Goal: Task Accomplishment & Management: Use online tool/utility

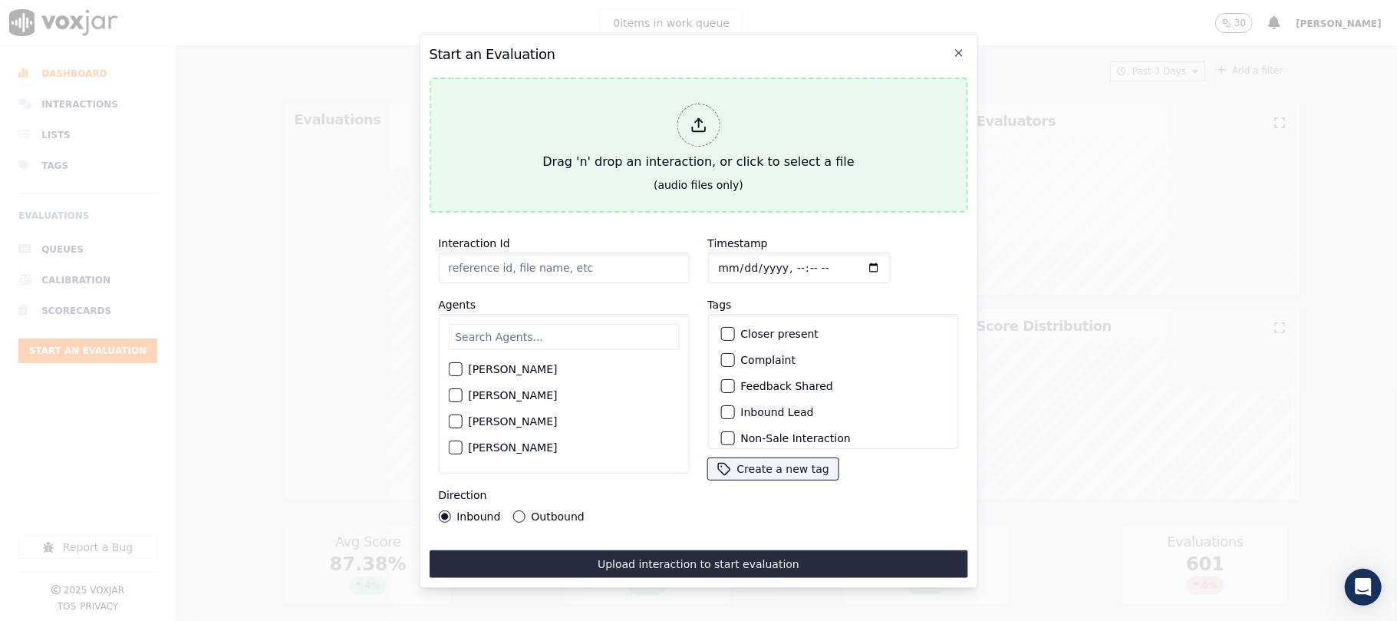
click at [730, 97] on div "Drag 'n' drop an interaction, or click to select a file" at bounding box center [698, 137] width 324 height 80
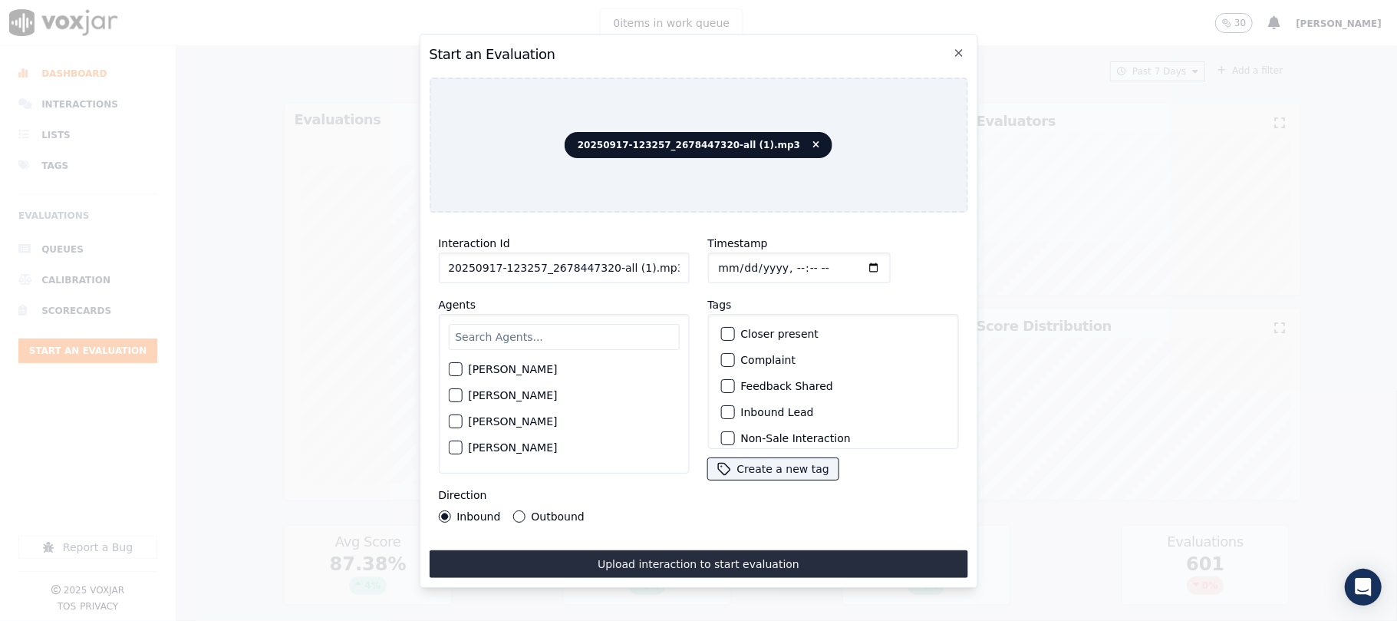
drag, startPoint x: 608, startPoint y: 264, endPoint x: 716, endPoint y: 264, distance: 107.4
click at [716, 264] on div "Interaction Id 20250917-123257_2678447320-all (1).mp3 Agents [PERSON_NAME] [PER…" at bounding box center [698, 378] width 539 height 307
type input "20250917-123257_2678447320-C1"
click at [734, 261] on input "Timestamp" at bounding box center [798, 267] width 183 height 31
type input "[DATE]T15:57"
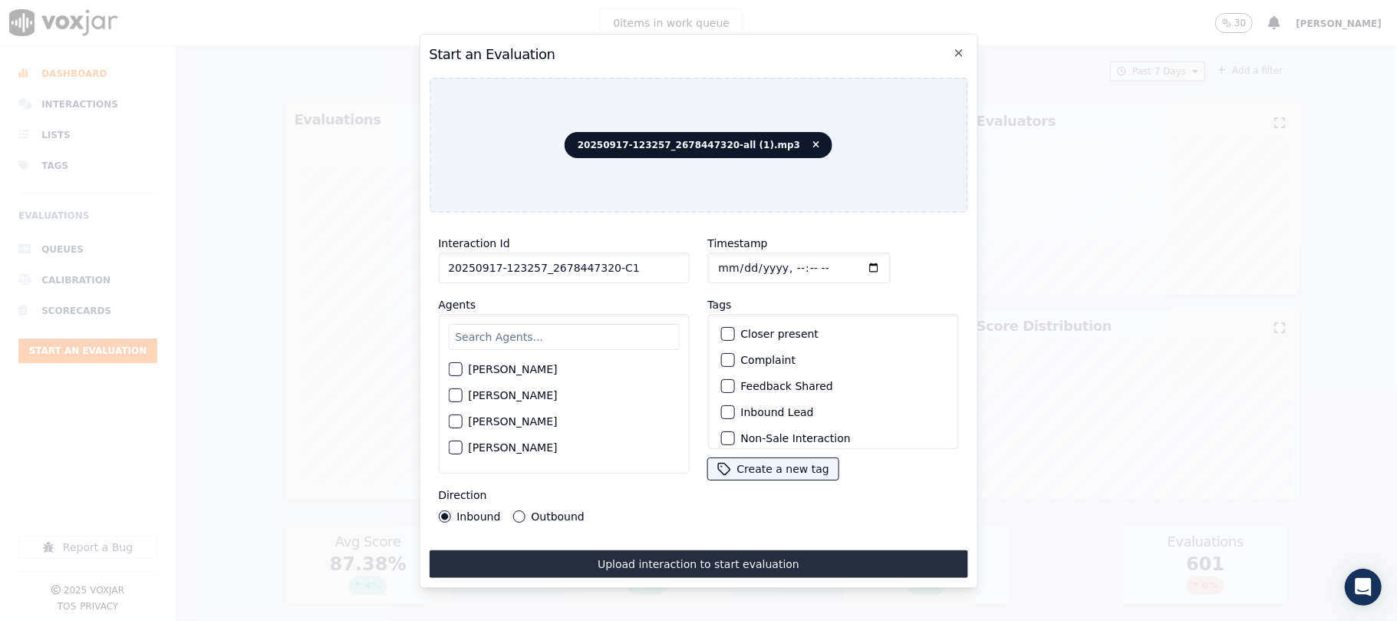
click at [533, 324] on input "text" at bounding box center [563, 337] width 231 height 26
type input "nic"
click at [456, 394] on div "button" at bounding box center [454, 399] width 11 height 11
click at [721, 407] on div "button" at bounding box center [726, 412] width 11 height 11
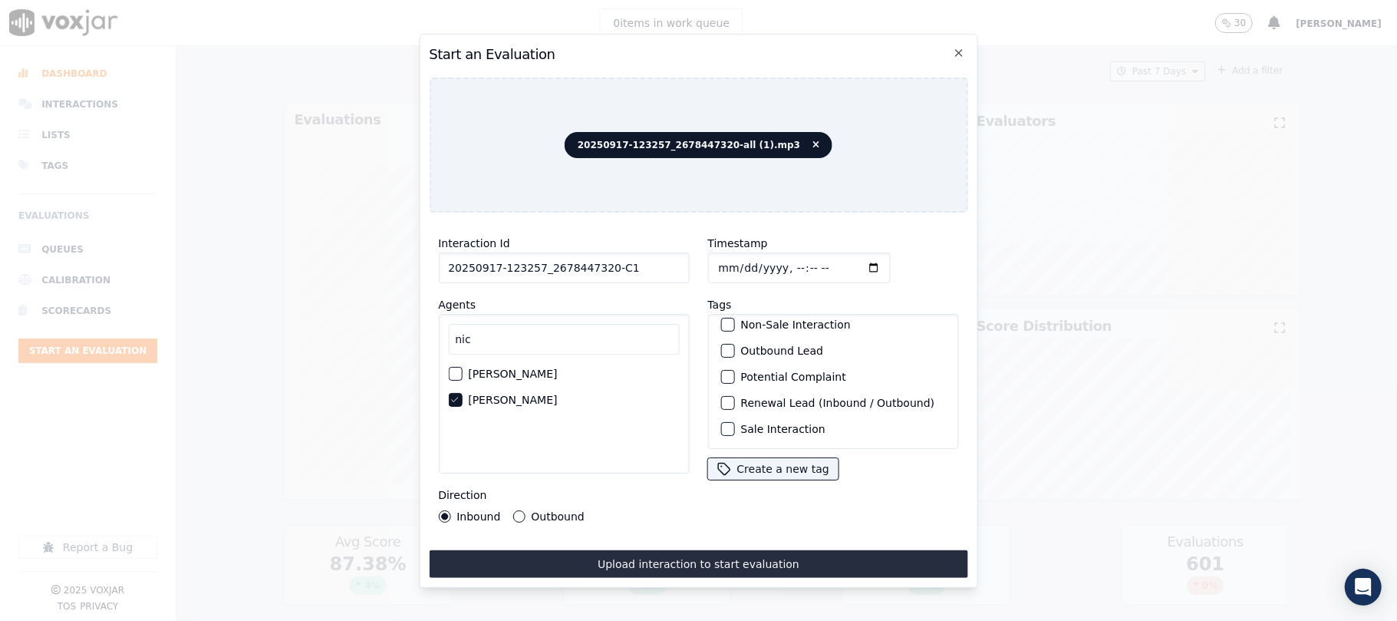
scroll to position [134, 0]
click at [728, 416] on div "Sale Interaction" at bounding box center [832, 429] width 237 height 26
click at [724, 424] on div "button" at bounding box center [726, 429] width 11 height 11
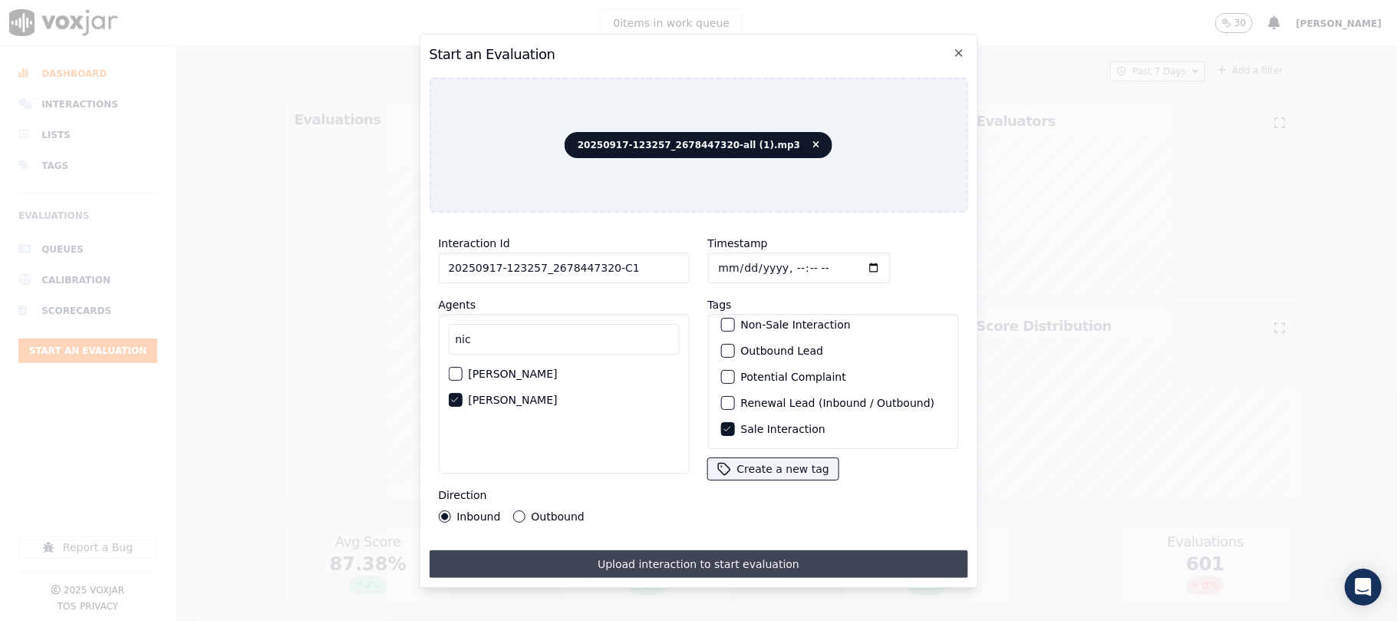
click at [714, 566] on button "Upload interaction to start evaluation" at bounding box center [698, 564] width 539 height 28
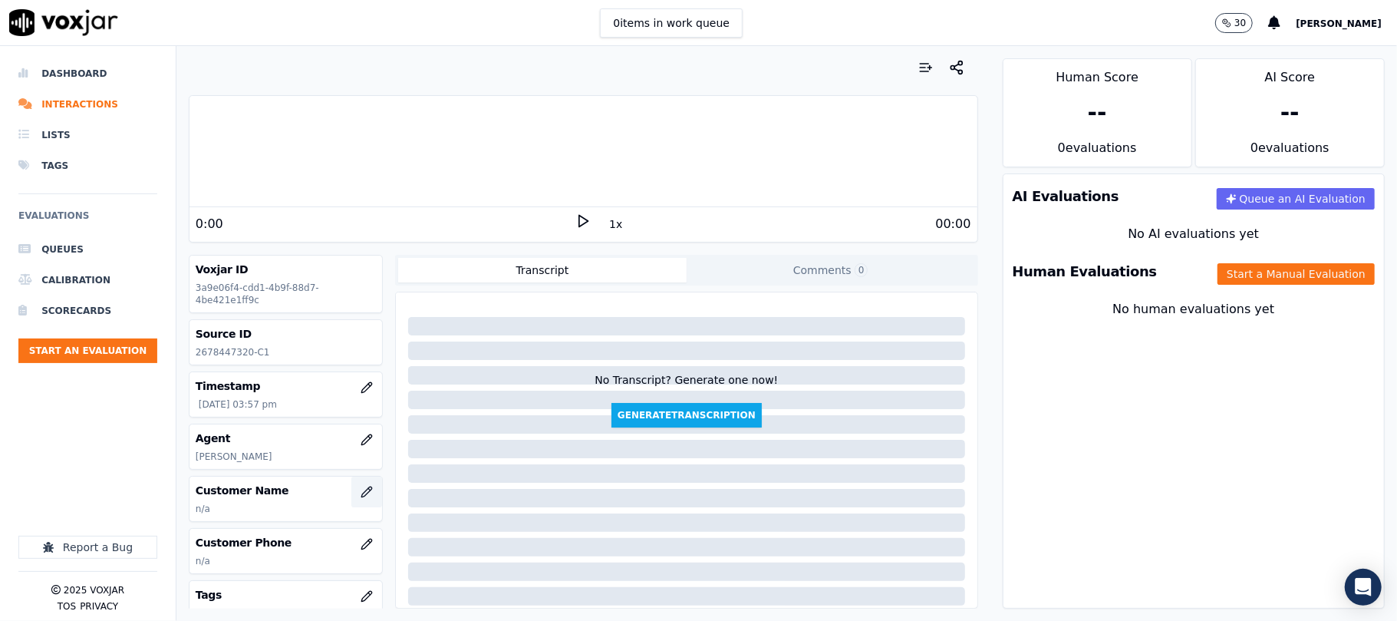
click at [361, 494] on icon "button" at bounding box center [367, 492] width 12 height 12
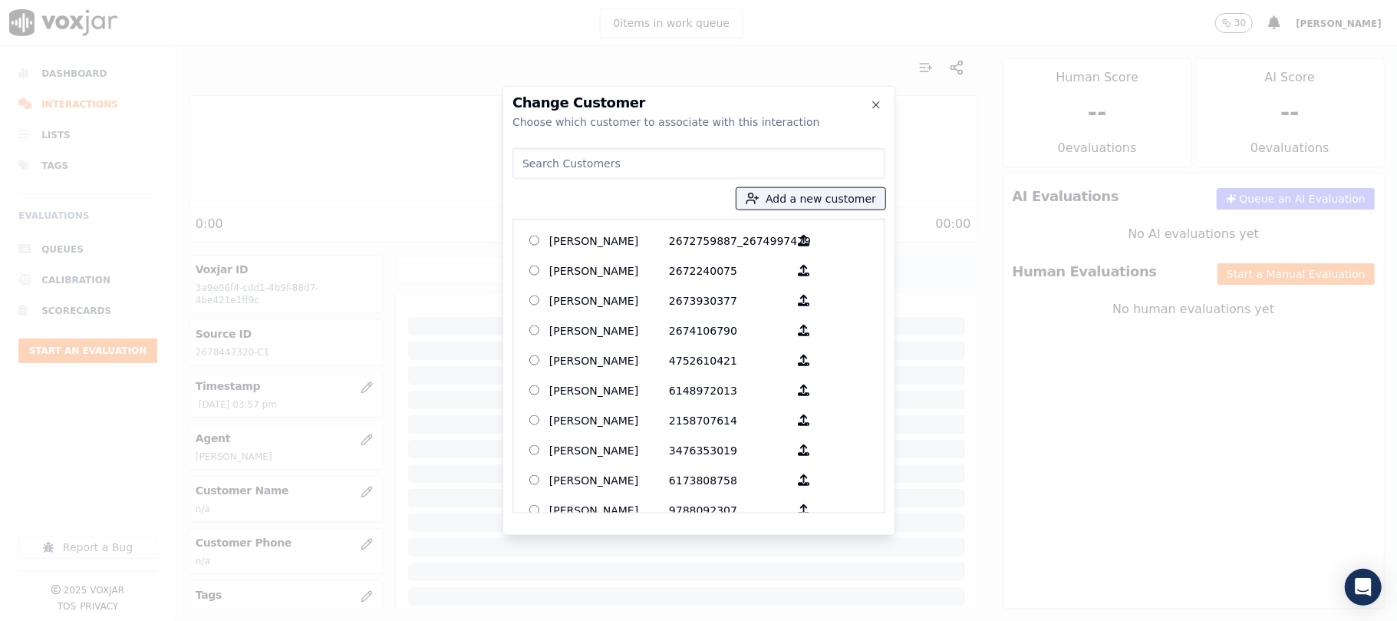
type input "[PERSON_NAME]"
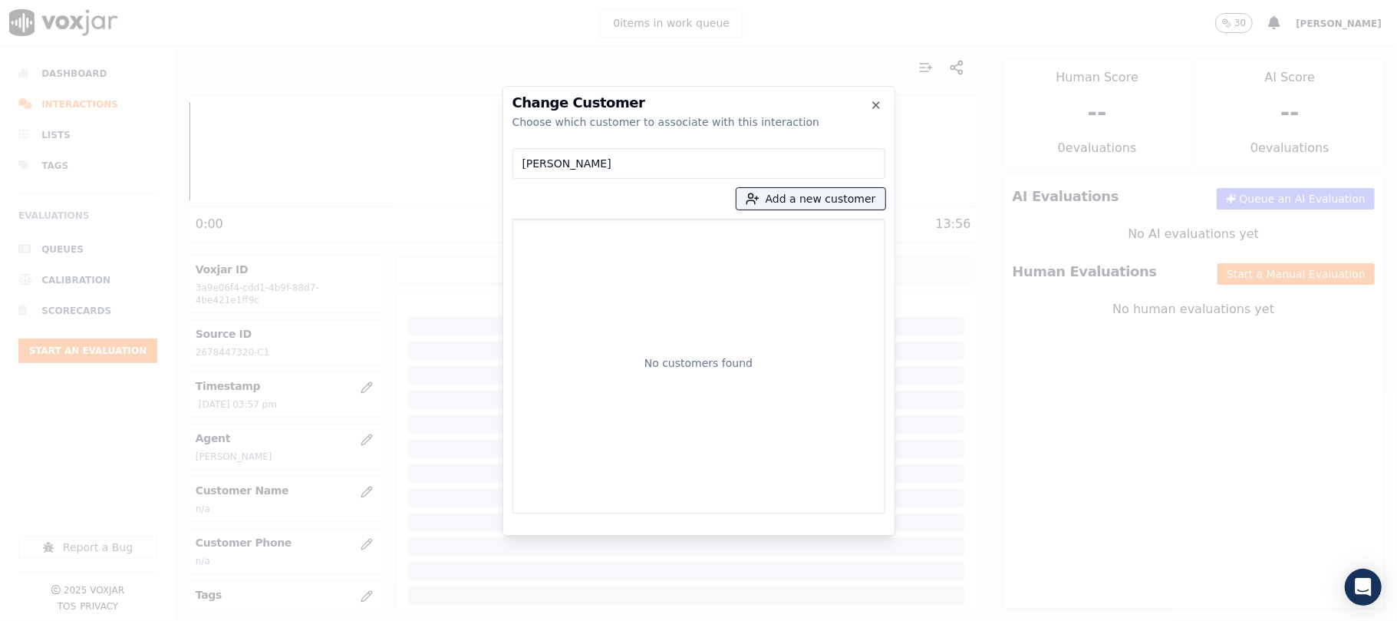
drag, startPoint x: 631, startPoint y: 173, endPoint x: 443, endPoint y: 179, distance: 188.1
click at [443, 620] on div "Change Customer Choose which customer to associate with this interaction [PERSO…" at bounding box center [698, 621] width 1397 height 0
click at [833, 193] on button "Add a new customer" at bounding box center [811, 198] width 149 height 21
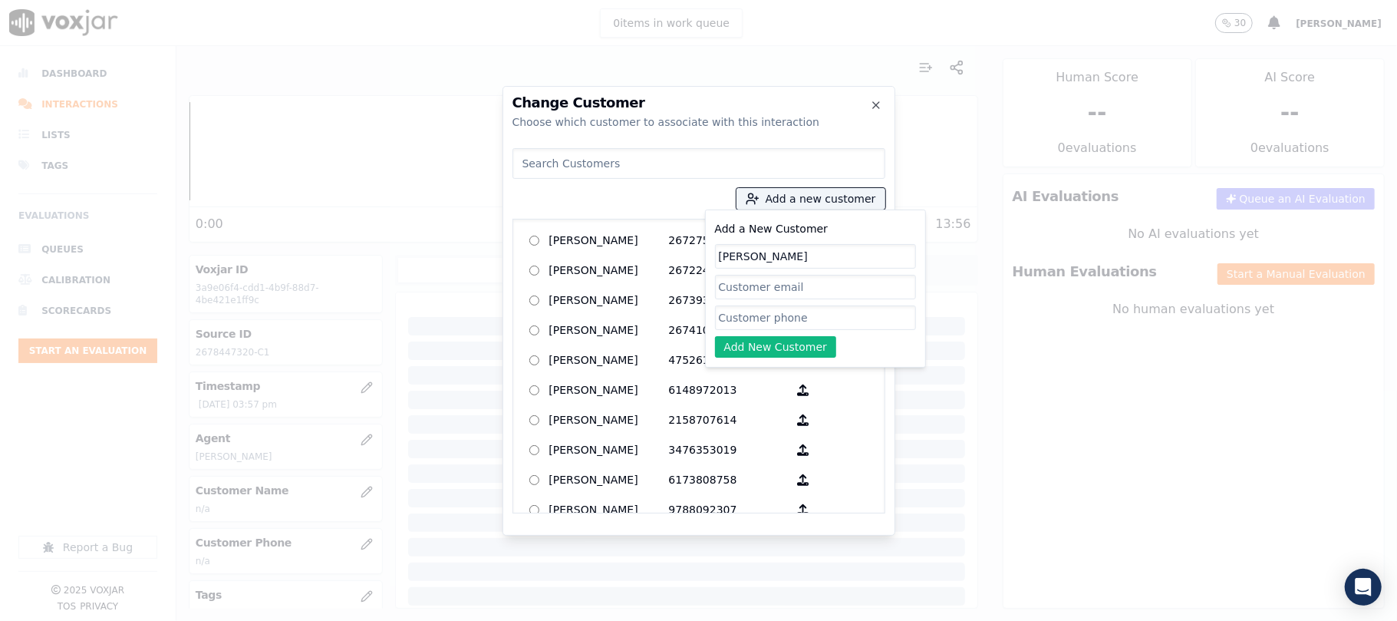
type input "[PERSON_NAME]"
click at [729, 317] on input "Add a New Customer" at bounding box center [815, 317] width 201 height 25
paste input "2678447320"
paste input "2156591352"
type input "2678447320_2156591352"
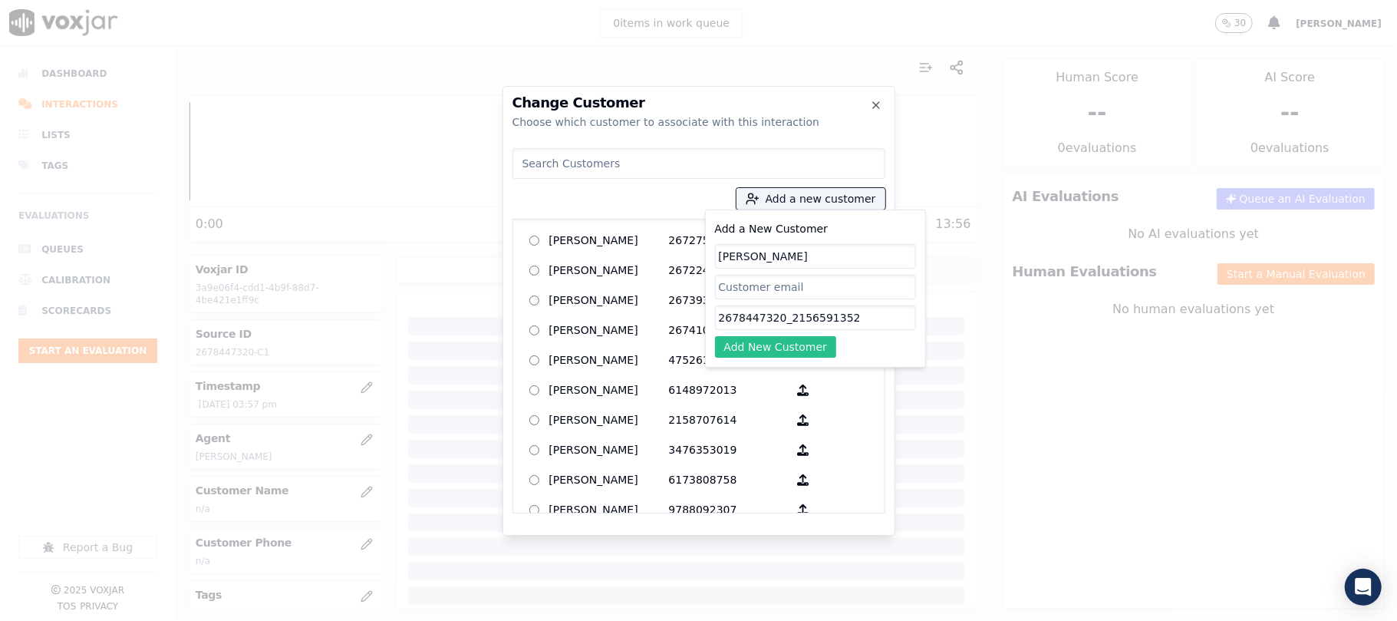
click at [770, 351] on button "Add New Customer" at bounding box center [776, 346] width 122 height 21
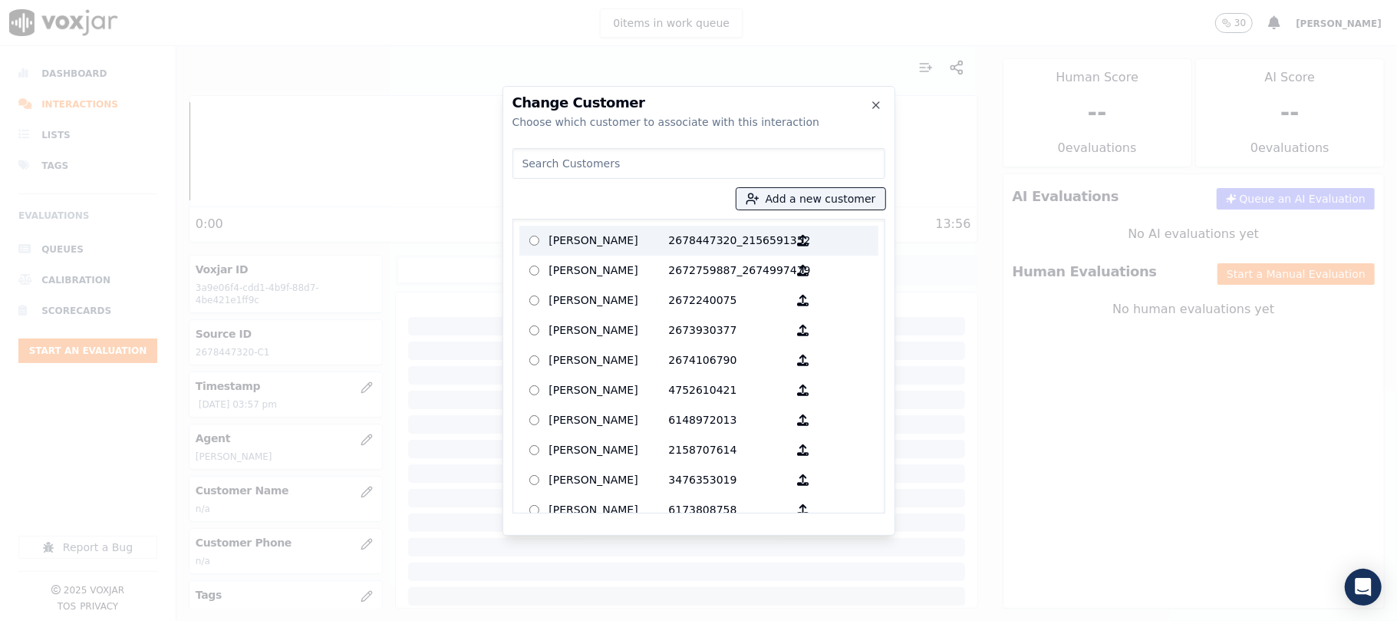
click at [615, 239] on p "[PERSON_NAME]" at bounding box center [609, 241] width 120 height 24
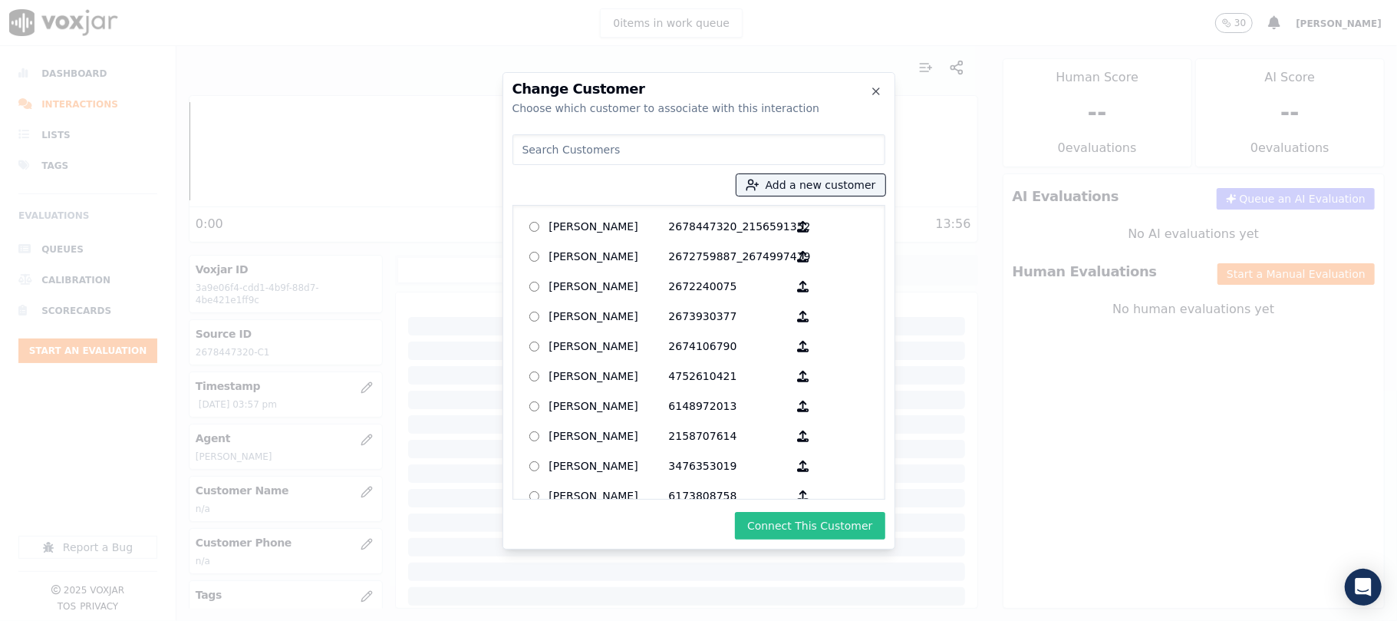
click at [784, 526] on button "Connect This Customer" at bounding box center [810, 526] width 150 height 28
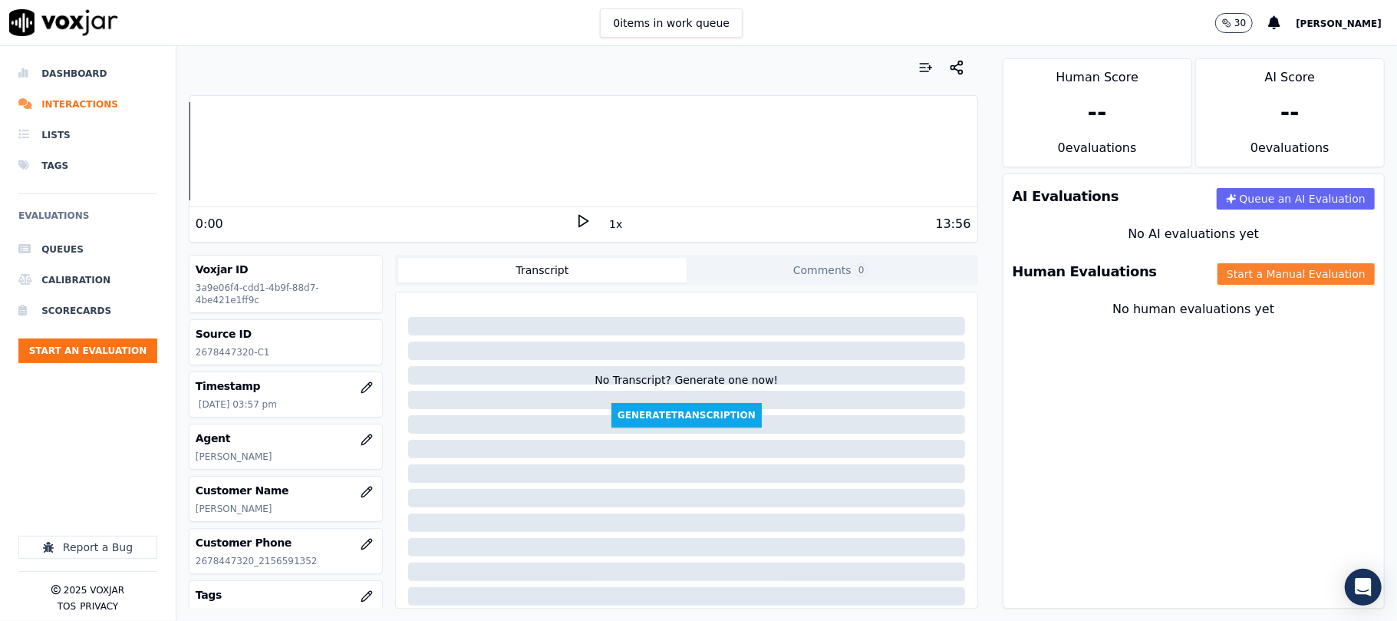
click at [1218, 264] on button "Start a Manual Evaluation" at bounding box center [1296, 273] width 157 height 21
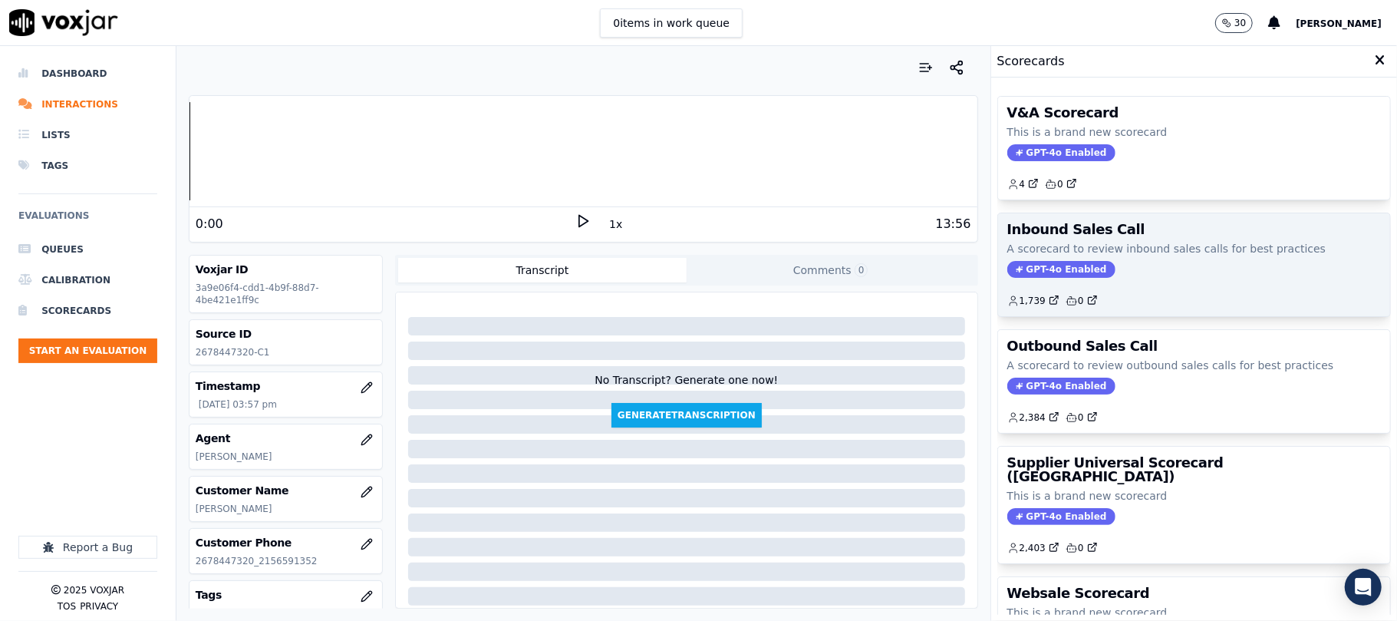
click at [1021, 286] on div "1,739 0" at bounding box center [1194, 294] width 374 height 25
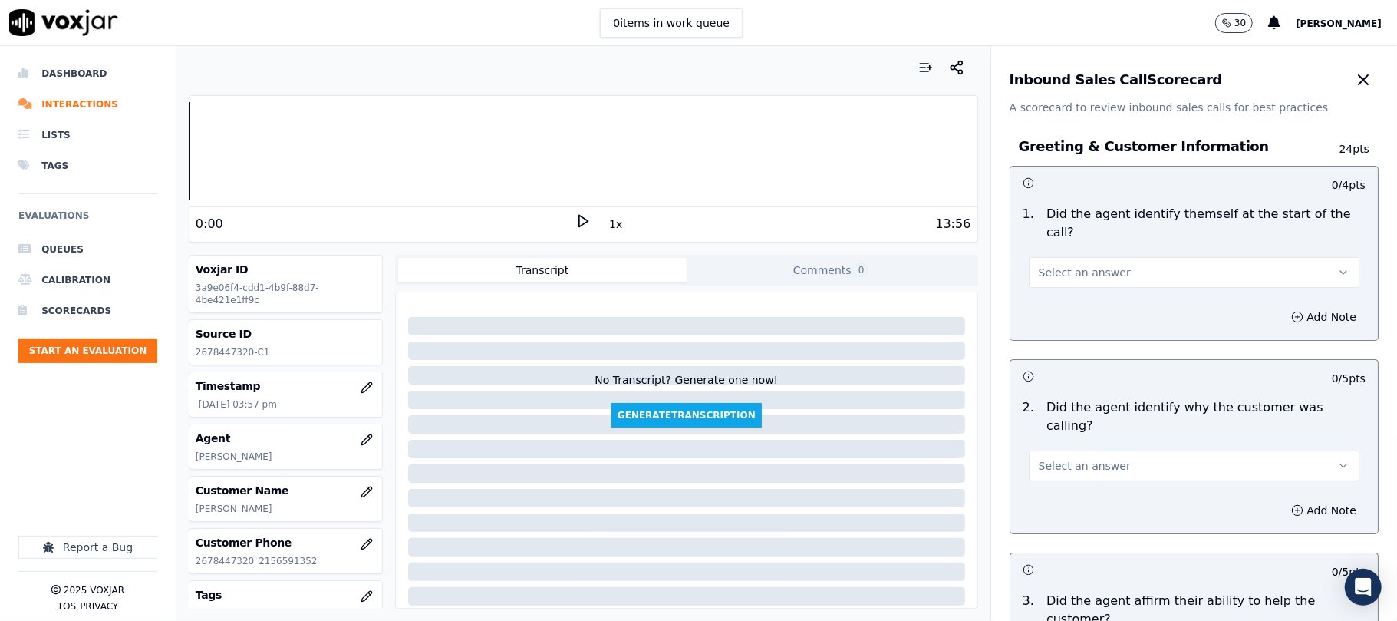
click at [1070, 265] on span "Select an answer" at bounding box center [1085, 272] width 92 height 15
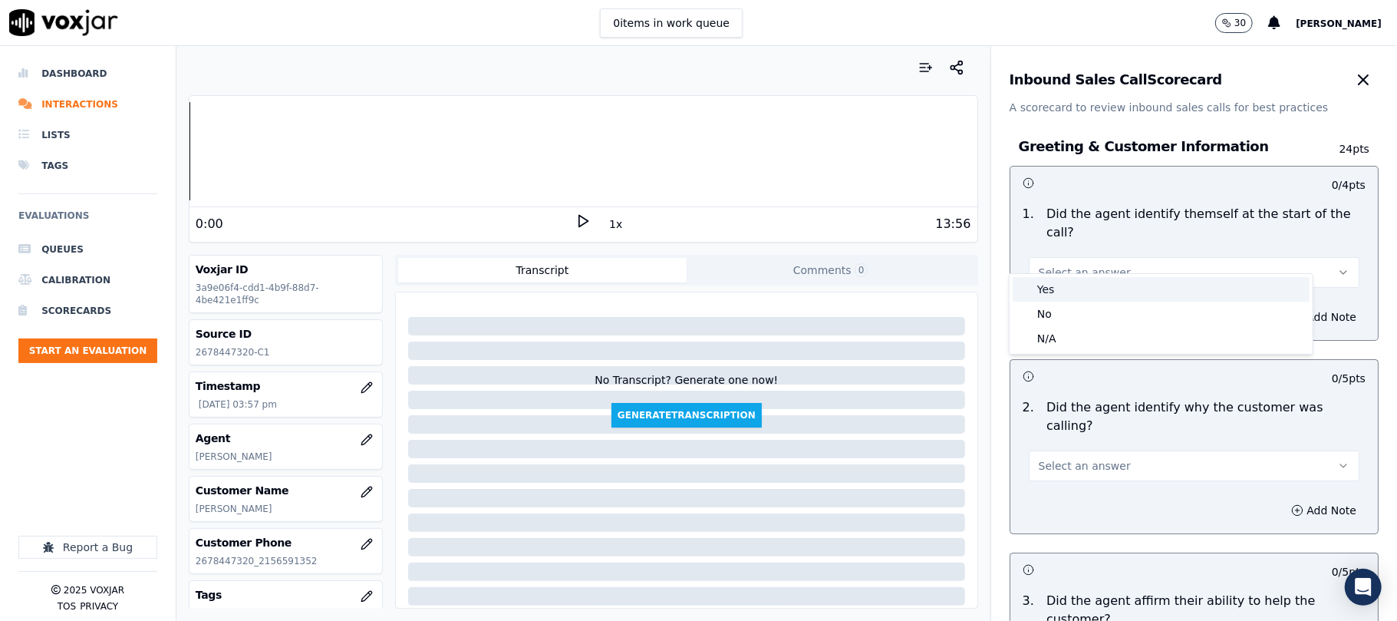
click at [1054, 290] on div "Yes" at bounding box center [1161, 289] width 297 height 25
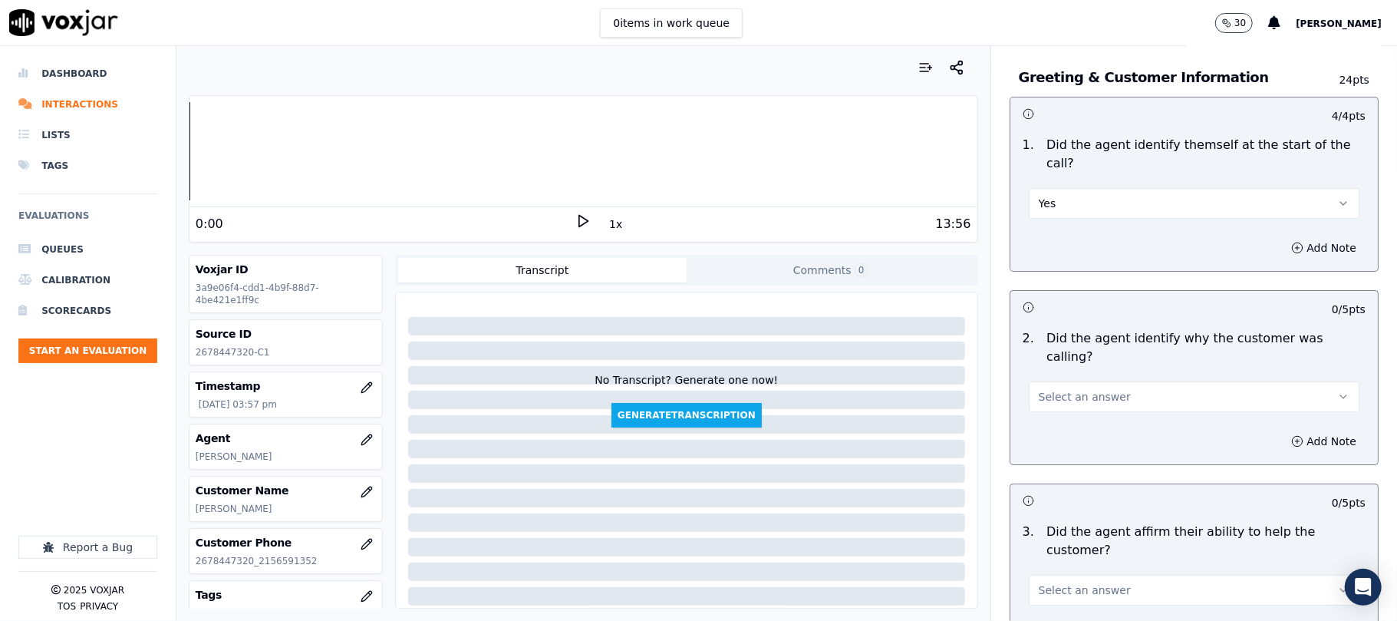
scroll to position [102, 0]
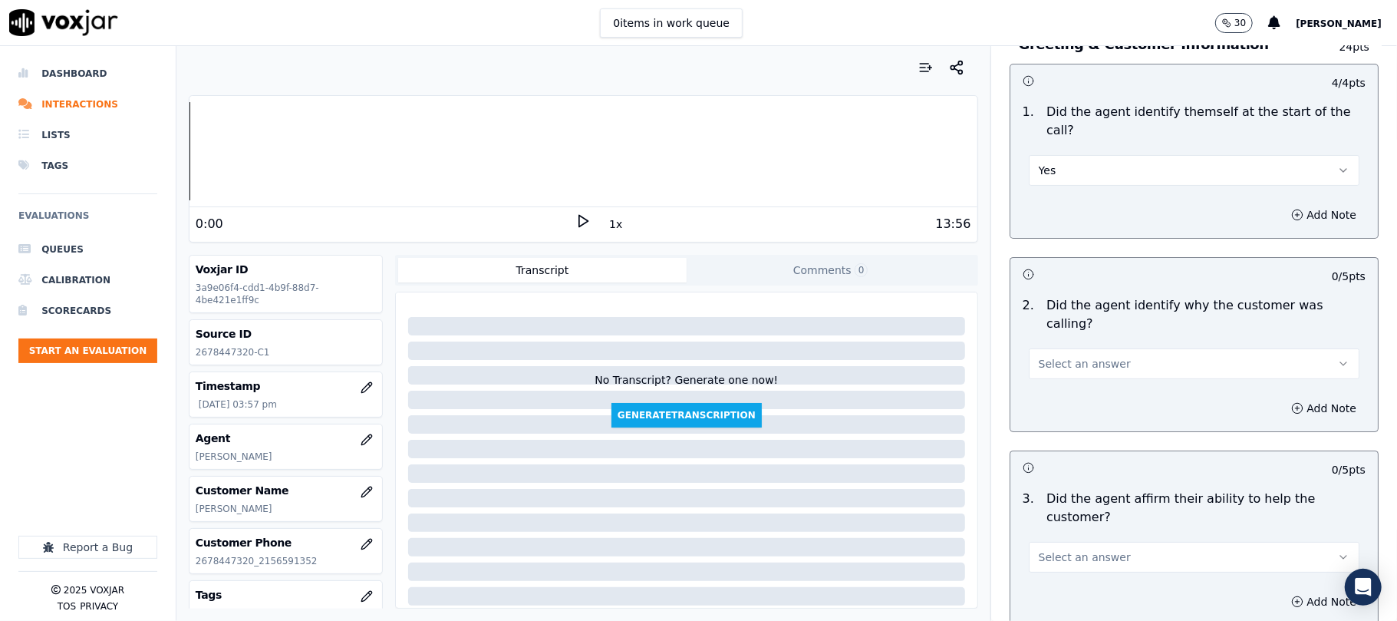
click at [1047, 356] on span "Select an answer" at bounding box center [1085, 363] width 92 height 15
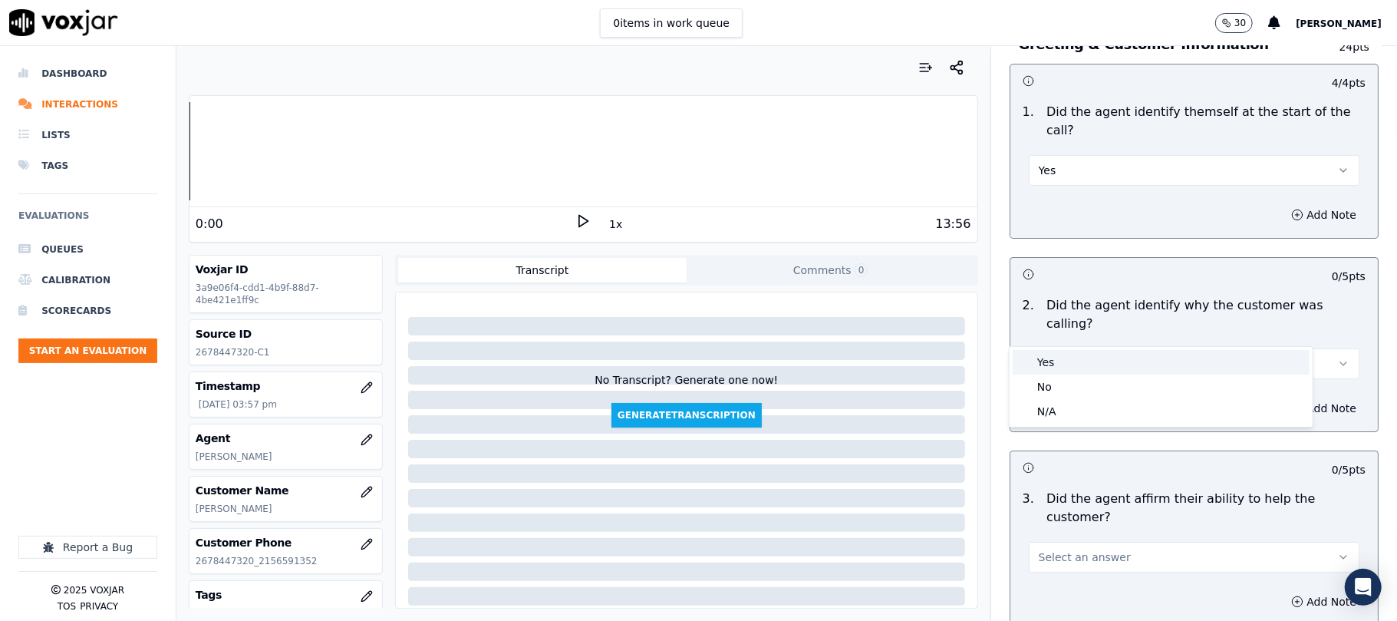
click at [1048, 365] on div "Yes" at bounding box center [1161, 362] width 297 height 25
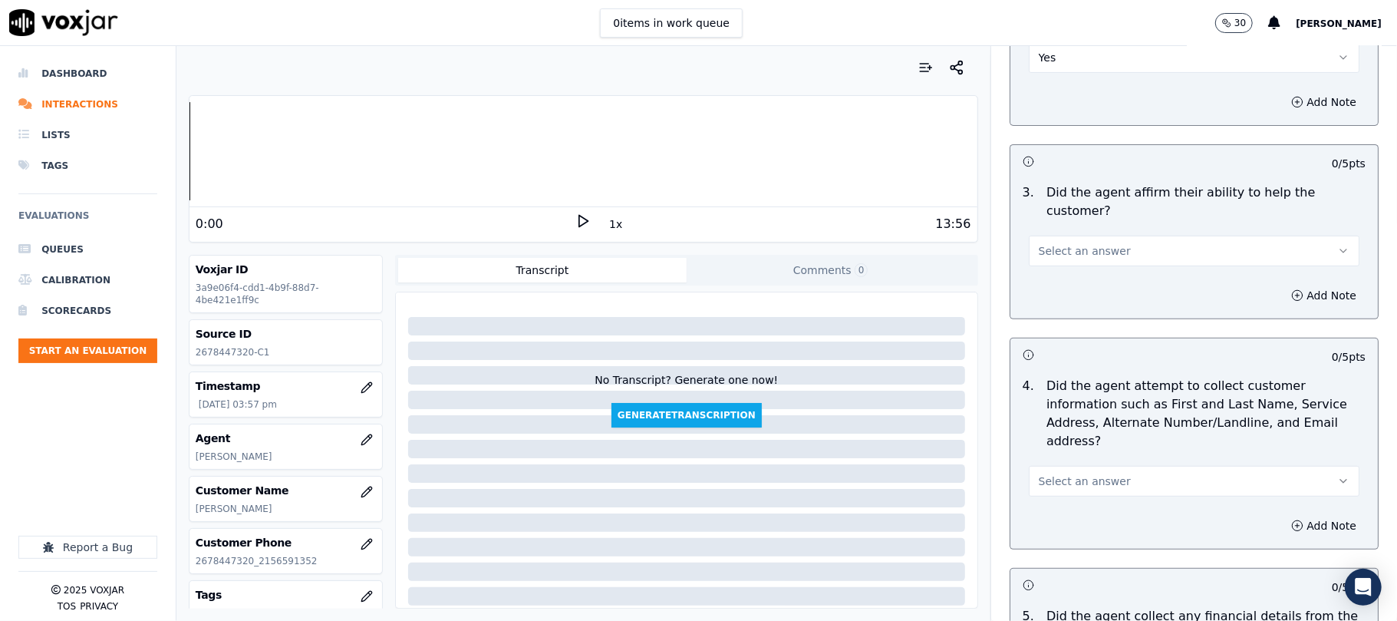
scroll to position [409, 0]
click at [1103, 235] on button "Select an answer" at bounding box center [1194, 250] width 331 height 31
click at [1082, 238] on div "Yes" at bounding box center [1161, 231] width 297 height 25
click at [1065, 473] on span "Select an answer" at bounding box center [1085, 480] width 92 height 15
click at [1059, 437] on div "Yes" at bounding box center [1161, 442] width 297 height 25
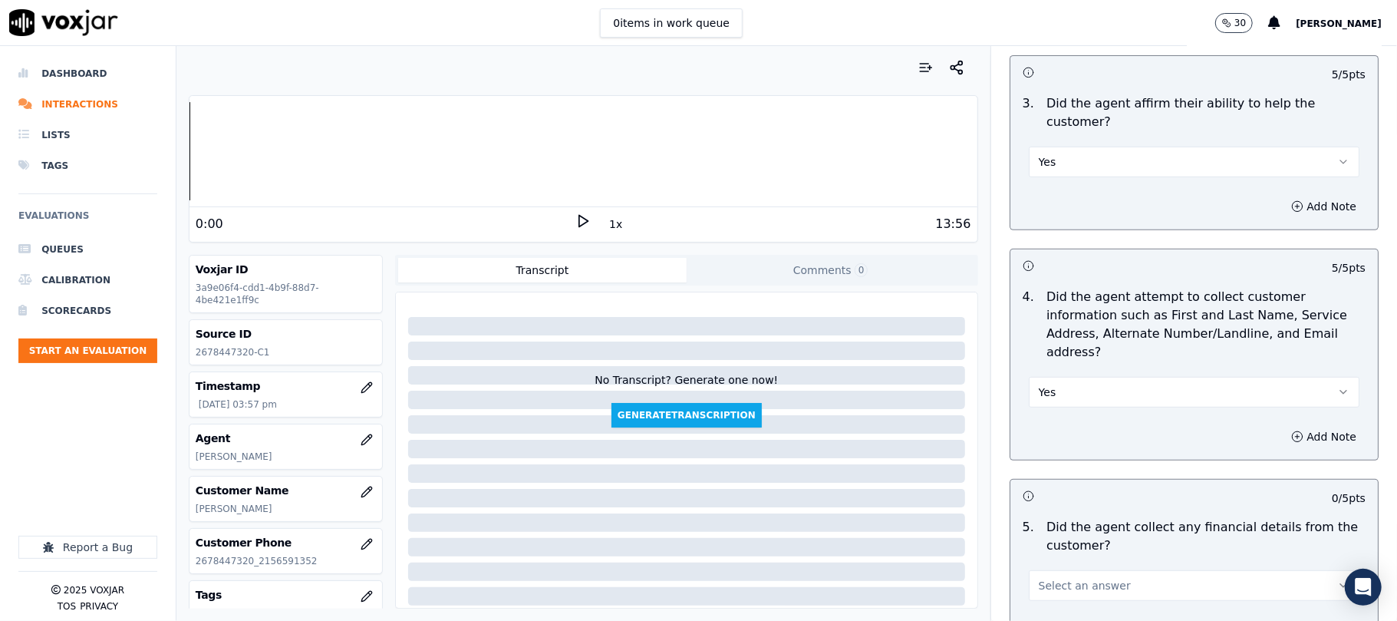
scroll to position [614, 0]
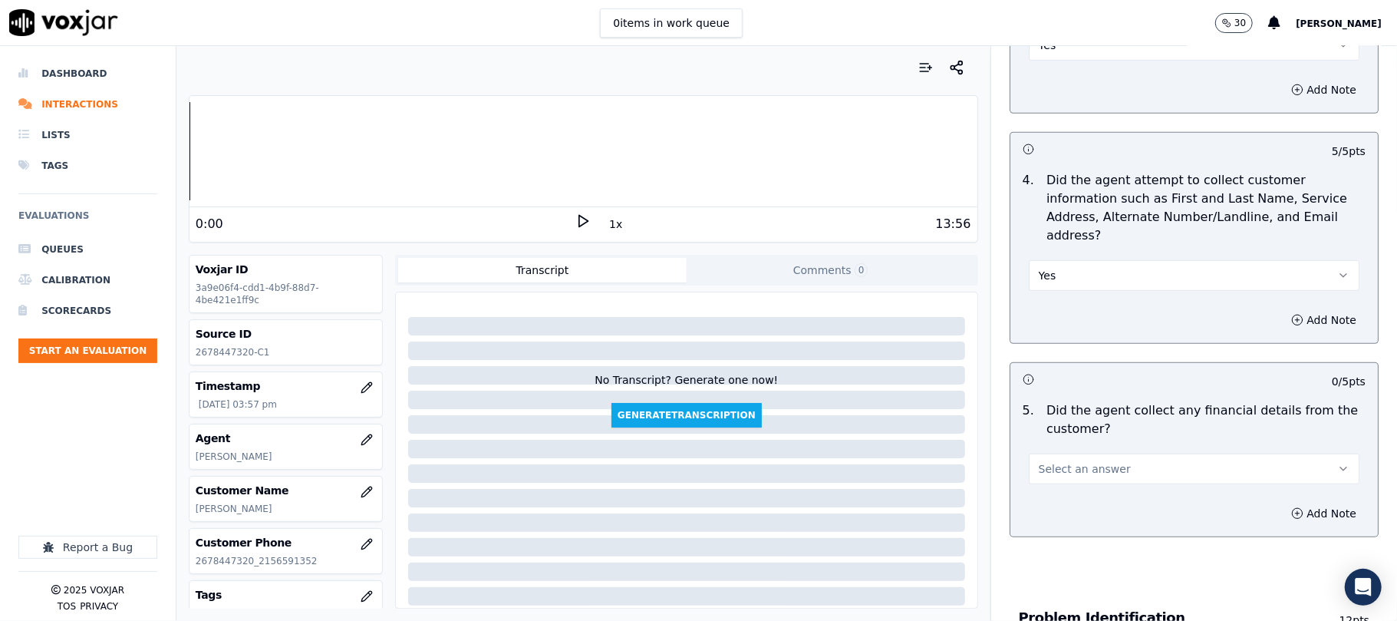
click at [1054, 453] on button "Select an answer" at bounding box center [1194, 468] width 331 height 31
click at [1059, 448] on div "No" at bounding box center [1161, 456] width 297 height 25
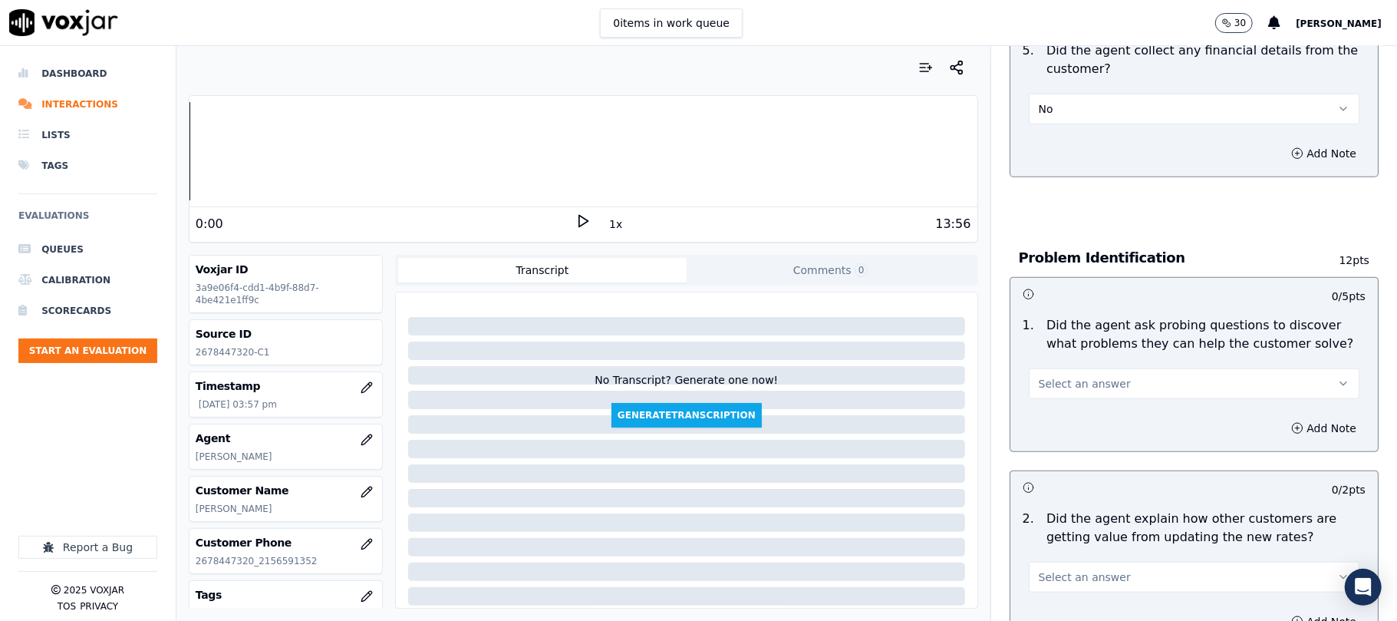
scroll to position [1023, 0]
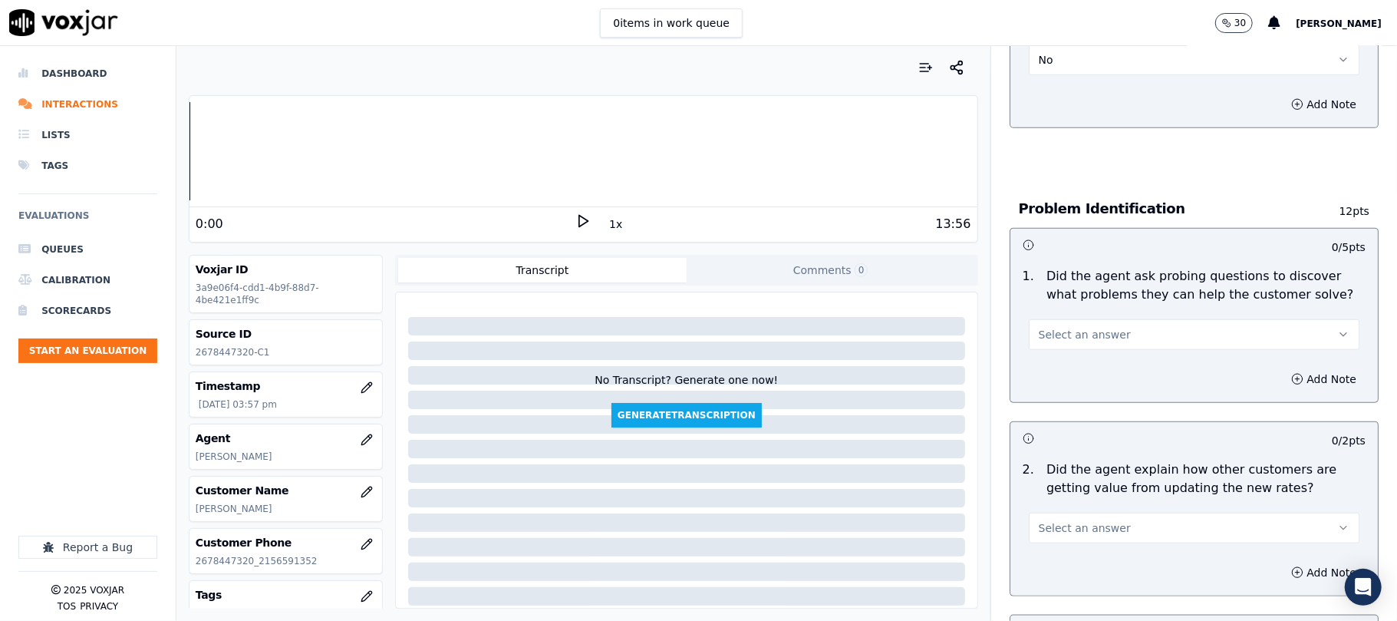
click at [1056, 319] on button "Select an answer" at bounding box center [1194, 334] width 331 height 31
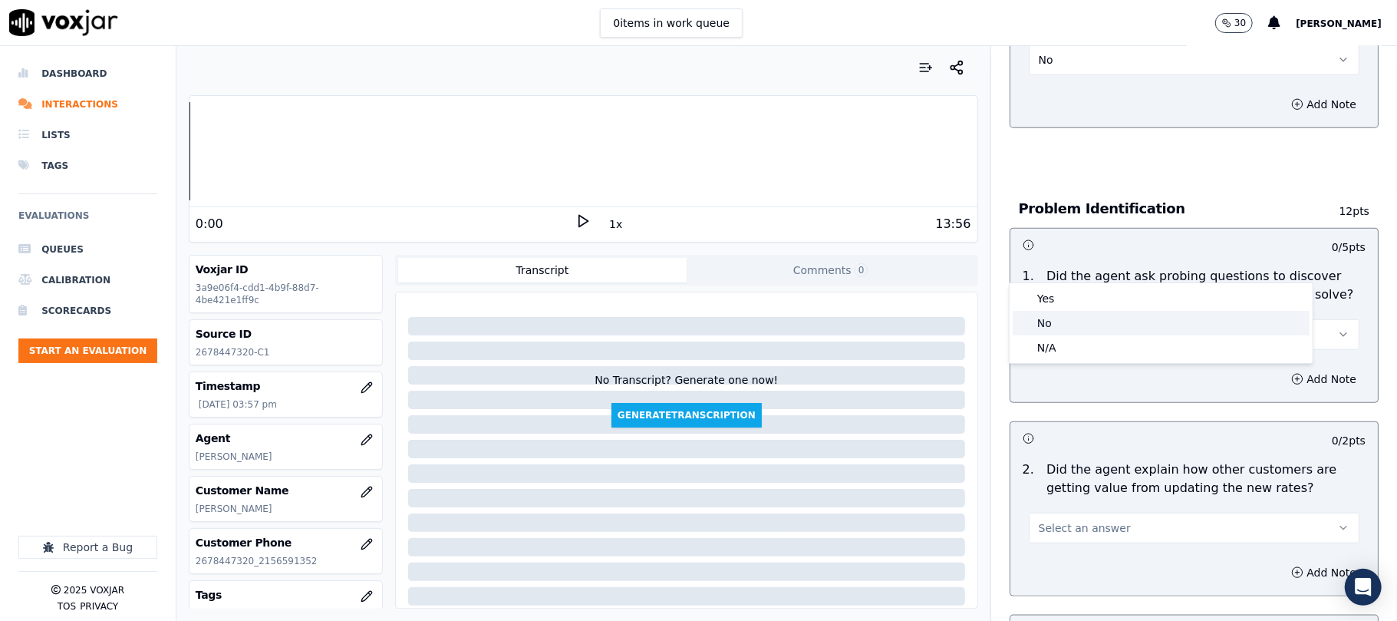
click at [1044, 322] on div "No" at bounding box center [1161, 323] width 297 height 25
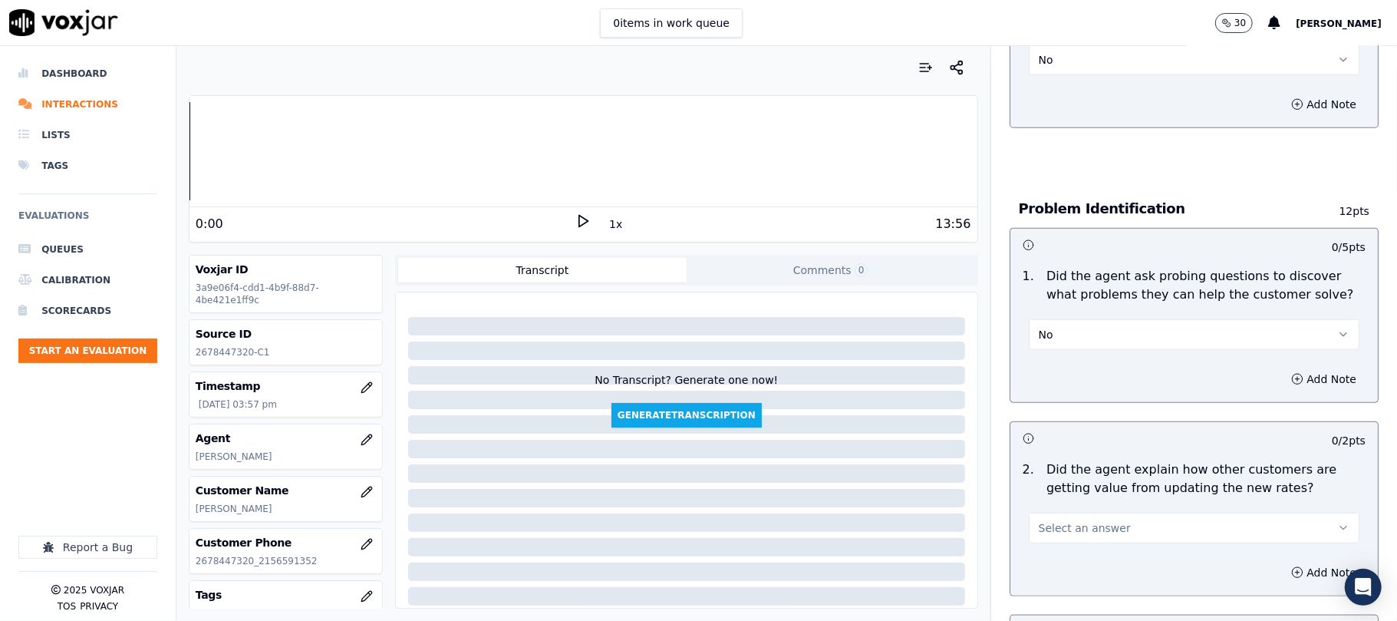
click at [1065, 319] on button "No" at bounding box center [1194, 334] width 331 height 31
click at [1054, 296] on div "Yes" at bounding box center [1161, 298] width 297 height 25
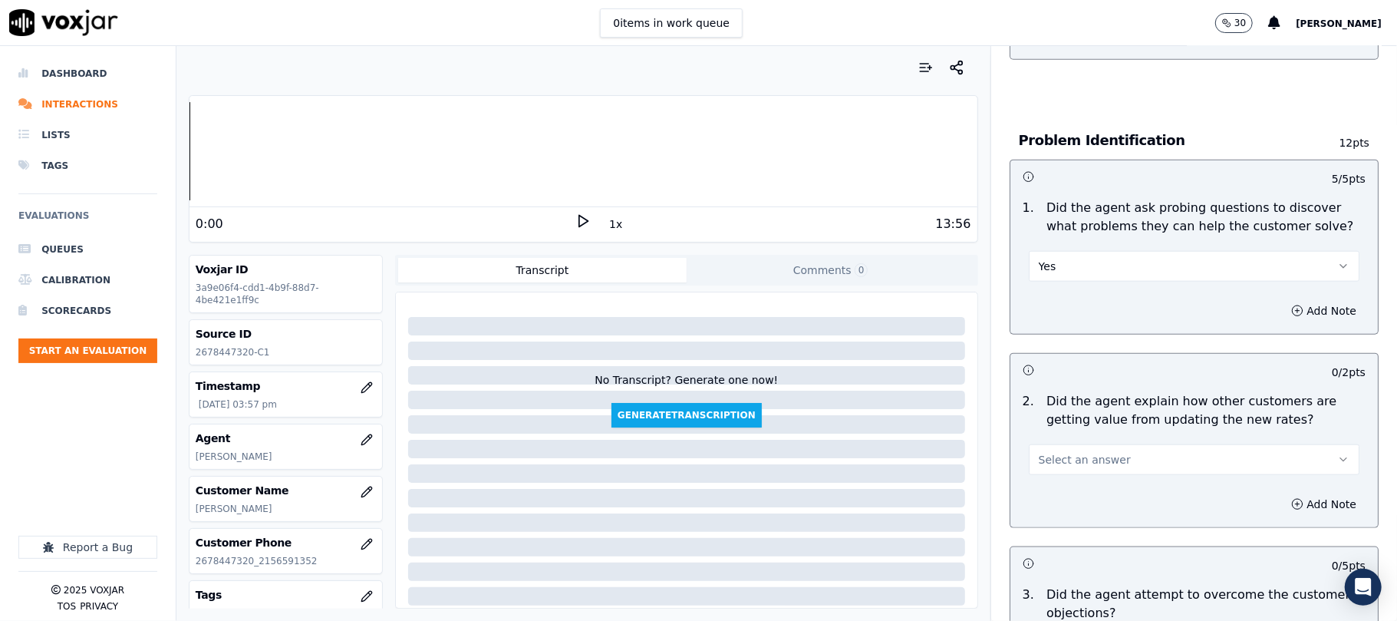
scroll to position [1125, 0]
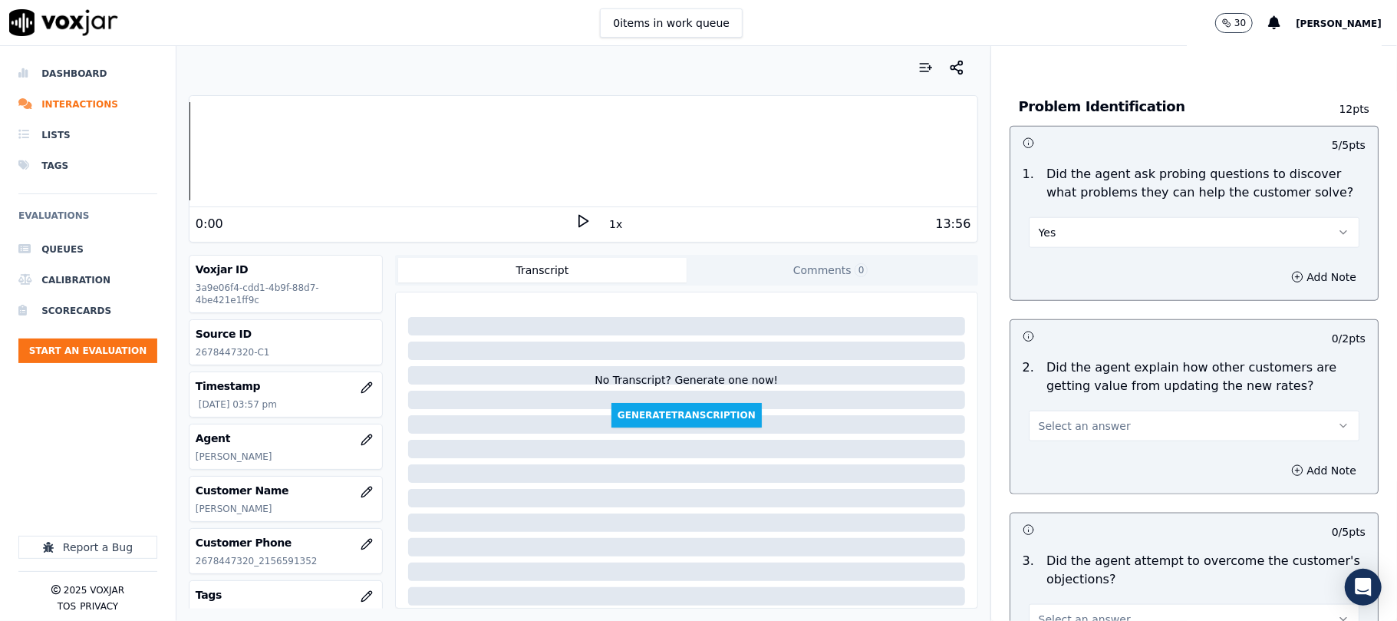
click at [1108, 411] on button "Select an answer" at bounding box center [1194, 426] width 331 height 31
click at [1057, 431] on div "N/A" at bounding box center [1161, 439] width 297 height 25
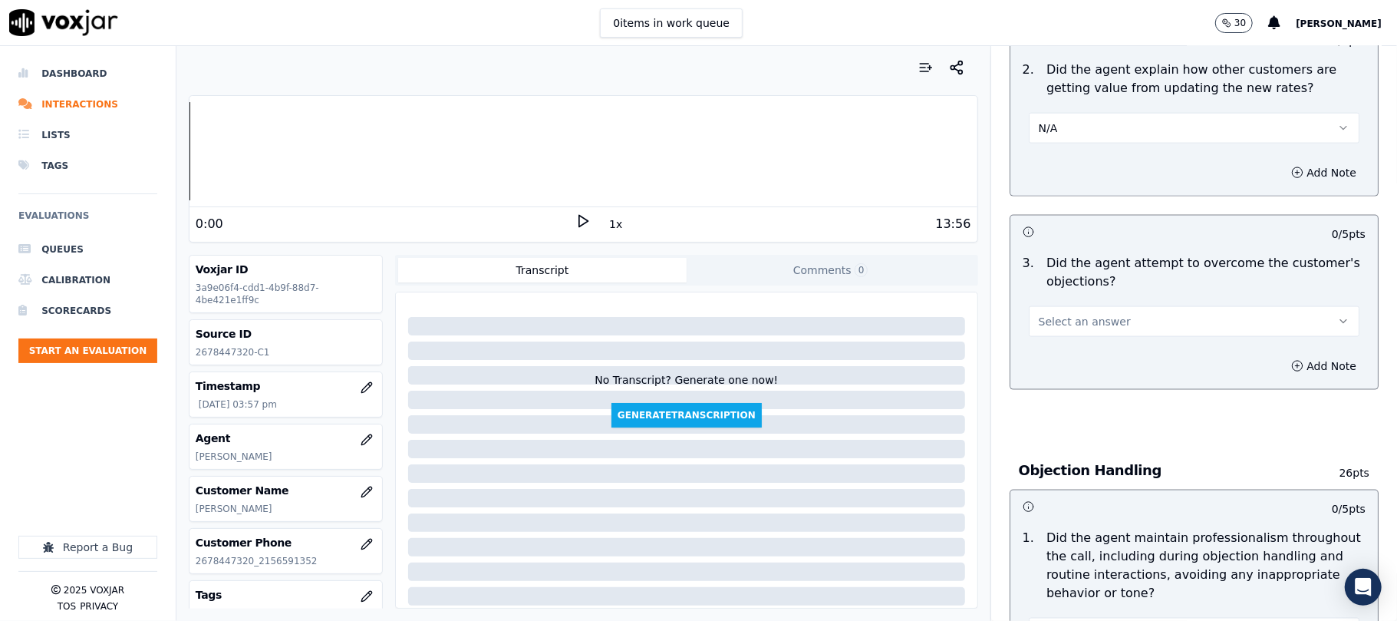
scroll to position [1432, 0]
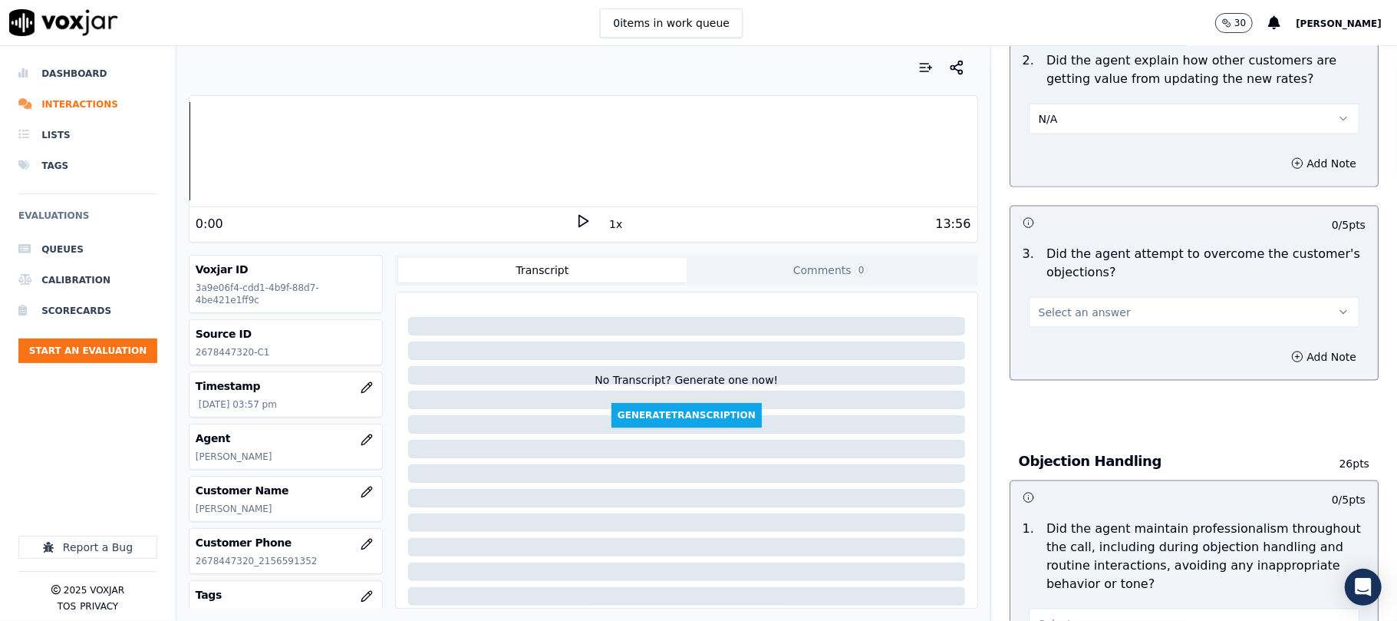
click at [1091, 305] on span "Select an answer" at bounding box center [1085, 312] width 92 height 15
click at [1068, 276] on div "Yes" at bounding box center [1161, 277] width 297 height 25
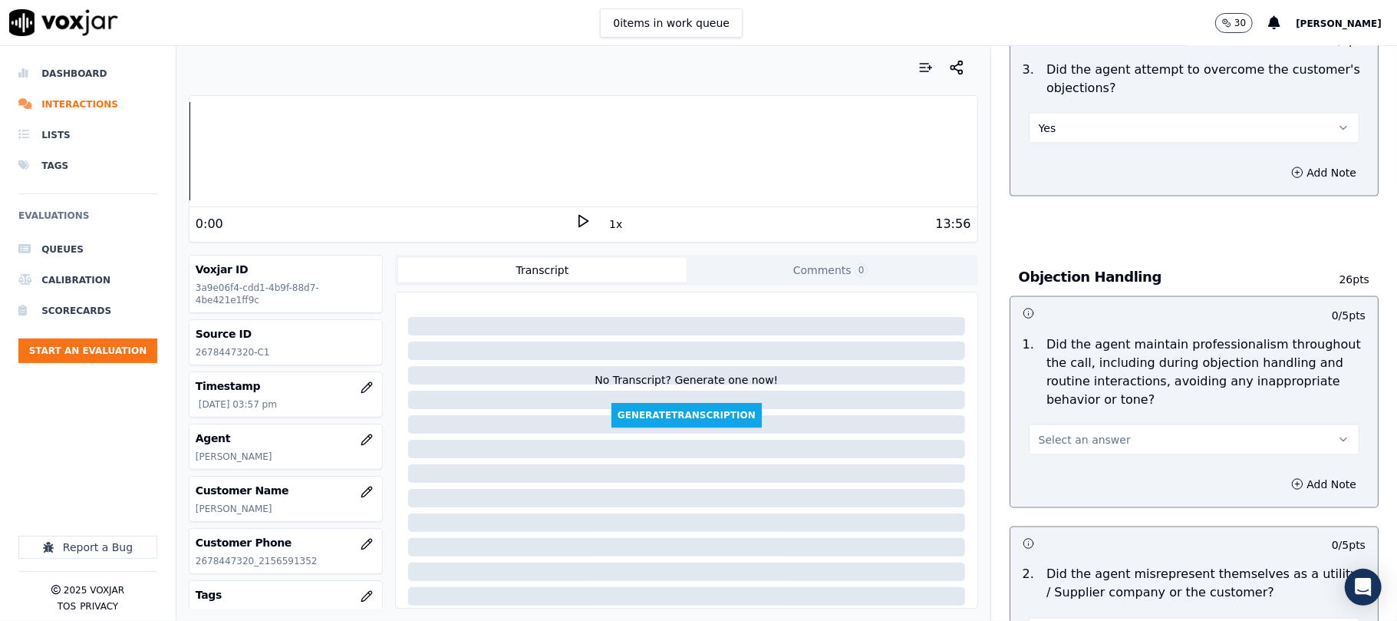
scroll to position [1637, 0]
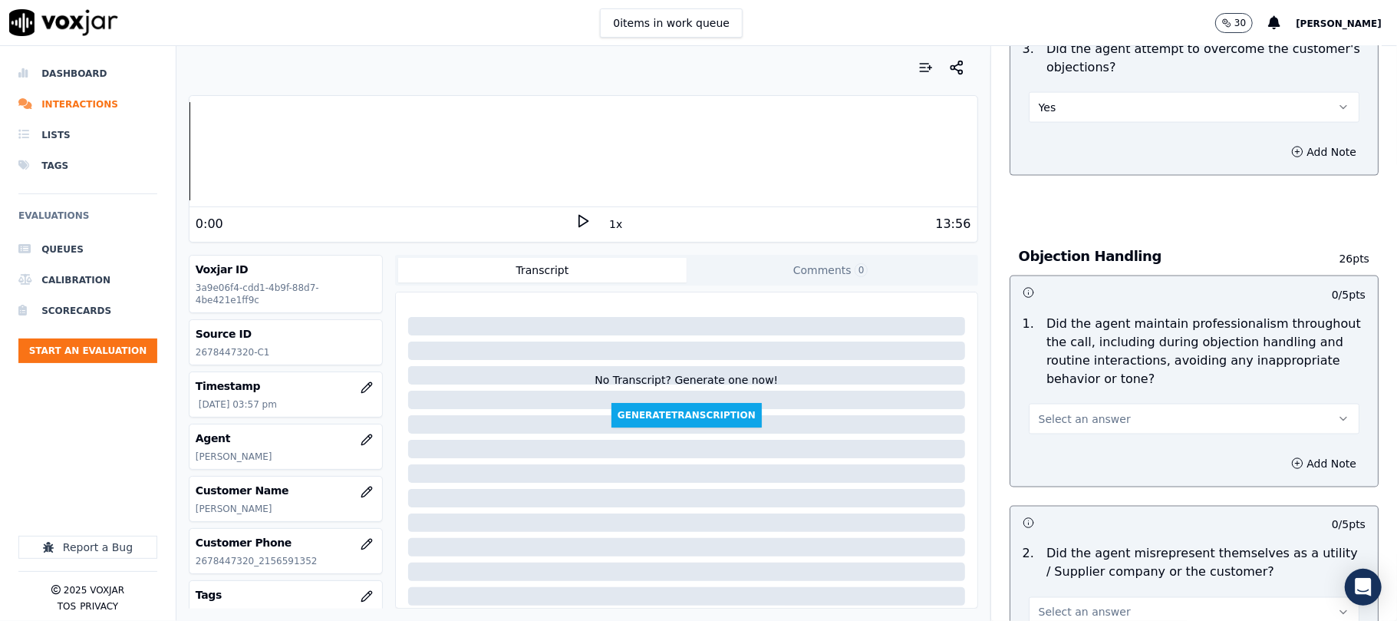
click at [1083, 411] on span "Select an answer" at bounding box center [1085, 418] width 92 height 15
click at [1064, 372] on div "Yes" at bounding box center [1161, 384] width 297 height 25
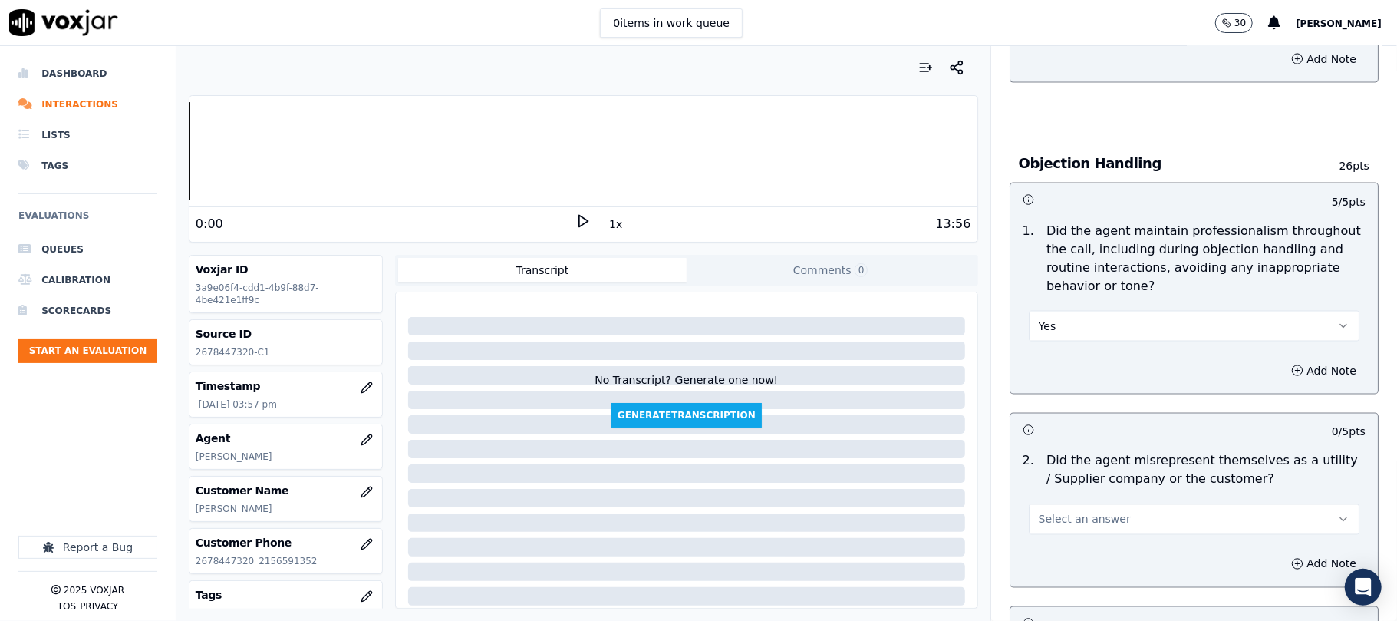
scroll to position [1944, 0]
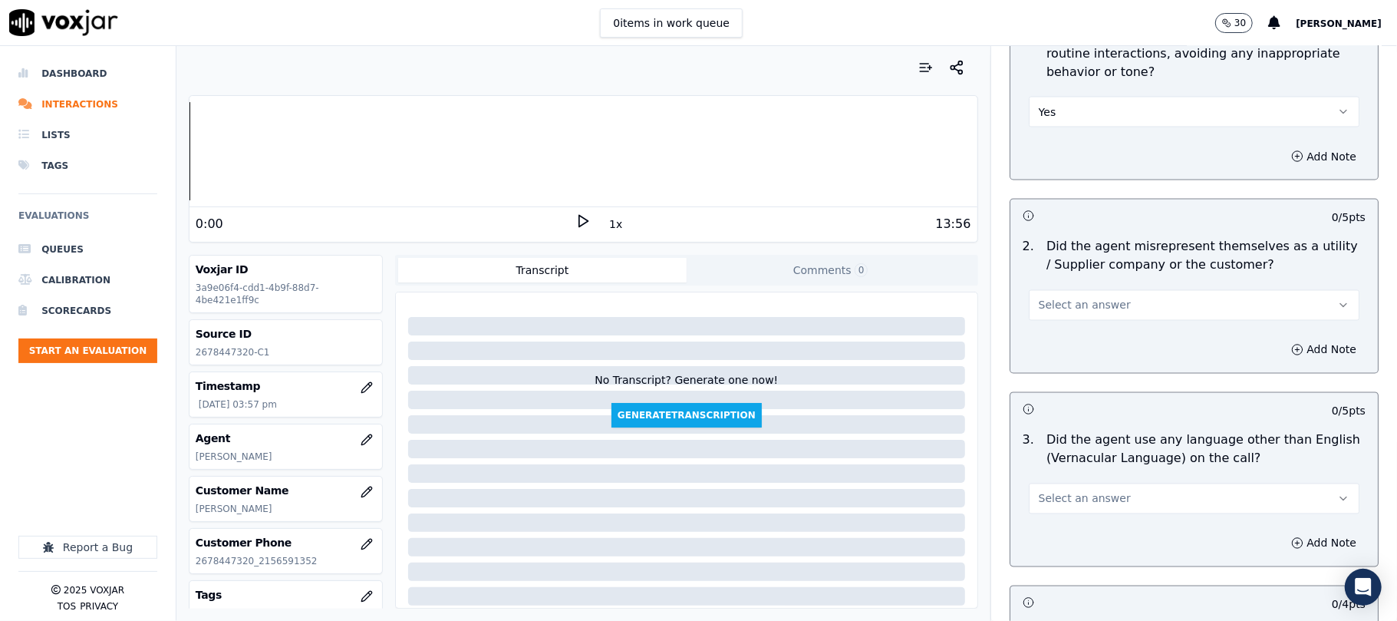
click at [1084, 298] on span "Select an answer" at bounding box center [1085, 305] width 92 height 15
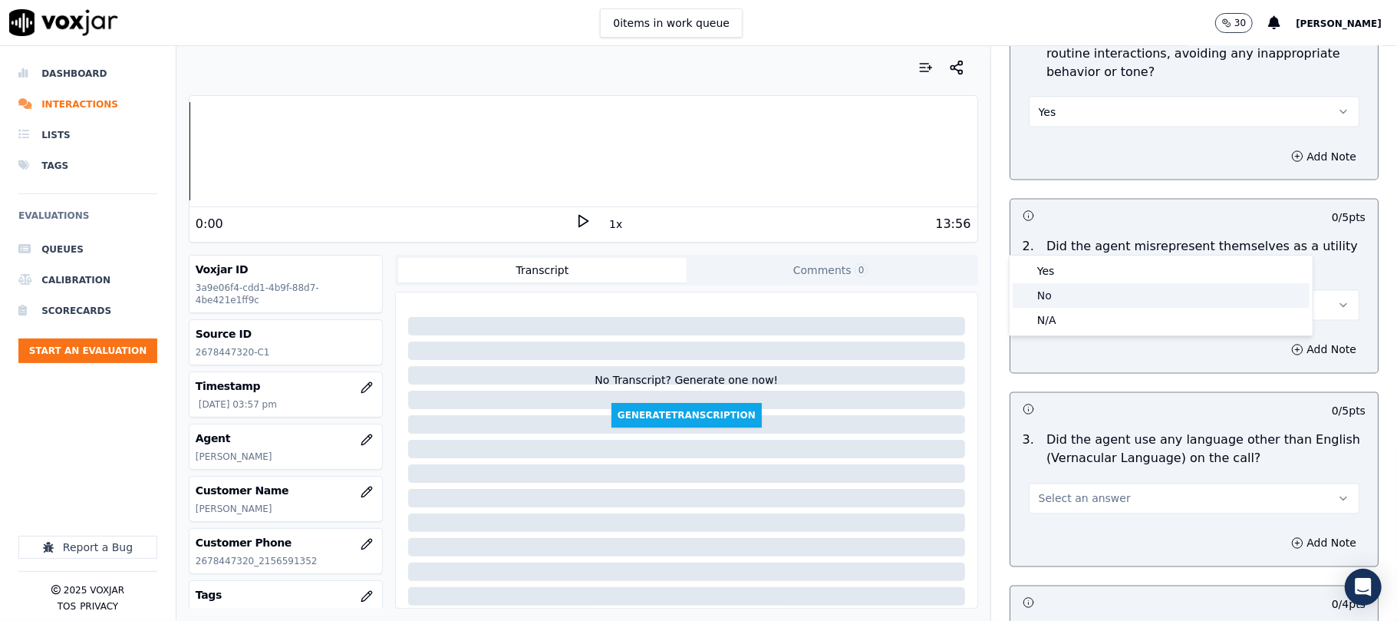
click at [1060, 292] on div "No" at bounding box center [1161, 295] width 297 height 25
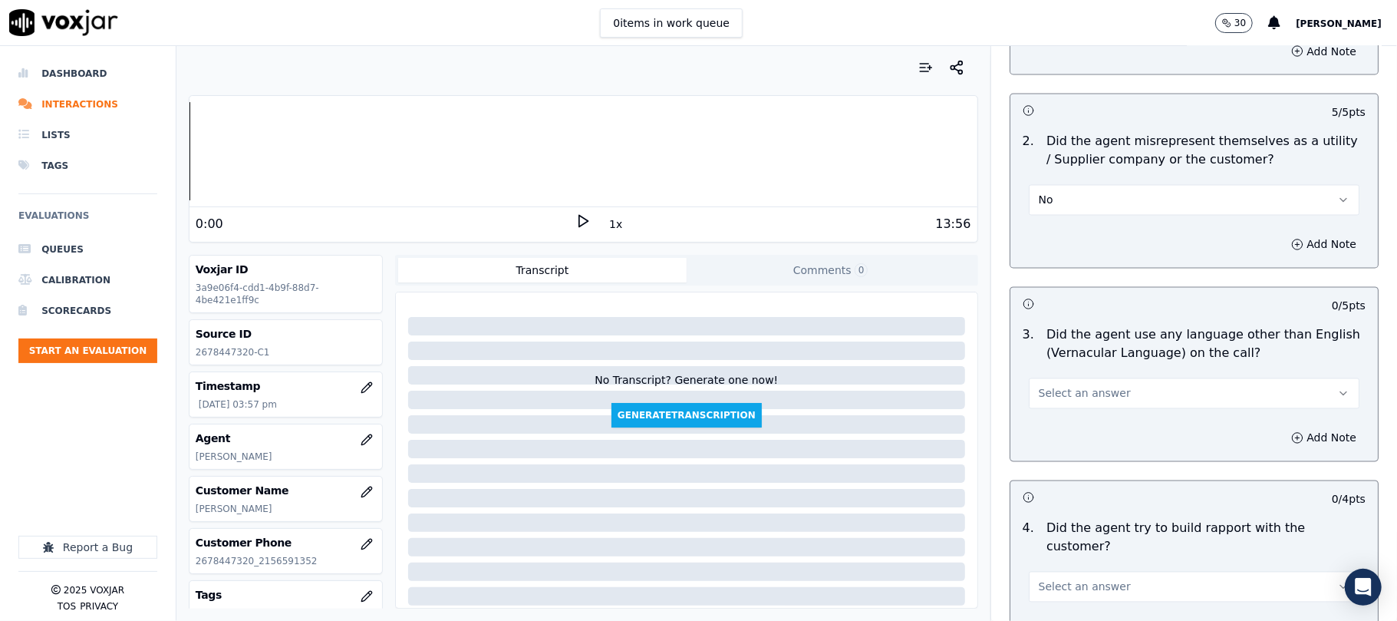
scroll to position [2148, 0]
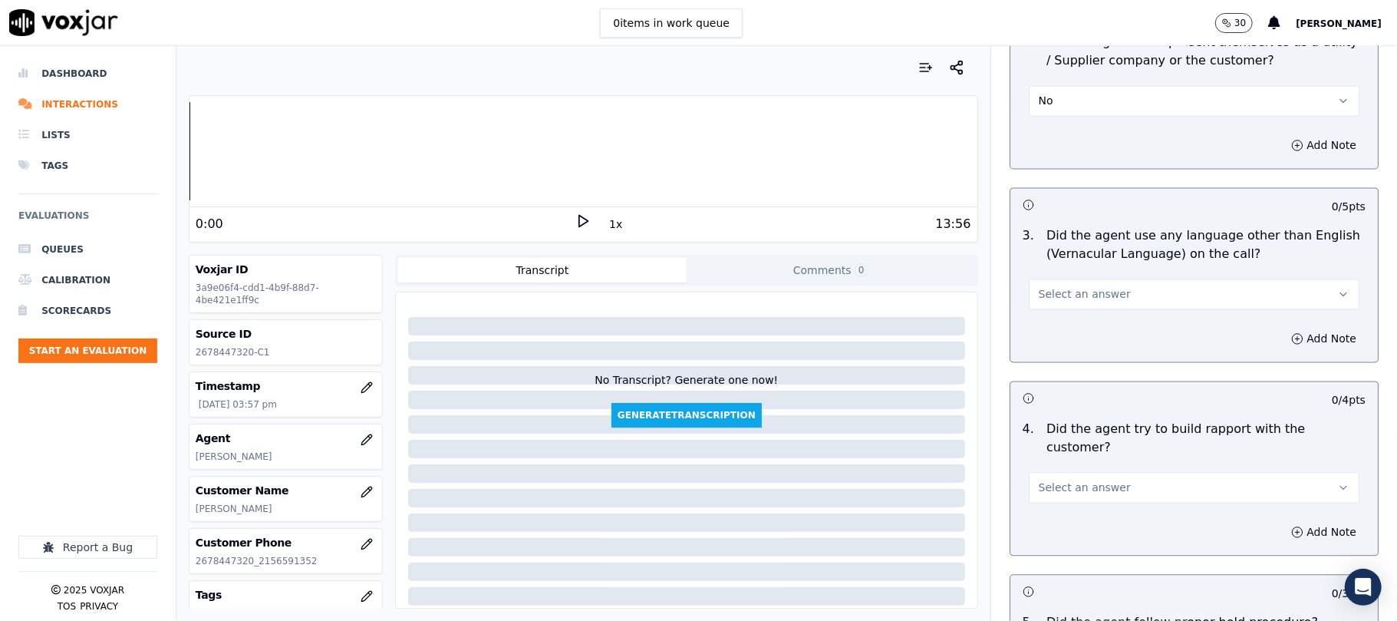
click at [1085, 286] on span "Select an answer" at bounding box center [1085, 293] width 92 height 15
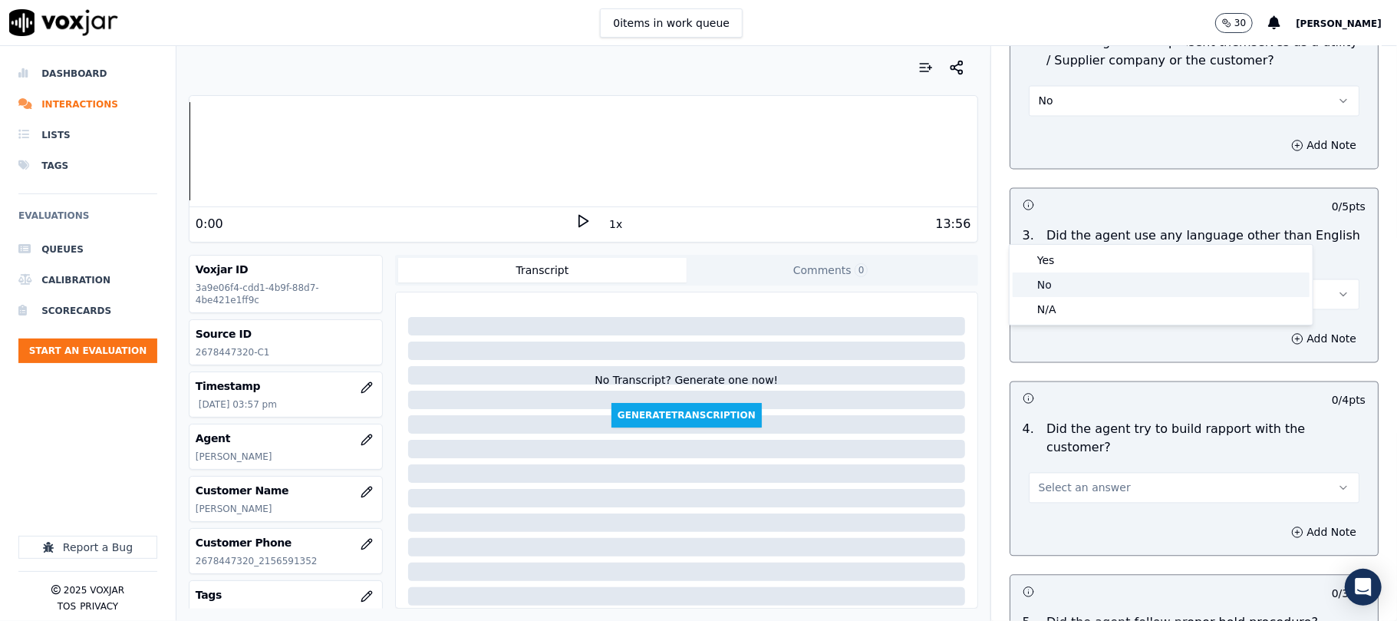
click at [1057, 281] on div "No" at bounding box center [1161, 284] width 297 height 25
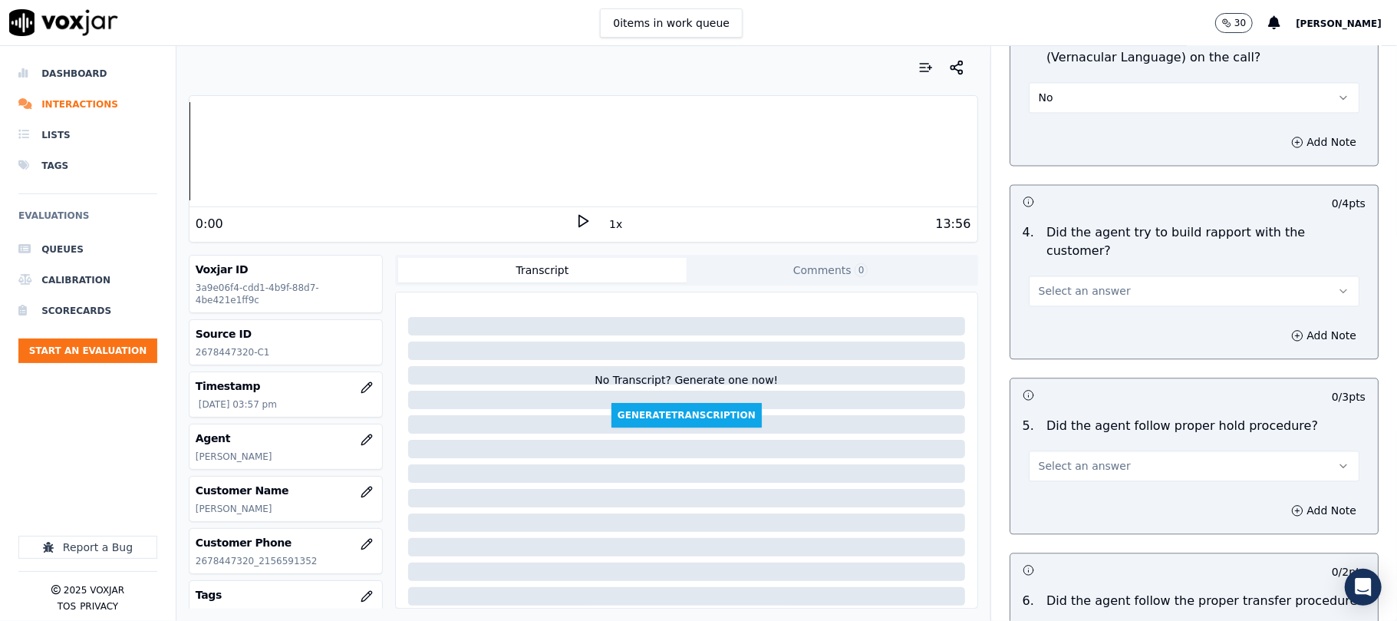
scroll to position [2353, 0]
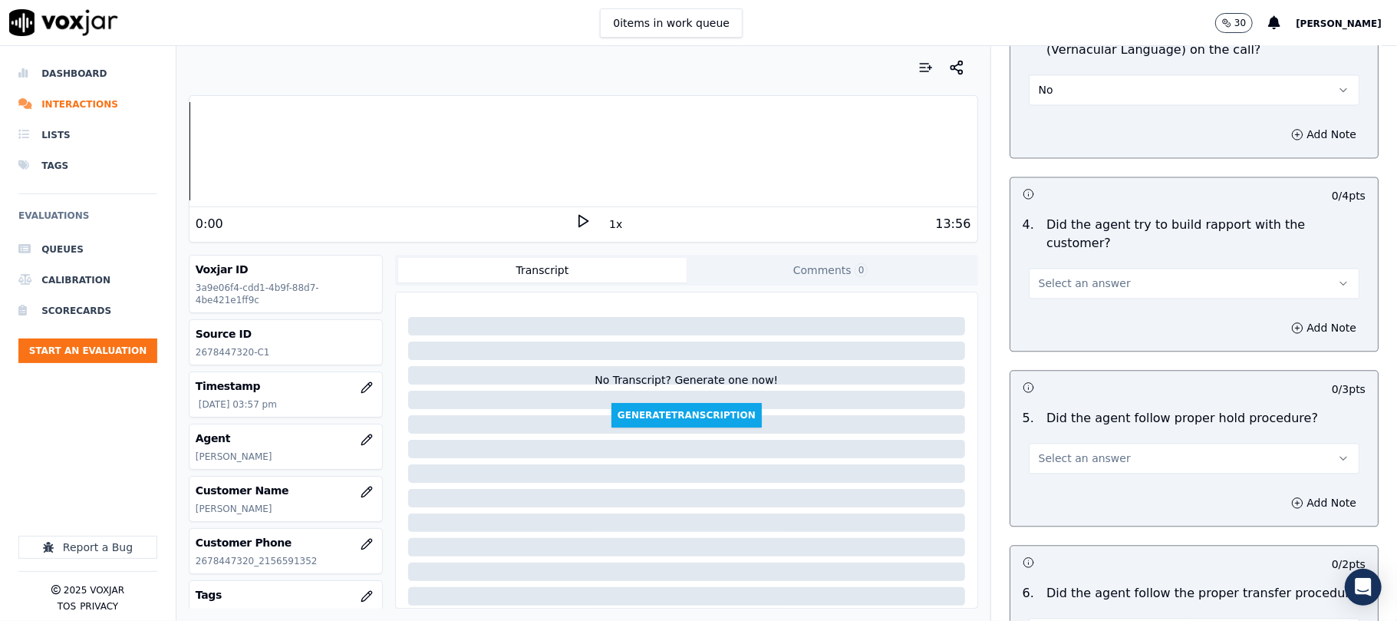
click at [1073, 275] on span "Select an answer" at bounding box center [1085, 282] width 92 height 15
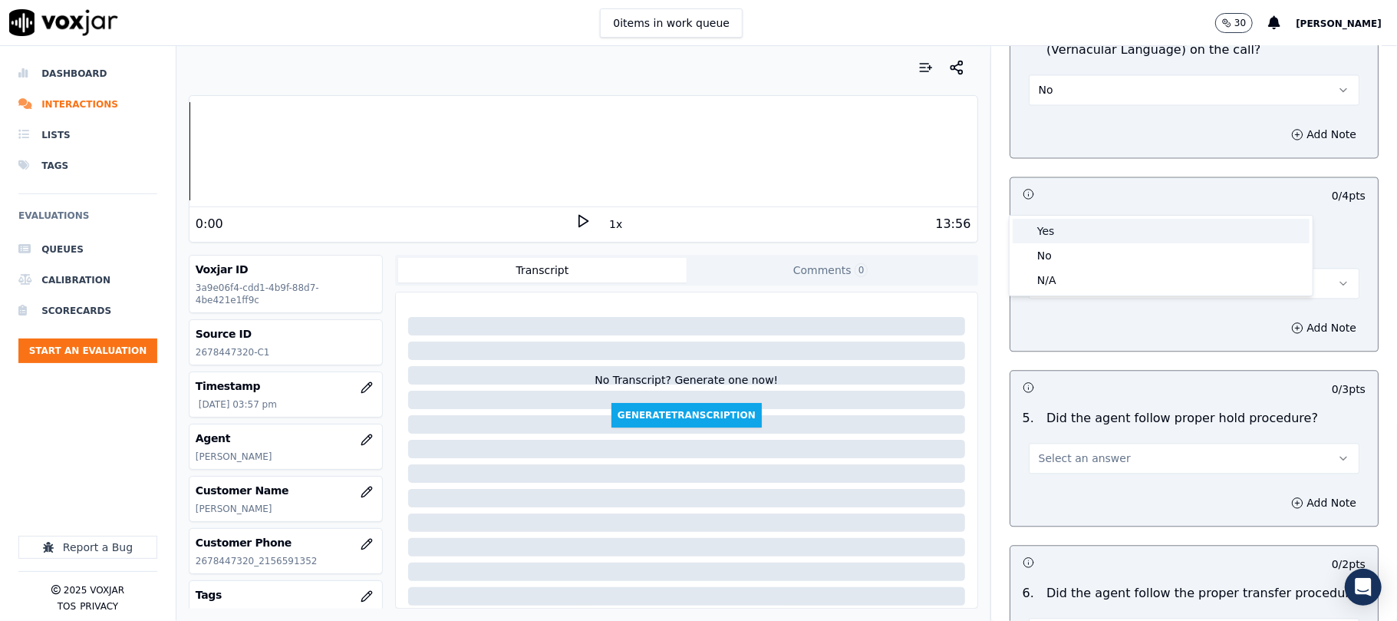
drag, startPoint x: 1068, startPoint y: 223, endPoint x: 1066, endPoint y: 230, distance: 8.0
click at [1068, 226] on div "Yes" at bounding box center [1161, 231] width 297 height 25
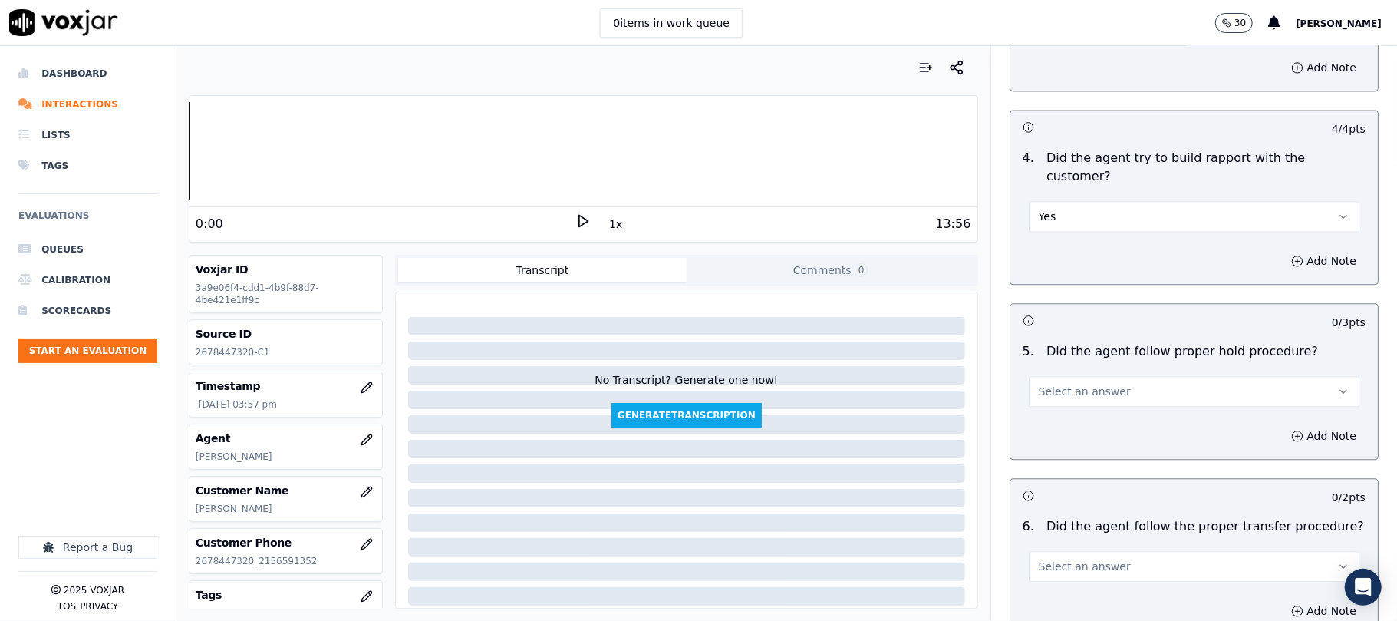
scroll to position [2455, 0]
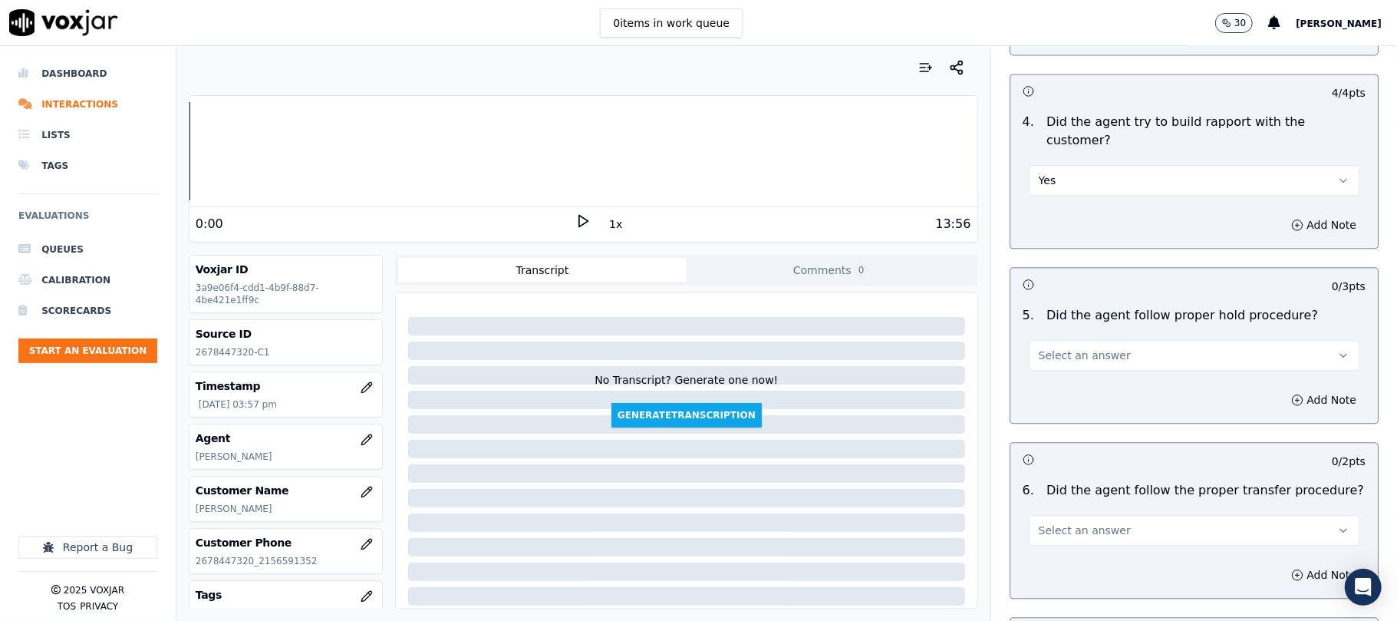
click at [1091, 348] on span "Select an answer" at bounding box center [1085, 355] width 92 height 15
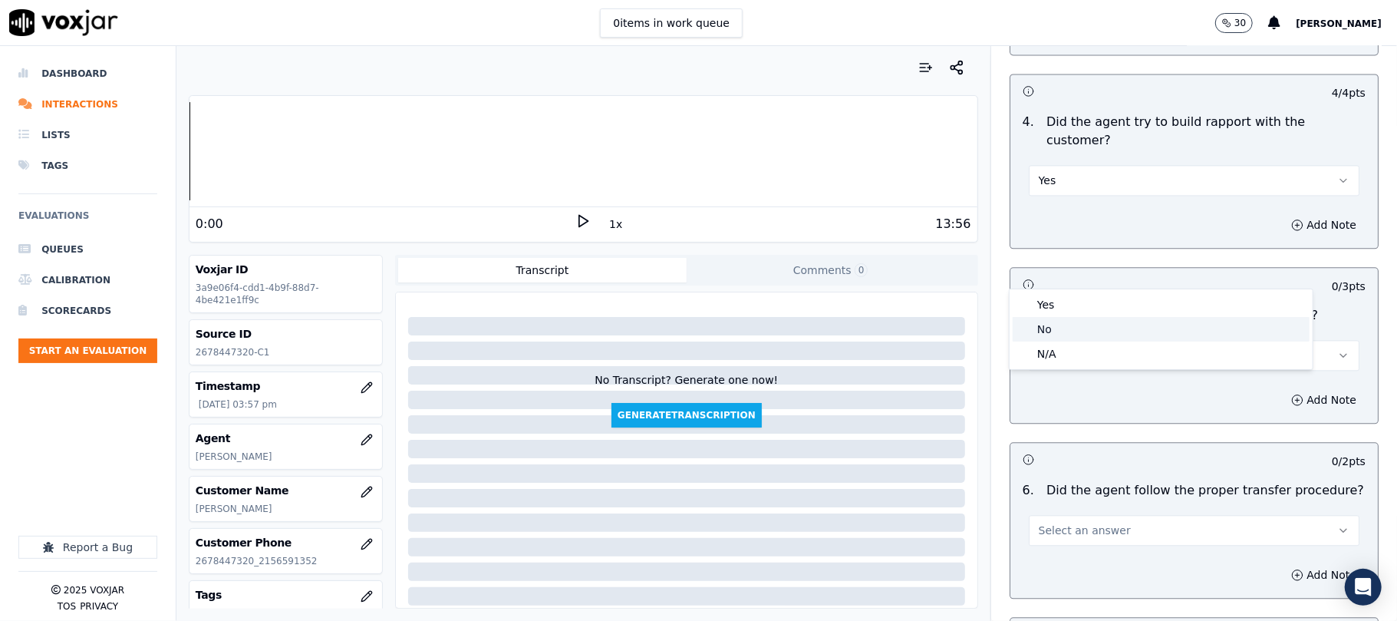
click at [1065, 323] on div "No" at bounding box center [1161, 329] width 297 height 25
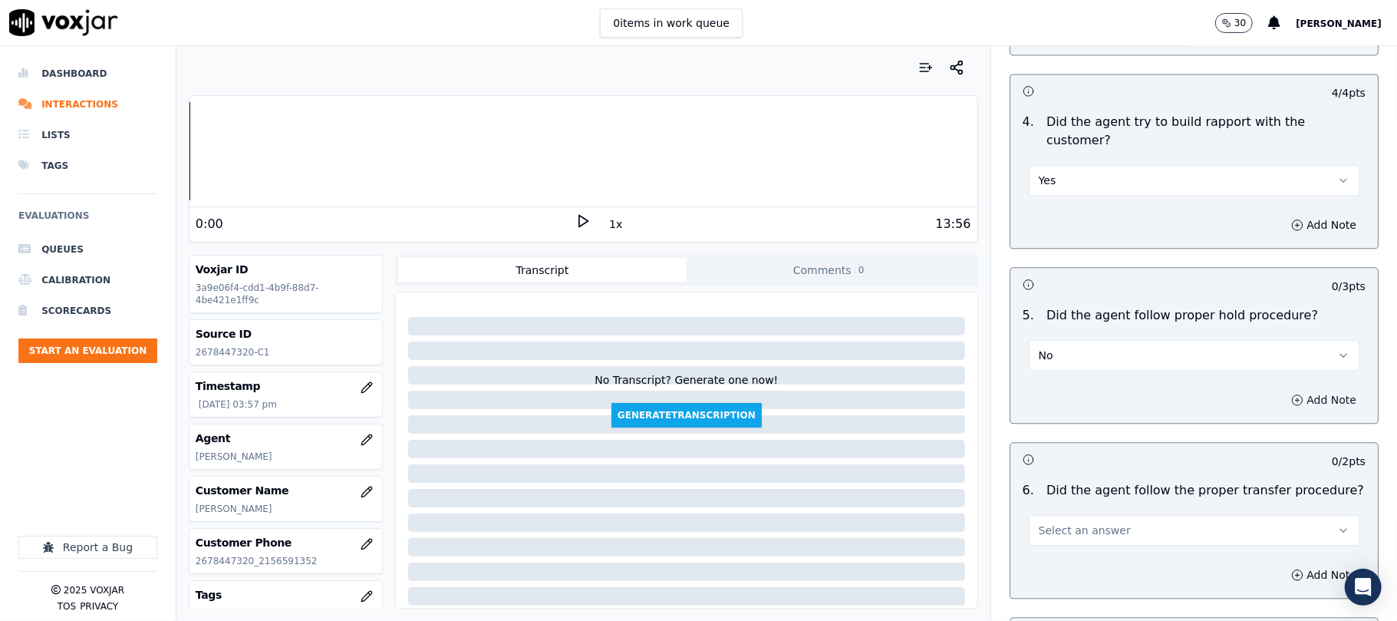
click at [1301, 389] on button "Add Note" at bounding box center [1324, 399] width 84 height 21
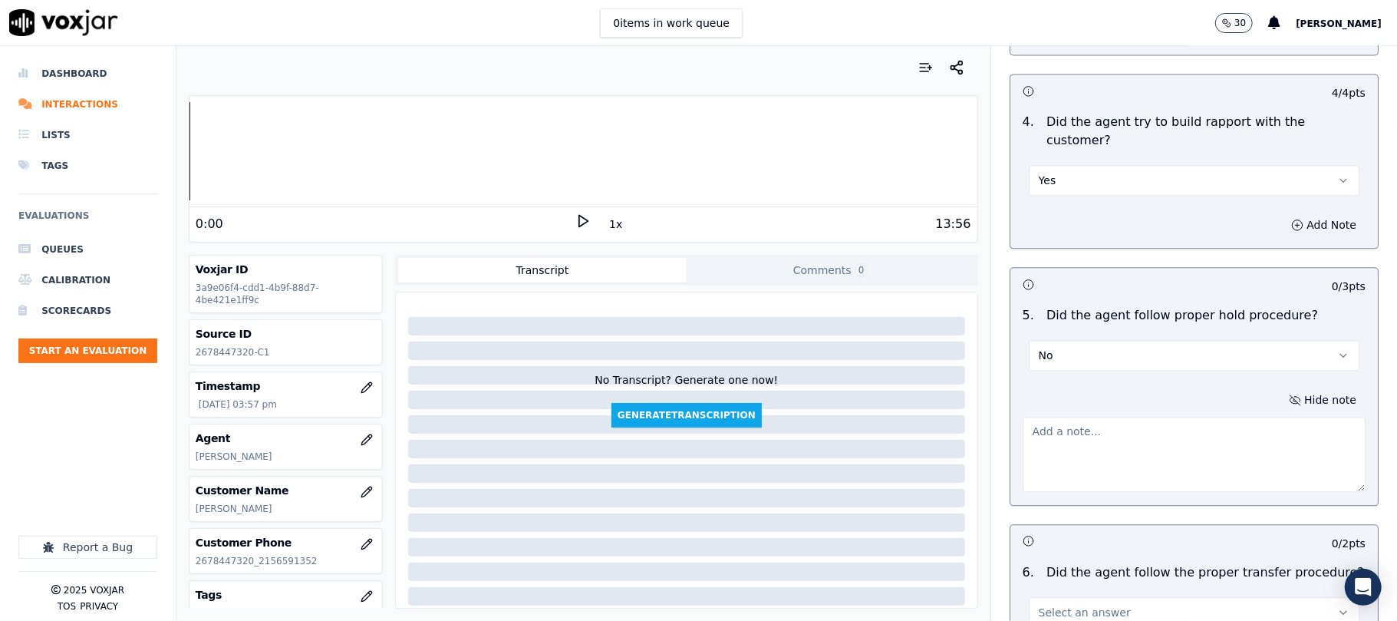
click at [1155, 417] on textarea at bounding box center [1194, 454] width 343 height 75
paste textarea "@6:30 - The agent failed to follow the hold process //"
click at [1023, 417] on textarea "@6:30 - The agent failed to follow the hold process //" at bounding box center [1194, 454] width 343 height 75
paste textarea "Call id - 20250917-124702"
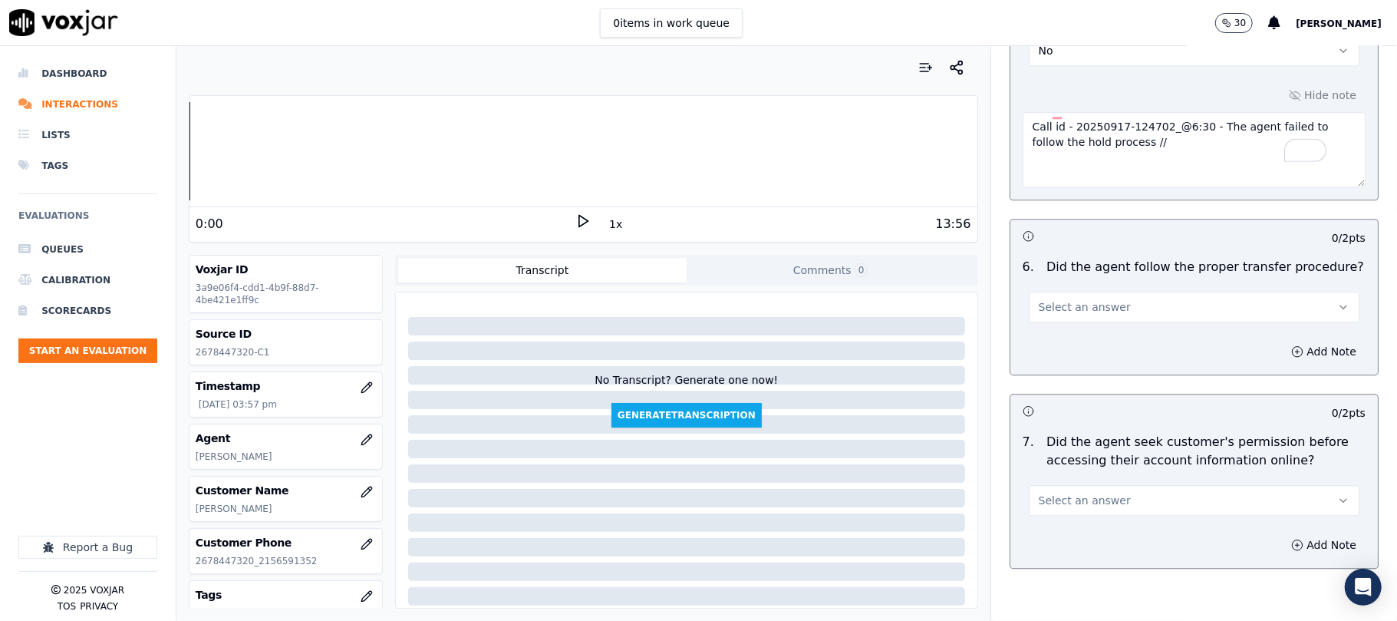
scroll to position [2762, 0]
type textarea "Call id - 20250917-124702_@6:30 - The agent failed to follow the hold process //"
click at [1100, 289] on button "Select an answer" at bounding box center [1194, 304] width 331 height 31
click at [1053, 259] on div "Yes" at bounding box center [1161, 254] width 297 height 25
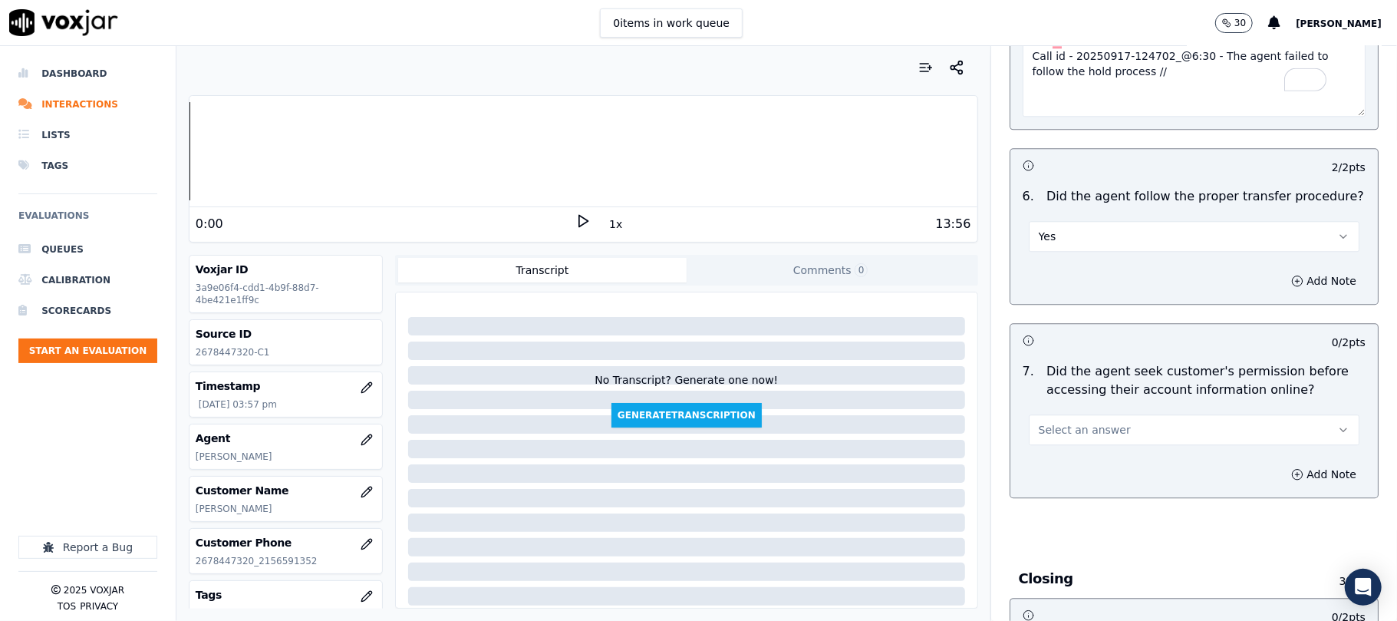
scroll to position [2864, 0]
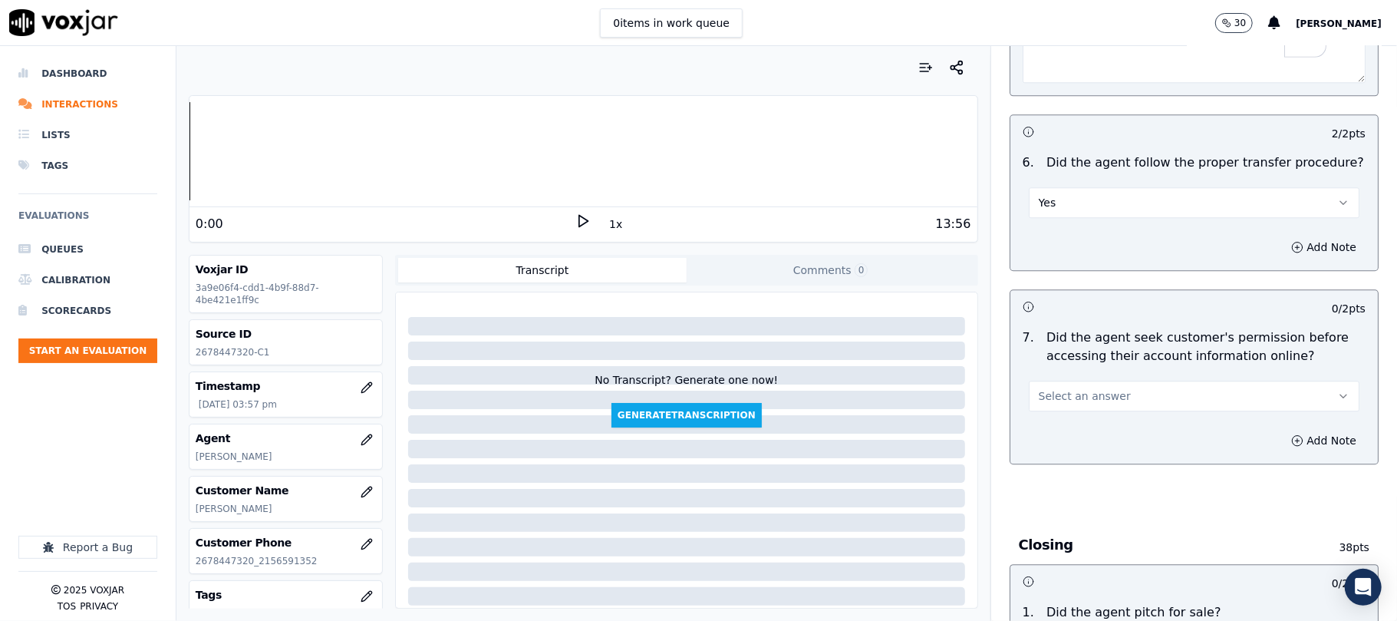
click at [1117, 381] on button "Select an answer" at bounding box center [1194, 396] width 331 height 31
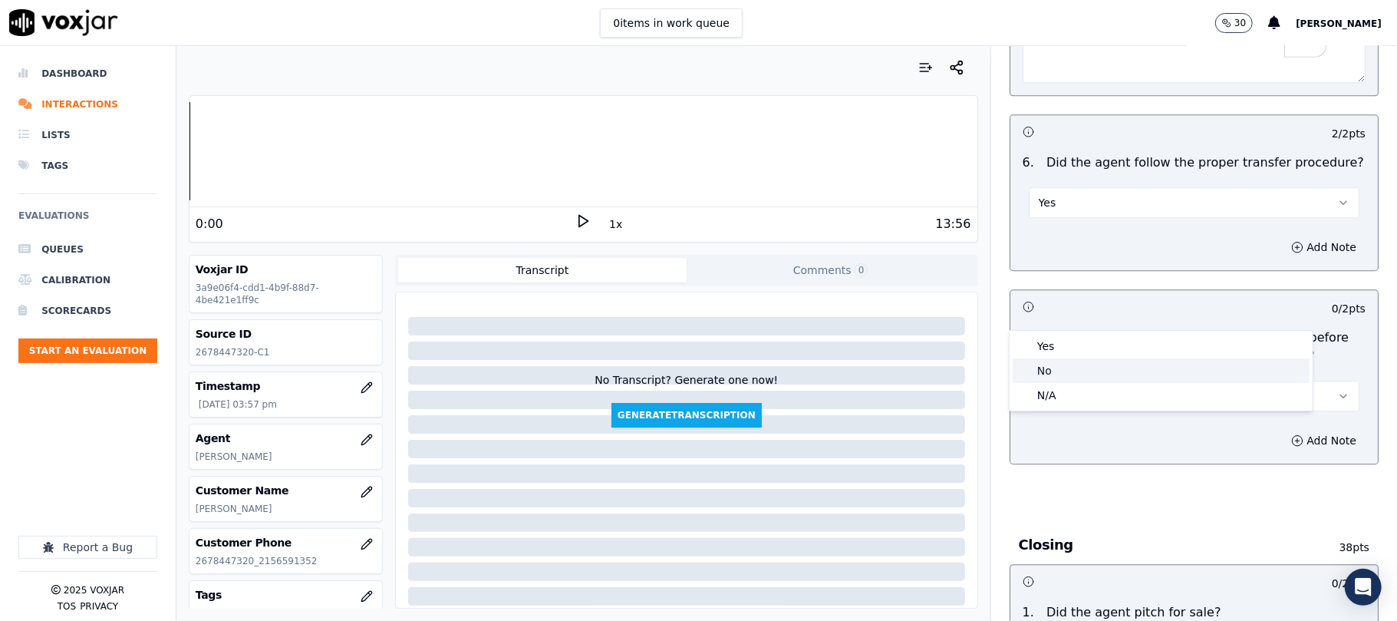
click at [1067, 374] on div "No" at bounding box center [1161, 370] width 297 height 25
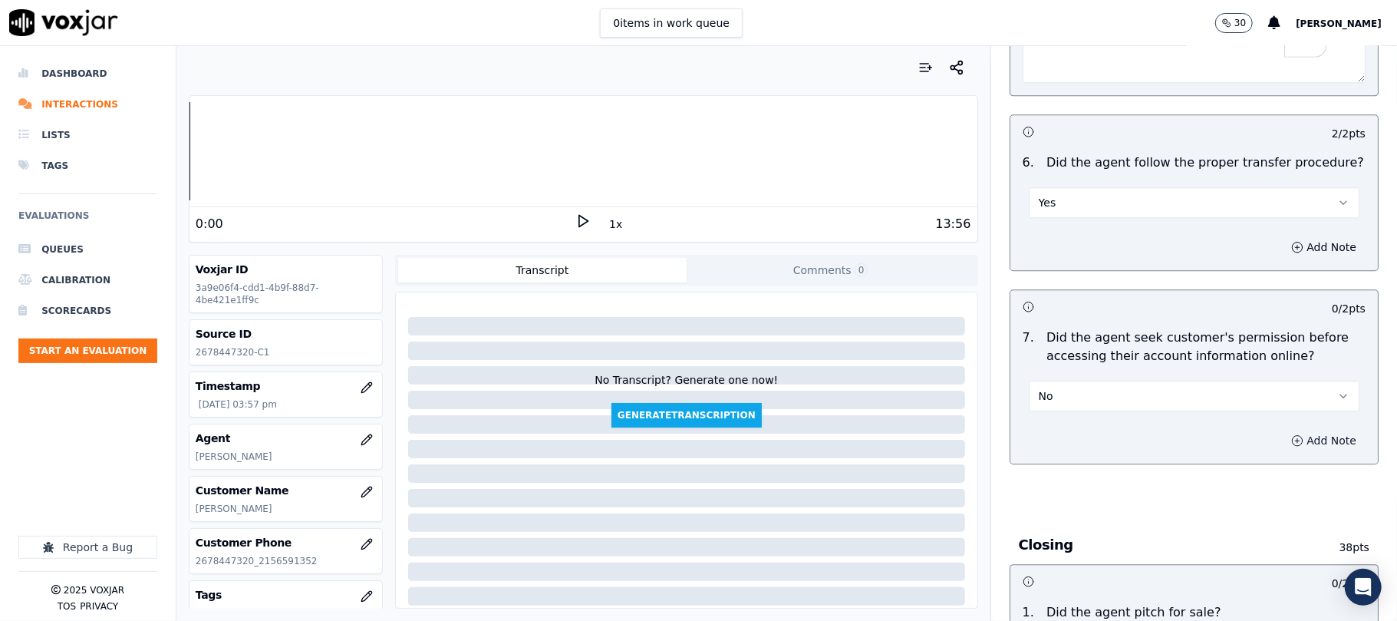
click at [1282, 430] on button "Add Note" at bounding box center [1324, 440] width 84 height 21
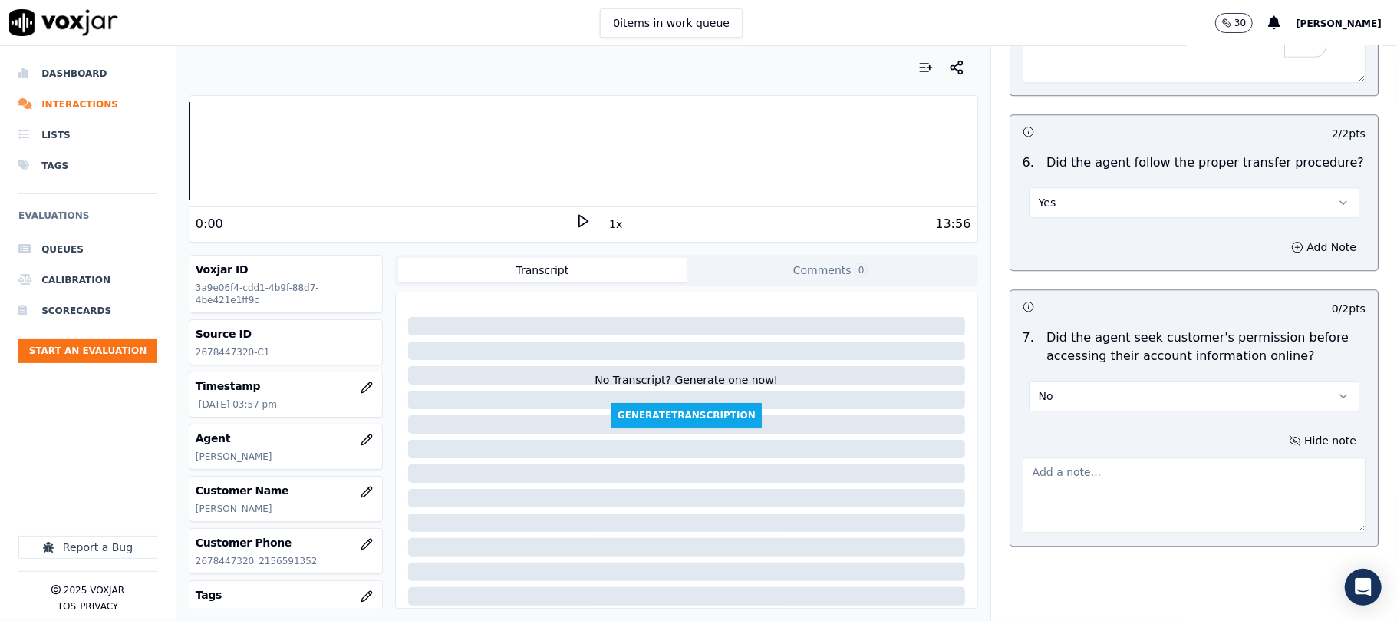
click at [1139, 457] on textarea at bounding box center [1194, 494] width 343 height 75
click at [1118, 457] on textarea "To enrich screen reader interactions, please activate Accessibility in Grammarl…" at bounding box center [1194, 494] width 343 height 75
paste textarea "Call id - 20250917-124702"
paste textarea "@6:30 - The agent failed to follow the hold process //"
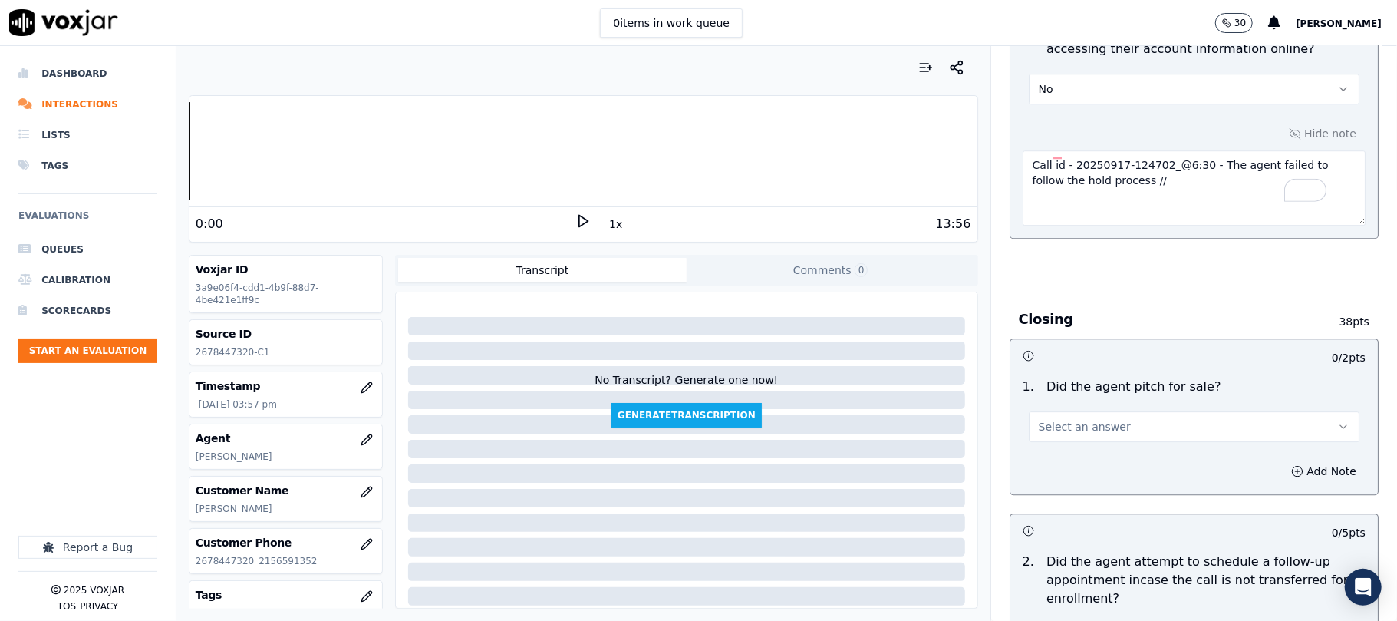
type textarea "Call id - 20250917-124702_@6:30 - The agent failed to follow the hold process //"
click at [1054, 411] on button "Select an answer" at bounding box center [1194, 426] width 331 height 31
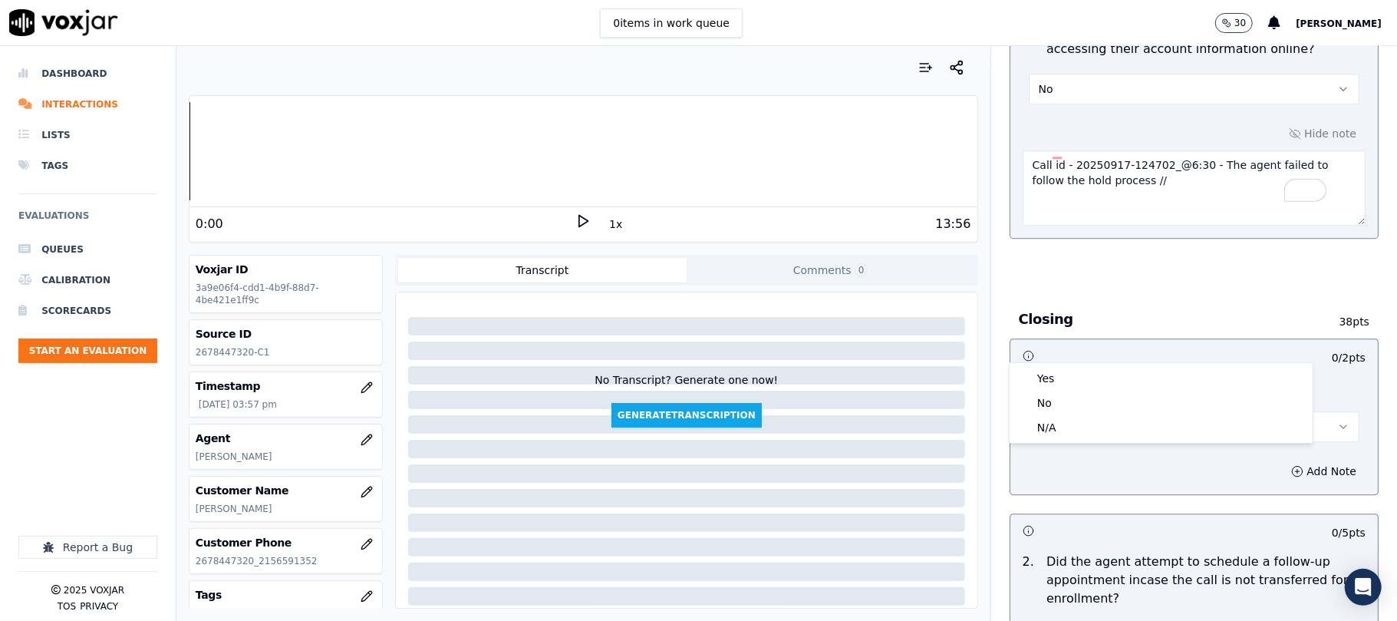
click at [1060, 364] on div "Yes No N/A" at bounding box center [1161, 403] width 303 height 80
click at [1051, 384] on div "Yes" at bounding box center [1161, 378] width 297 height 25
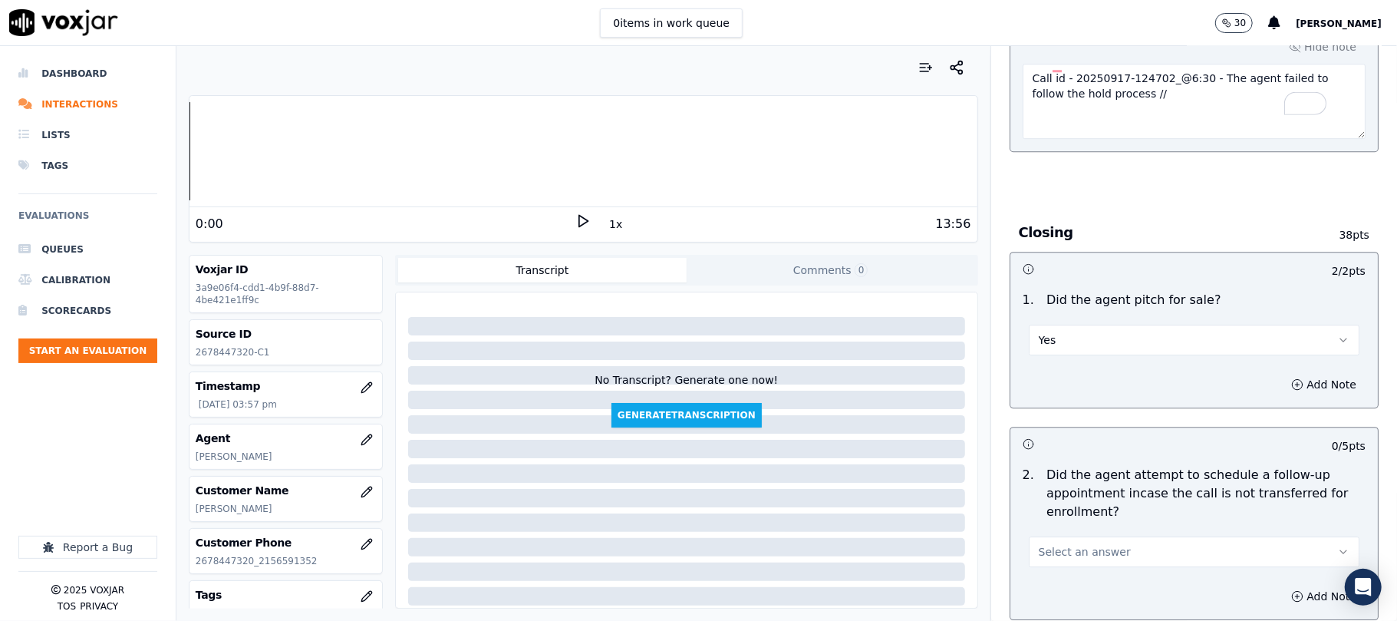
scroll to position [3376, 0]
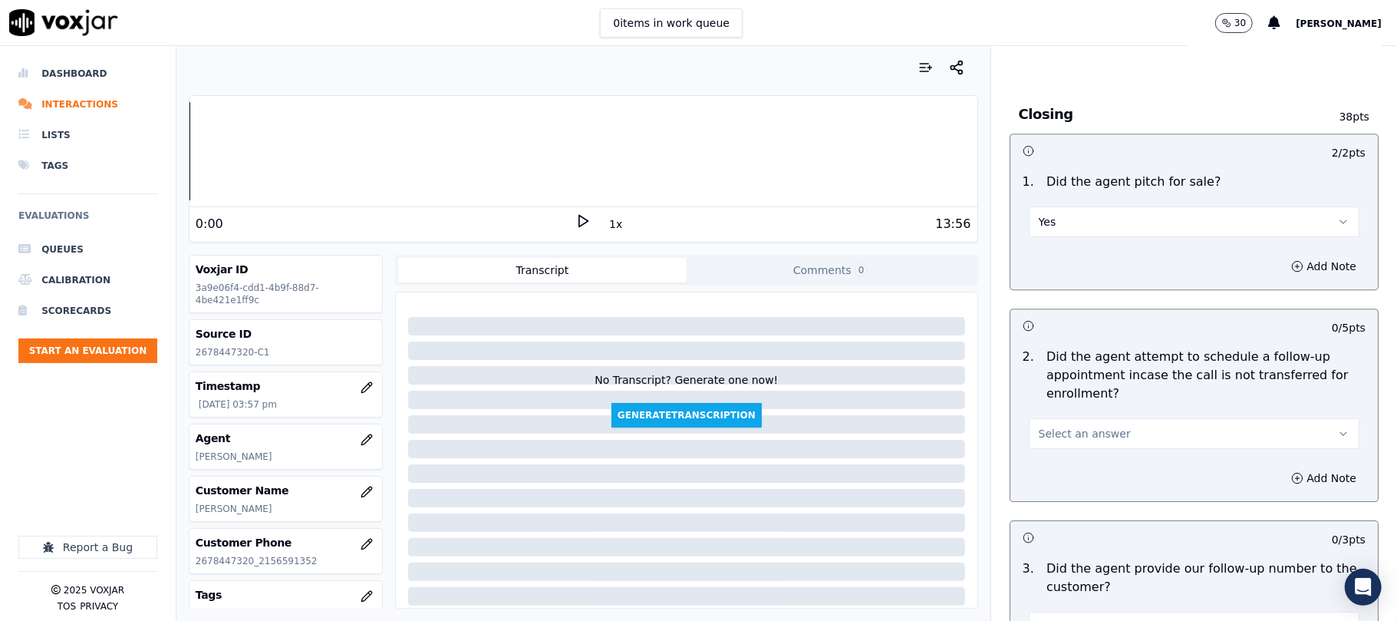
click at [1071, 426] on span "Select an answer" at bounding box center [1085, 433] width 92 height 15
click at [1054, 409] on div "No" at bounding box center [1161, 410] width 297 height 25
click at [1068, 418] on button "No" at bounding box center [1194, 433] width 331 height 31
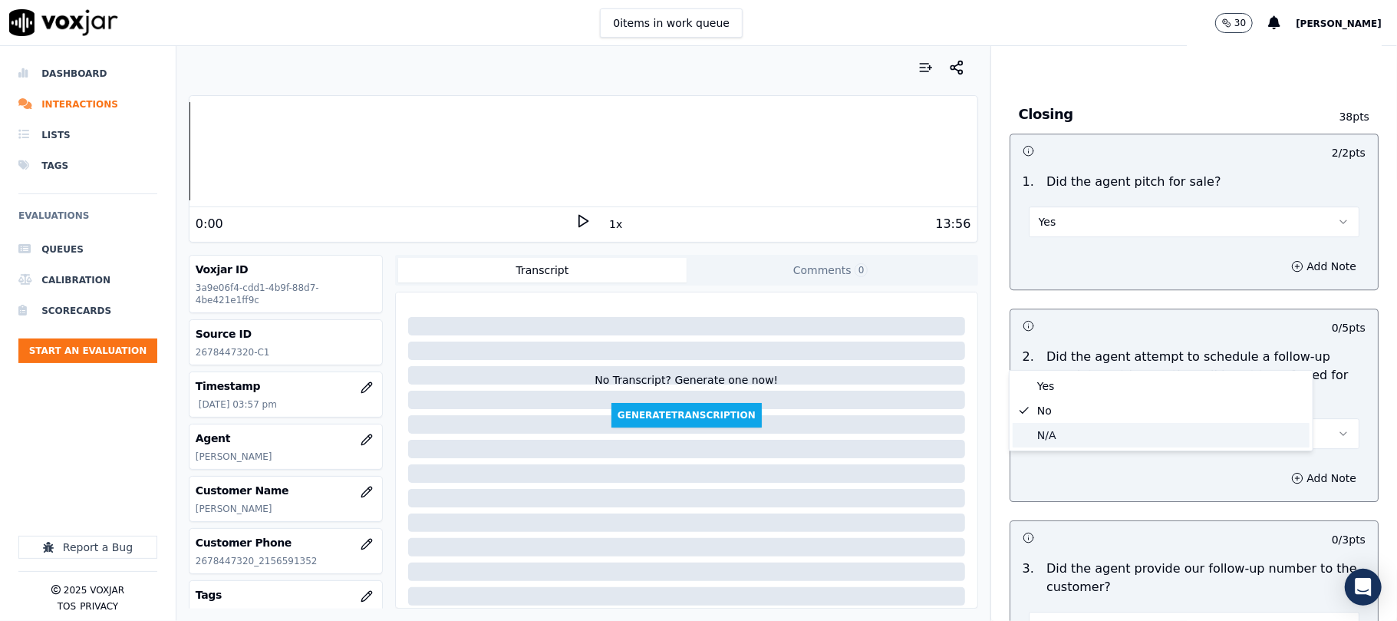
click at [1042, 436] on div "N/A" at bounding box center [1161, 435] width 297 height 25
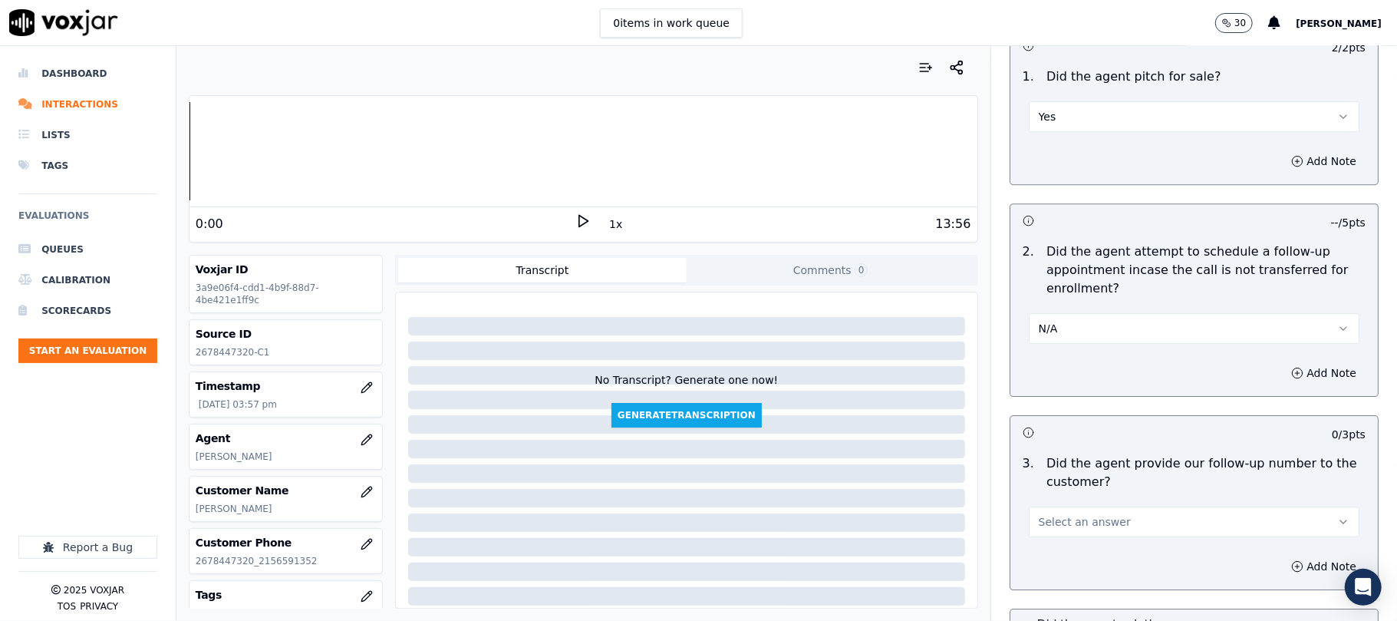
scroll to position [3580, 0]
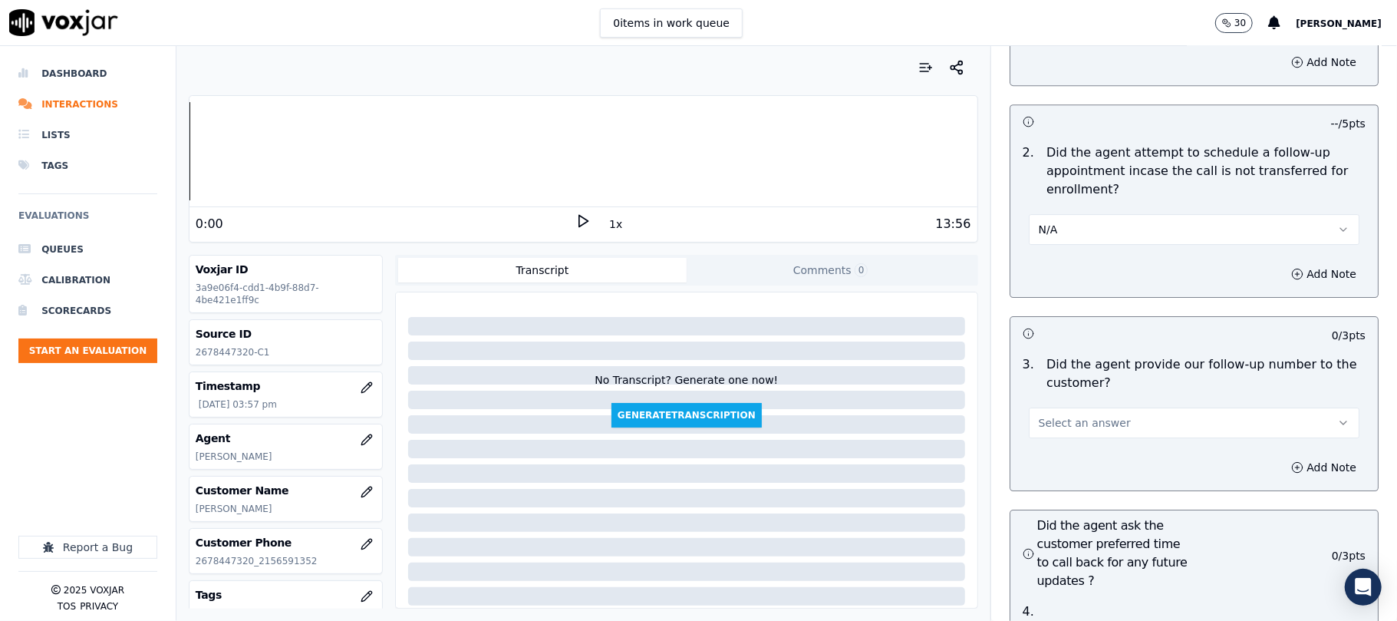
click at [1069, 415] on span "Select an answer" at bounding box center [1085, 422] width 92 height 15
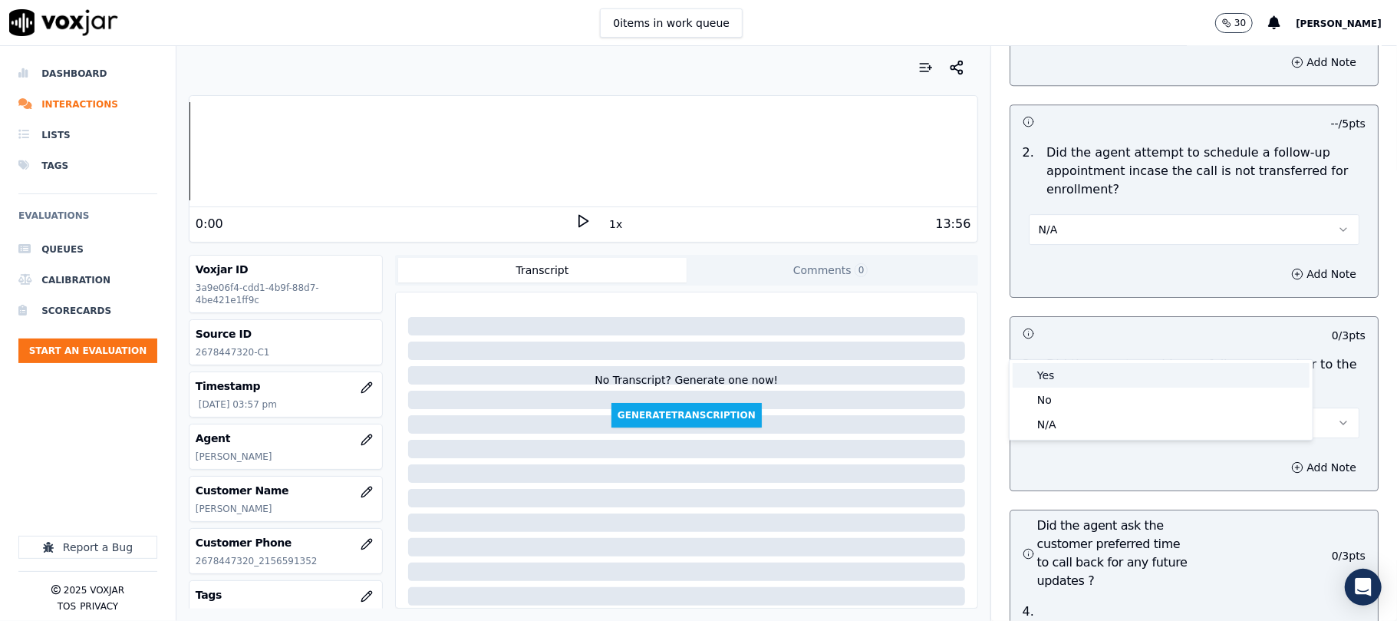
click at [1063, 381] on div "Yes" at bounding box center [1161, 375] width 297 height 25
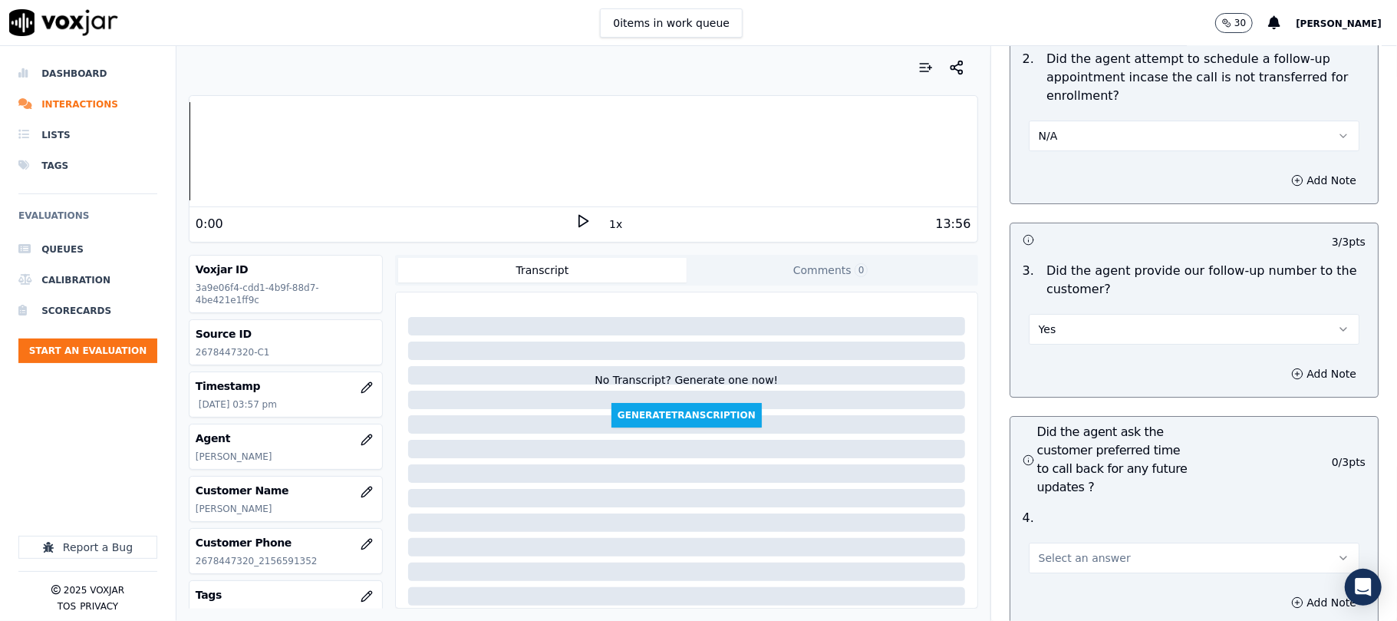
scroll to position [3785, 0]
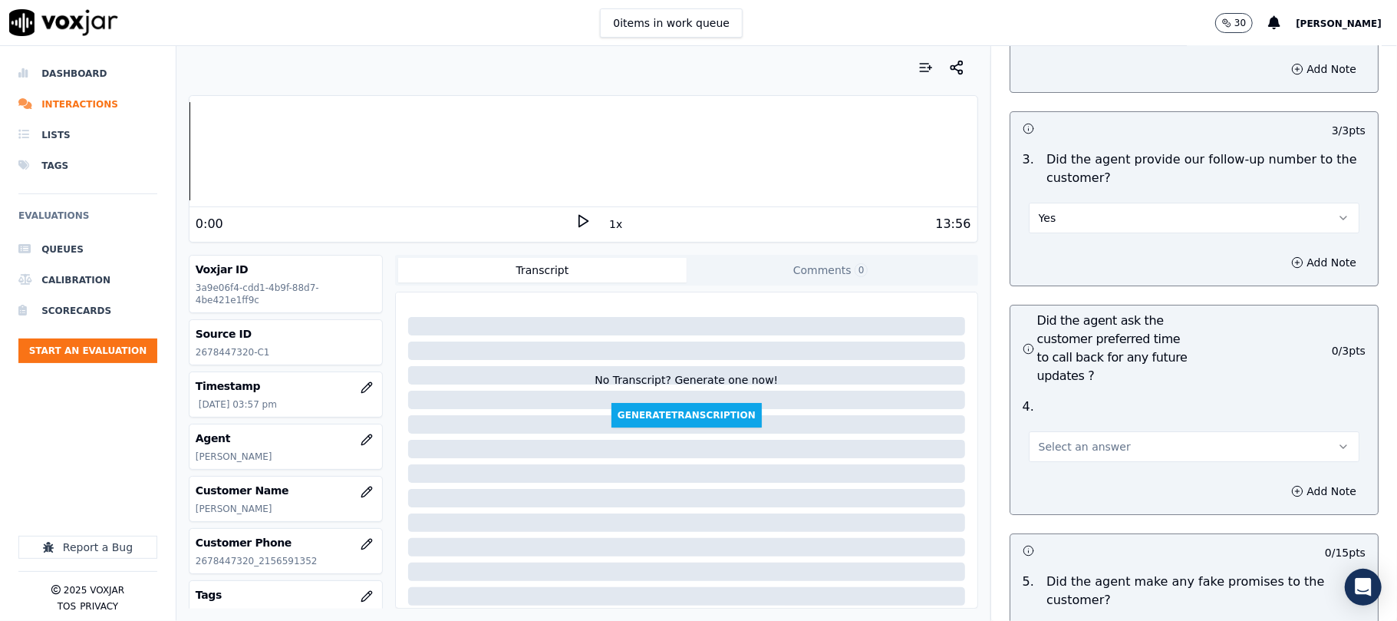
click at [1047, 439] on span "Select an answer" at bounding box center [1085, 446] width 92 height 15
click at [1047, 443] on div "N/A" at bounding box center [1161, 449] width 297 height 25
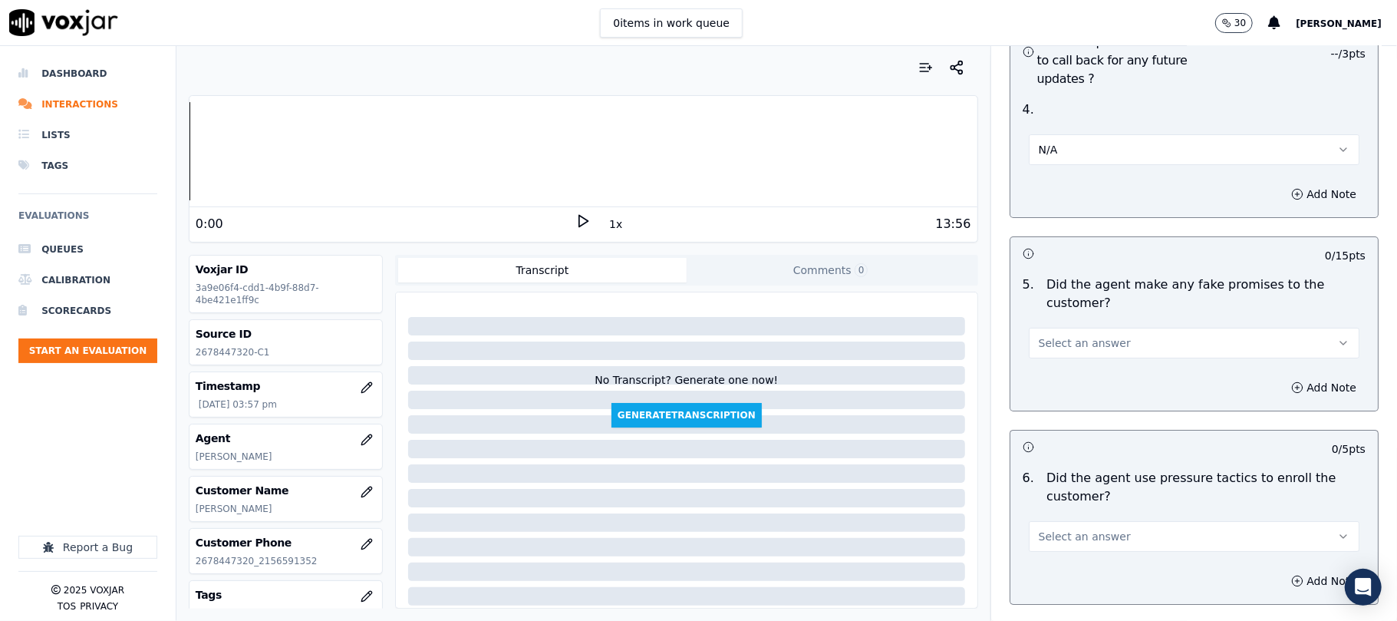
scroll to position [4092, 0]
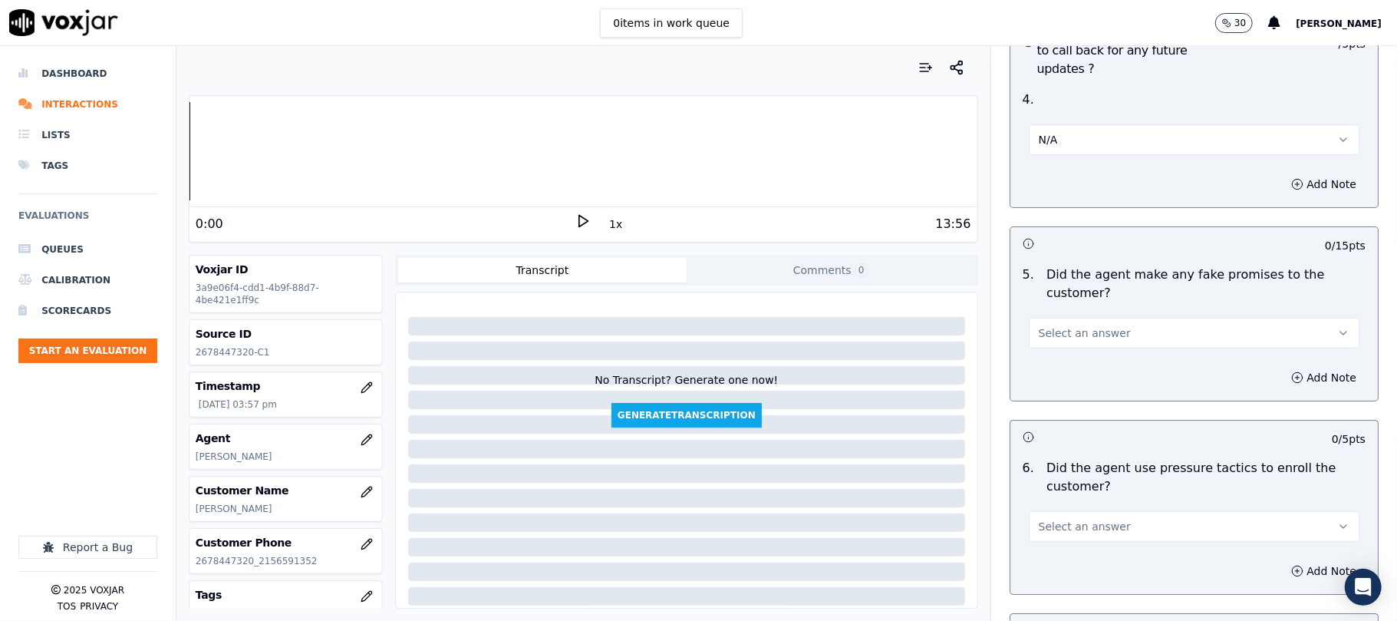
click at [1068, 318] on button "Select an answer" at bounding box center [1194, 333] width 331 height 31
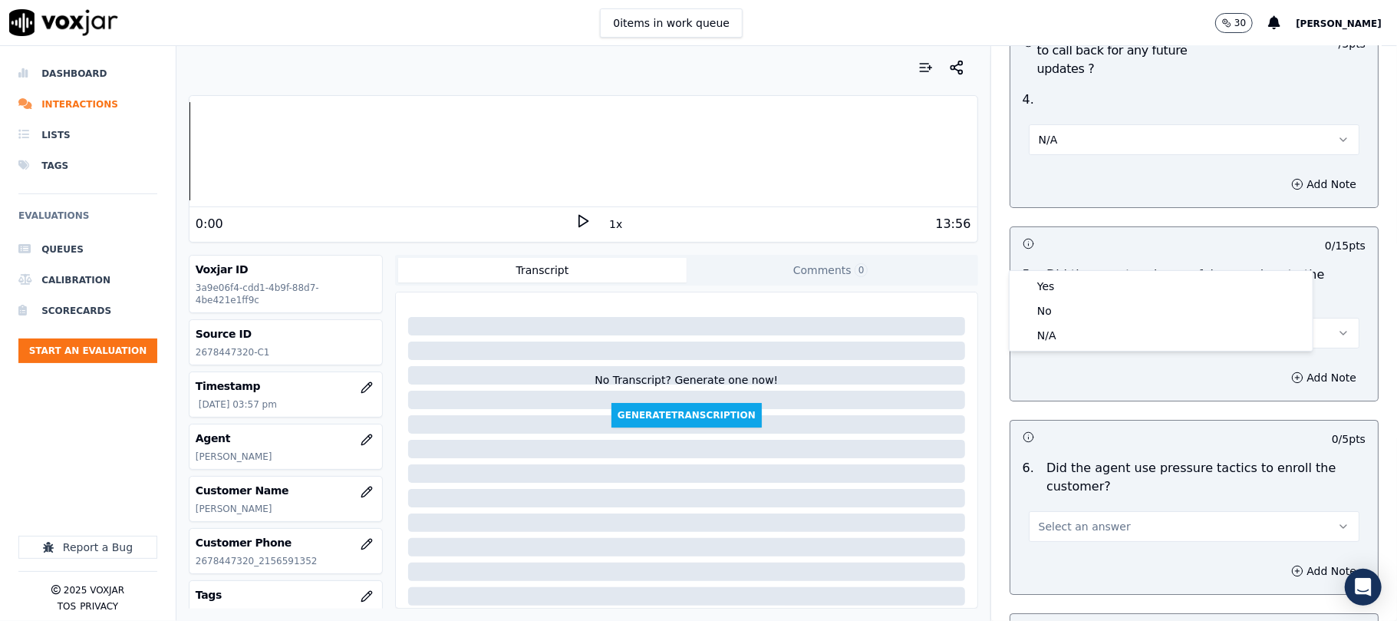
click at [1069, 318] on button "Select an answer" at bounding box center [1194, 333] width 331 height 31
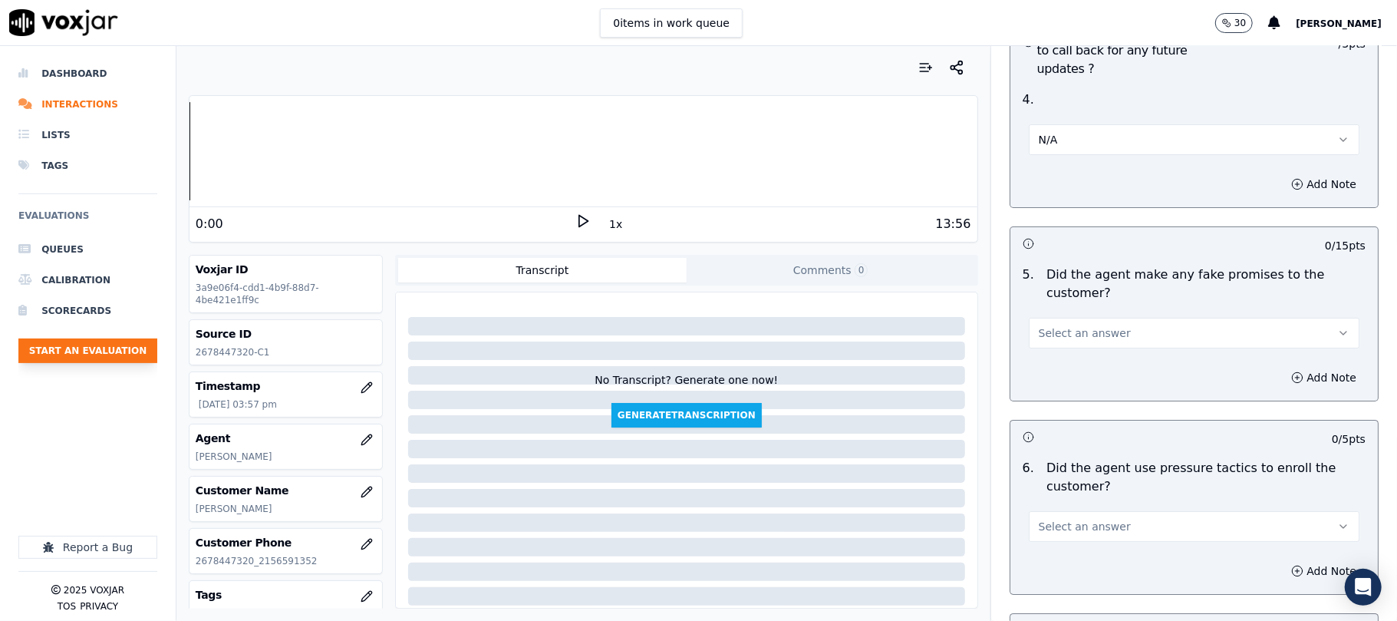
click at [61, 348] on button "Start an Evaluation" at bounding box center [87, 350] width 139 height 25
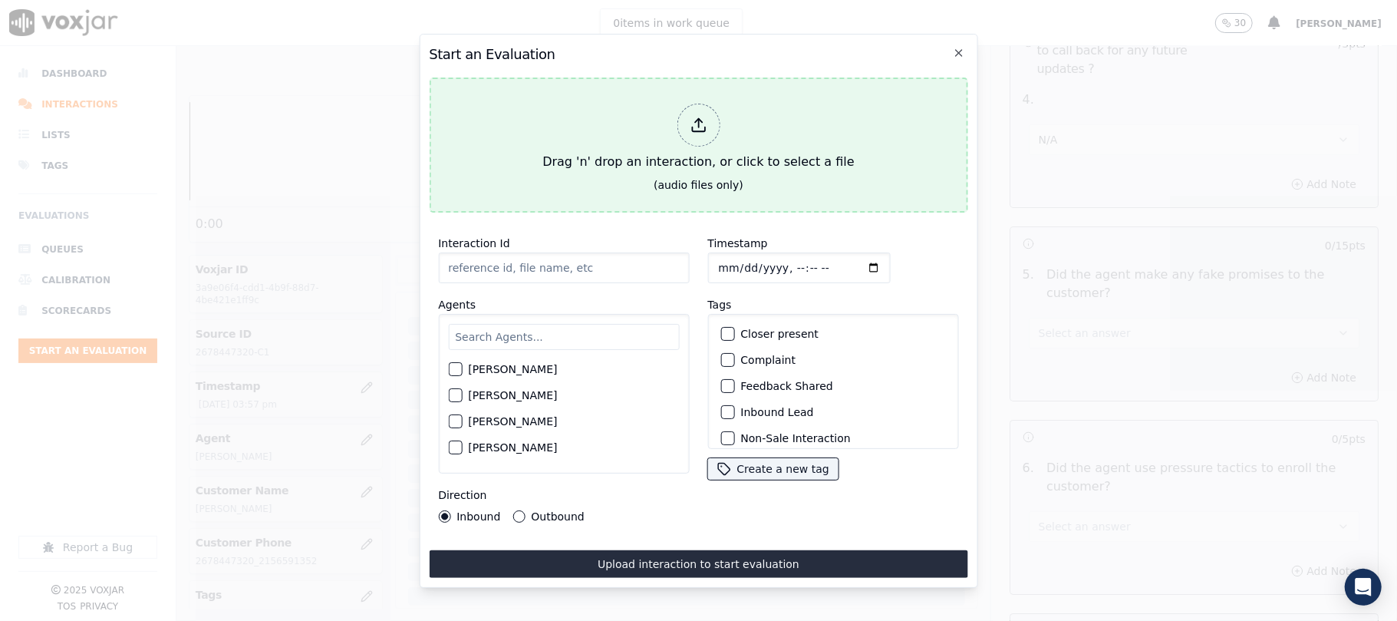
click at [694, 105] on div at bounding box center [698, 125] width 43 height 43
click at [695, 127] on div at bounding box center [698, 125] width 43 height 43
click at [694, 104] on div at bounding box center [698, 125] width 43 height 43
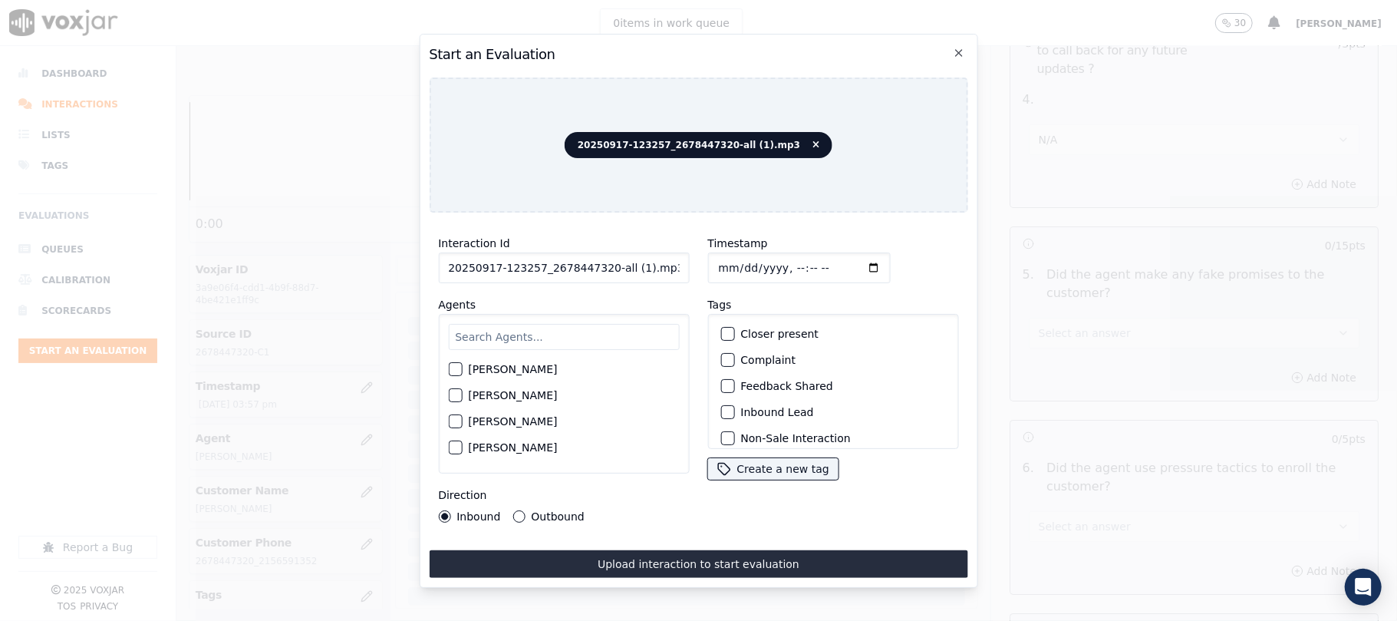
drag, startPoint x: 608, startPoint y: 262, endPoint x: 640, endPoint y: 264, distance: 32.3
click at [640, 264] on input "20250917-123257_2678447320-all (1).mp3" at bounding box center [563, 267] width 251 height 31
drag, startPoint x: 651, startPoint y: 265, endPoint x: 602, endPoint y: 271, distance: 50.3
click at [602, 271] on input "20250917-123257_2678447320-all (1).mp3" at bounding box center [563, 267] width 251 height 31
type input "20250917-123257_2678447320-C1"
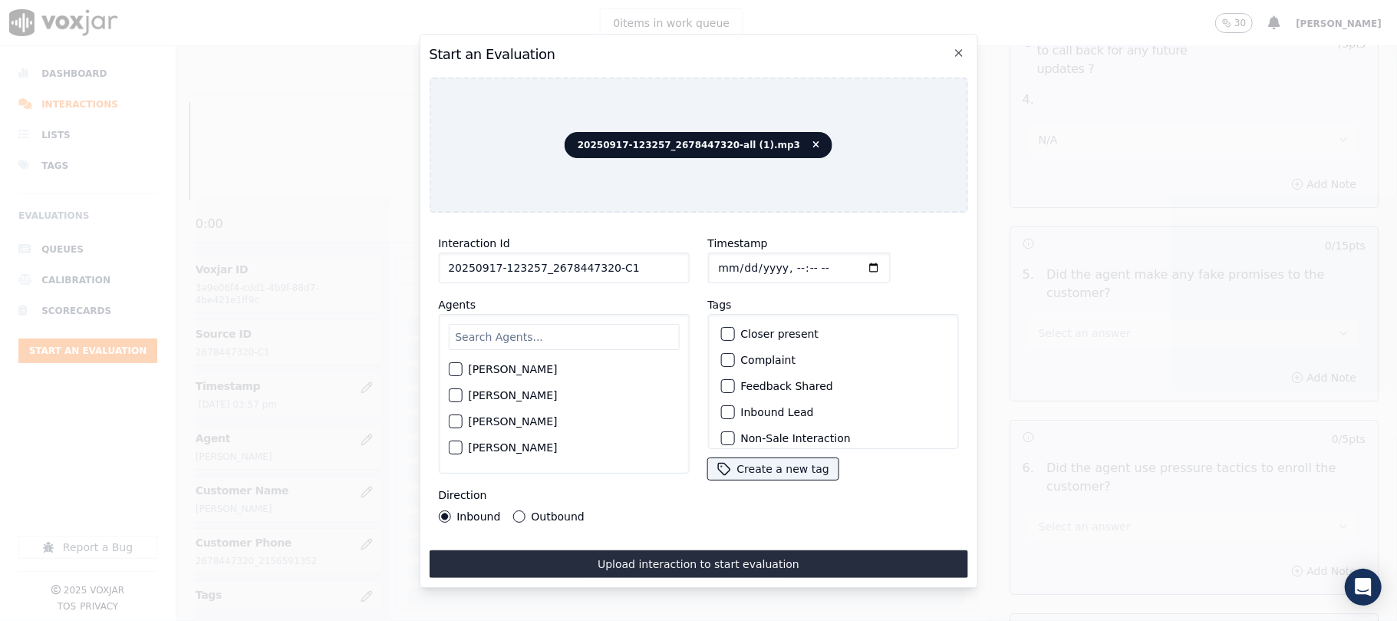
click at [729, 262] on input "Timestamp" at bounding box center [798, 267] width 183 height 31
type input "[DATE]T16:09"
click at [513, 333] on input "text" at bounding box center [563, 337] width 231 height 26
click at [460, 445] on div "button" at bounding box center [454, 447] width 11 height 11
click at [460, 444] on div "button" at bounding box center [454, 447] width 11 height 11
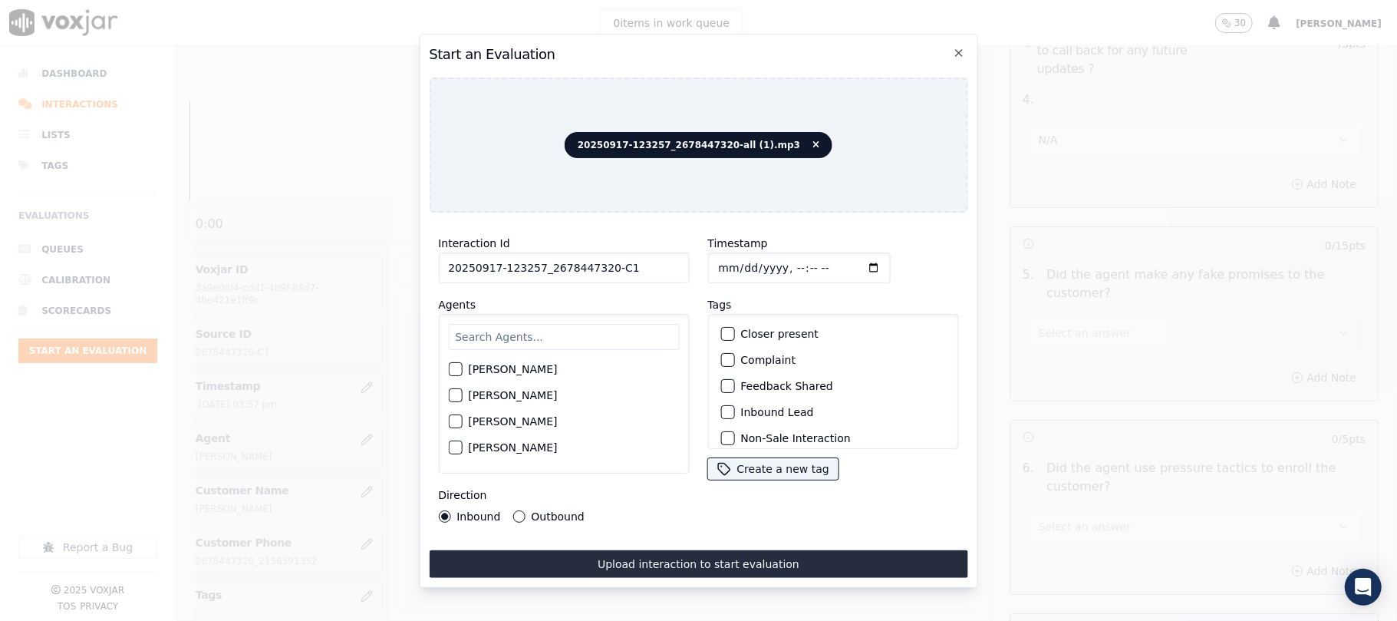
click at [477, 328] on input "text" at bounding box center [563, 337] width 231 height 26
type input "b"
type input "nic"
click at [458, 396] on div "button" at bounding box center [454, 399] width 11 height 11
click at [722, 409] on div "button" at bounding box center [726, 412] width 11 height 11
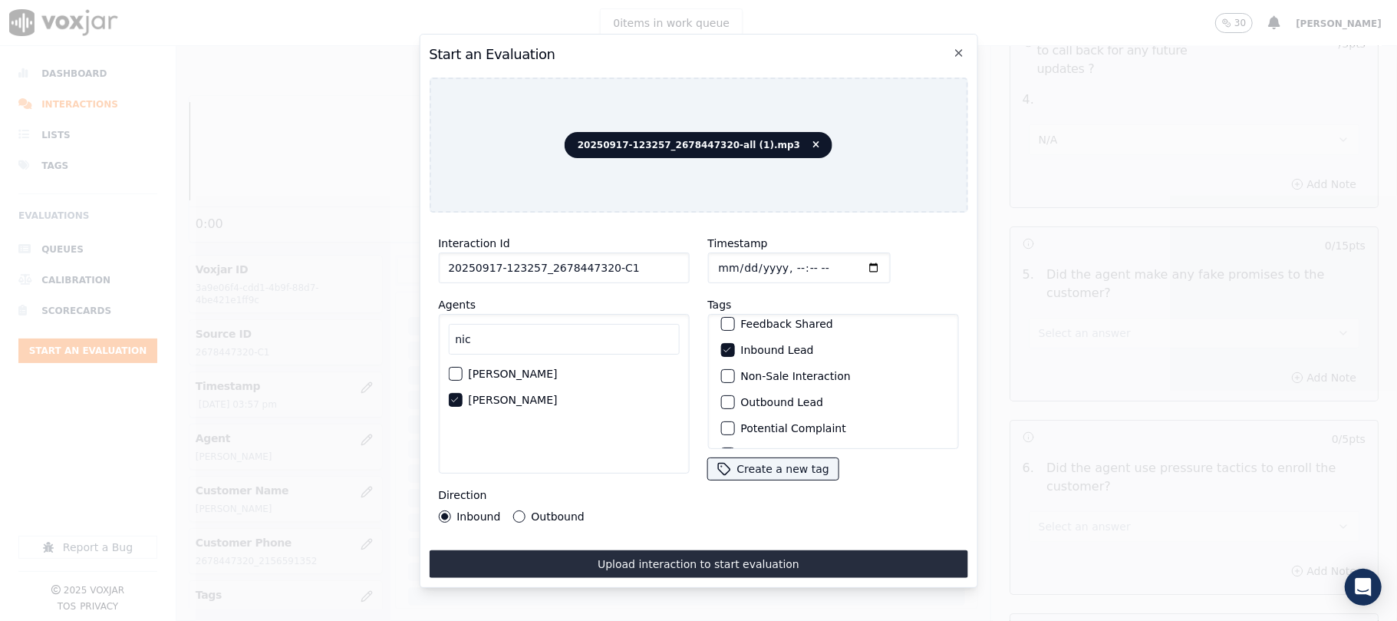
scroll to position [134, 0]
click at [721, 424] on div "button" at bounding box center [726, 429] width 11 height 11
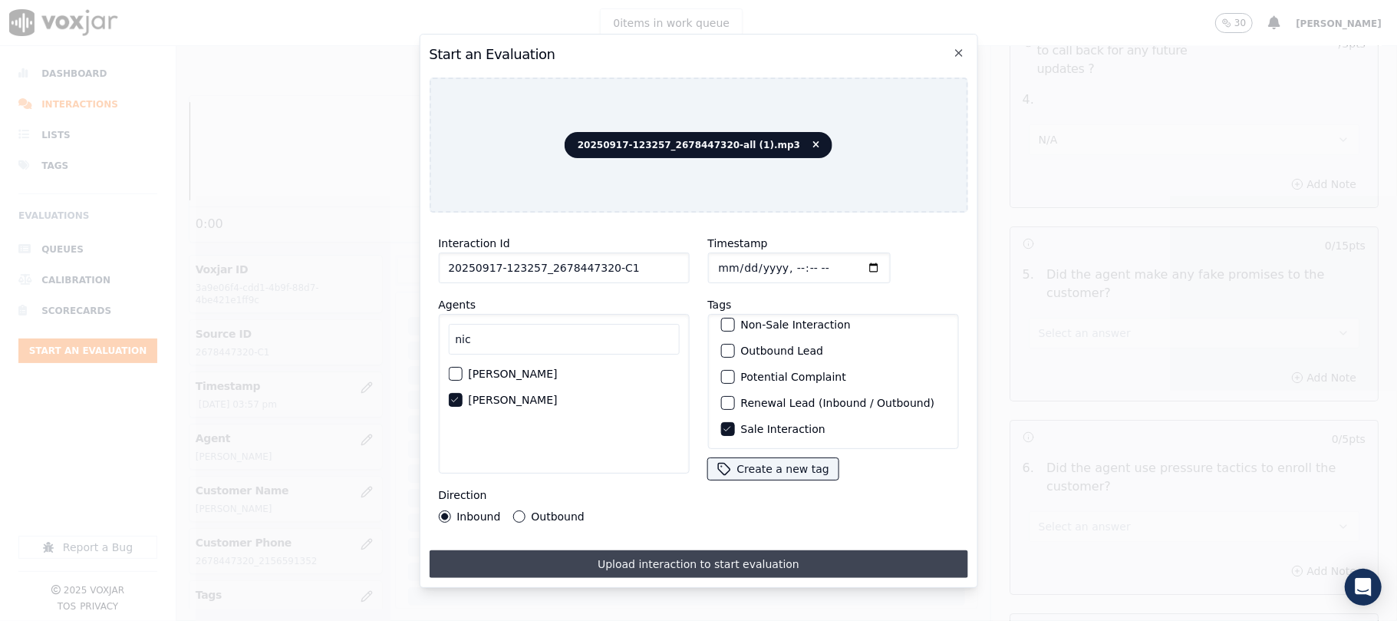
click at [712, 552] on button "Upload interaction to start evaluation" at bounding box center [698, 564] width 539 height 28
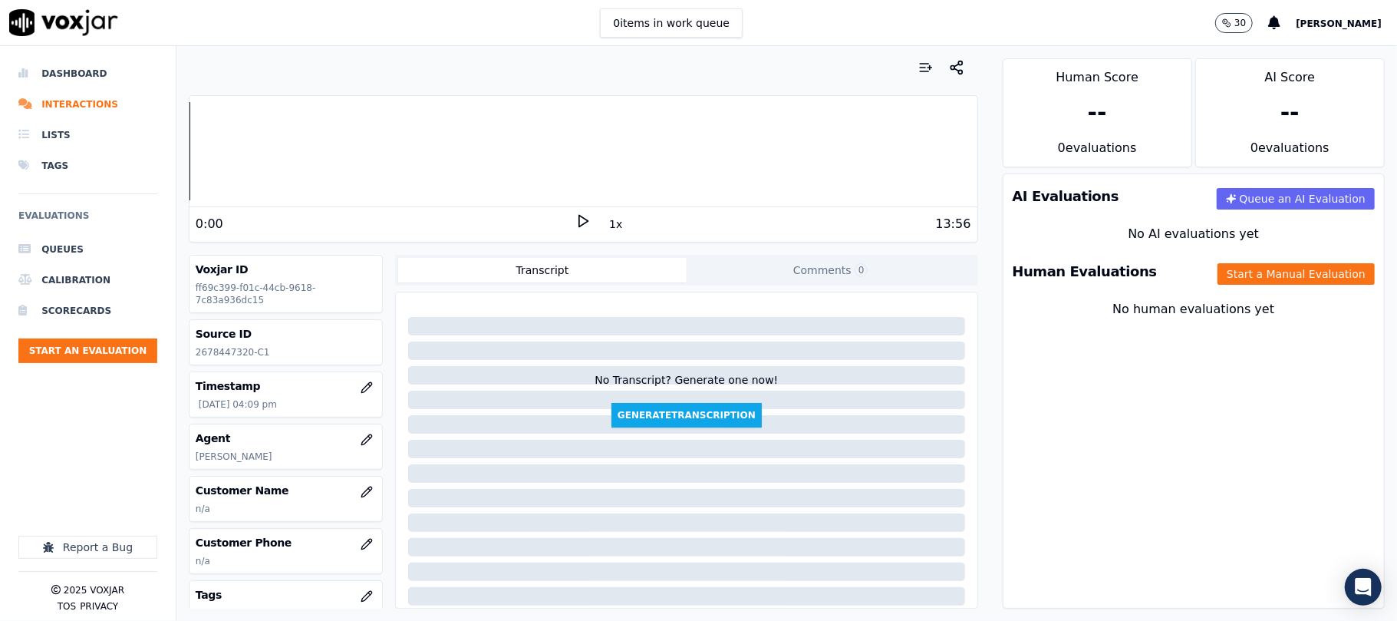
click at [326, 495] on h3 "Customer Name" at bounding box center [286, 490] width 180 height 15
click at [351, 495] on button "button" at bounding box center [366, 492] width 31 height 31
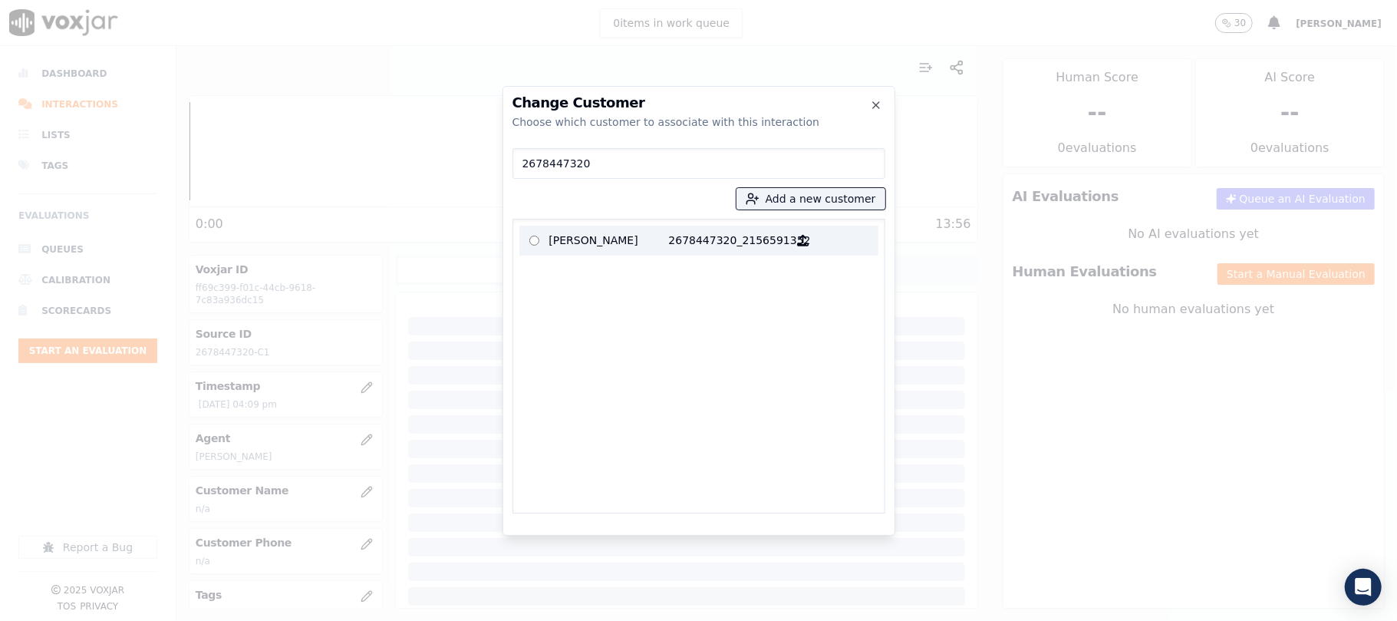
type input "2678447320"
click at [590, 246] on p "[PERSON_NAME]" at bounding box center [609, 241] width 120 height 24
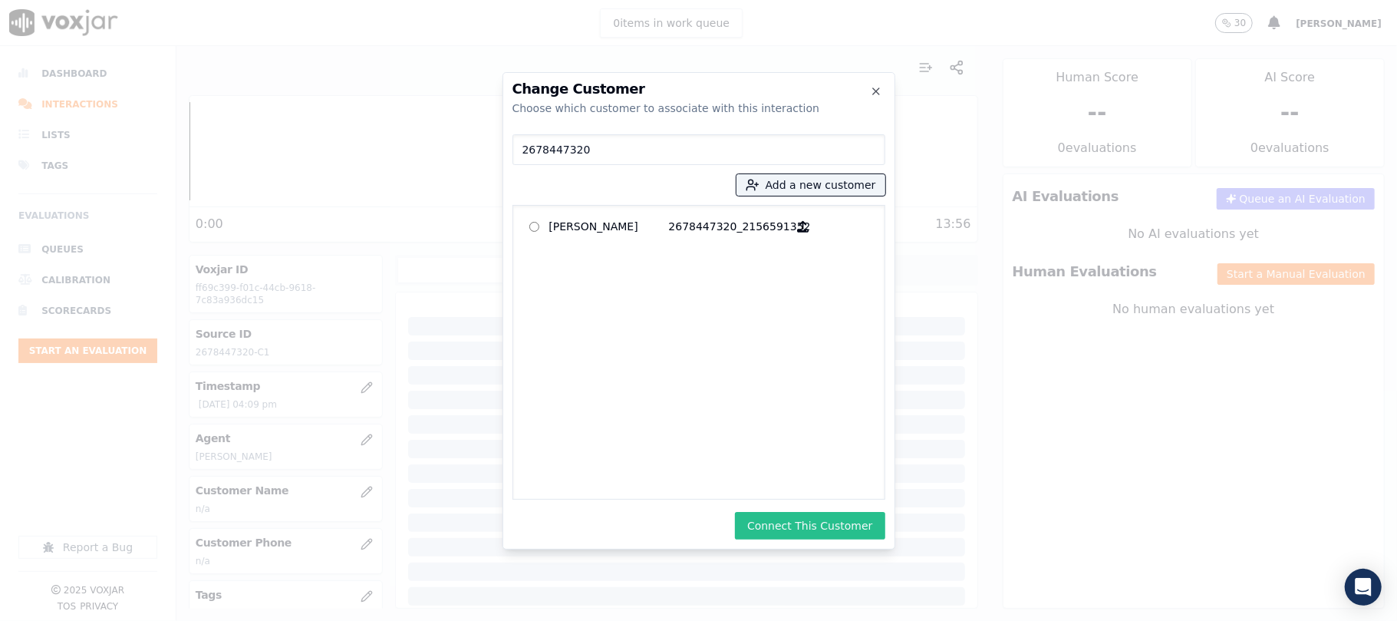
click at [818, 536] on button "Connect This Customer" at bounding box center [810, 526] width 150 height 28
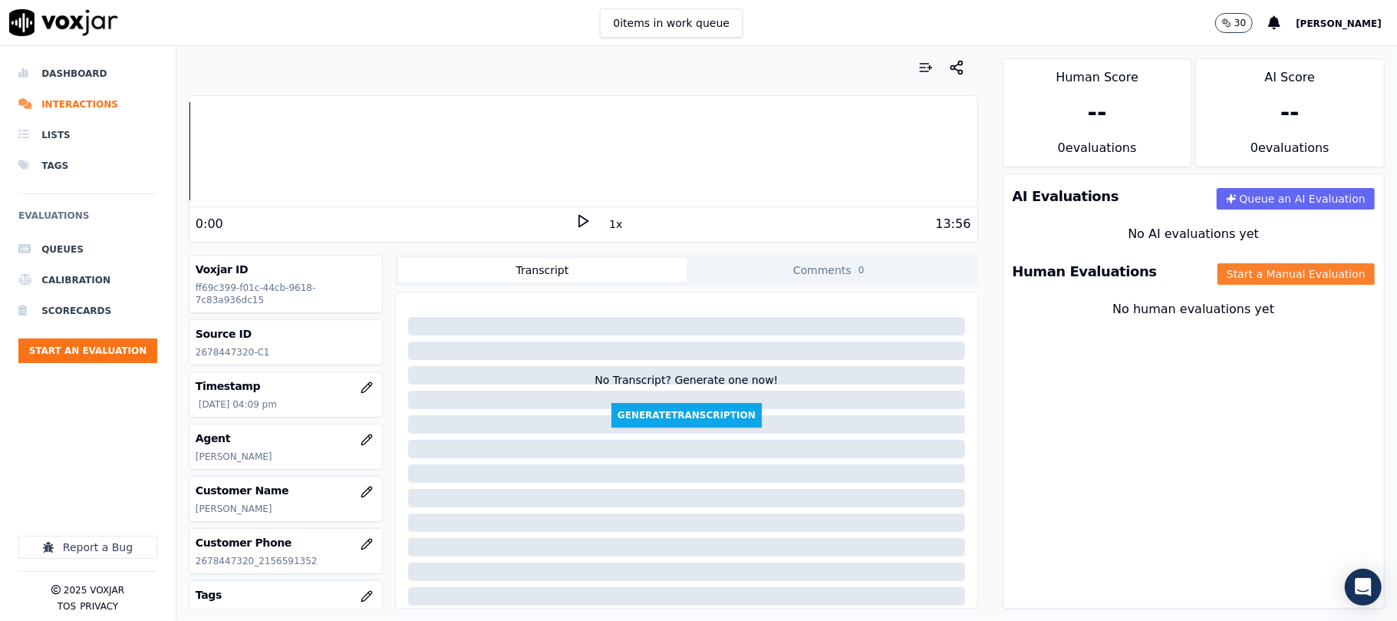
click at [1218, 264] on button "Start a Manual Evaluation" at bounding box center [1296, 273] width 157 height 21
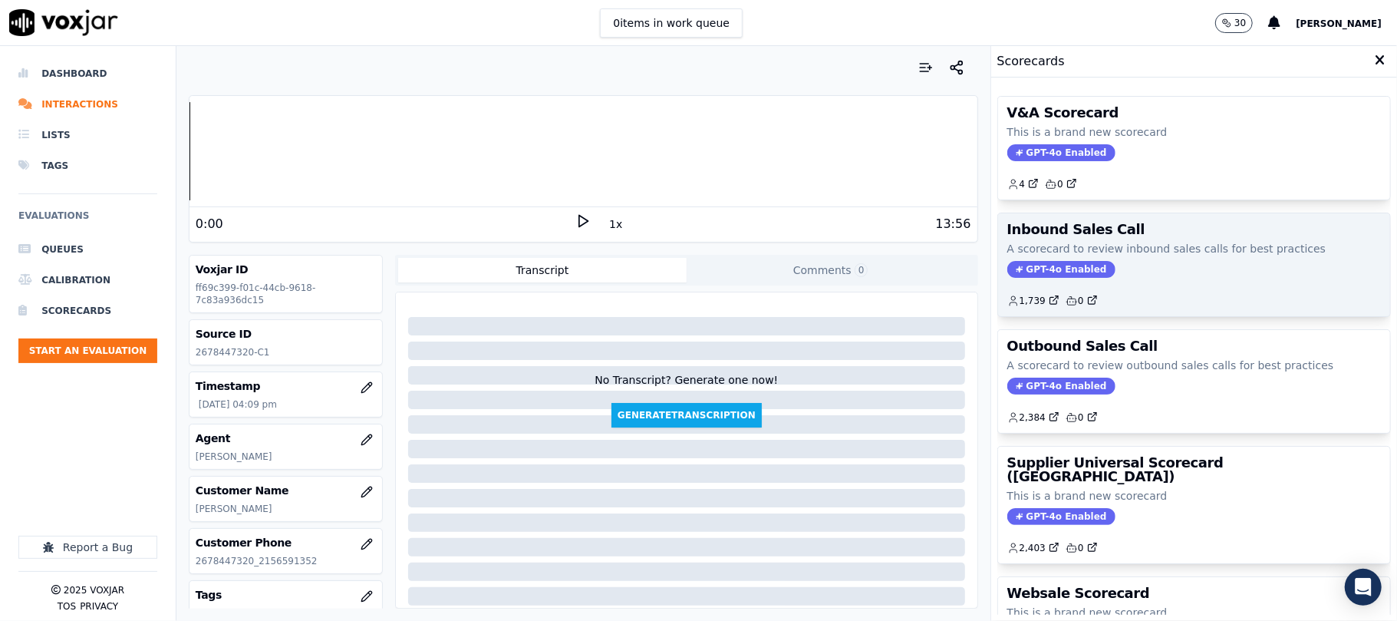
click at [1044, 278] on span "GPT-4o Enabled" at bounding box center [1061, 269] width 108 height 17
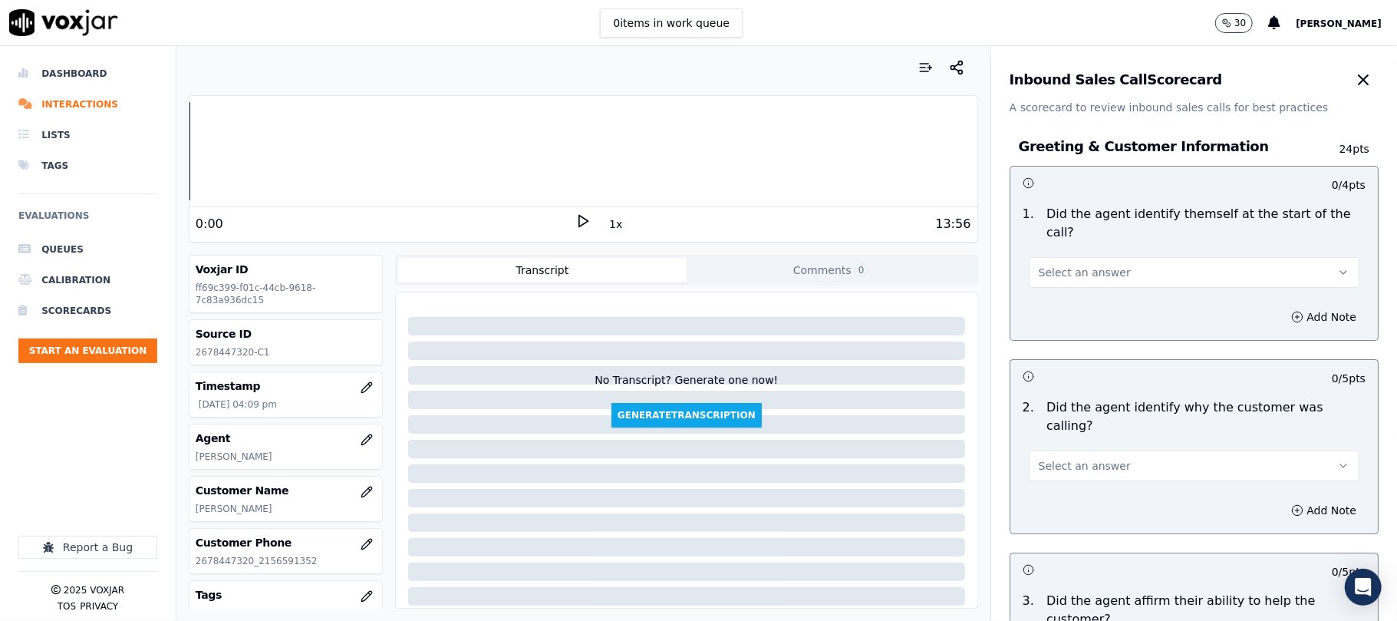
click at [1064, 265] on span "Select an answer" at bounding box center [1085, 272] width 92 height 15
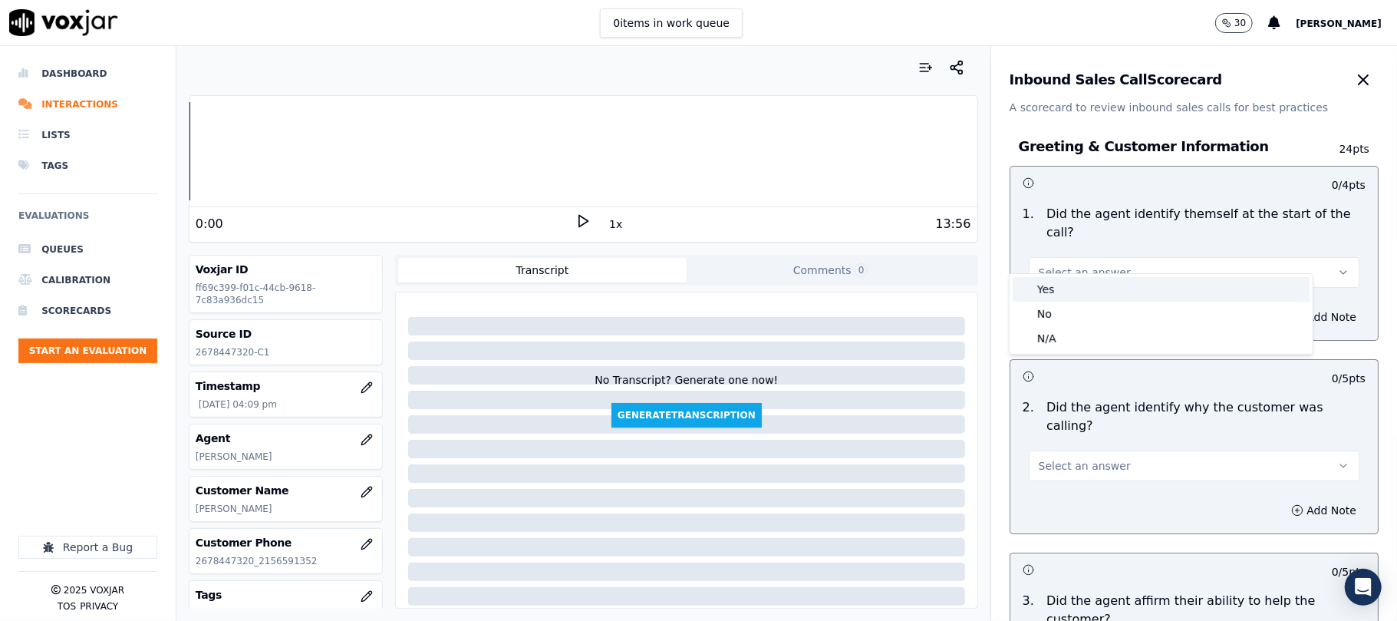
click at [1051, 286] on div "Yes" at bounding box center [1161, 289] width 297 height 25
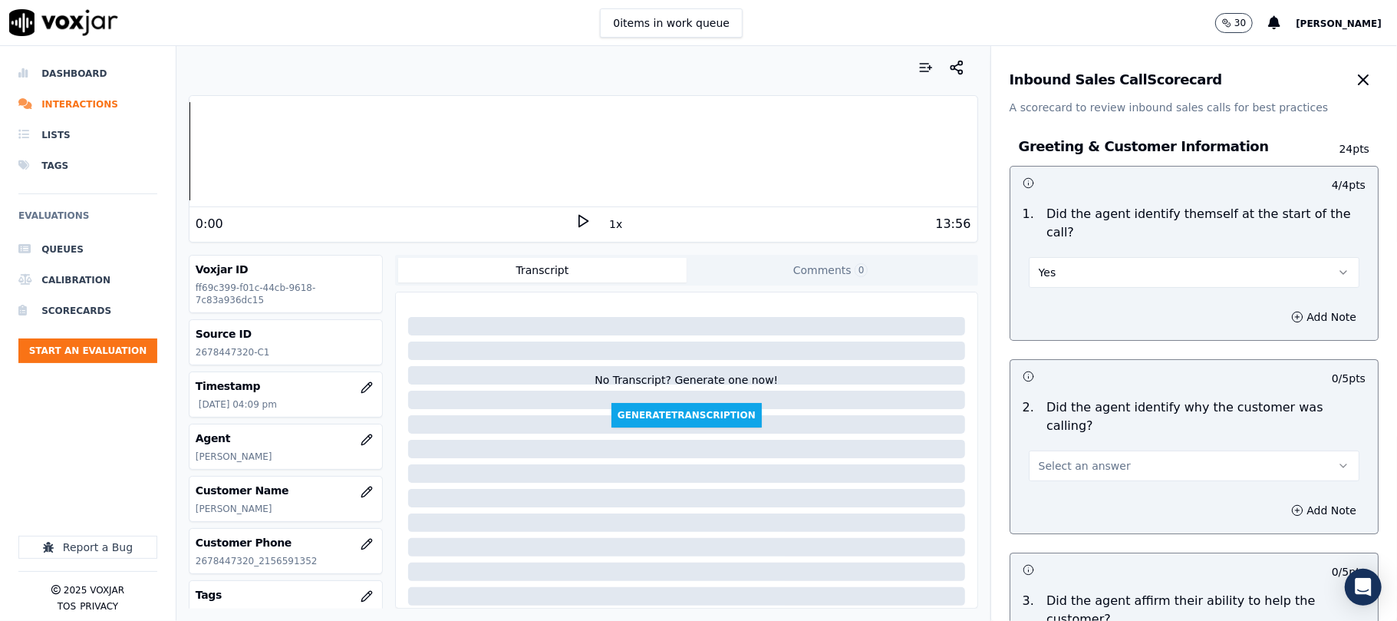
click at [1063, 458] on span "Select an answer" at bounding box center [1085, 465] width 92 height 15
click at [1054, 458] on div "Yes" at bounding box center [1161, 464] width 297 height 25
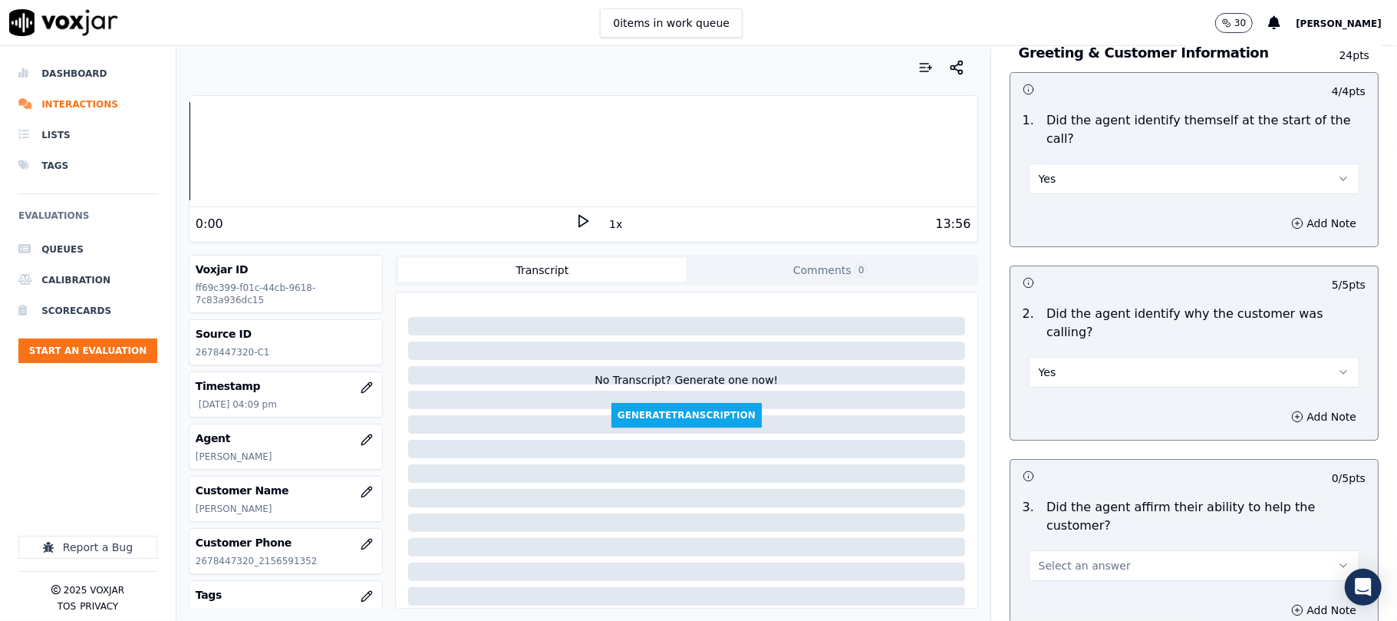
scroll to position [307, 0]
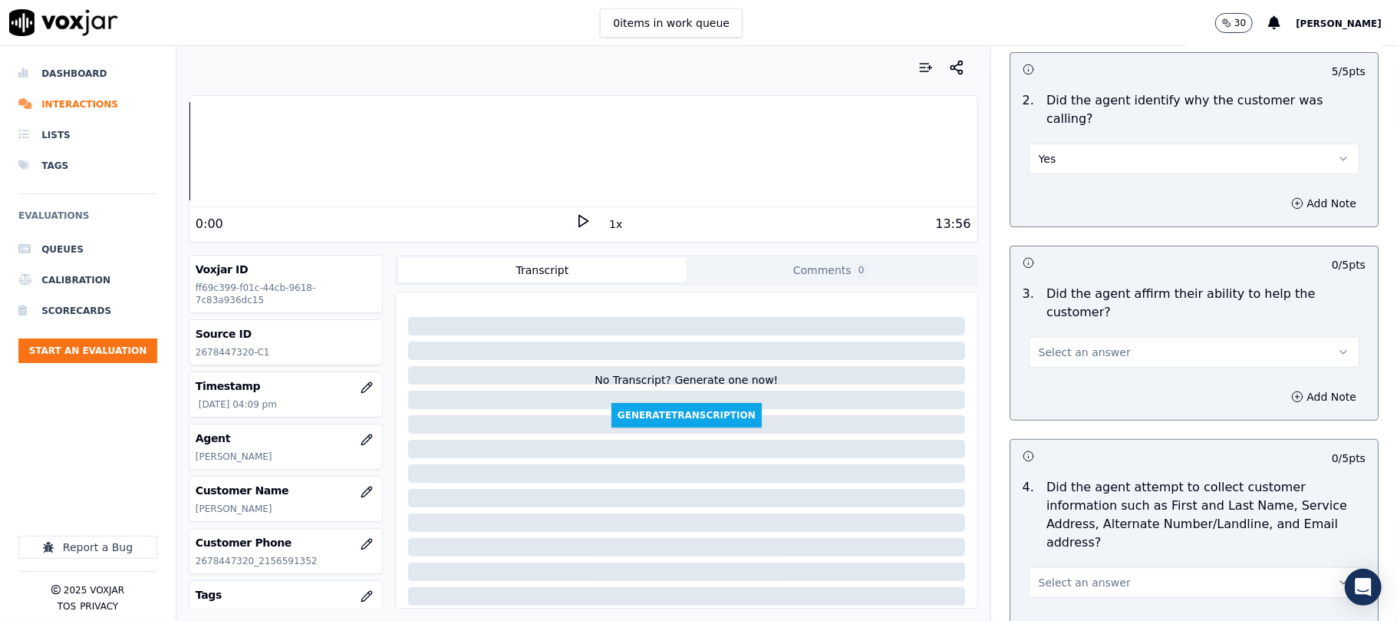
click at [1066, 337] on button "Select an answer" at bounding box center [1194, 352] width 331 height 31
click at [1050, 348] on div "No" at bounding box center [1161, 357] width 297 height 25
click at [1041, 337] on button "No" at bounding box center [1194, 352] width 331 height 31
click at [1054, 328] on div "Yes" at bounding box center [1161, 333] width 297 height 25
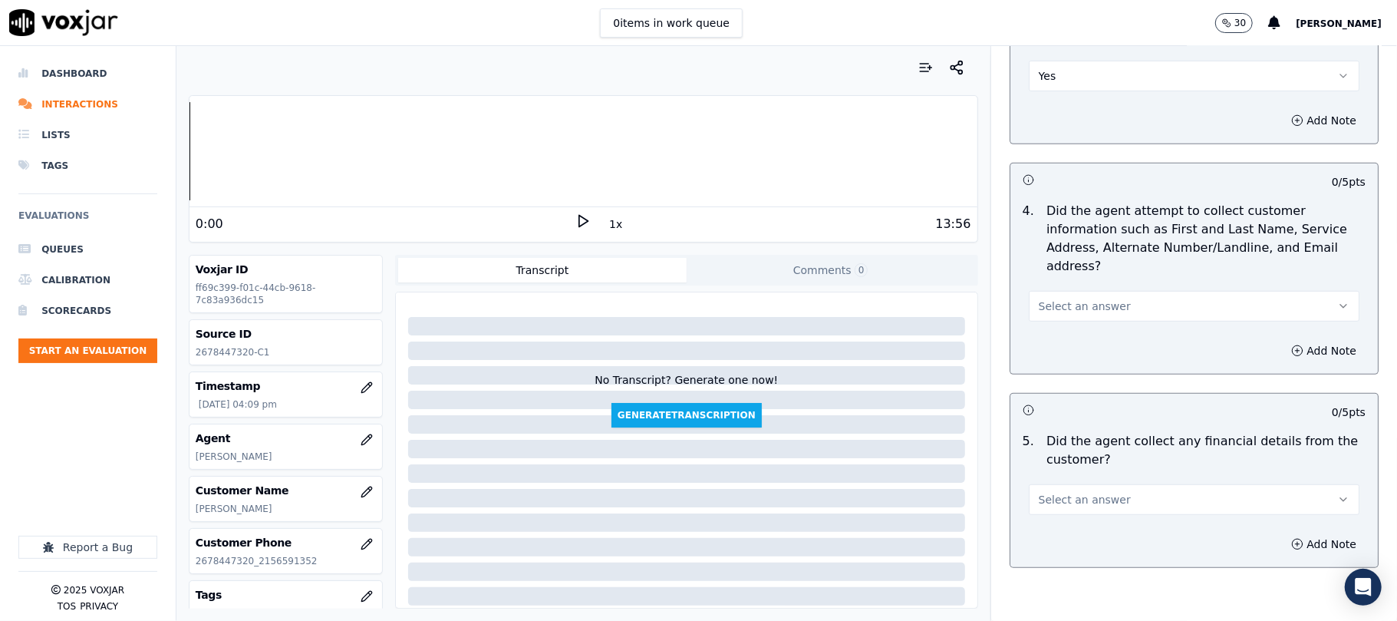
scroll to position [614, 0]
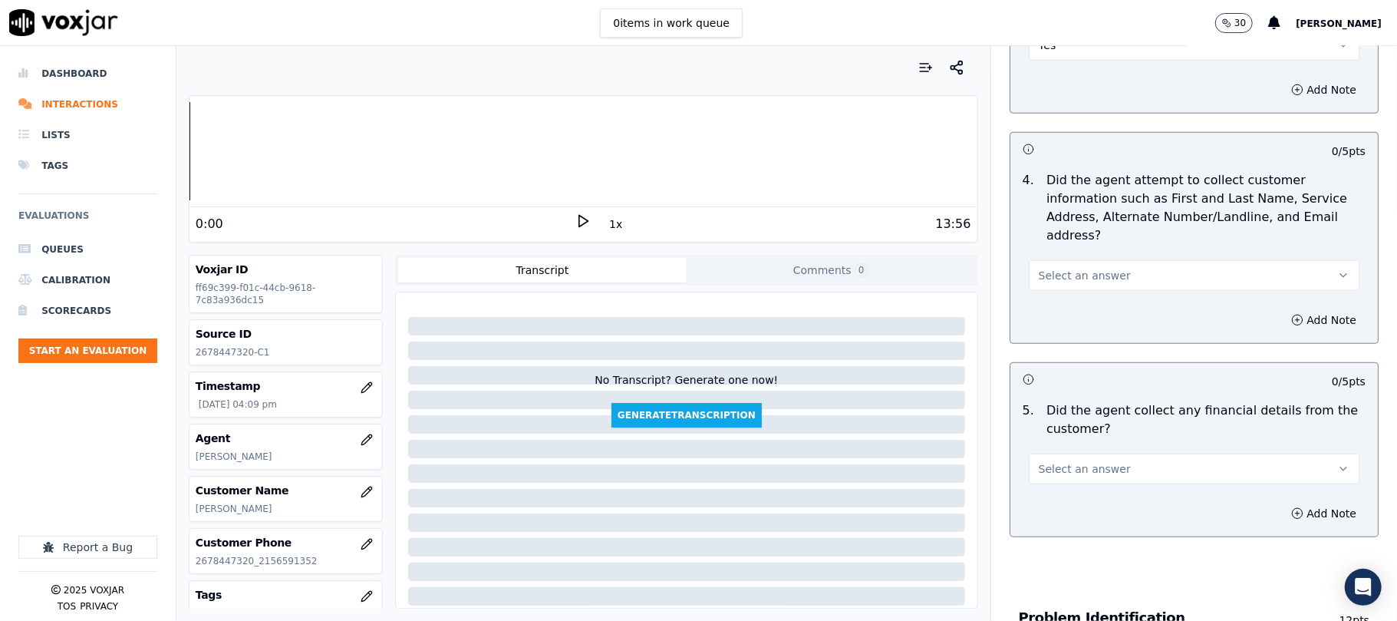
click at [1039, 268] on span "Select an answer" at bounding box center [1085, 275] width 92 height 15
click at [1038, 232] on div "Yes" at bounding box center [1161, 238] width 297 height 25
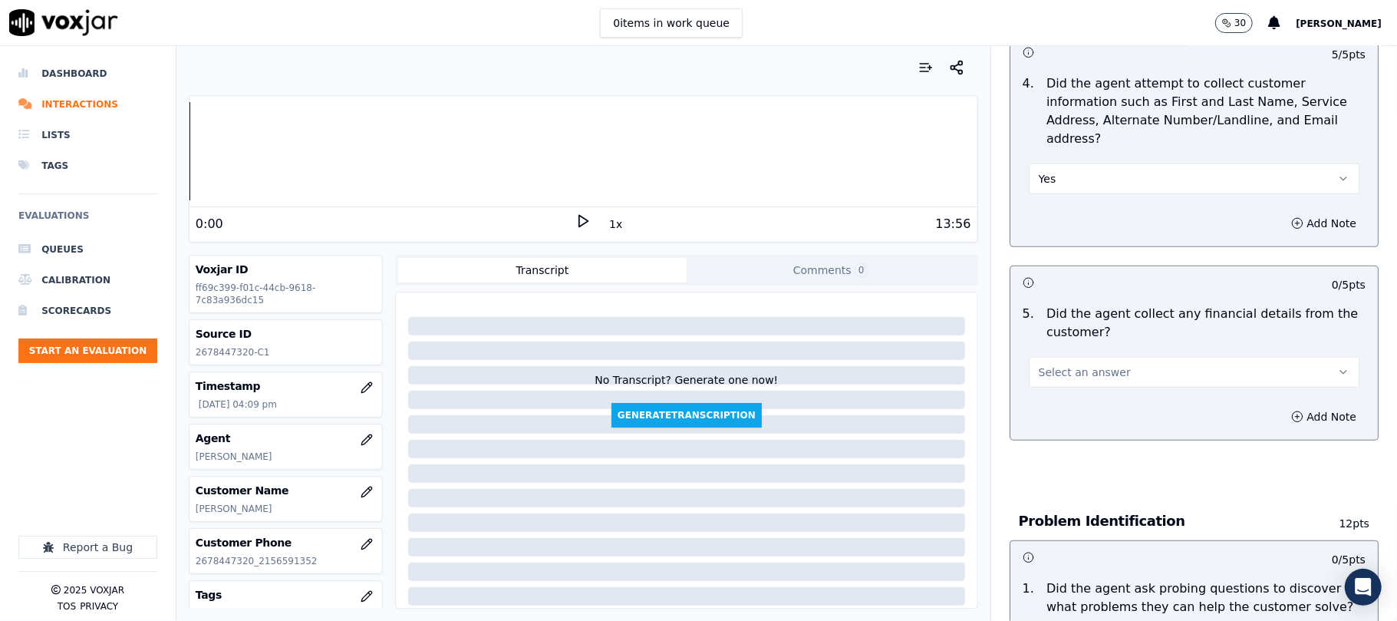
scroll to position [818, 0]
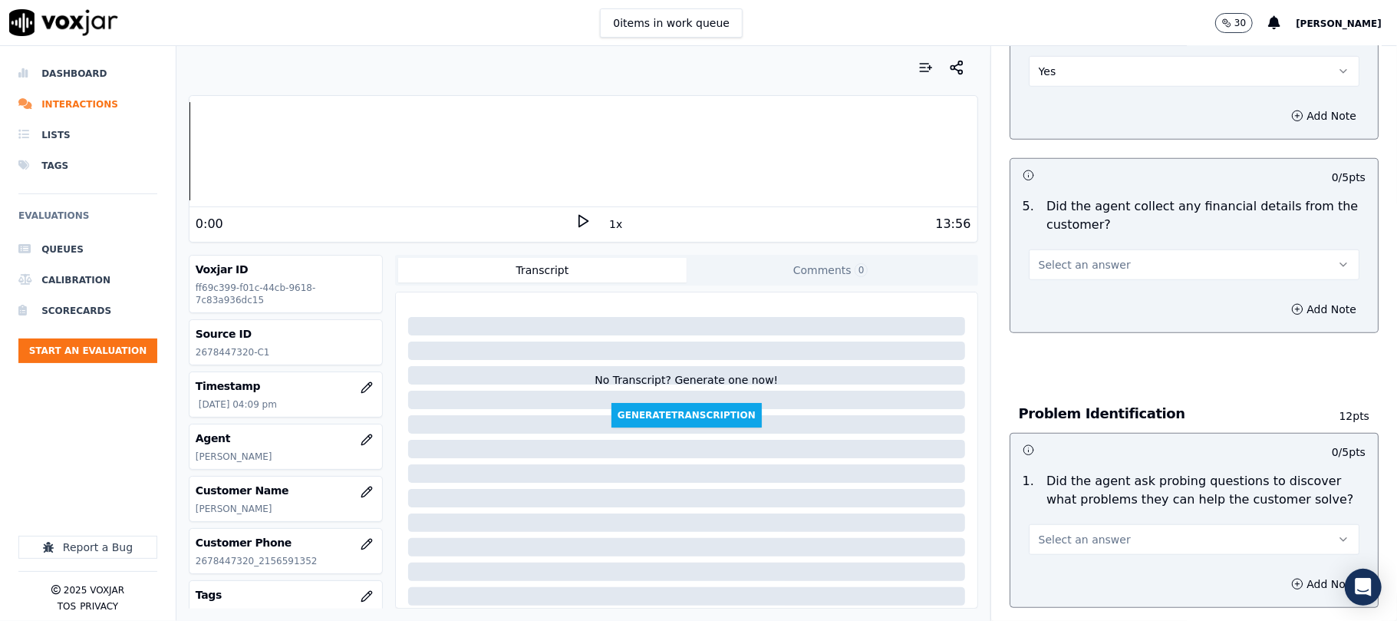
click at [1062, 257] on span "Select an answer" at bounding box center [1085, 264] width 92 height 15
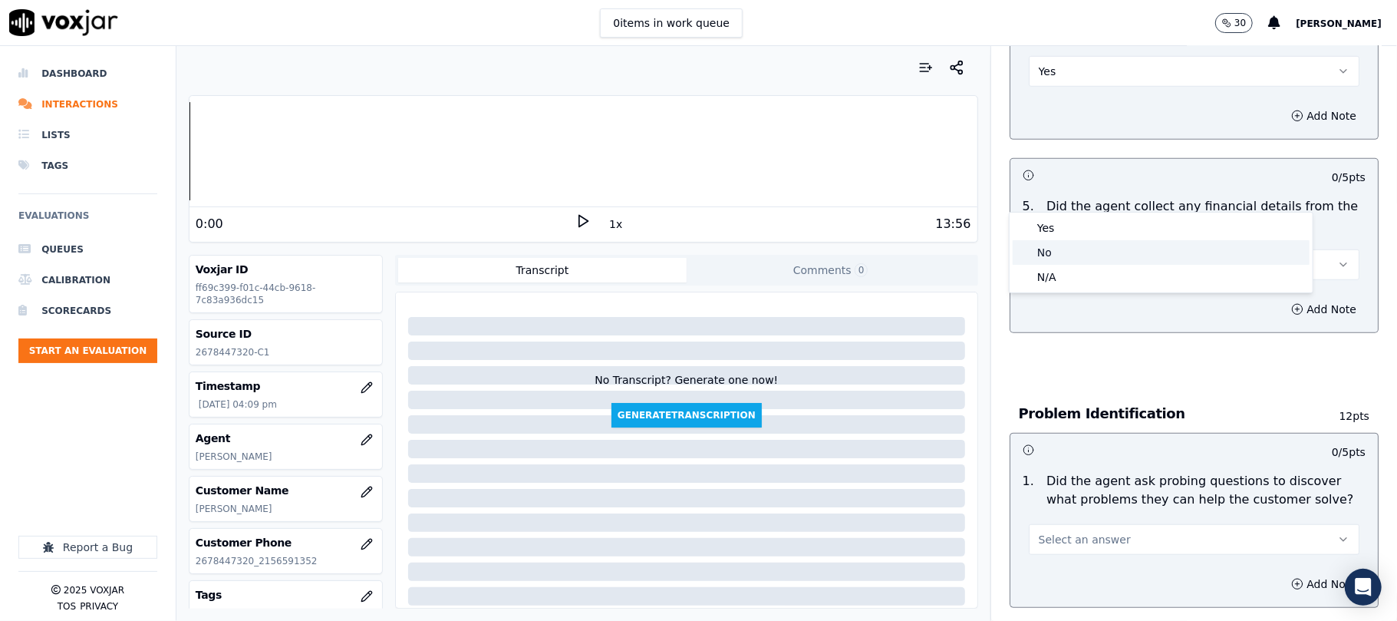
click at [1057, 250] on div "No" at bounding box center [1161, 252] width 297 height 25
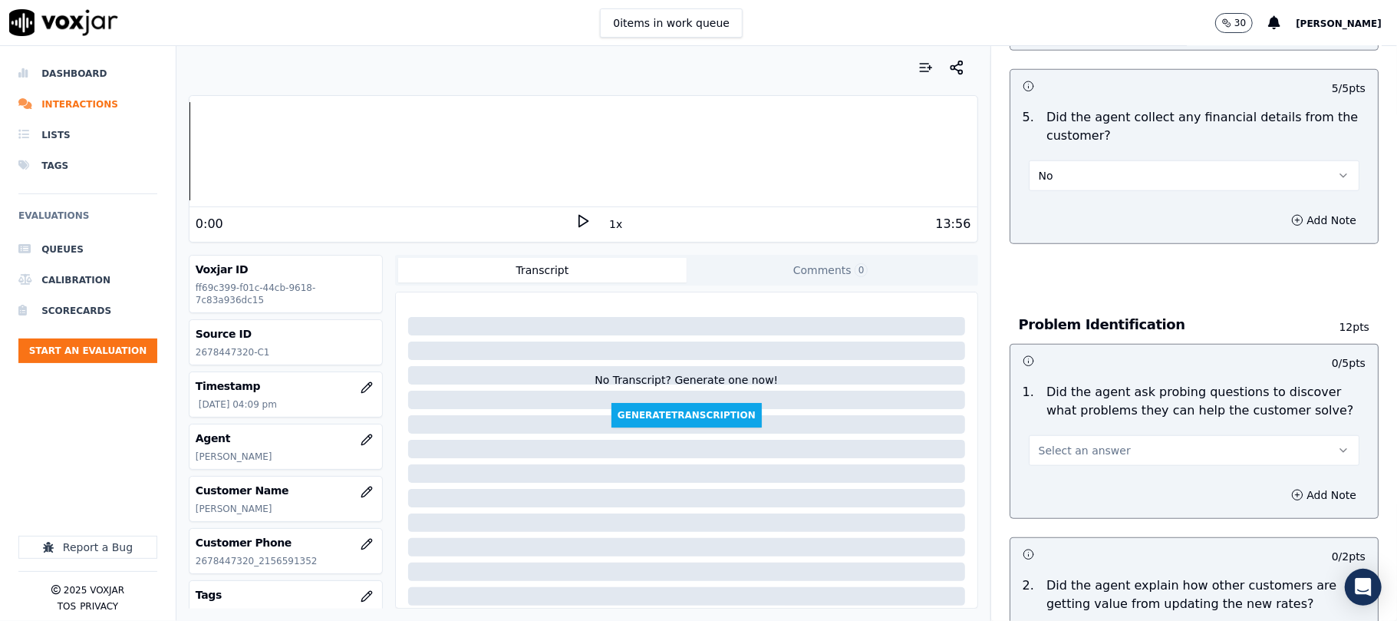
scroll to position [1023, 0]
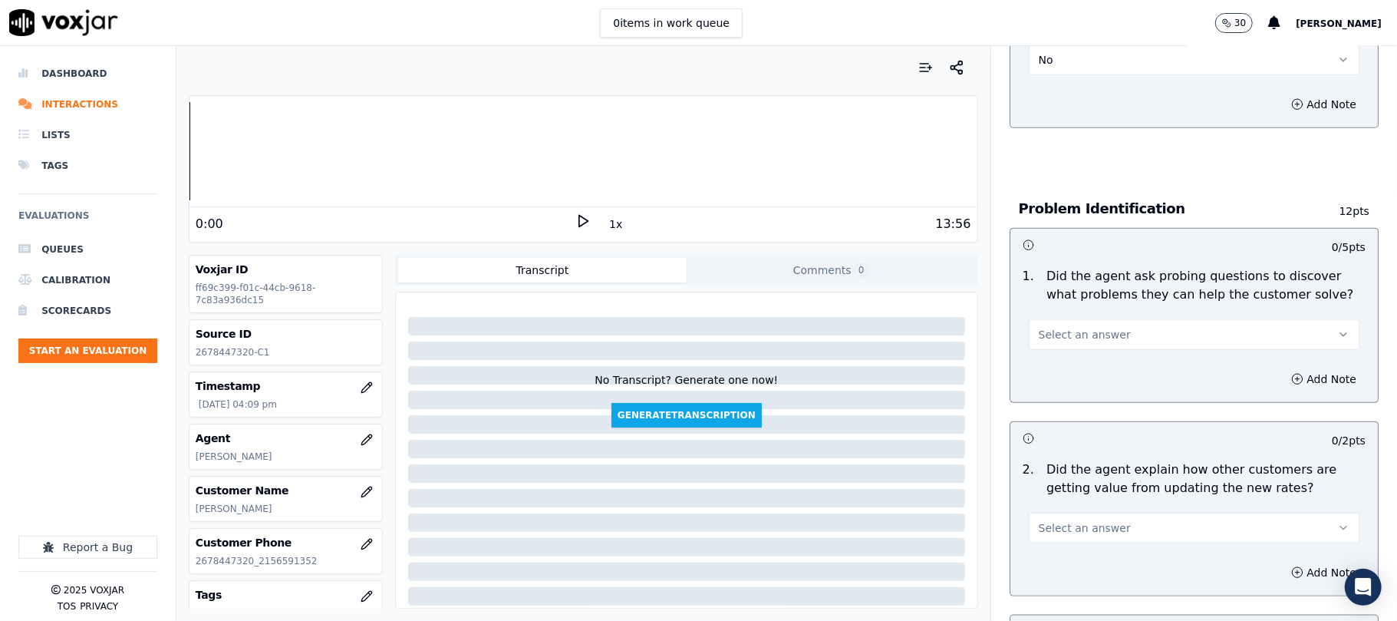
click at [1041, 327] on span "Select an answer" at bounding box center [1085, 334] width 92 height 15
click at [1044, 295] on div "Yes" at bounding box center [1161, 298] width 297 height 25
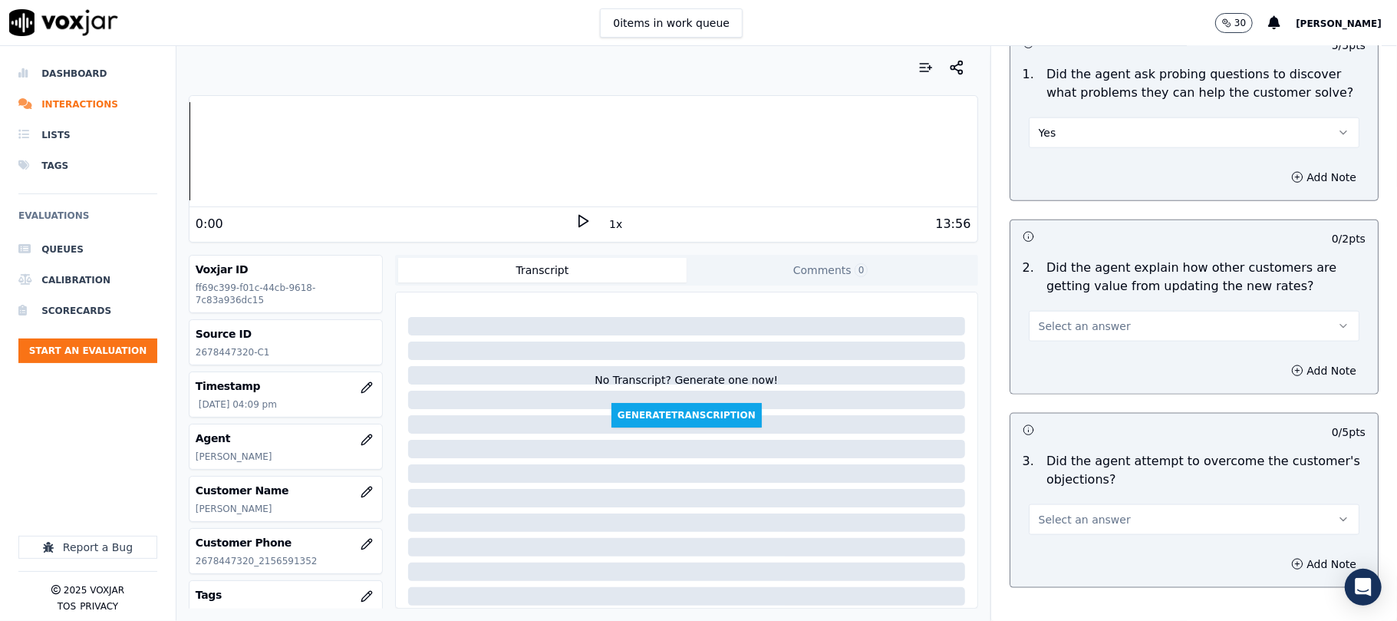
scroll to position [1228, 0]
click at [1045, 315] on span "Select an answer" at bounding box center [1085, 322] width 92 height 15
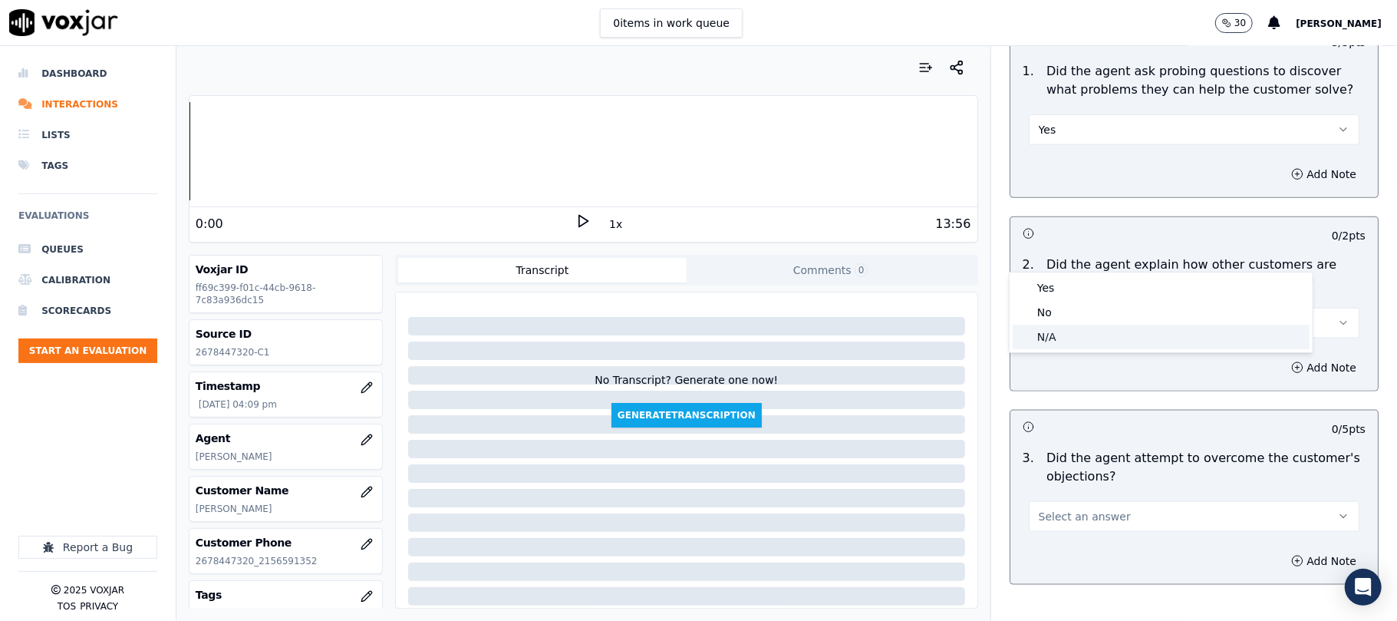
click at [1041, 345] on div "N/A" at bounding box center [1161, 337] width 297 height 25
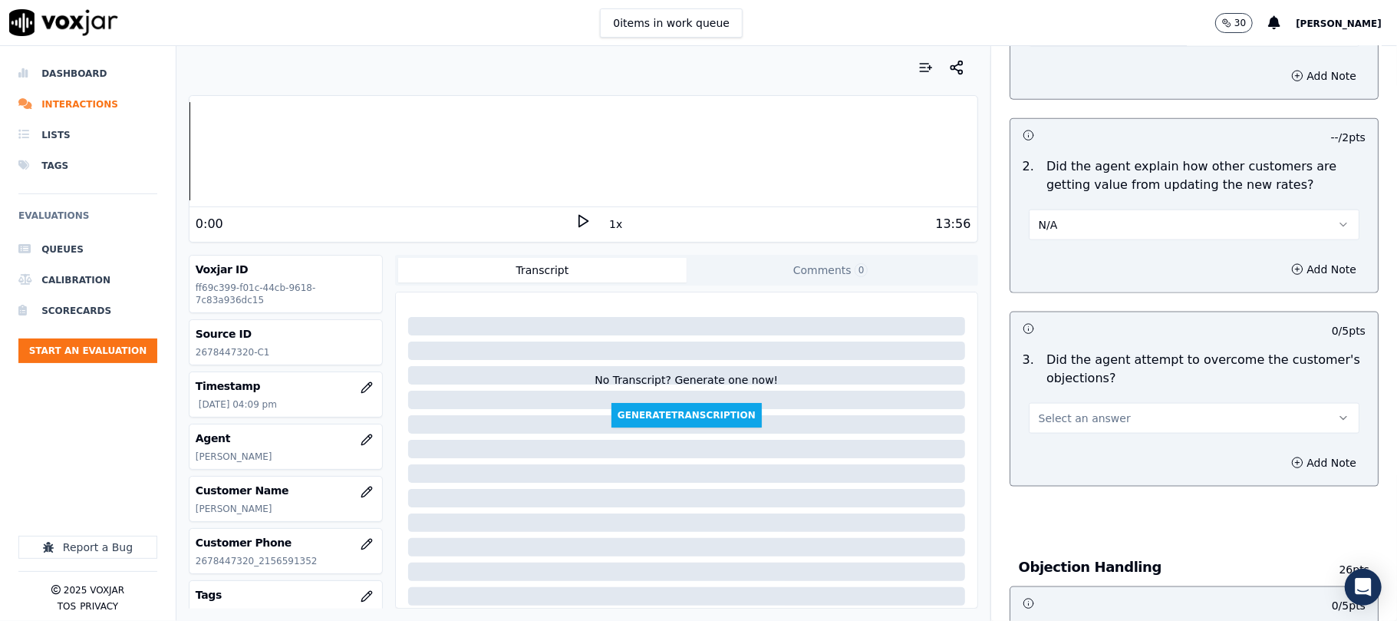
scroll to position [1535, 0]
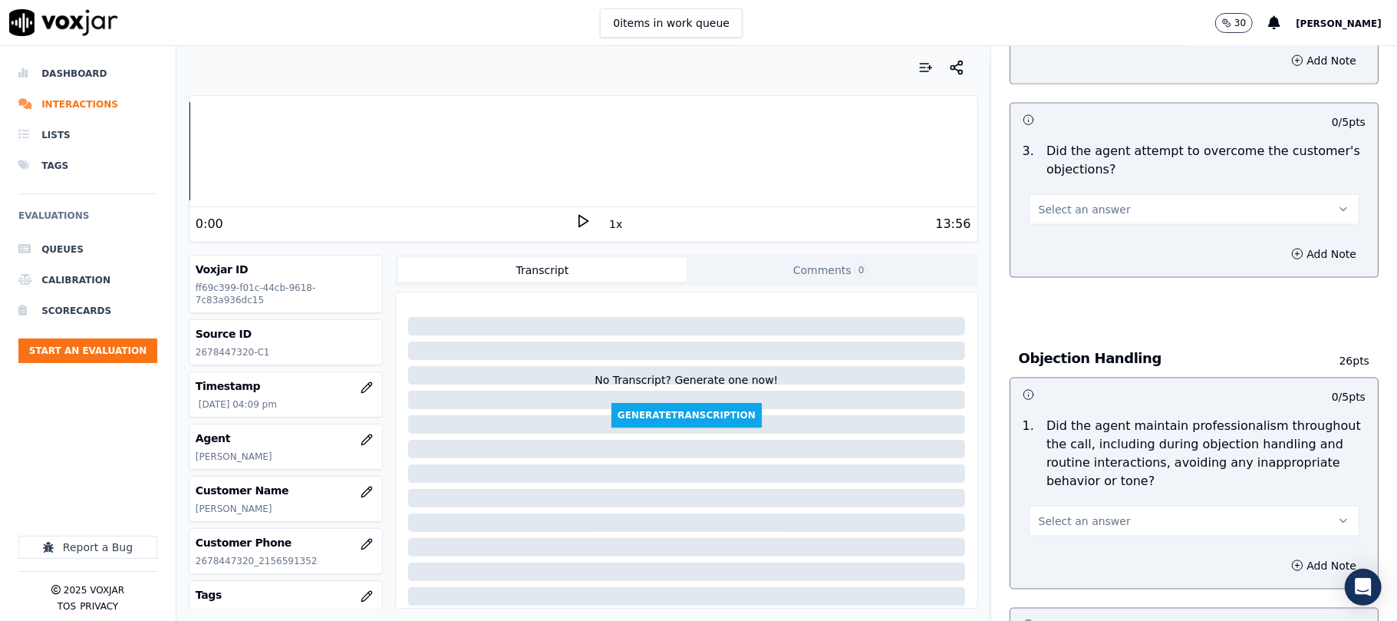
click at [1056, 194] on button "Select an answer" at bounding box center [1194, 209] width 331 height 31
click at [1042, 180] on div "Yes" at bounding box center [1161, 174] width 297 height 25
click at [1070, 506] on button "Select an answer" at bounding box center [1194, 521] width 331 height 31
click at [1053, 486] on div "Yes" at bounding box center [1161, 486] width 297 height 25
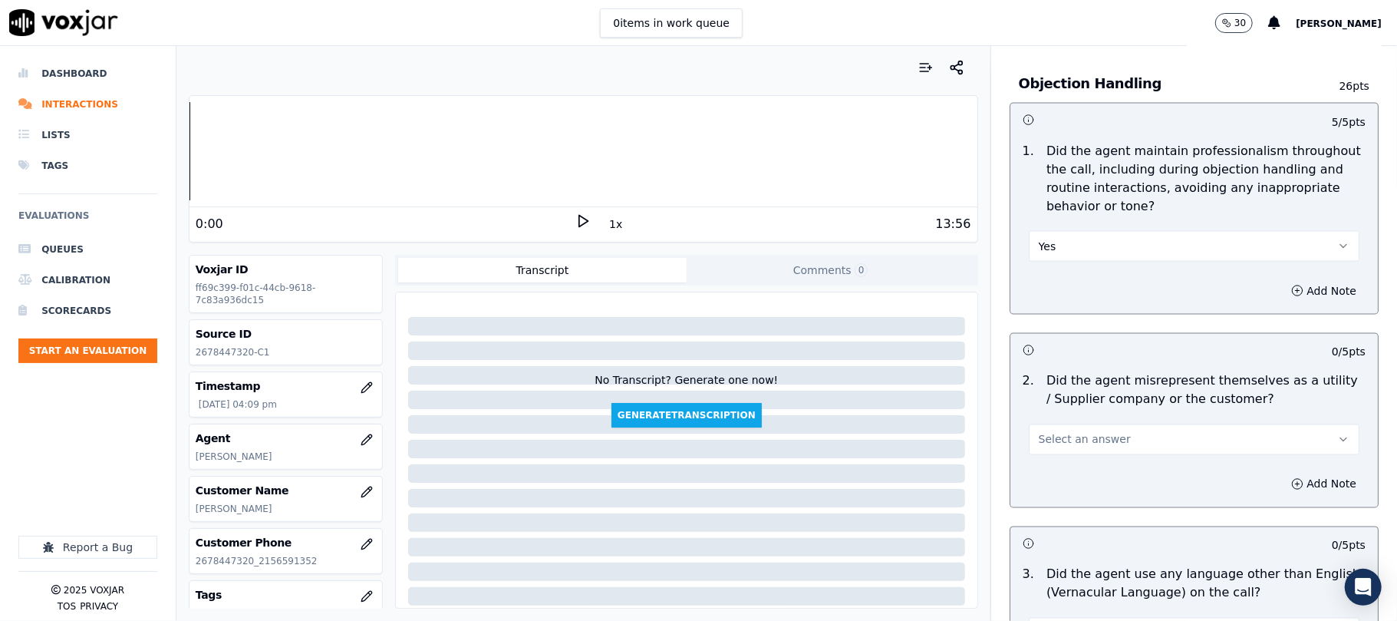
scroll to position [1842, 0]
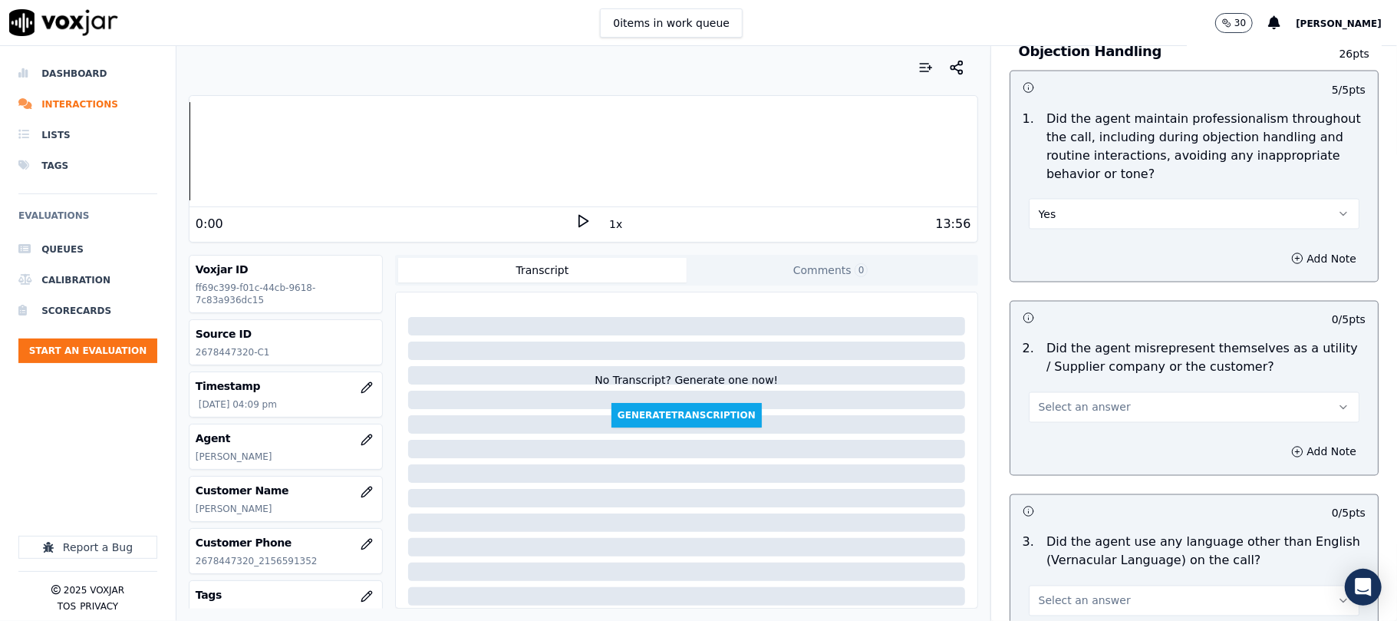
click at [1039, 400] on span "Select an answer" at bounding box center [1085, 407] width 92 height 15
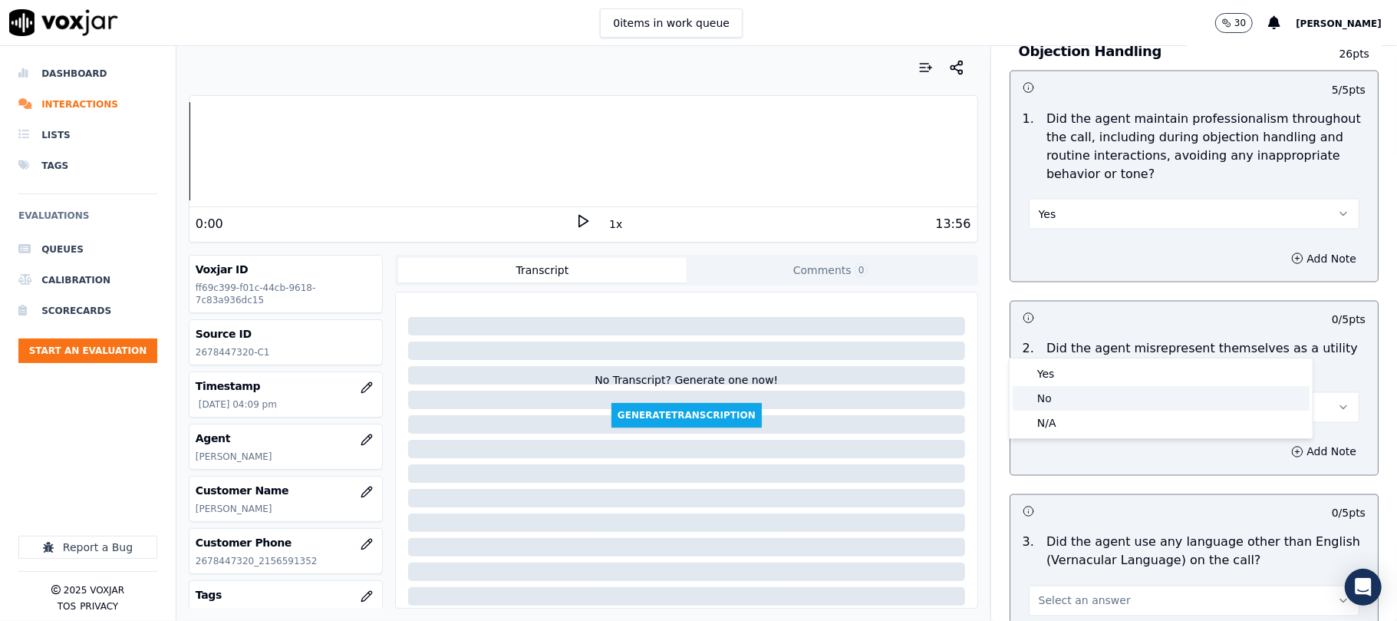
click at [1053, 394] on div "No" at bounding box center [1161, 398] width 297 height 25
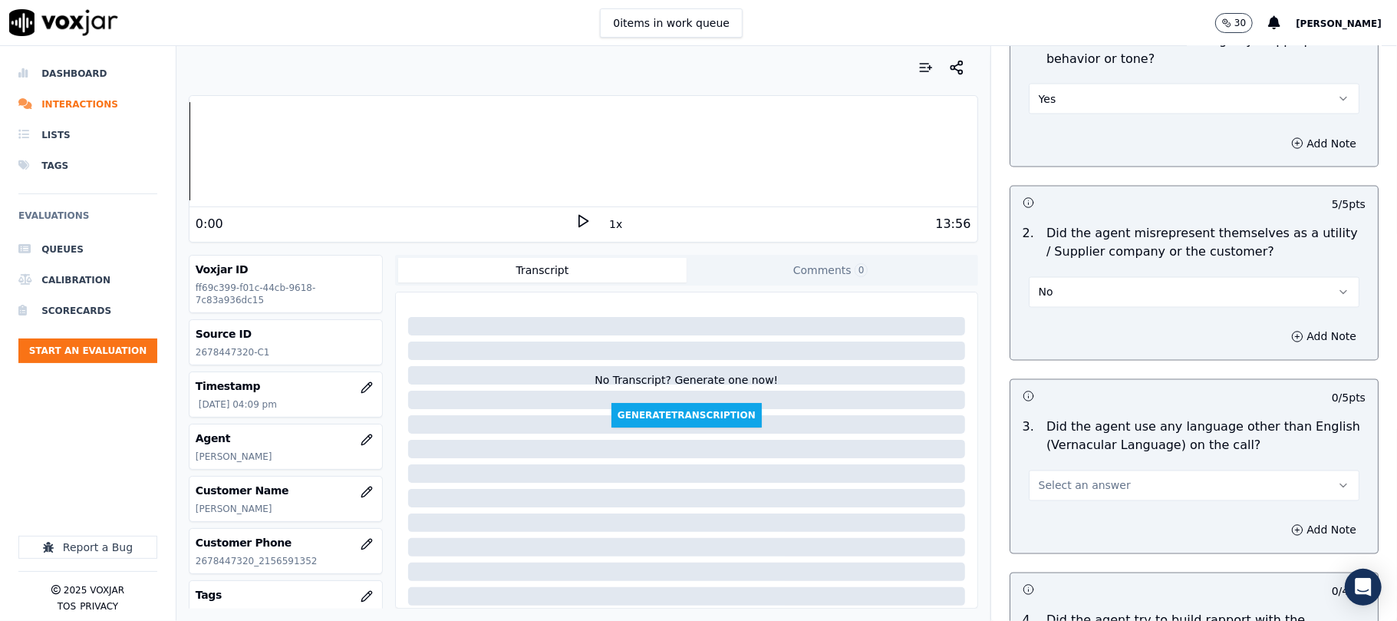
scroll to position [2148, 0]
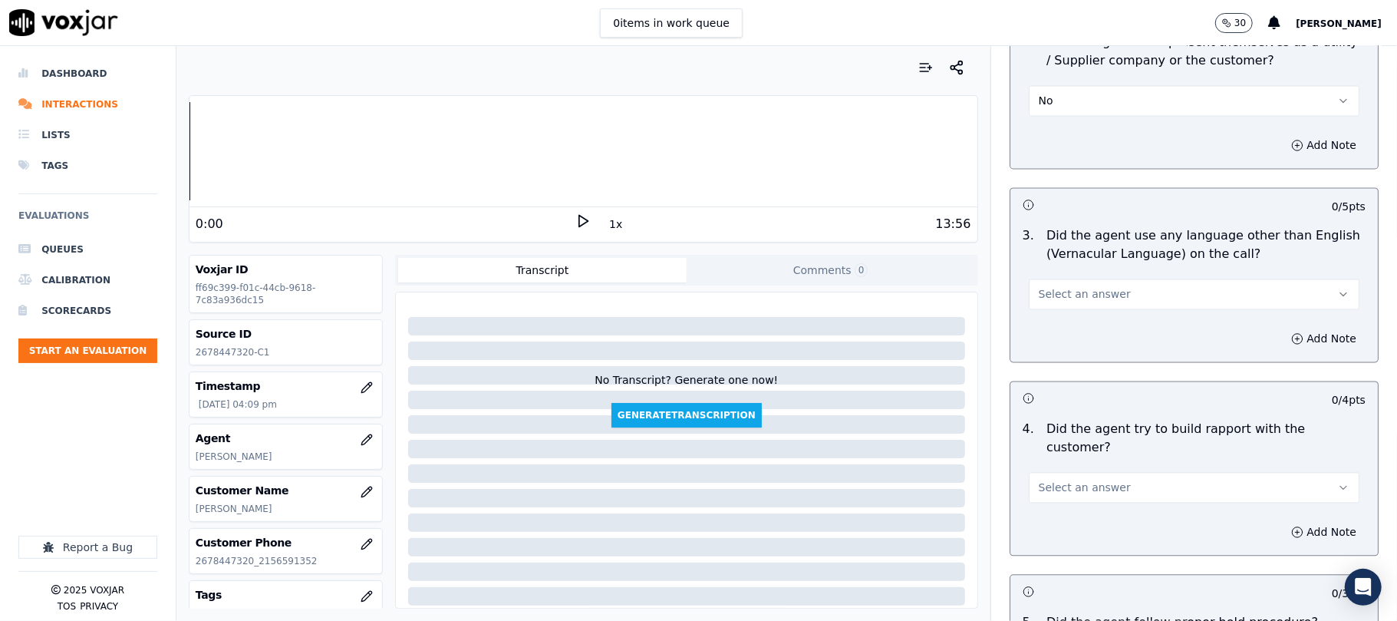
click at [1088, 279] on button "Select an answer" at bounding box center [1194, 294] width 331 height 31
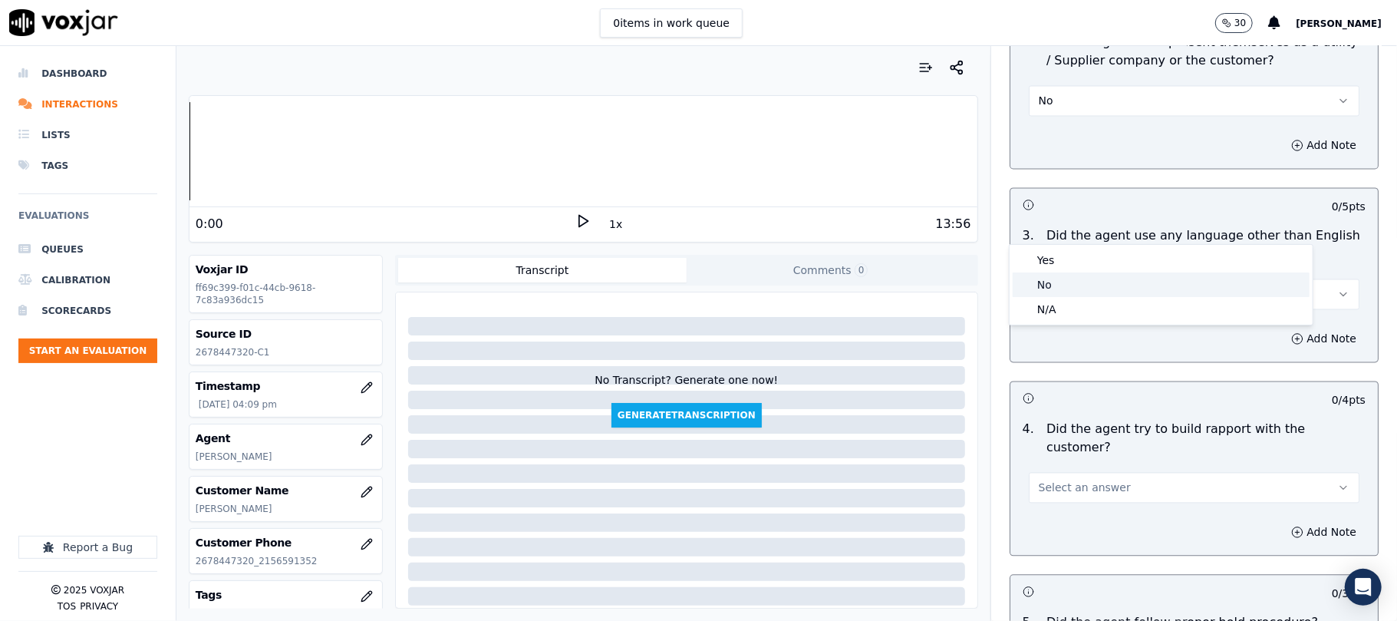
click at [1056, 287] on div "No" at bounding box center [1161, 284] width 297 height 25
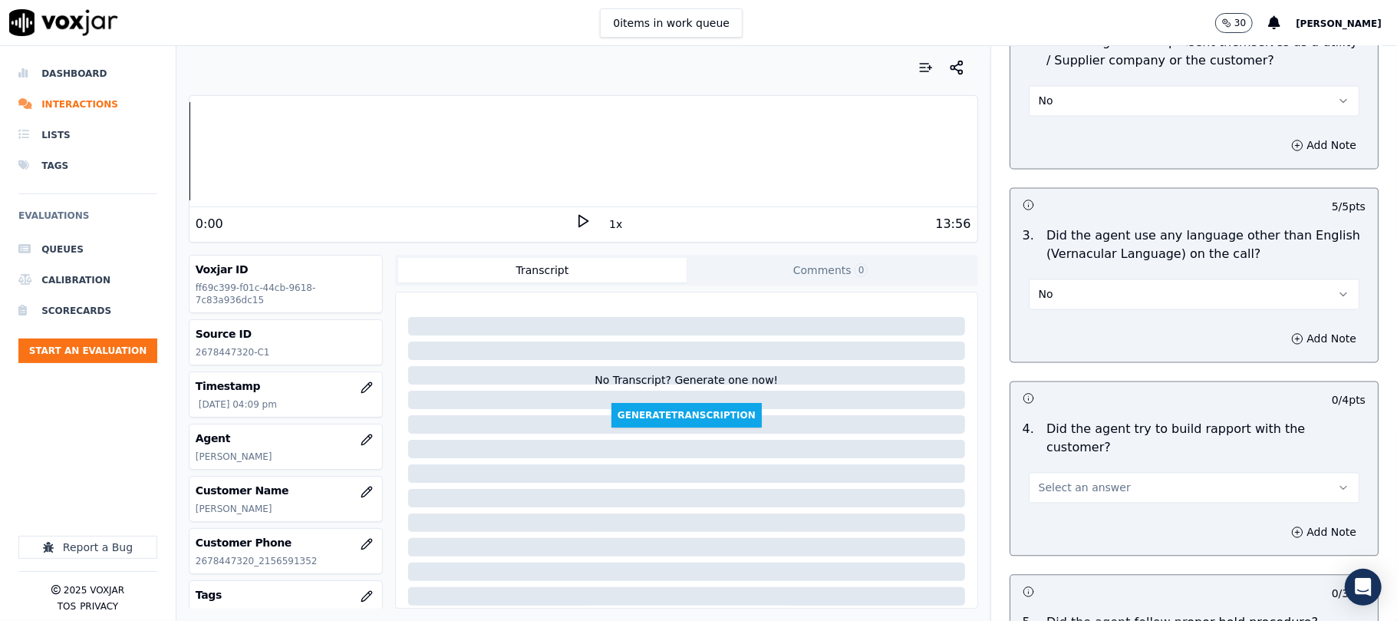
click at [1106, 472] on button "Select an answer" at bounding box center [1194, 487] width 331 height 31
click at [1077, 462] on div "No" at bounding box center [1161, 460] width 297 height 25
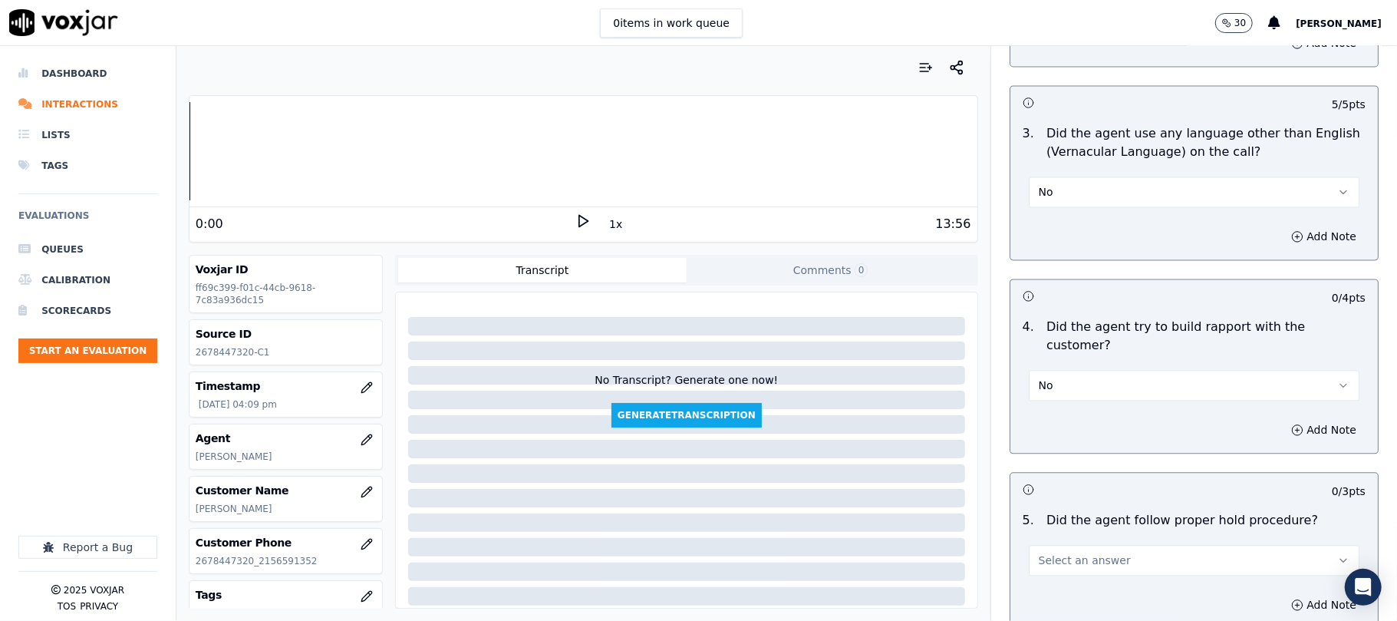
click at [1039, 370] on button "No" at bounding box center [1194, 385] width 331 height 31
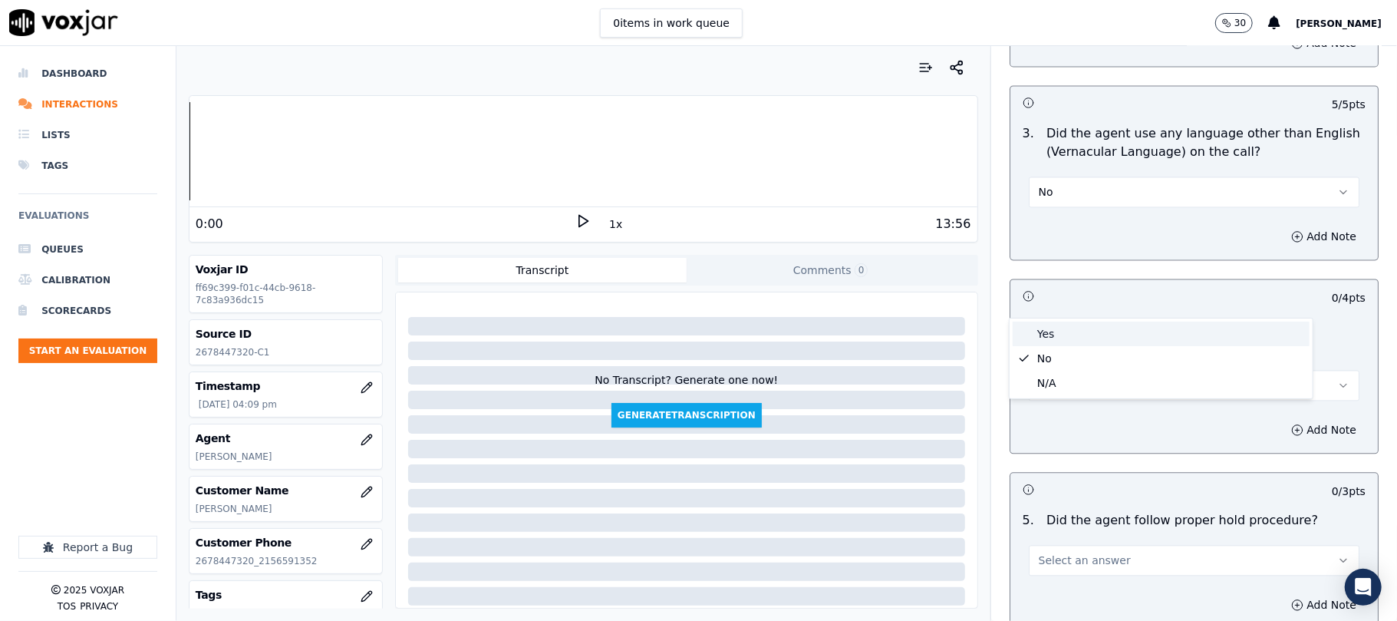
click at [1044, 330] on div "Yes" at bounding box center [1161, 334] width 297 height 25
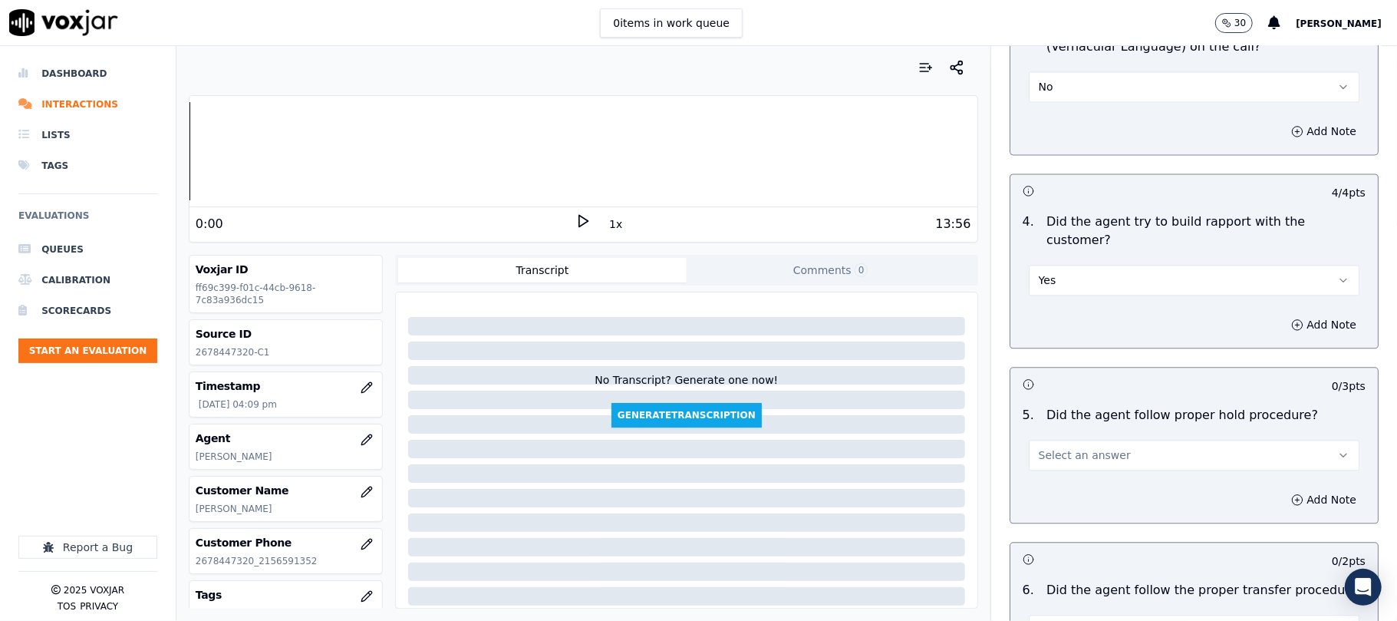
scroll to position [2455, 0]
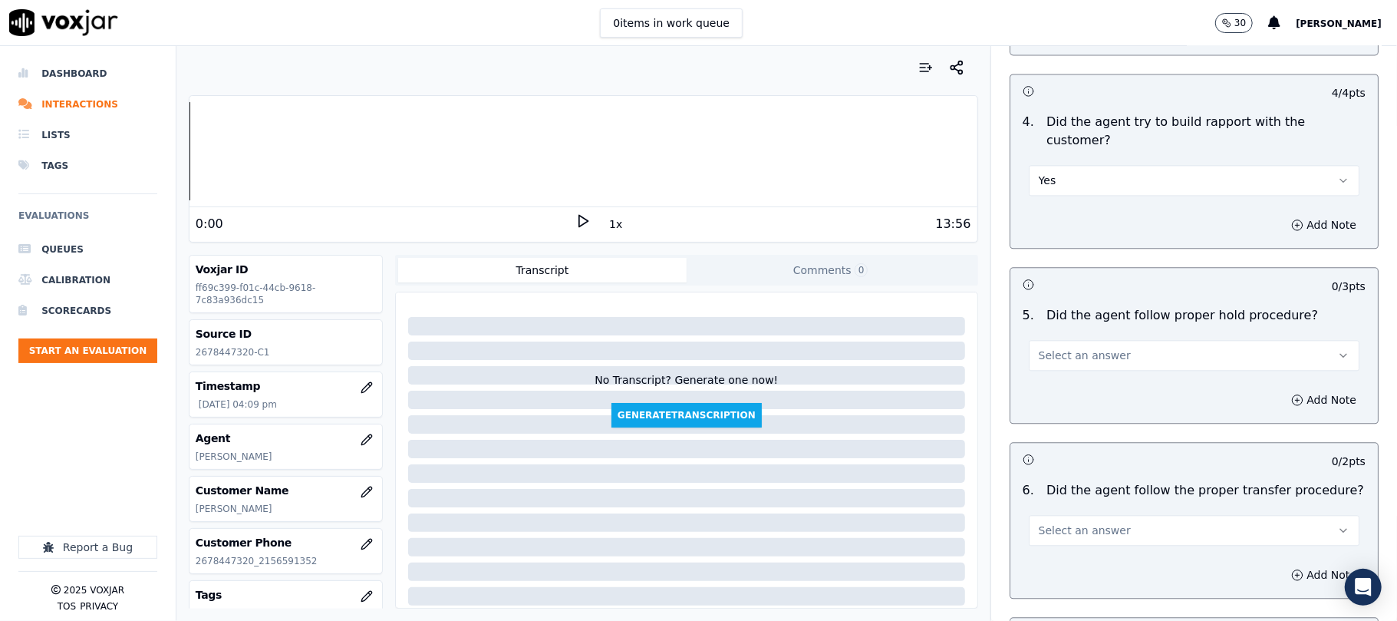
click at [1069, 348] on span "Select an answer" at bounding box center [1085, 355] width 92 height 15
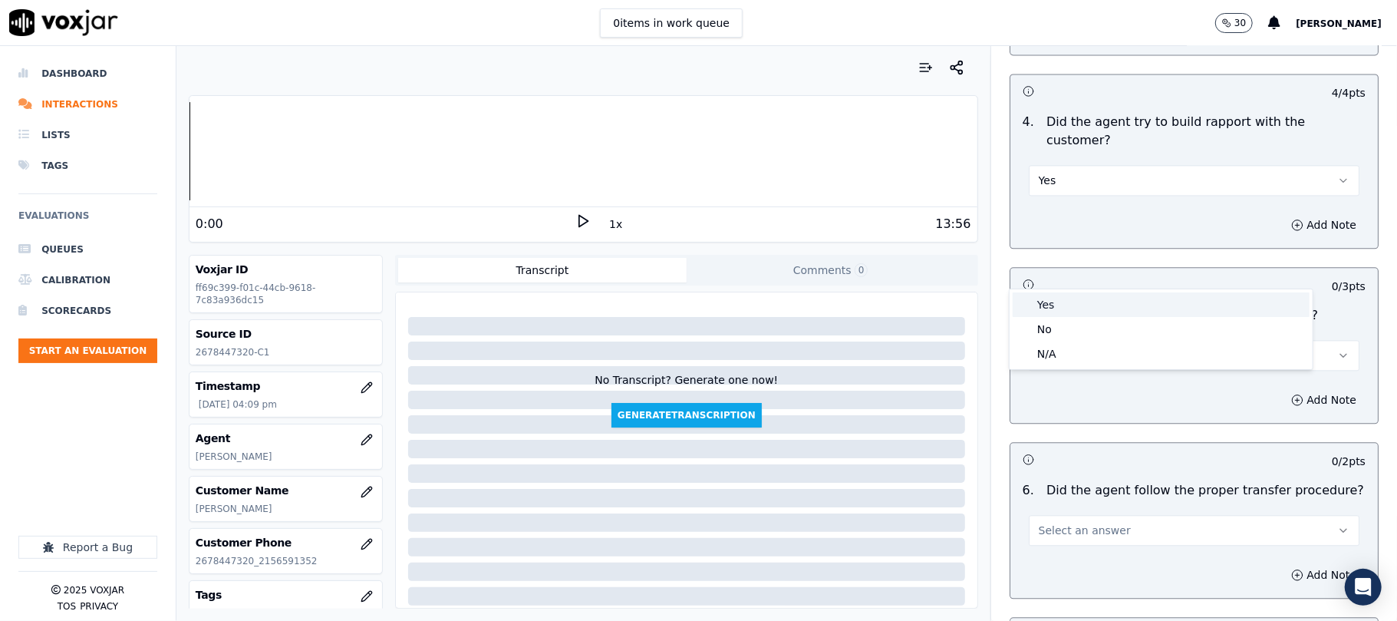
click at [1054, 312] on div "Yes" at bounding box center [1161, 304] width 297 height 25
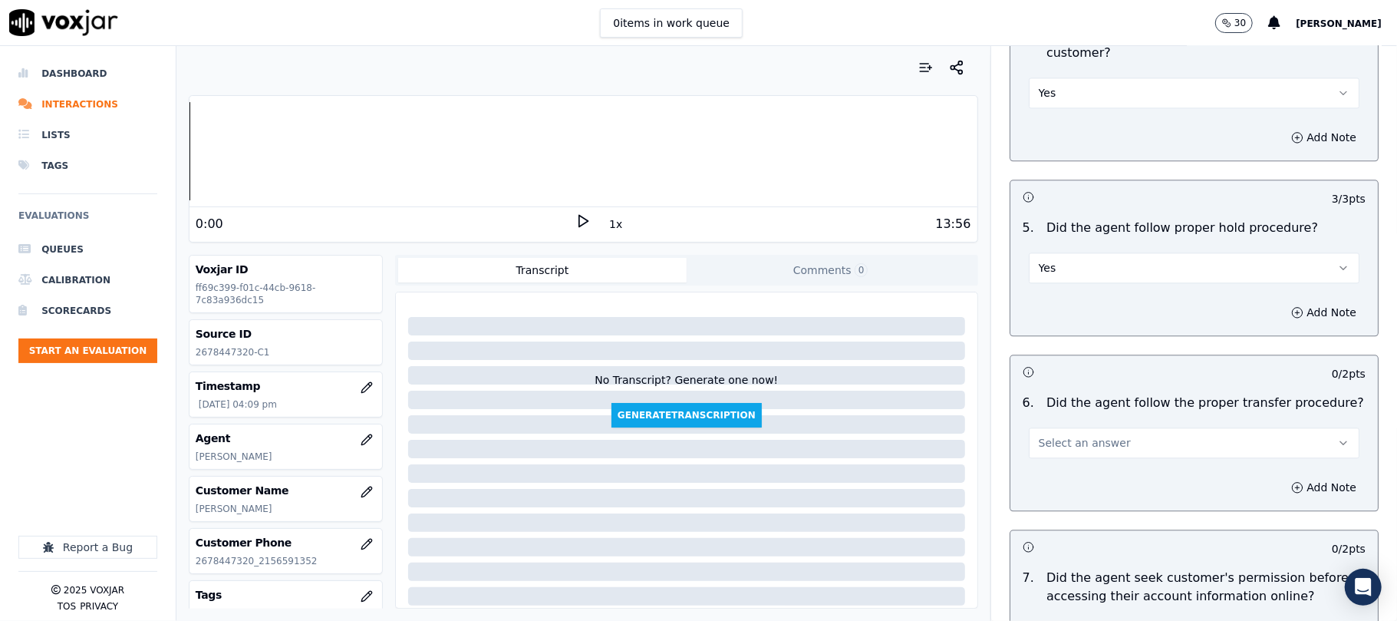
scroll to position [2660, 0]
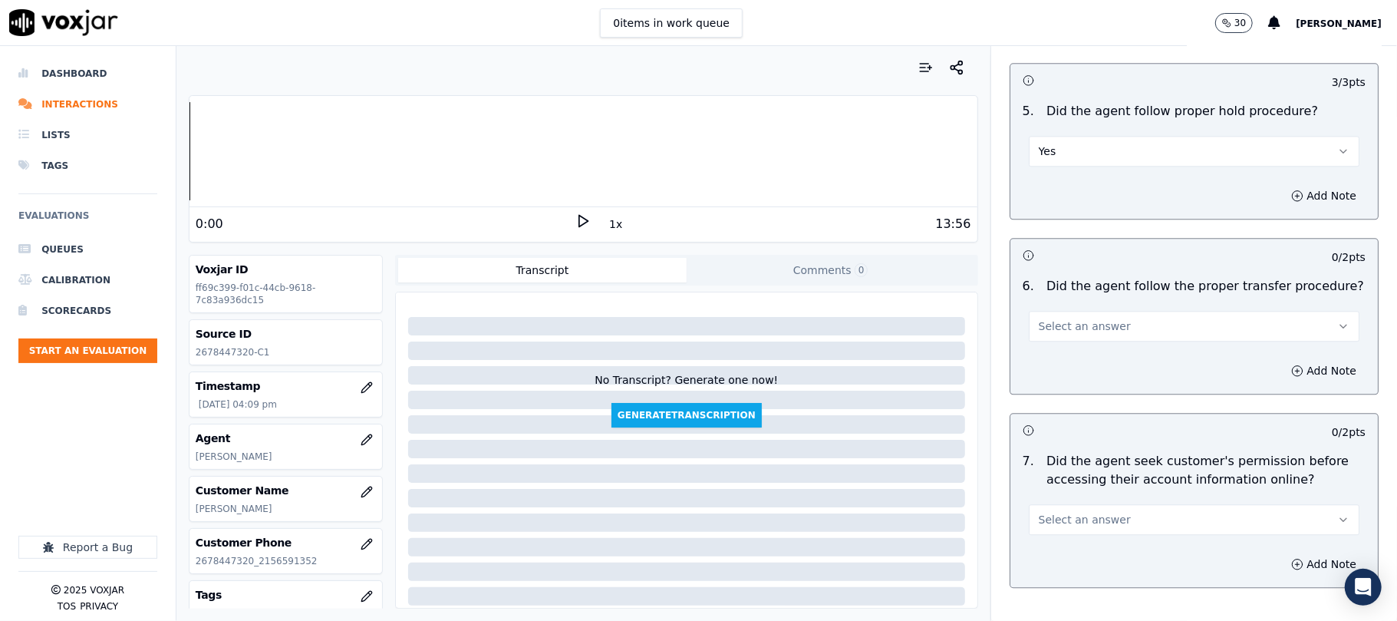
click at [1075, 318] on span "Select an answer" at bounding box center [1085, 325] width 92 height 15
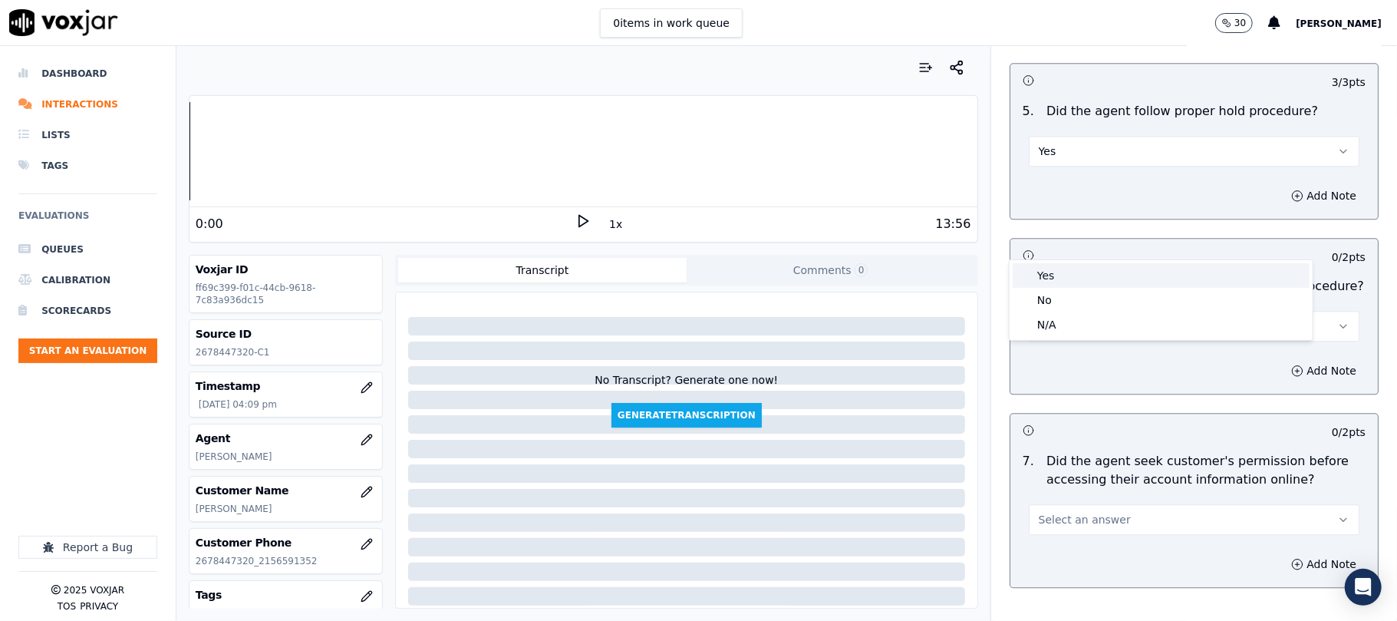
click at [1056, 265] on div "Yes" at bounding box center [1161, 275] width 297 height 25
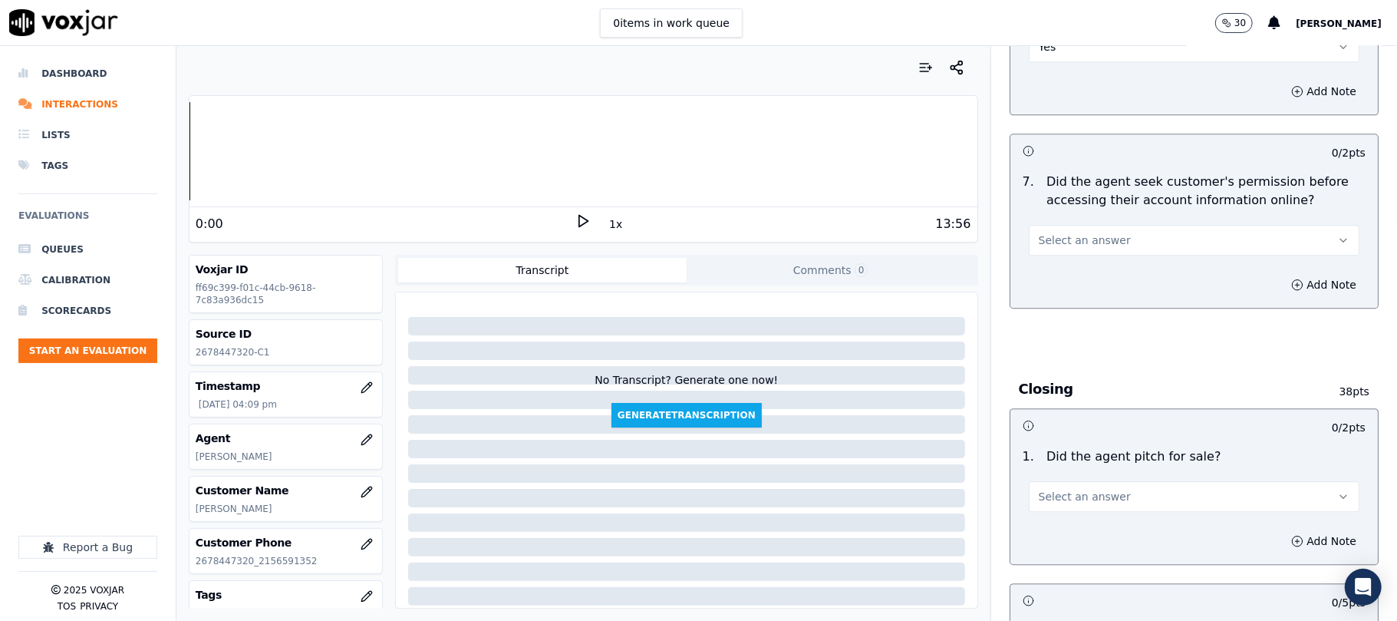
scroll to position [2966, 0]
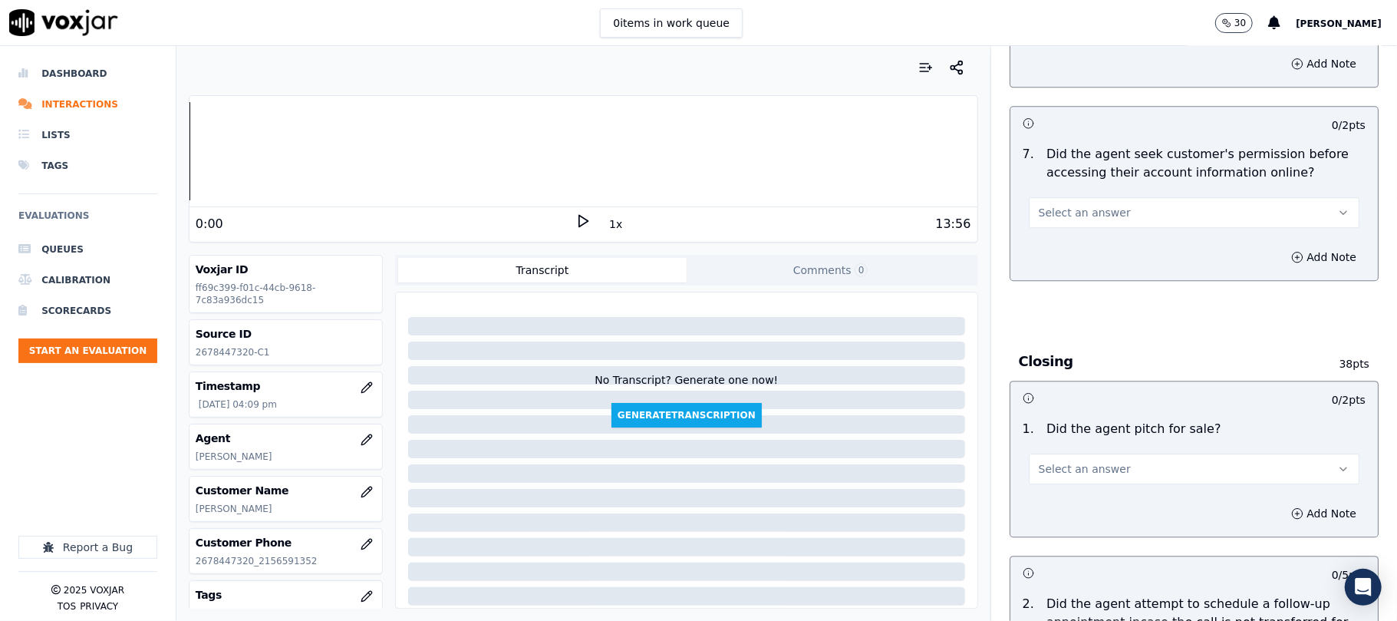
click at [1096, 205] on span "Select an answer" at bounding box center [1085, 212] width 92 height 15
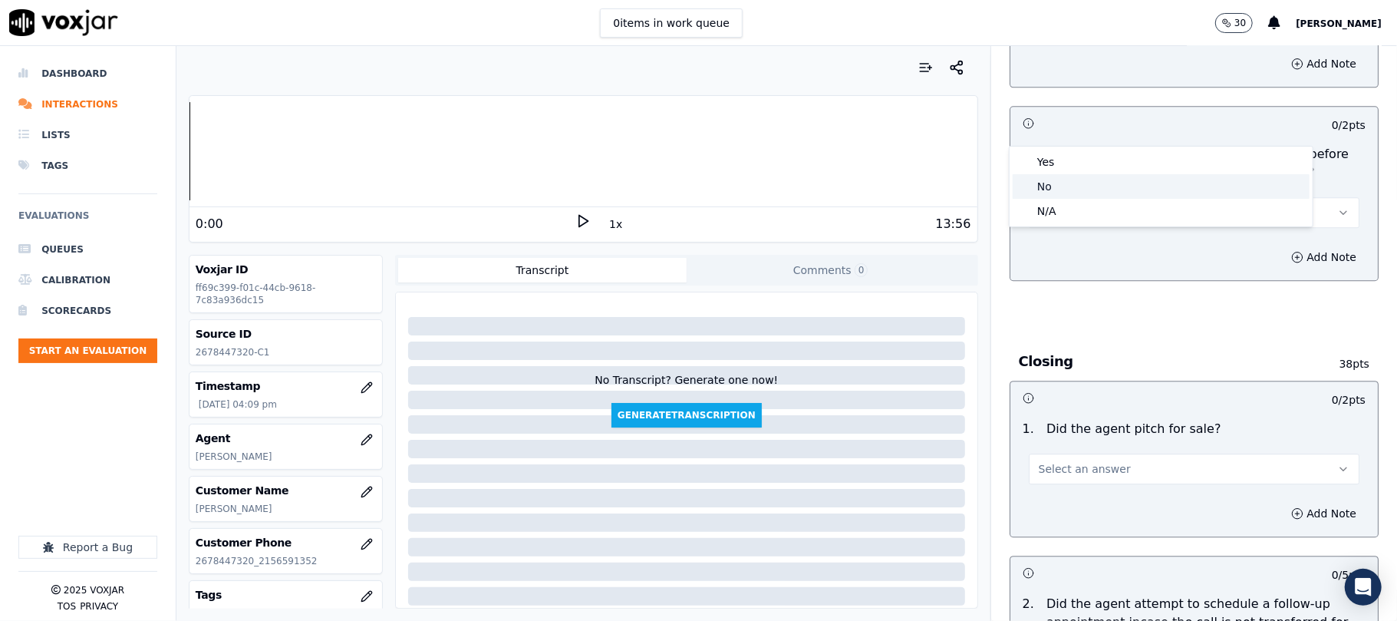
click at [1056, 189] on div "No" at bounding box center [1161, 186] width 297 height 25
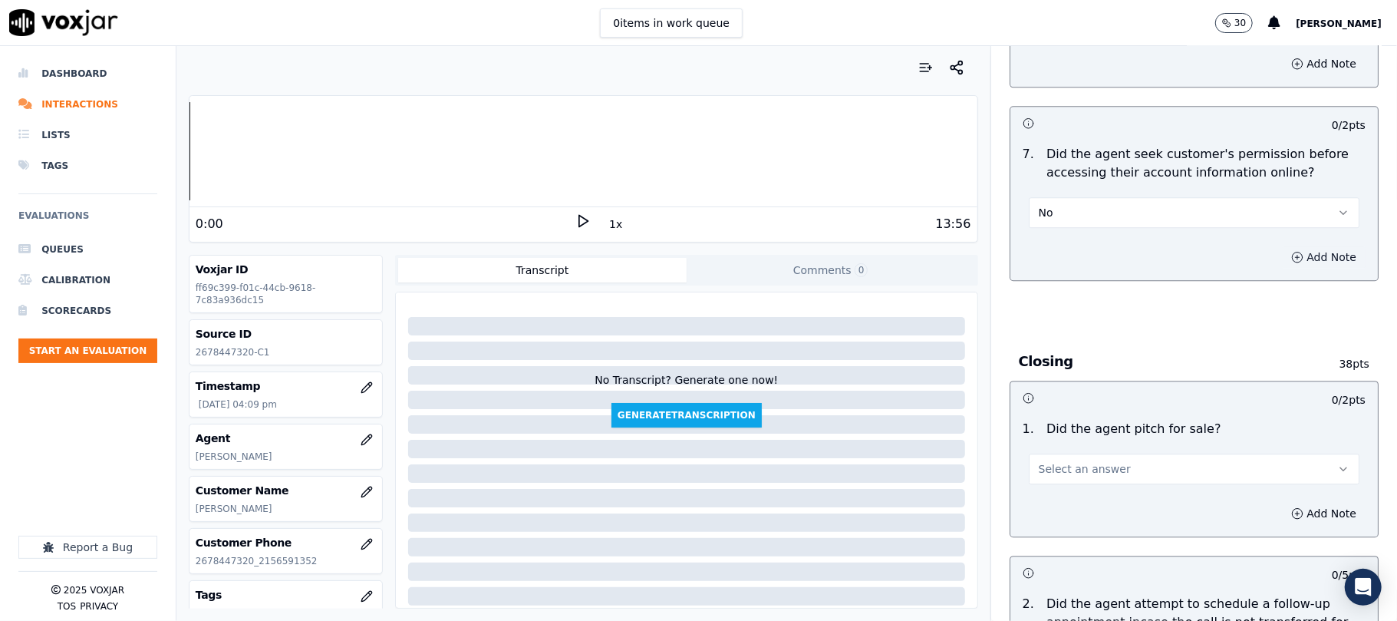
click at [1282, 246] on button "Add Note" at bounding box center [1324, 256] width 84 height 21
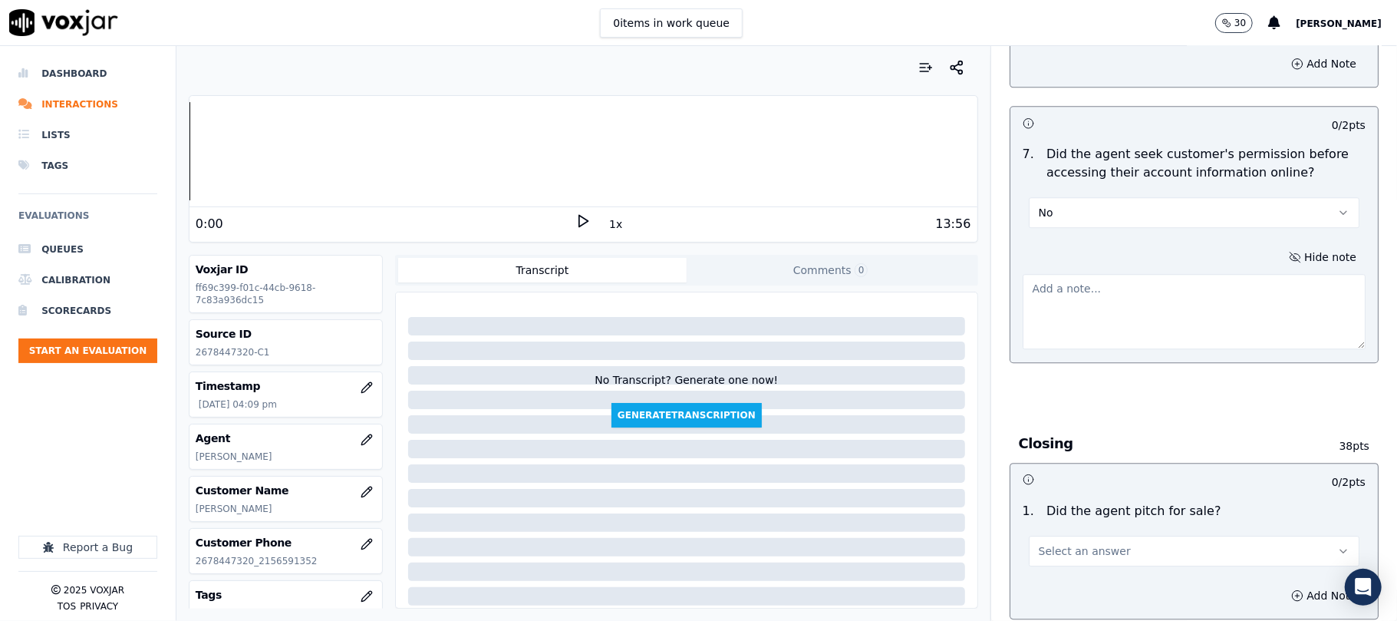
click at [1143, 274] on textarea at bounding box center [1194, 311] width 343 height 75
paste textarea "Call id - 20250917-124702_@2:00 [PERSON_NAME] informed - I see that the last bi…"
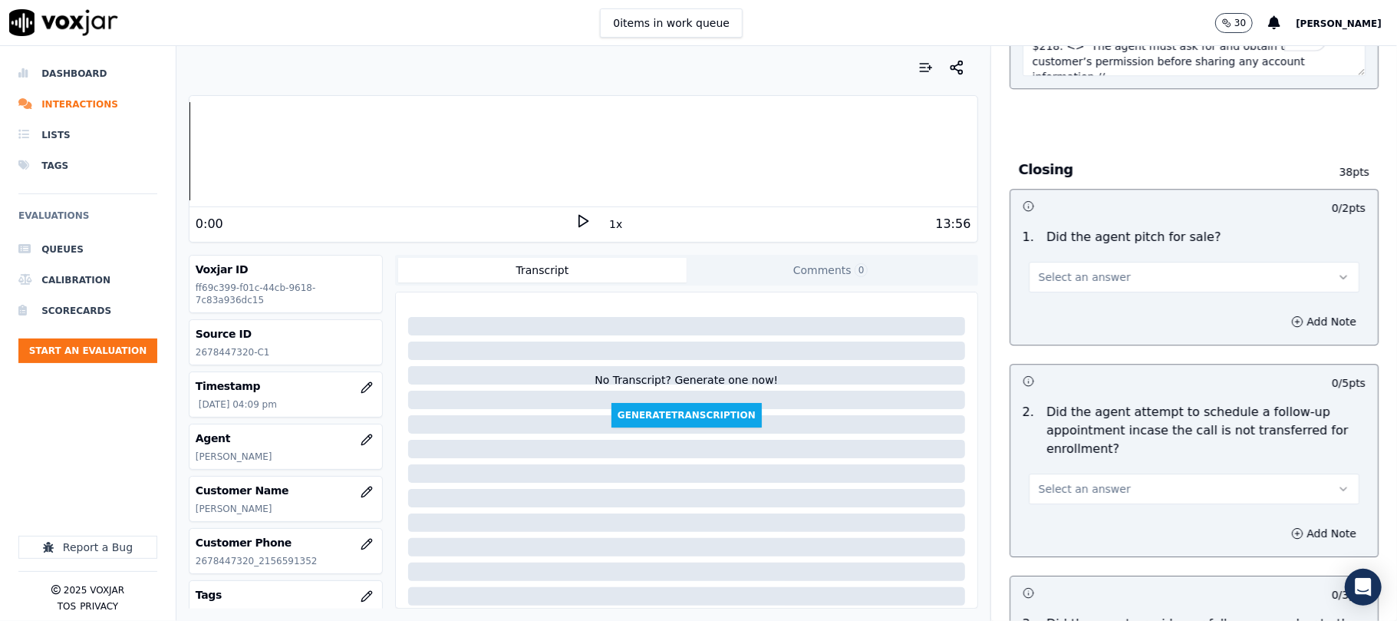
scroll to position [3273, 0]
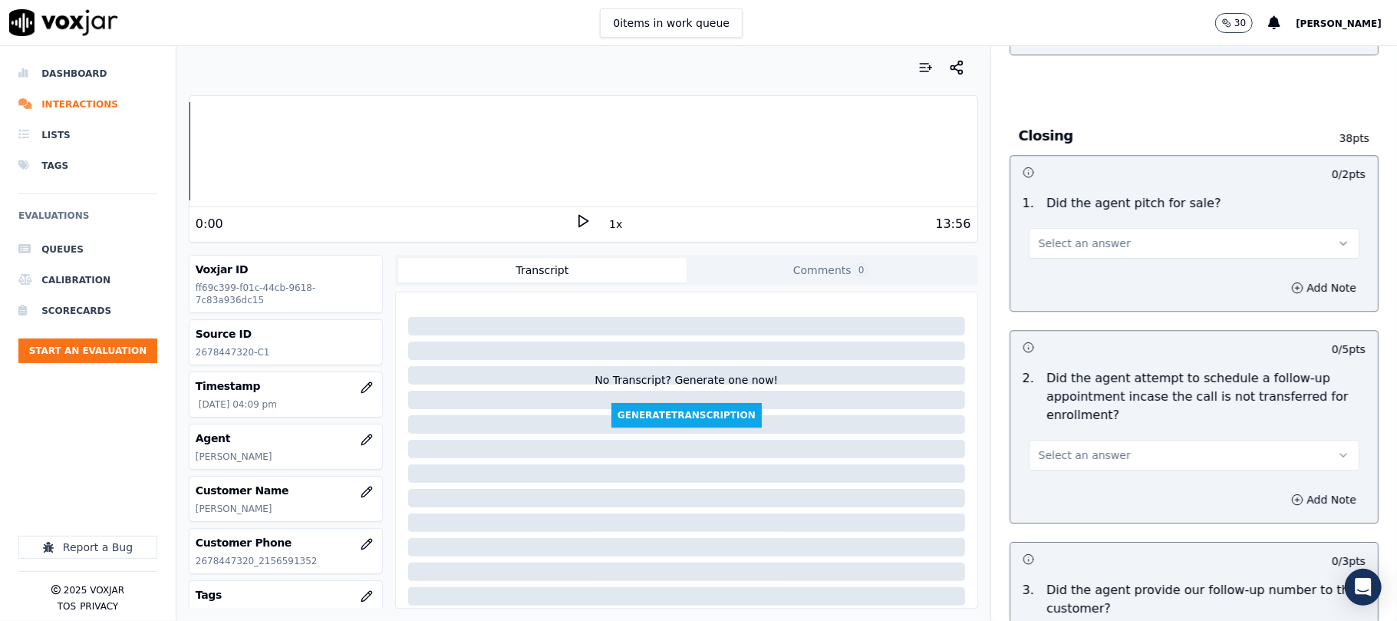
type textarea "Call id - 20250917-124702_@2:00 [PERSON_NAME] informed - I see that the last bi…"
click at [1097, 236] on span "Select an answer" at bounding box center [1085, 243] width 92 height 15
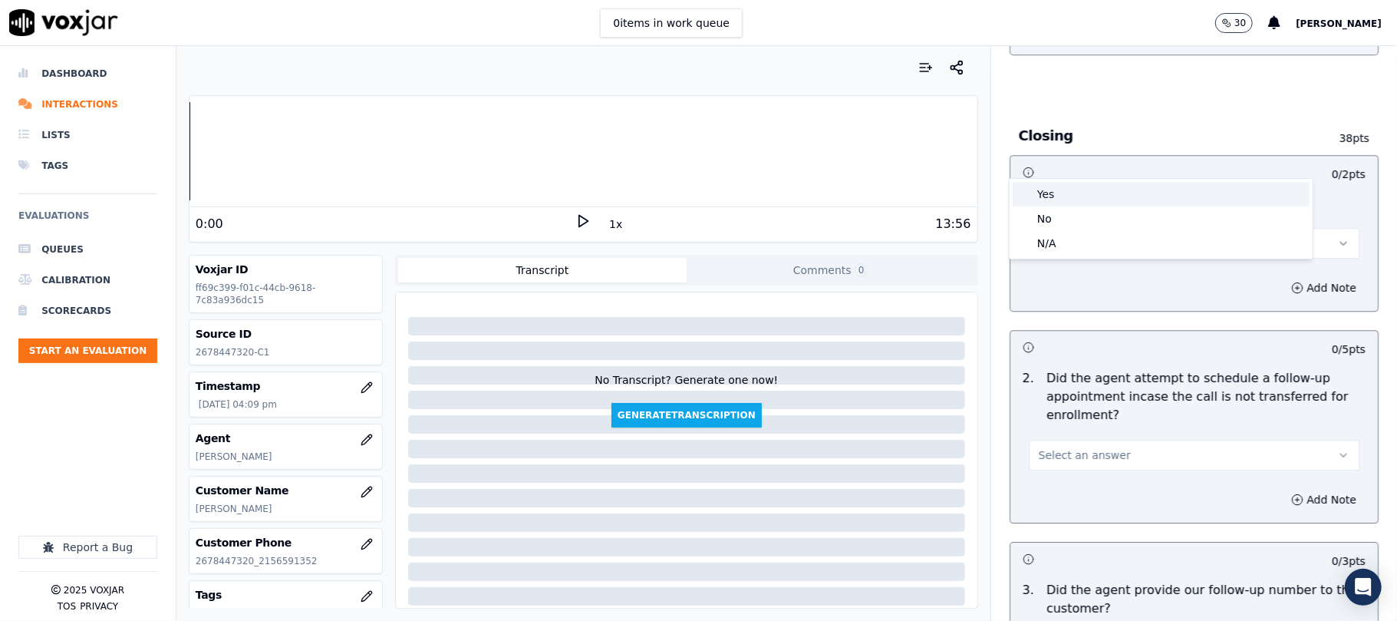
click at [1072, 196] on div "Yes" at bounding box center [1161, 194] width 297 height 25
click at [1090, 447] on span "Select an answer" at bounding box center [1085, 454] width 92 height 15
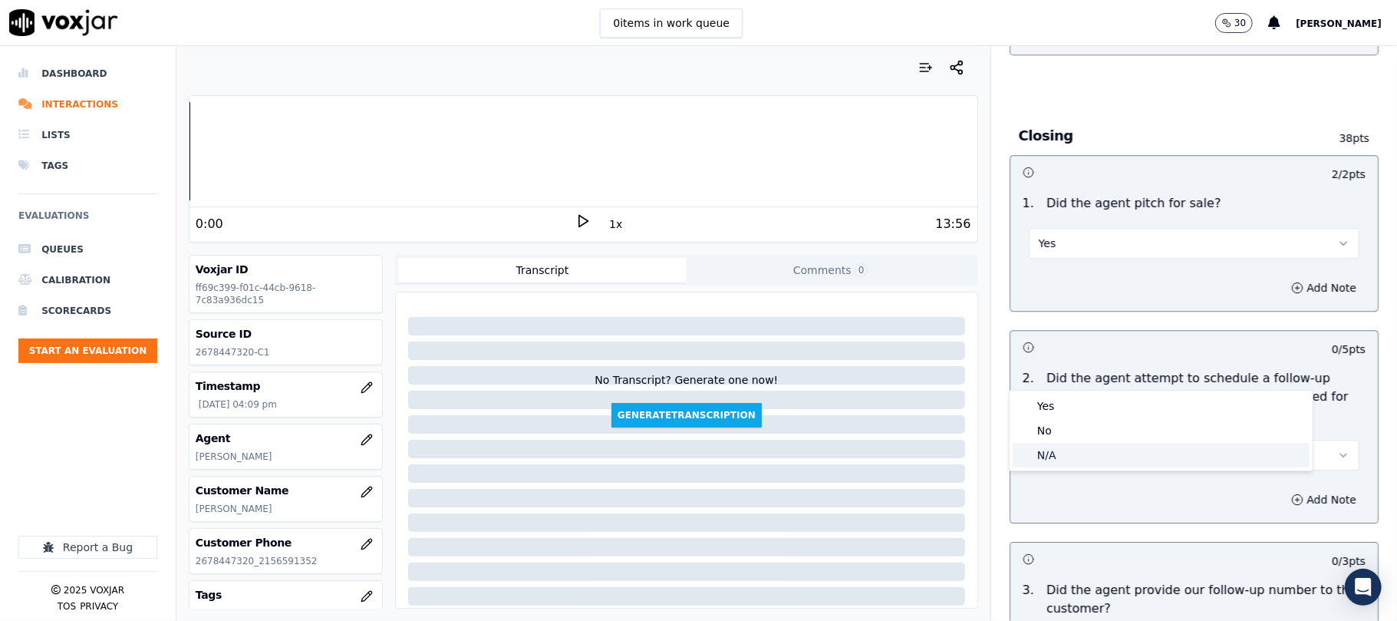
click at [1085, 454] on div "N/A" at bounding box center [1161, 455] width 297 height 25
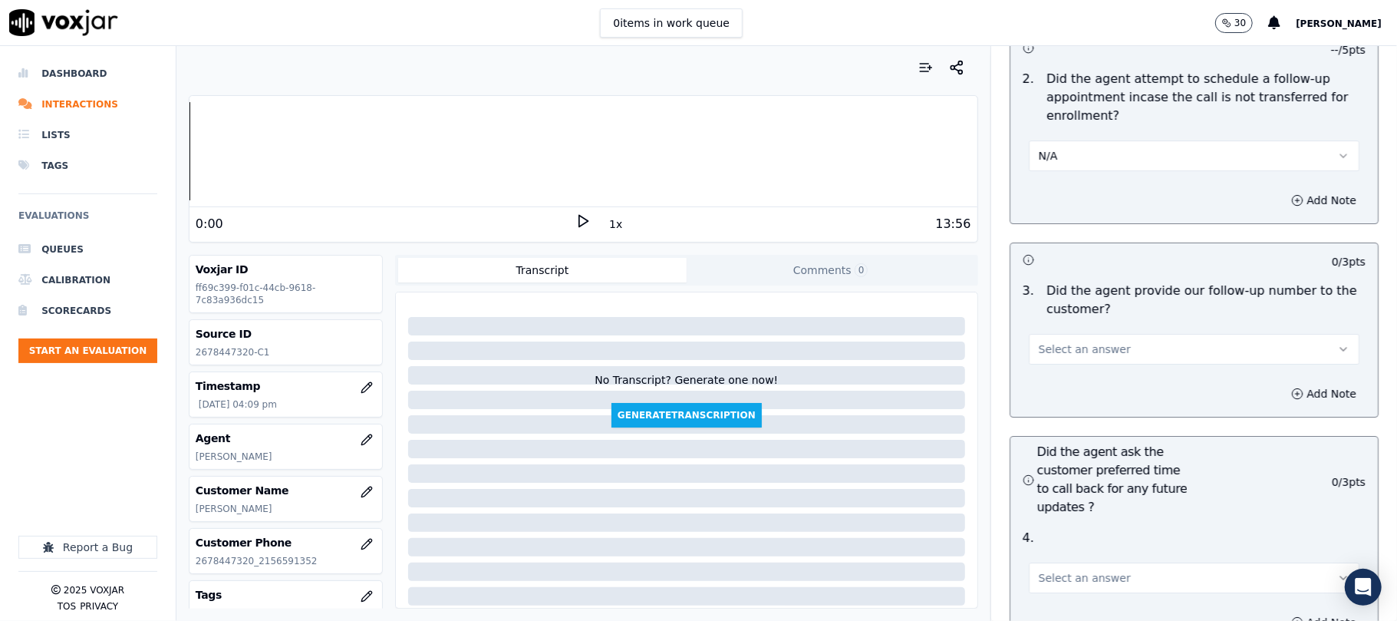
scroll to position [3580, 0]
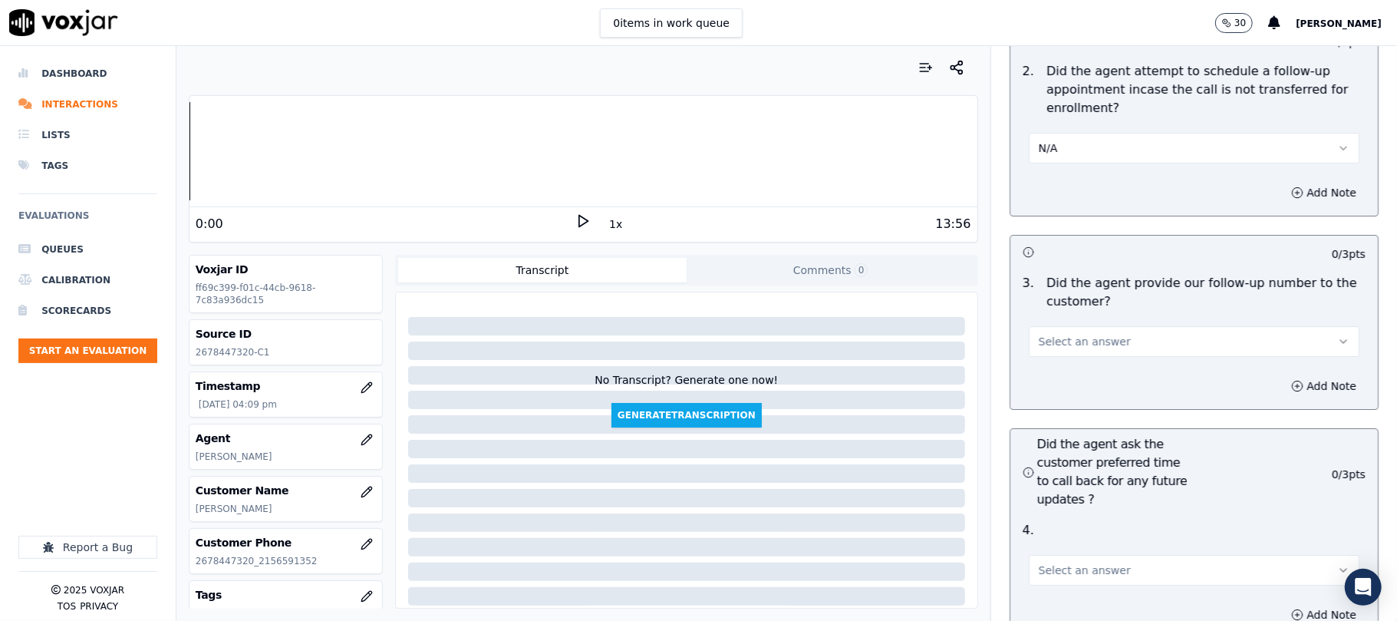
click at [1105, 326] on button "Select an answer" at bounding box center [1194, 341] width 331 height 31
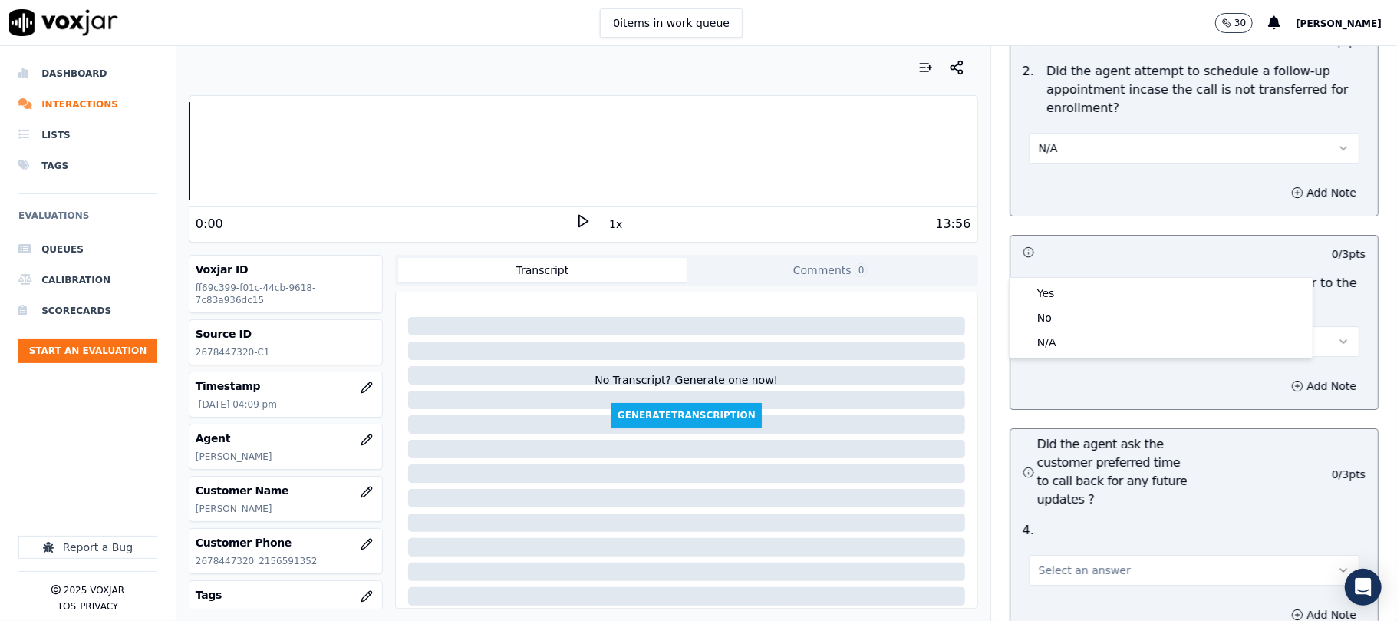
click at [1081, 281] on div "Yes" at bounding box center [1161, 293] width 297 height 25
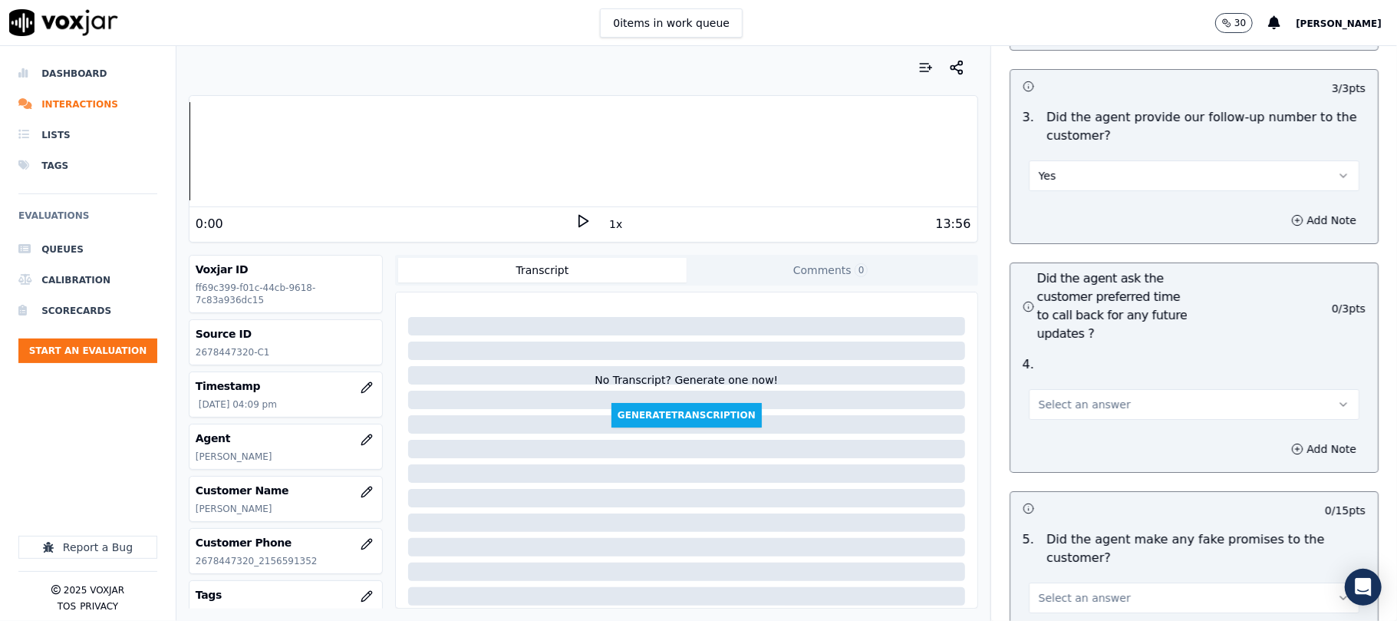
scroll to position [3887, 0]
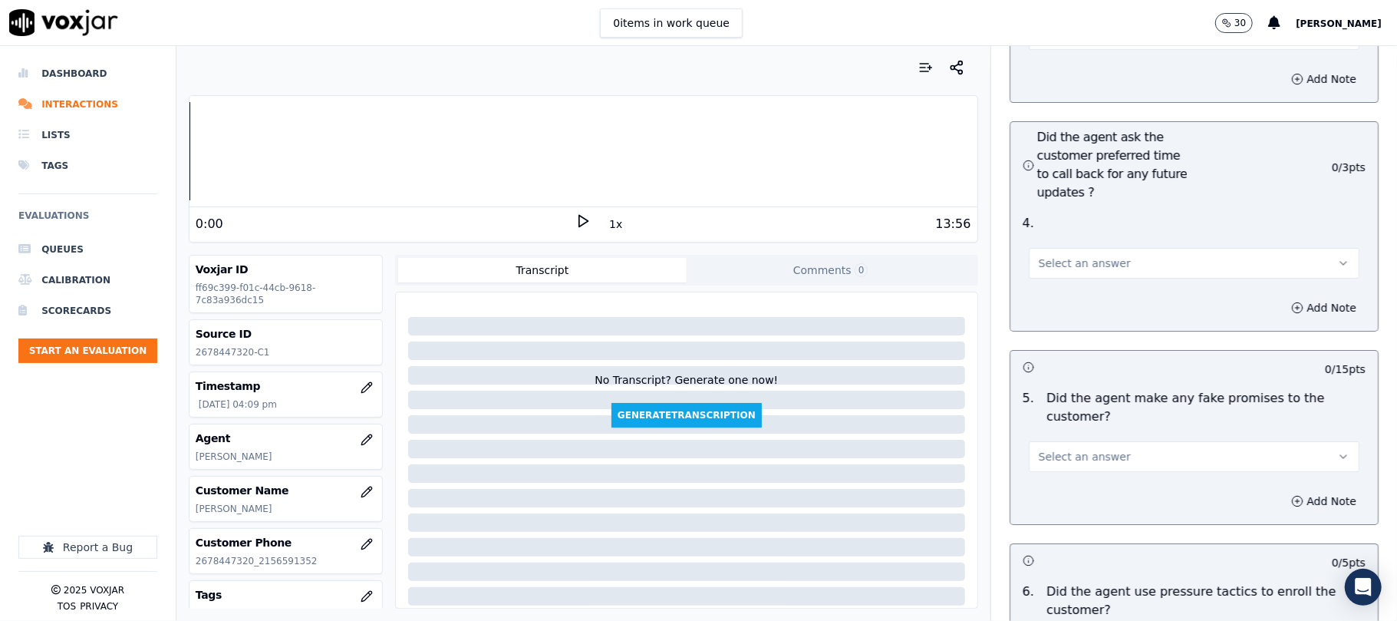
click at [1065, 256] on span "Select an answer" at bounding box center [1085, 263] width 92 height 15
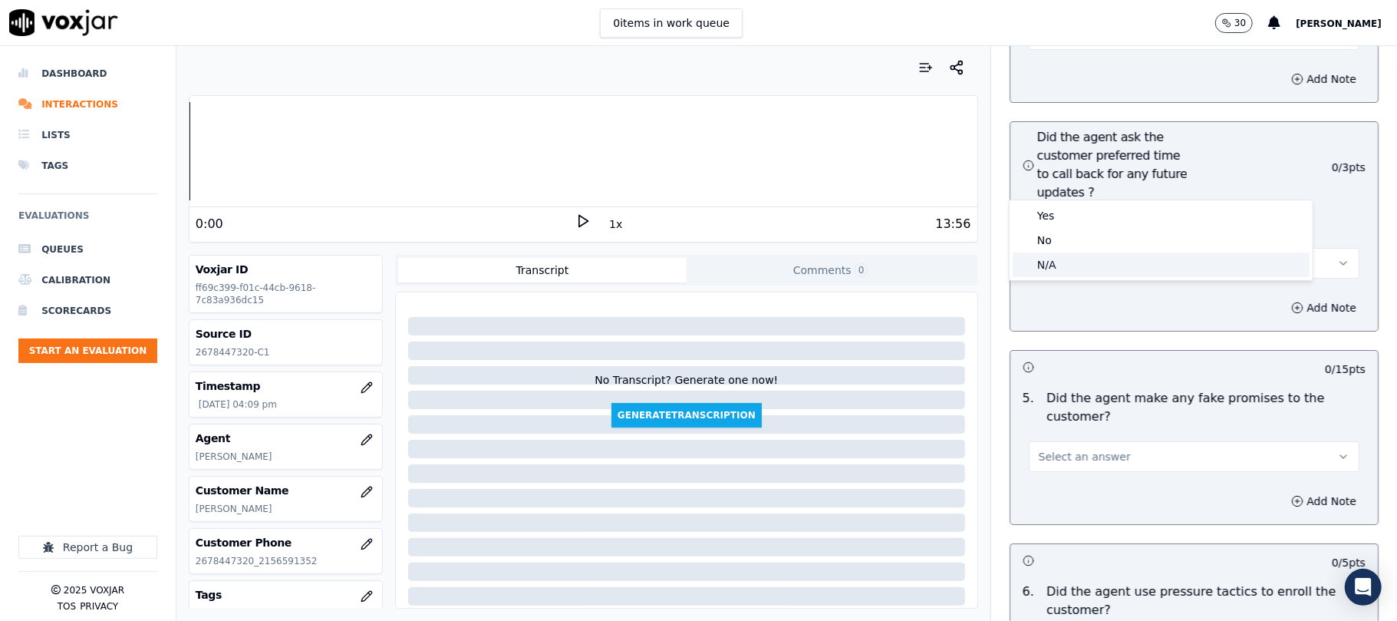
click at [1053, 256] on div "N/A" at bounding box center [1161, 264] width 297 height 25
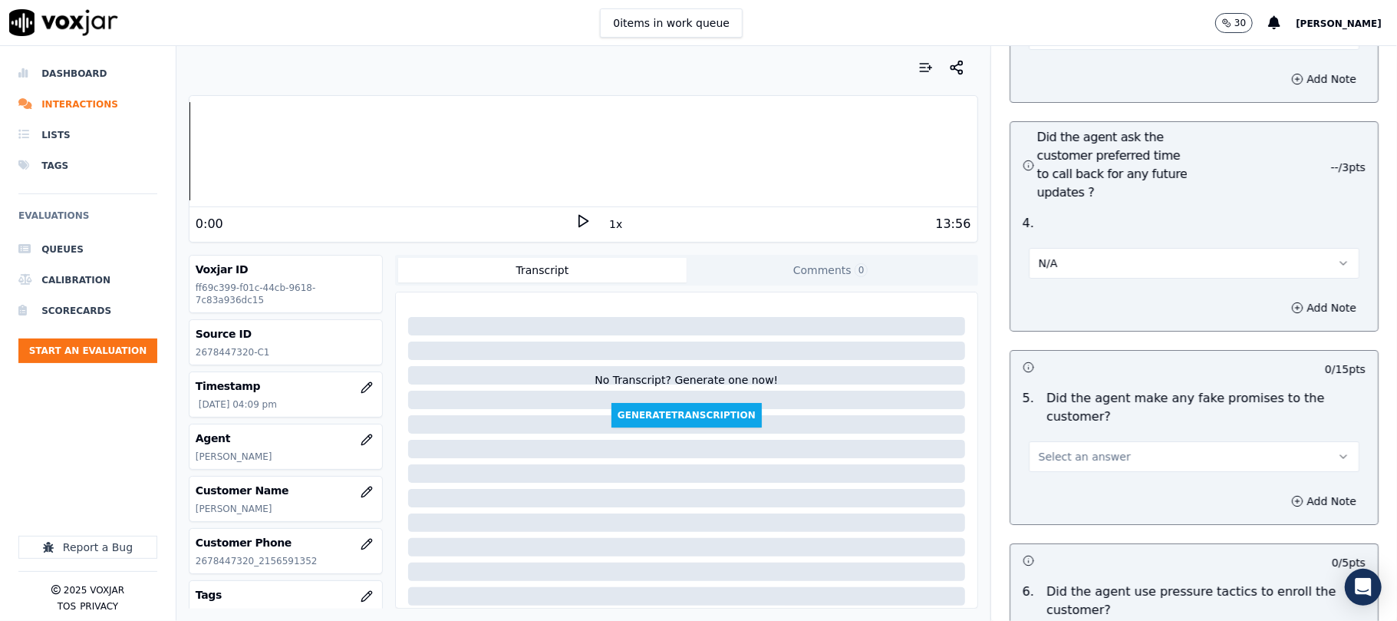
click at [1118, 441] on button "Select an answer" at bounding box center [1194, 456] width 331 height 31
click at [1072, 431] on div "No" at bounding box center [1161, 433] width 297 height 25
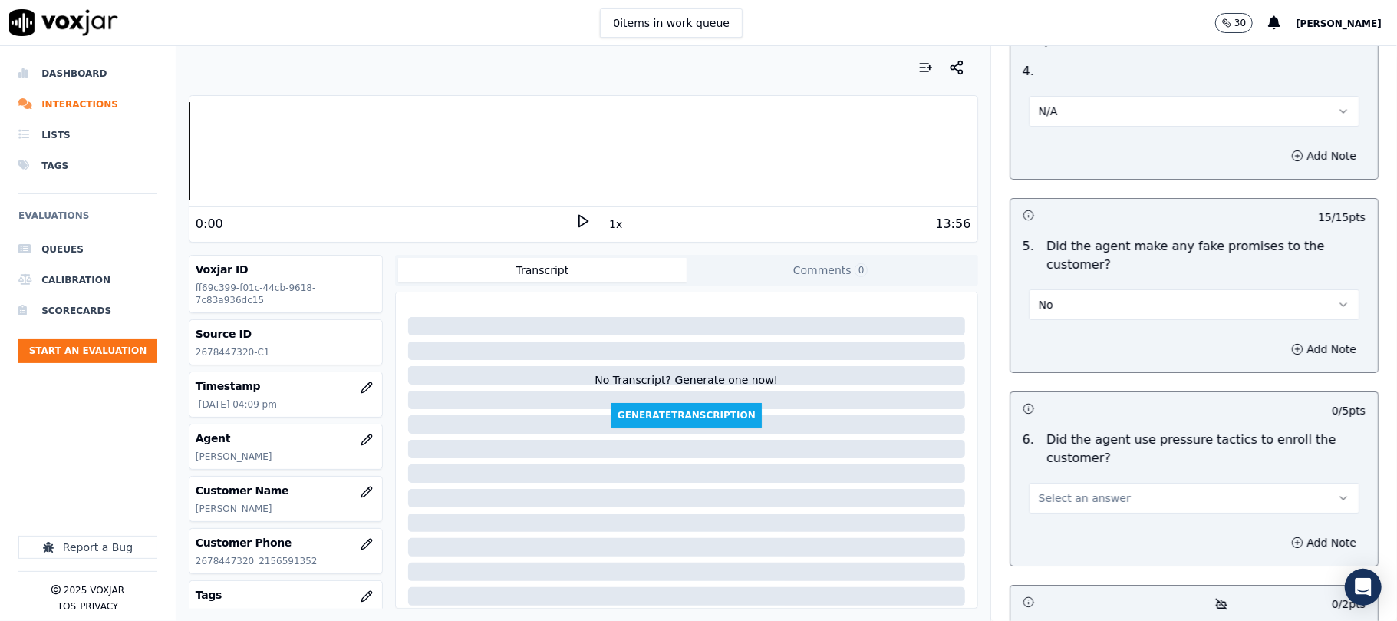
scroll to position [4092, 0]
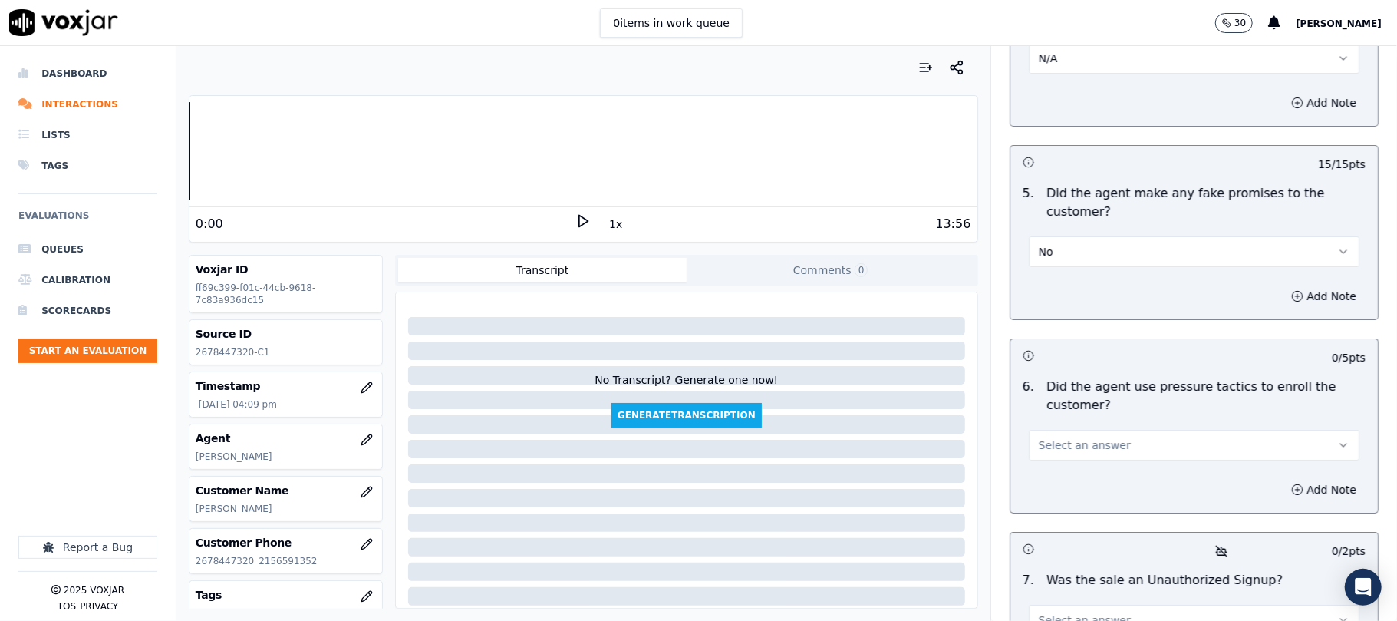
click at [1094, 437] on span "Select an answer" at bounding box center [1085, 444] width 92 height 15
click at [1067, 414] on div "No" at bounding box center [1161, 423] width 297 height 25
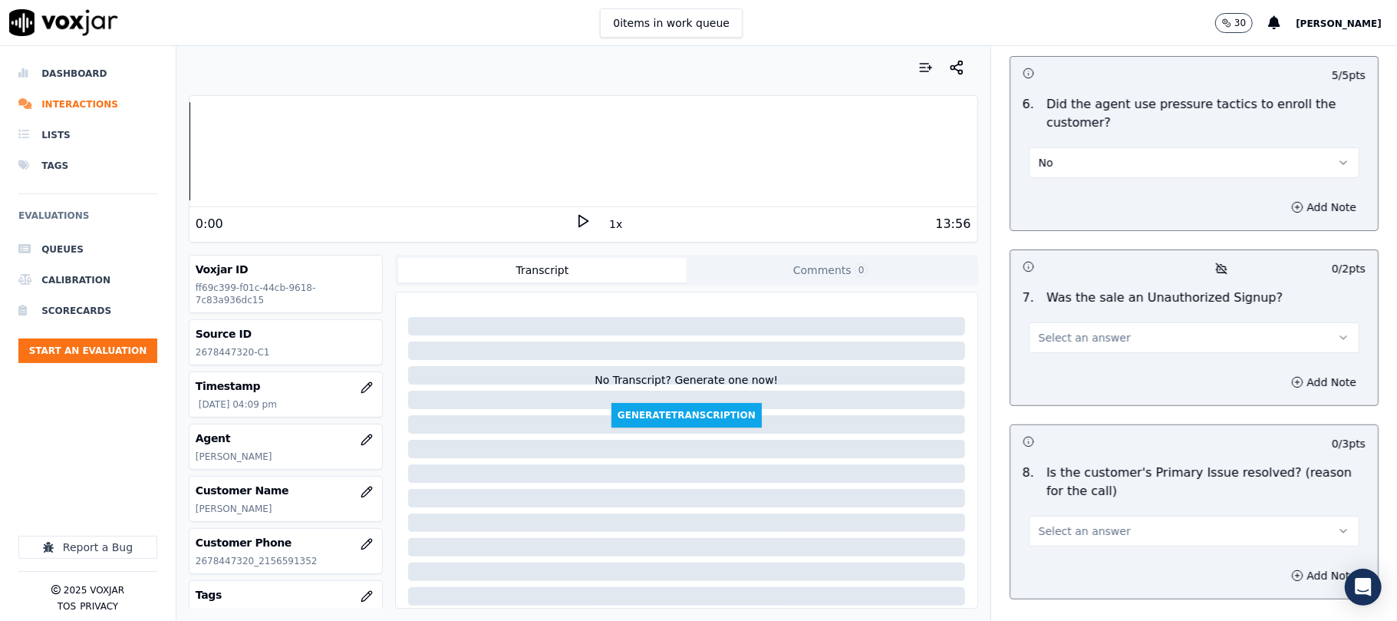
scroll to position [4399, 0]
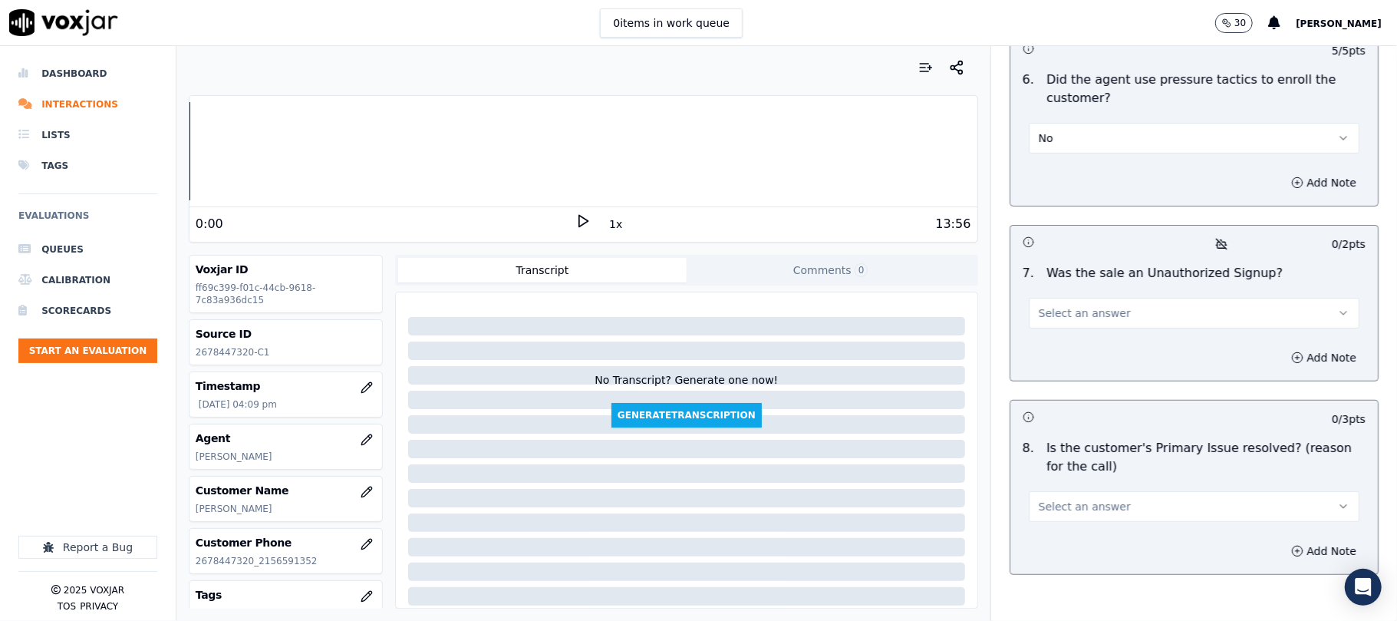
click at [1085, 305] on span "Select an answer" at bounding box center [1085, 312] width 92 height 15
click at [1071, 284] on div "No" at bounding box center [1161, 291] width 297 height 25
click at [1103, 491] on button "Select an answer" at bounding box center [1194, 506] width 331 height 31
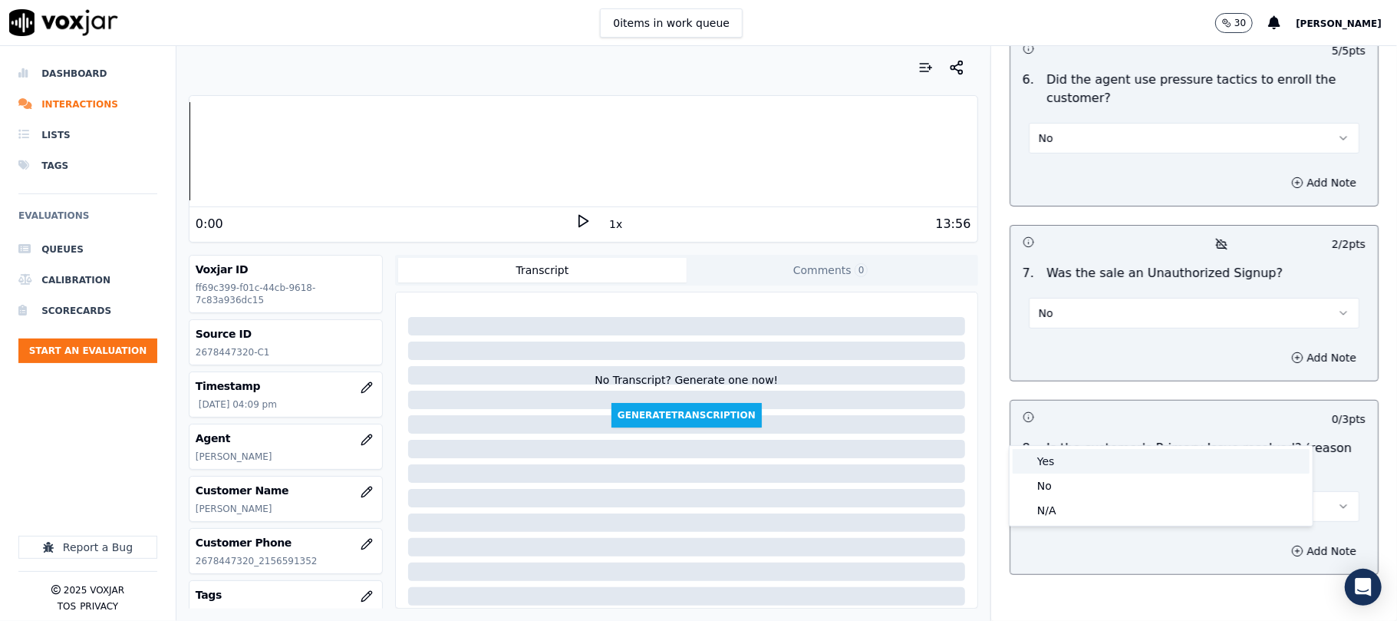
click at [1059, 461] on div "Yes" at bounding box center [1161, 461] width 297 height 25
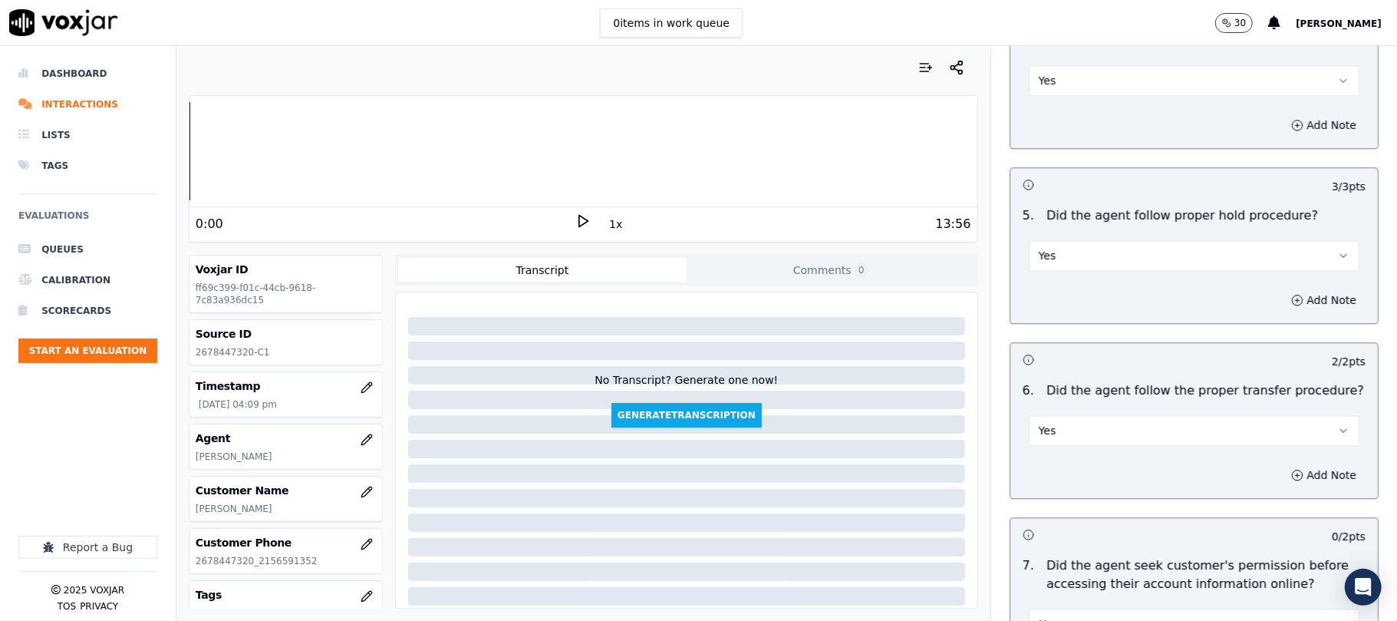
scroll to position [2557, 0]
click at [1096, 238] on button "Yes" at bounding box center [1194, 253] width 331 height 31
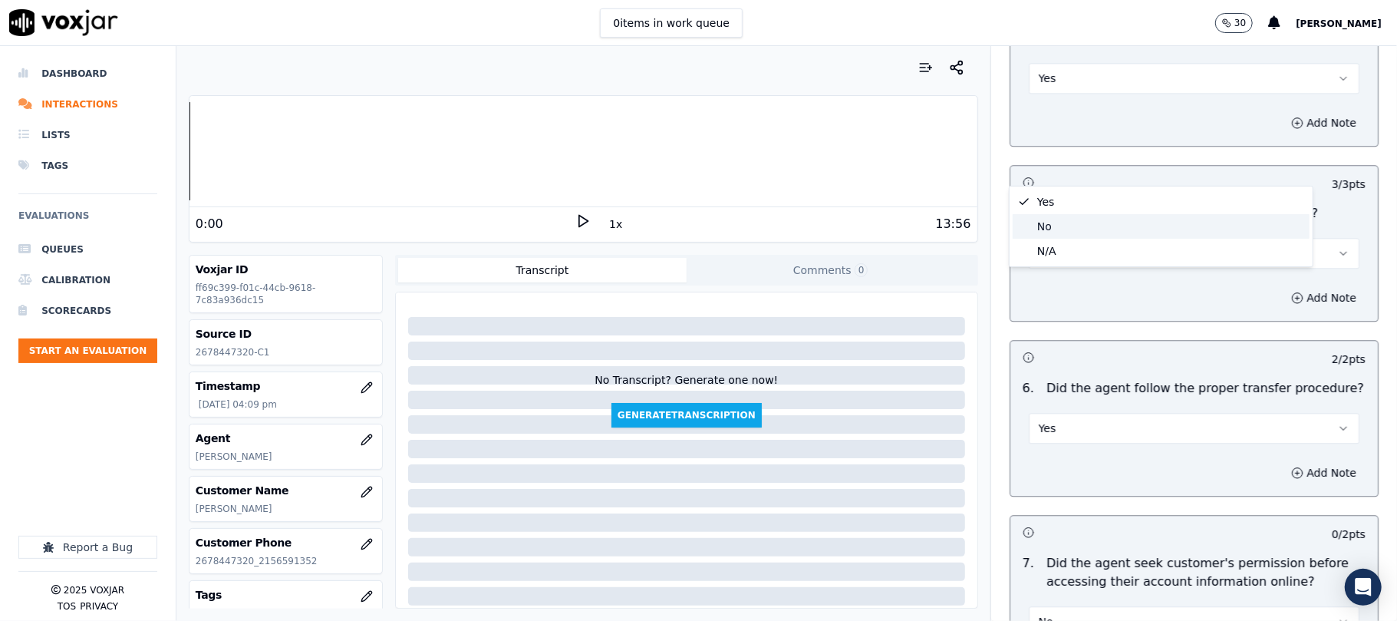
click at [1063, 227] on div "No" at bounding box center [1161, 226] width 297 height 25
click at [1282, 287] on button "Add Note" at bounding box center [1324, 297] width 84 height 21
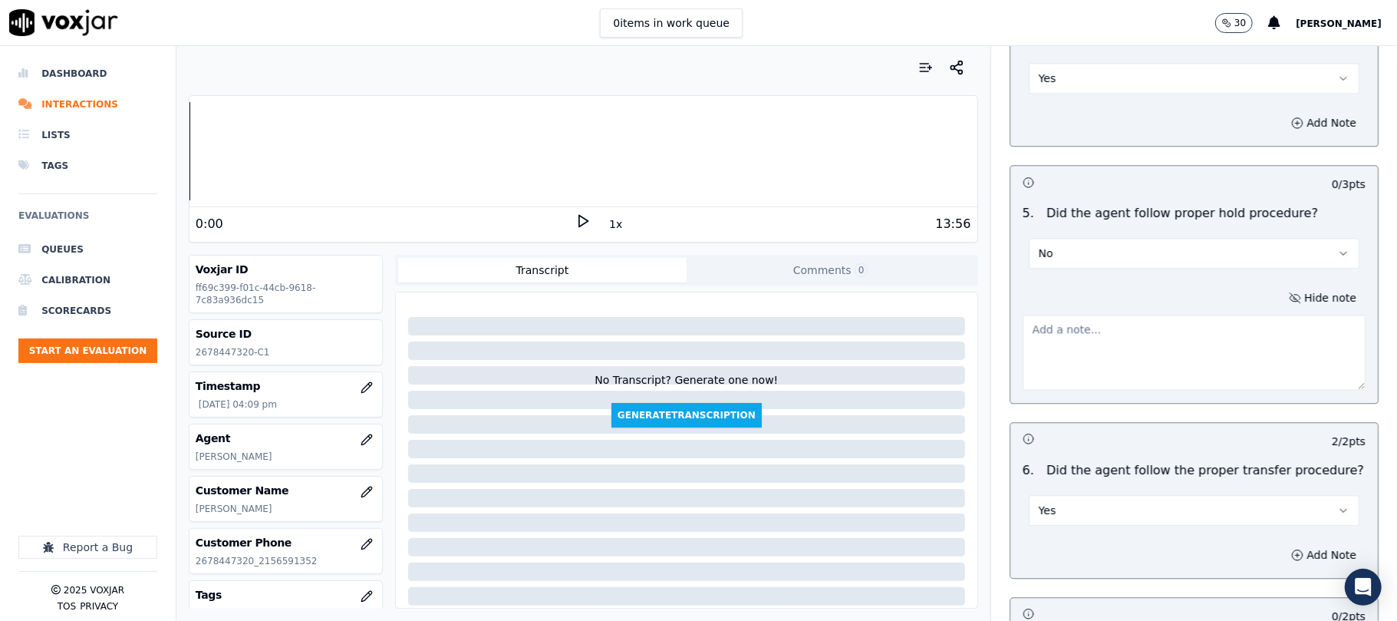
click at [1186, 315] on textarea at bounding box center [1194, 352] width 343 height 75
paste textarea "Call id - 20250917-124702_"
paste textarea "@6:30 - The agent failed to follow the hold process //"
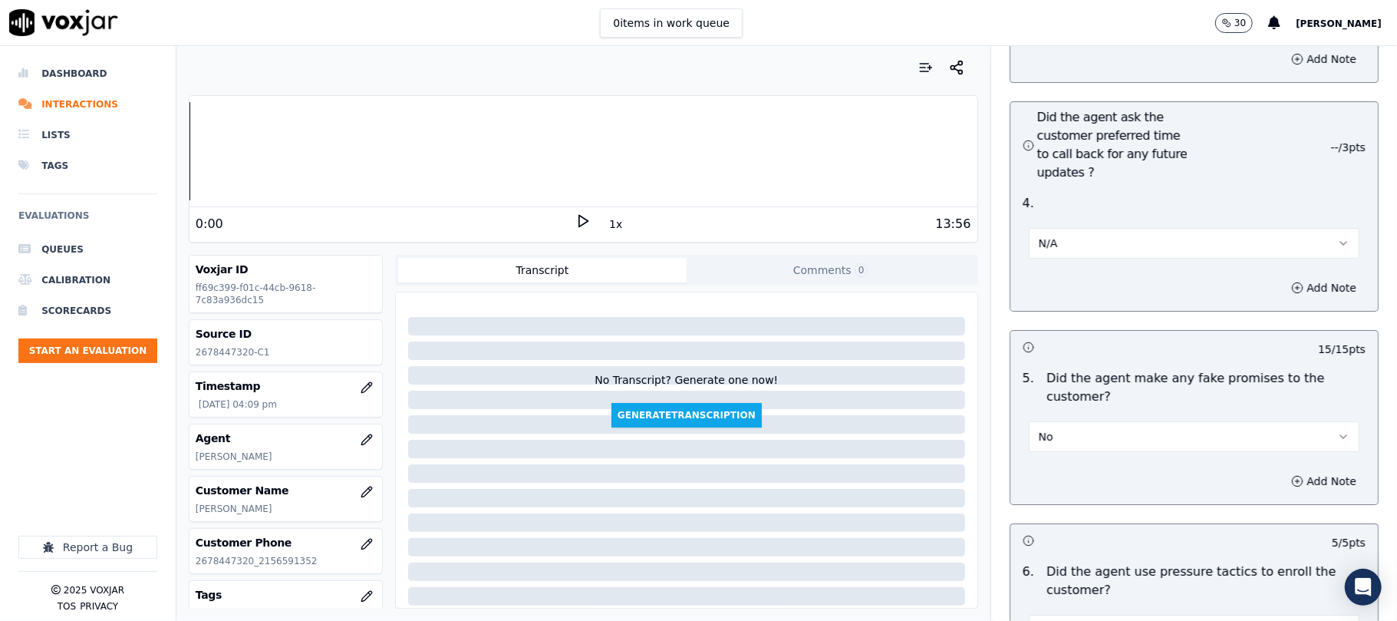
scroll to position [4493, 0]
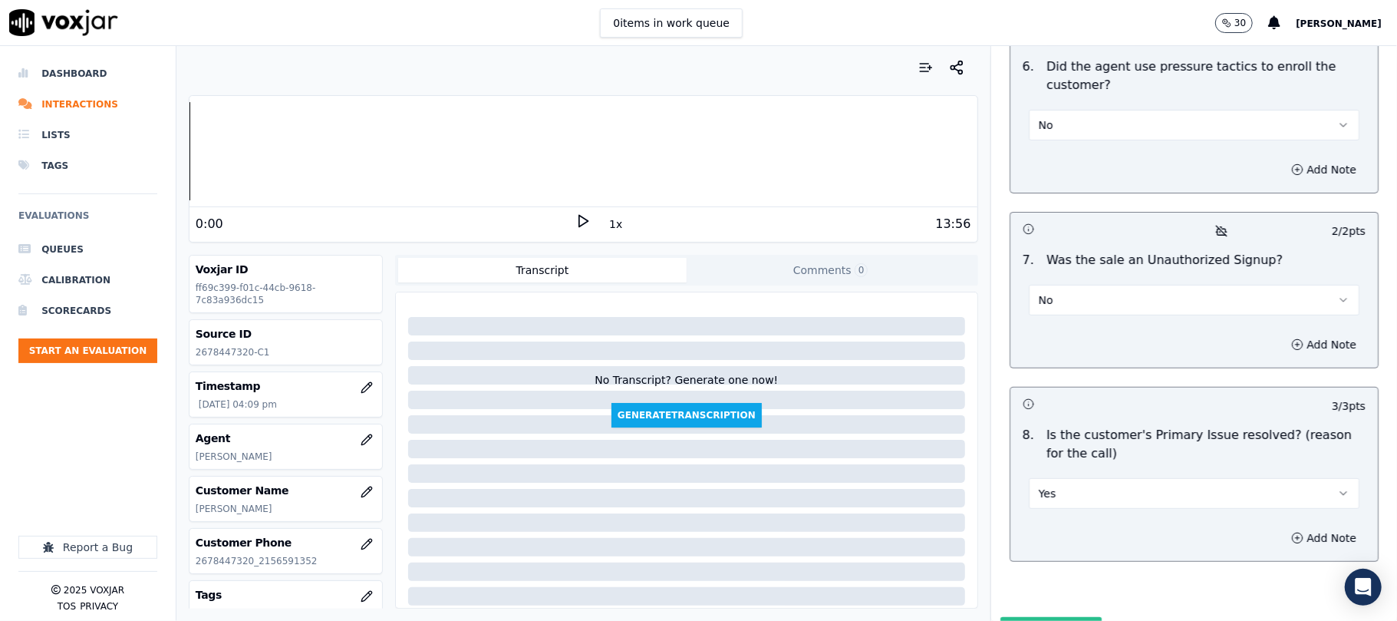
type textarea "Call id - 20250917-124702_ @6:30 - The agent failed to follow the hold process …"
click at [1037, 617] on button "Submit Scores" at bounding box center [1052, 631] width 102 height 28
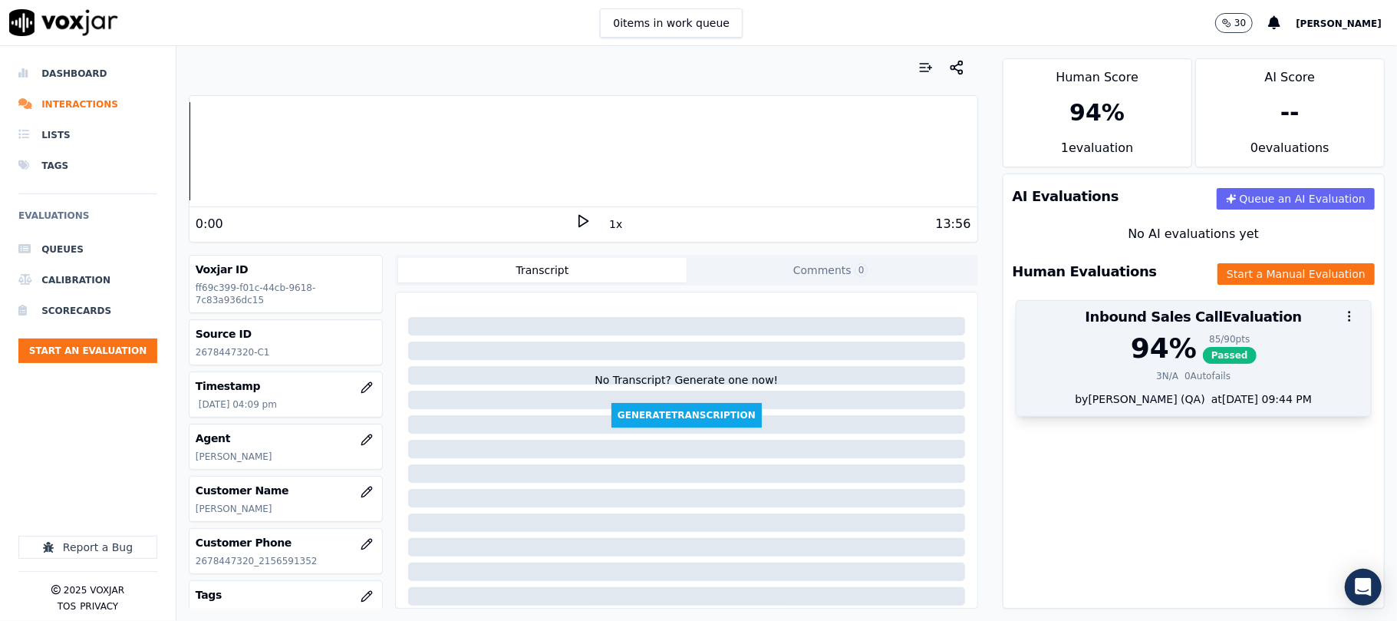
click at [1143, 355] on div "94 %" at bounding box center [1164, 348] width 66 height 31
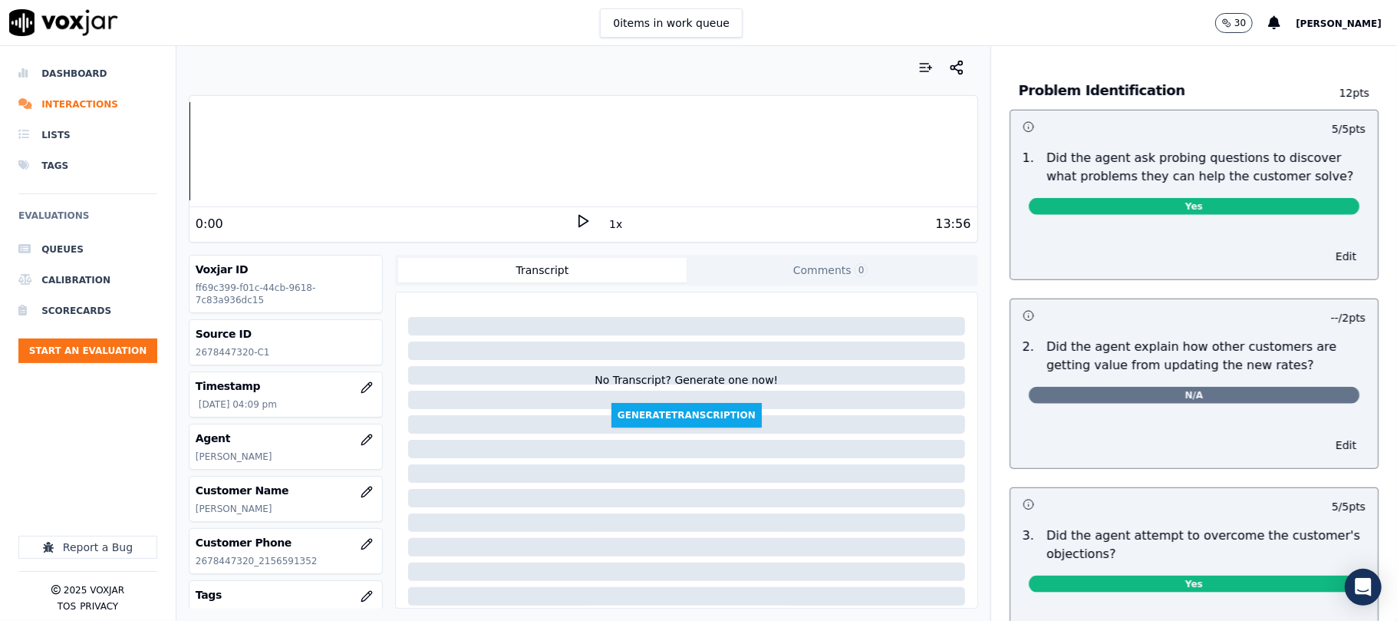
scroll to position [0, 0]
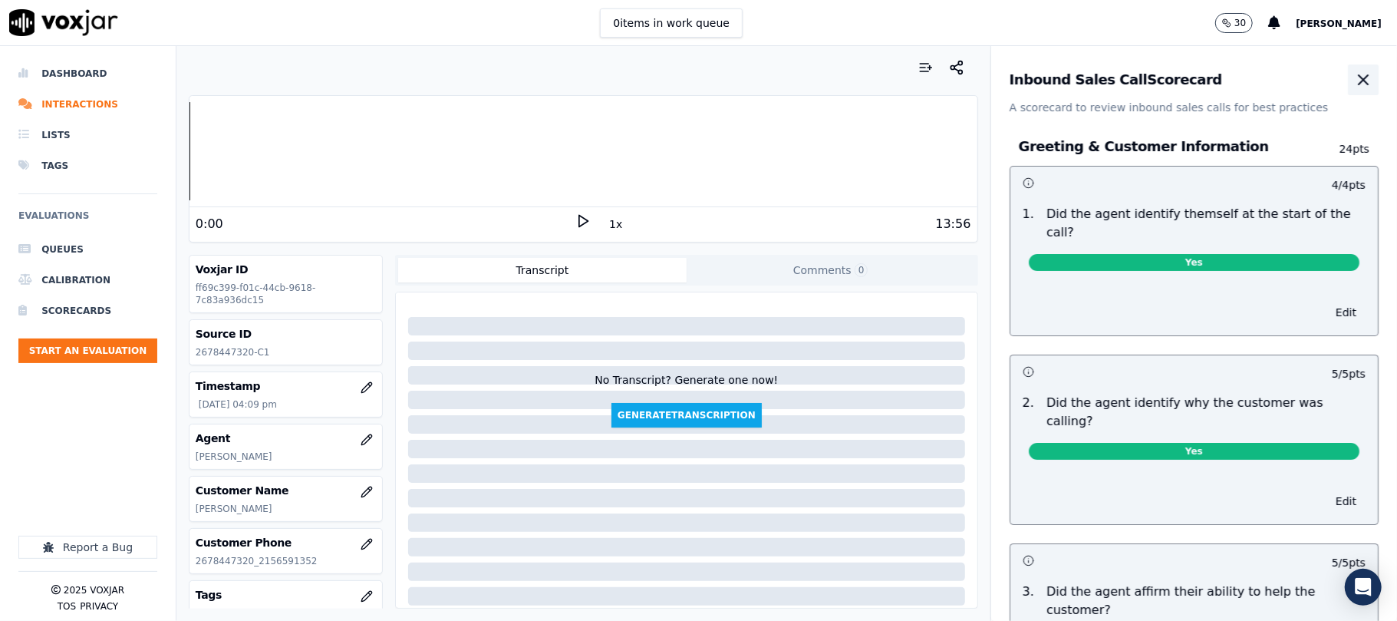
click at [1354, 81] on icon "button" at bounding box center [1363, 80] width 18 height 18
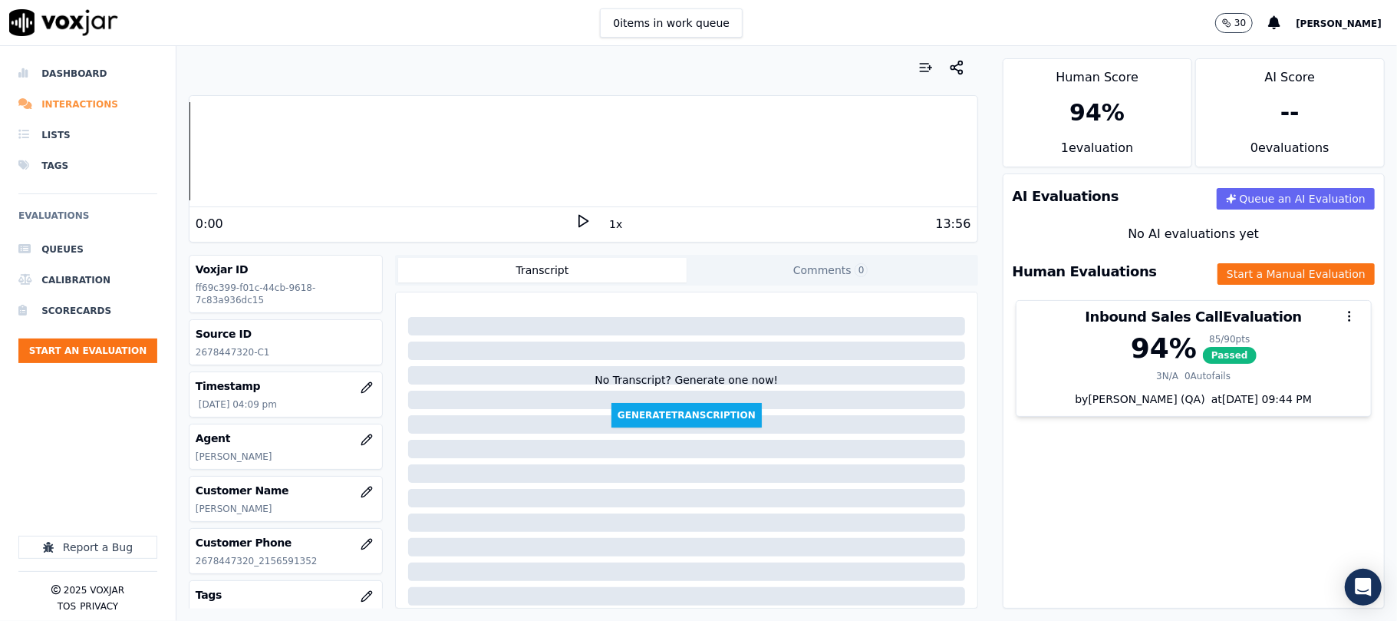
click at [74, 109] on li "Interactions" at bounding box center [87, 104] width 139 height 31
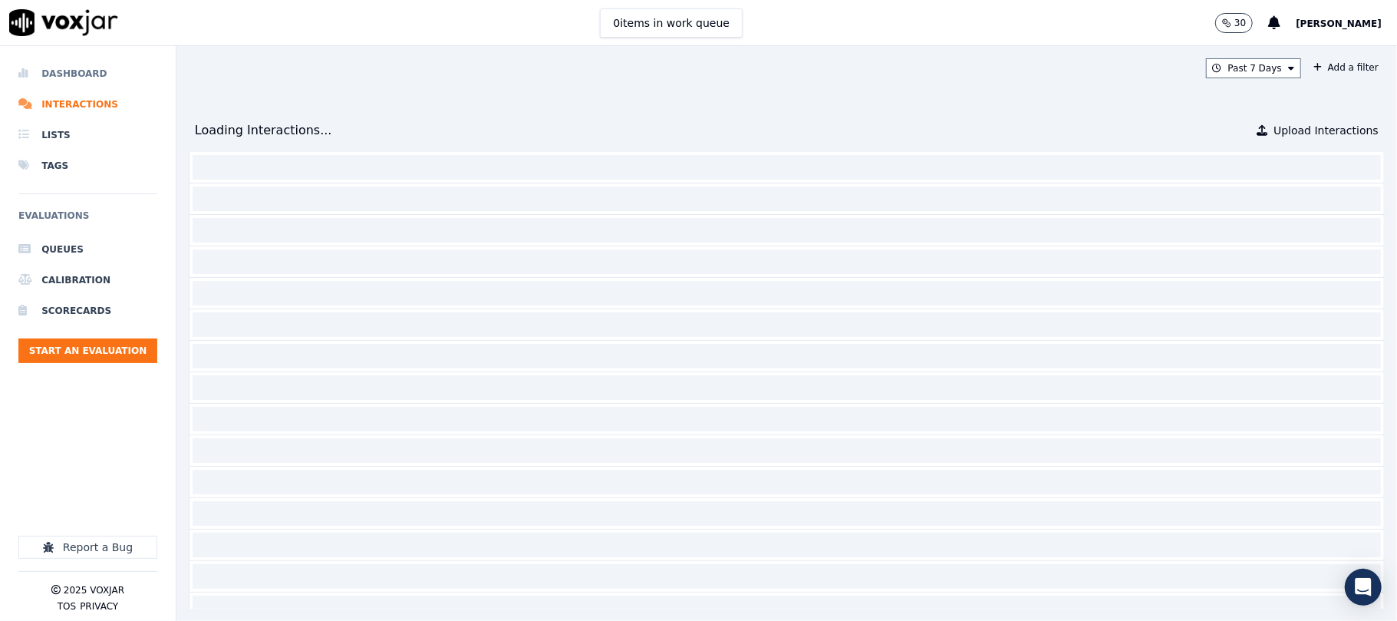
click at [81, 74] on li "Dashboard" at bounding box center [87, 73] width 139 height 31
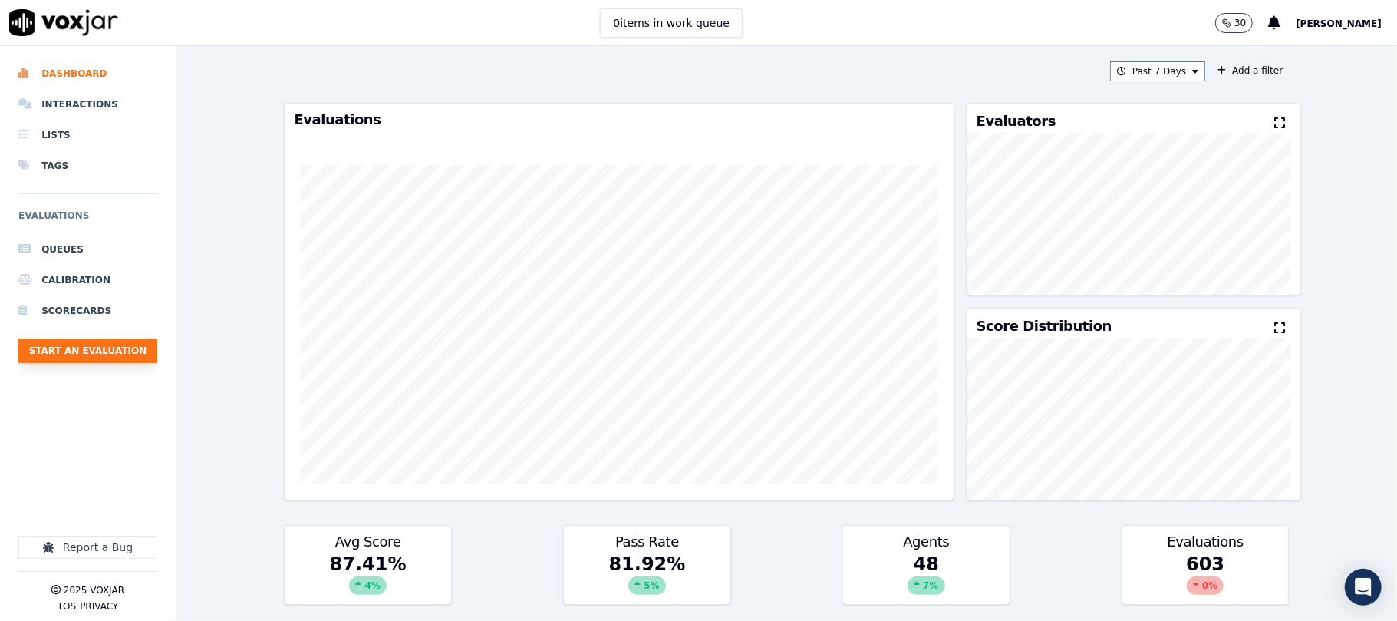
click at [130, 344] on button "Start an Evaluation" at bounding box center [87, 350] width 139 height 25
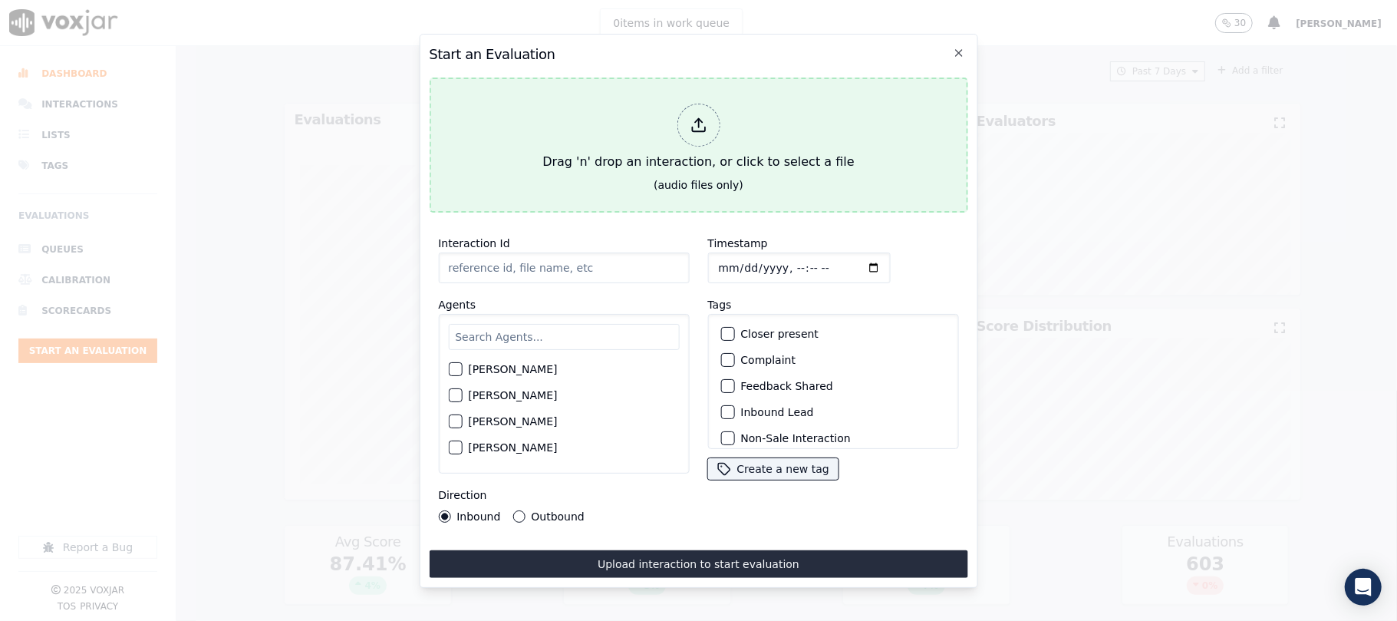
click at [697, 124] on icon at bounding box center [698, 125] width 17 height 17
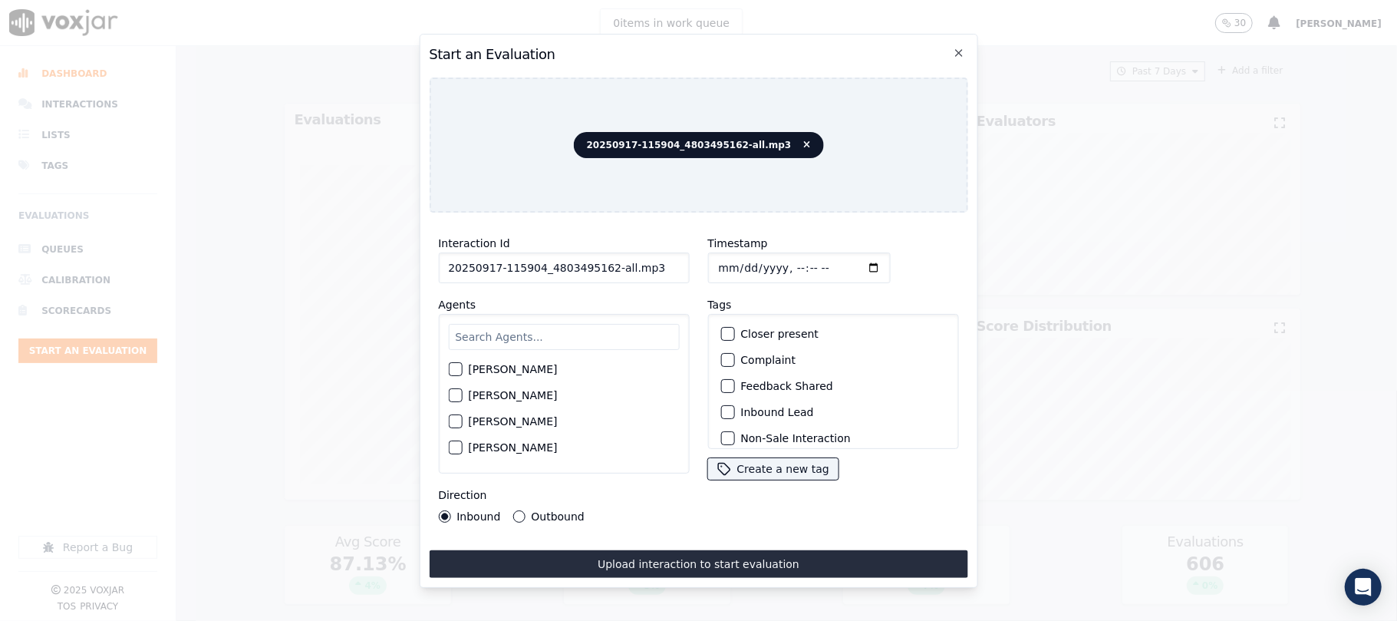
drag, startPoint x: 602, startPoint y: 261, endPoint x: 703, endPoint y: 272, distance: 101.1
click at [691, 271] on div "Interaction Id 20250917-115904_4803495162-all.mp3 Agents [PERSON_NAME] [PERSON_…" at bounding box center [698, 378] width 539 height 307
type input "20250917-115904_4803495162-C1"
click at [735, 262] on input "Timestamp" at bounding box center [798, 267] width 183 height 31
type input "[DATE]T16:35"
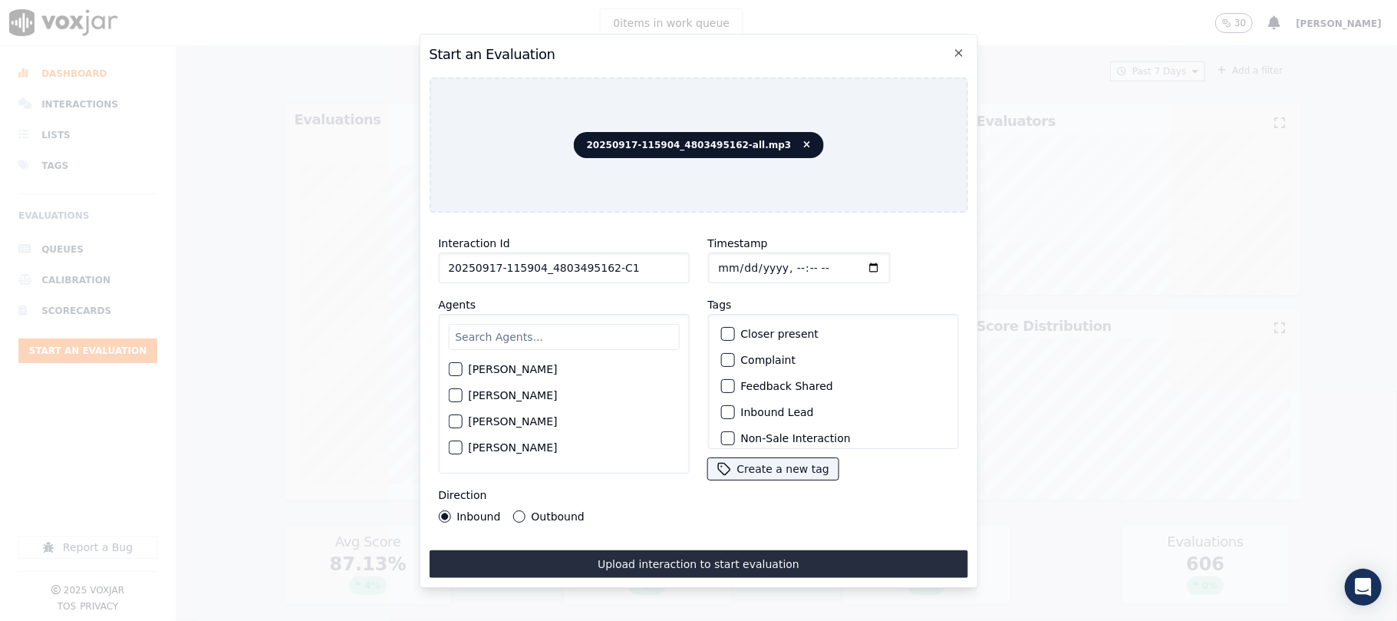
click at [494, 329] on input "text" at bounding box center [563, 337] width 231 height 26
type input "eth"
click at [463, 368] on div "[PERSON_NAME]" at bounding box center [563, 374] width 231 height 26
click at [453, 368] on div "button" at bounding box center [454, 373] width 11 height 11
click at [516, 513] on button "Outbound" at bounding box center [519, 516] width 12 height 12
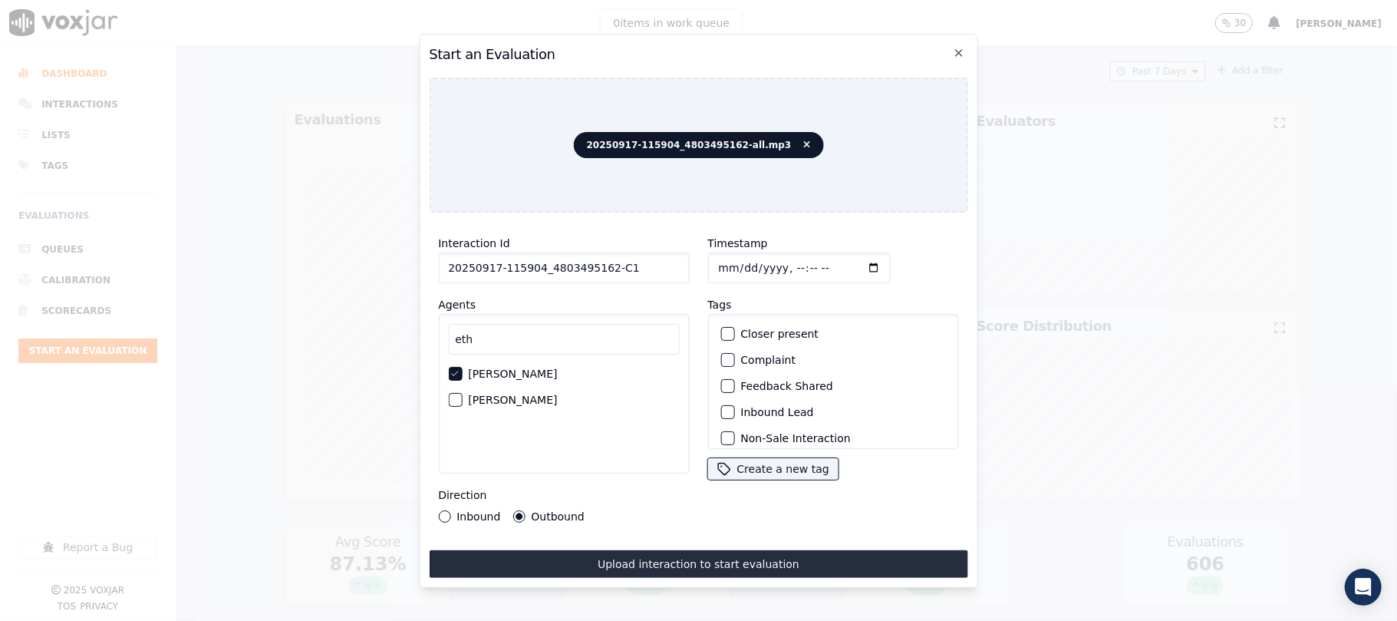
scroll to position [134, 0]
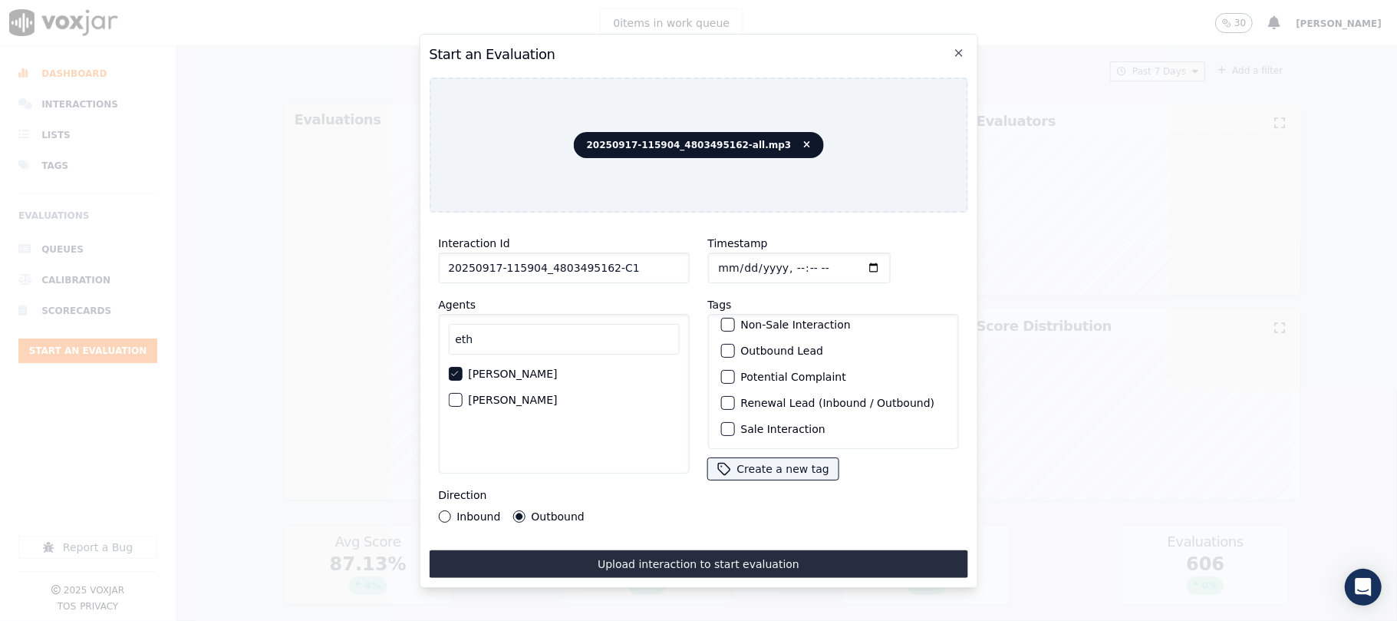
click at [724, 397] on div "button" at bounding box center [726, 402] width 11 height 11
click at [722, 416] on div "Sale Interaction" at bounding box center [832, 429] width 237 height 26
click at [721, 424] on div "button" at bounding box center [726, 429] width 11 height 11
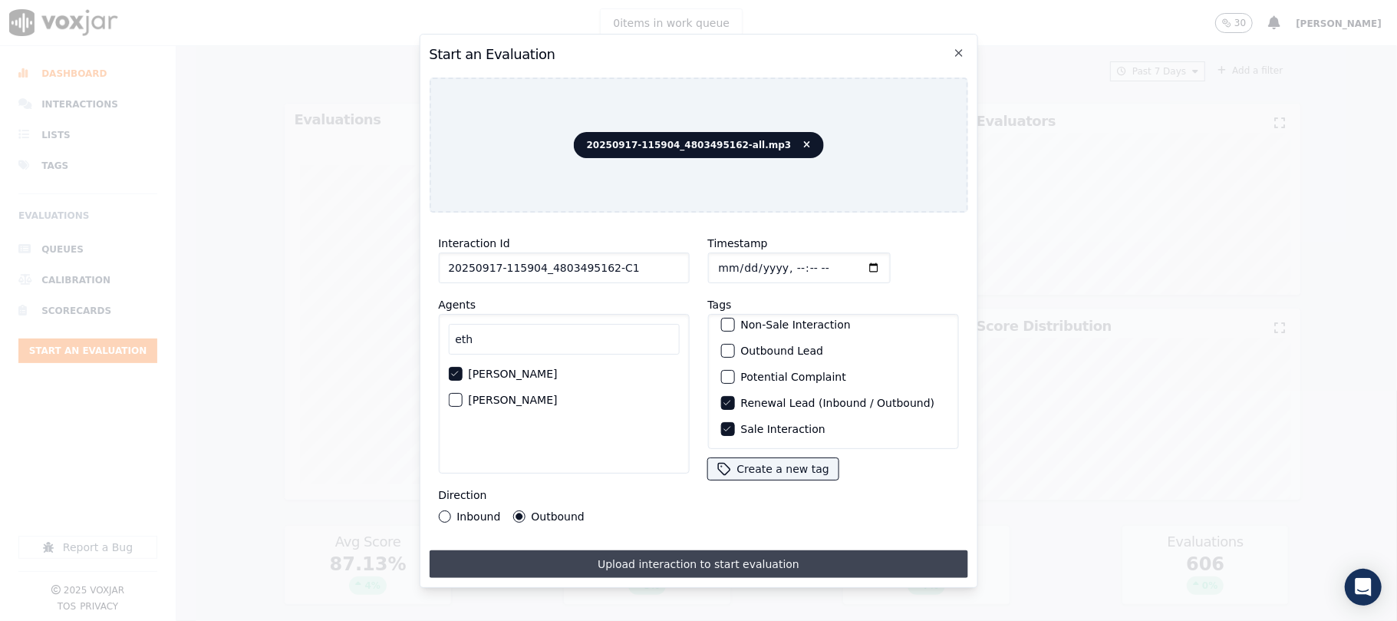
click at [694, 550] on button "Upload interaction to start evaluation" at bounding box center [698, 564] width 539 height 28
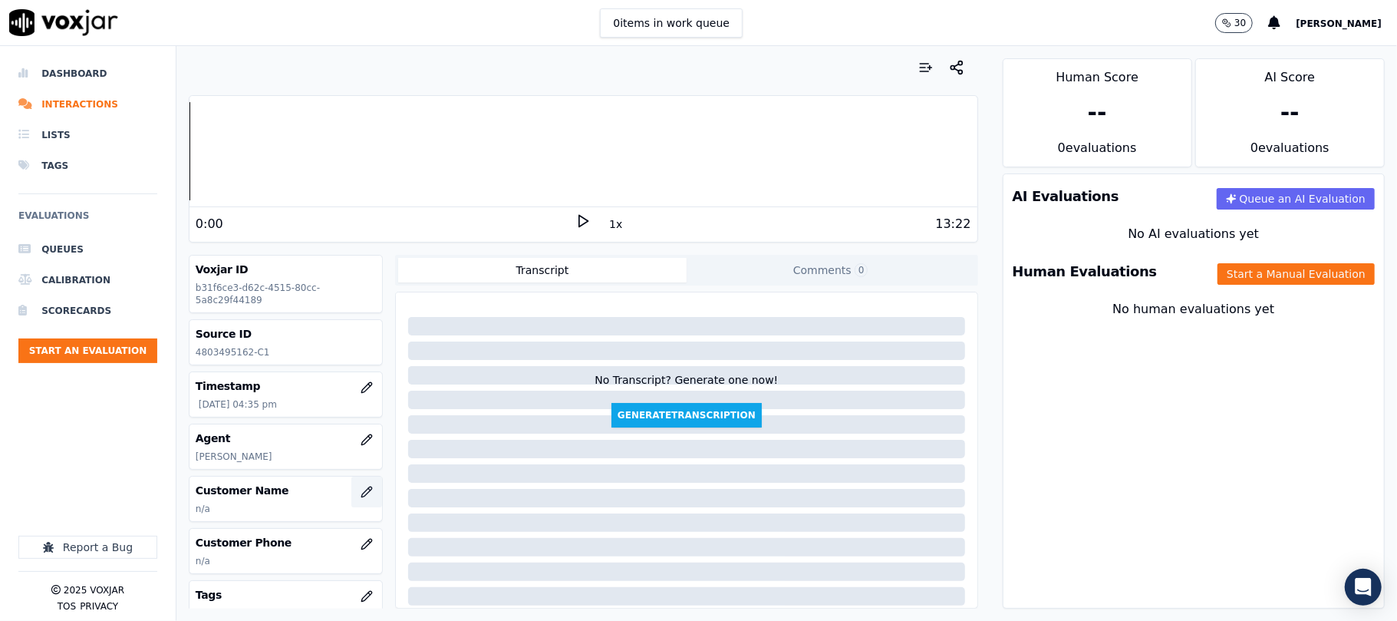
click at [361, 490] on icon "button" at bounding box center [367, 492] width 12 height 12
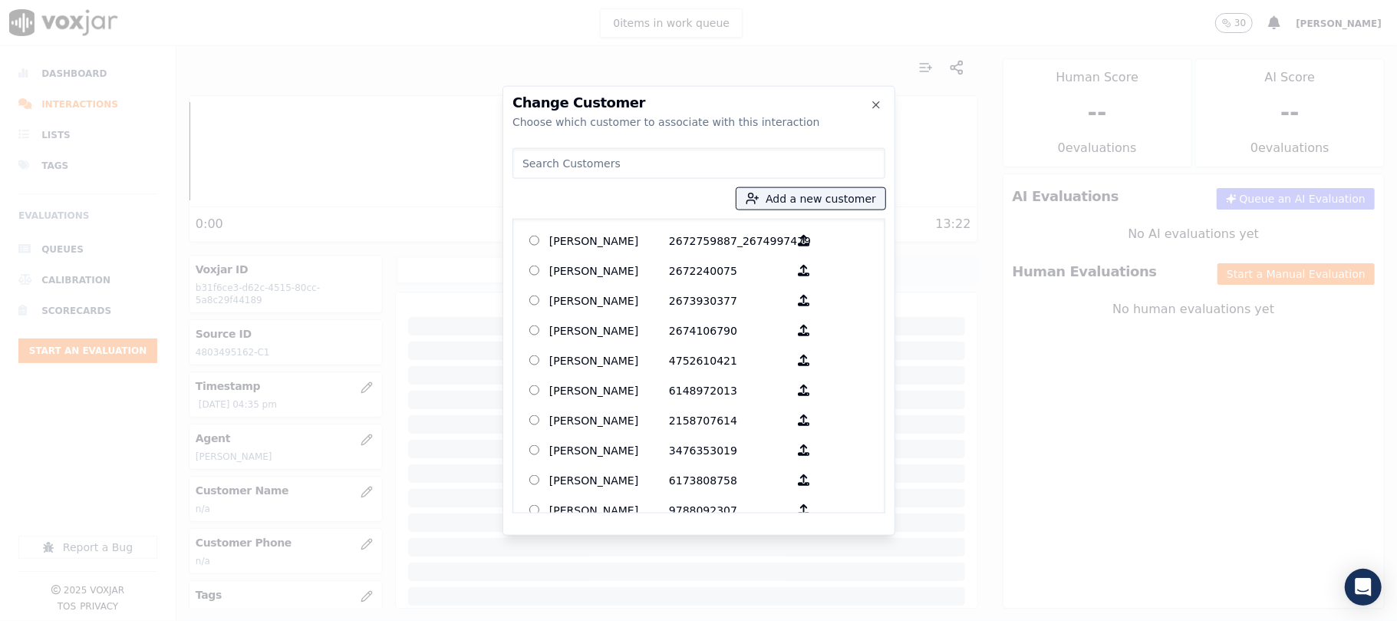
type input "[PERSON_NAME]"
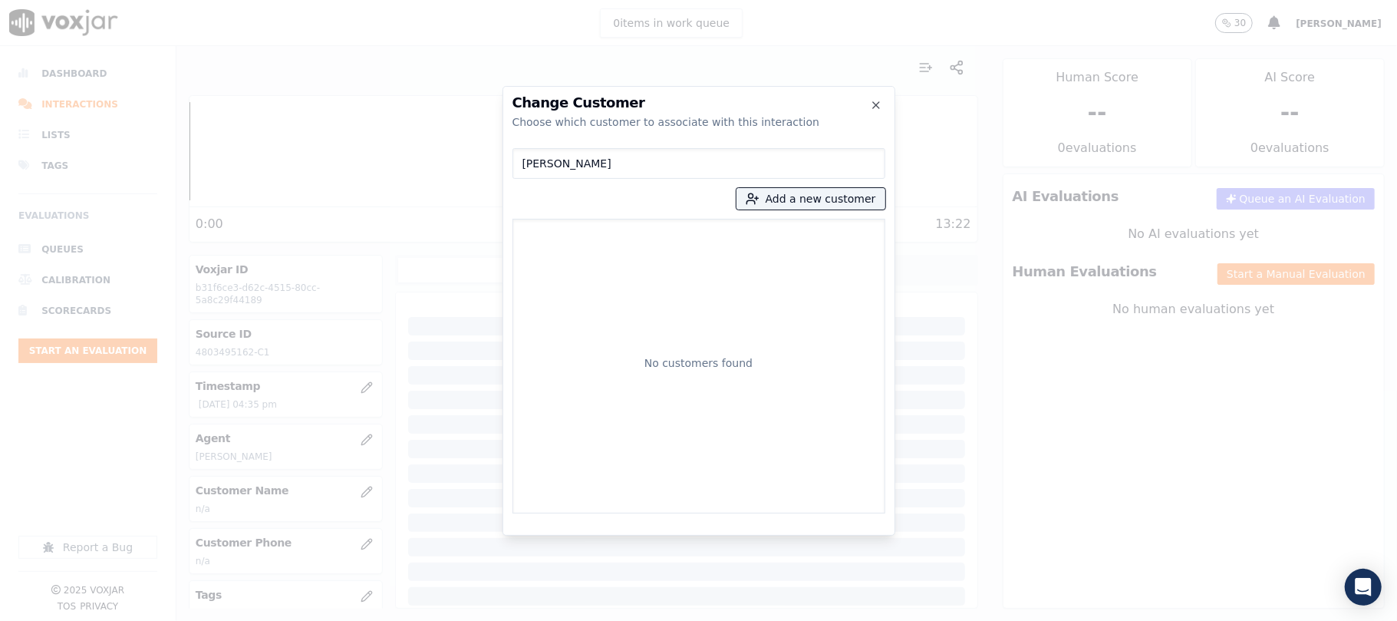
drag, startPoint x: 611, startPoint y: 163, endPoint x: 421, endPoint y: 163, distance: 189.5
click at [421, 620] on div "Change Customer Choose which customer to associate with this interaction [PERSO…" at bounding box center [698, 621] width 1397 height 0
click at [795, 203] on button "Add a new customer" at bounding box center [811, 198] width 149 height 21
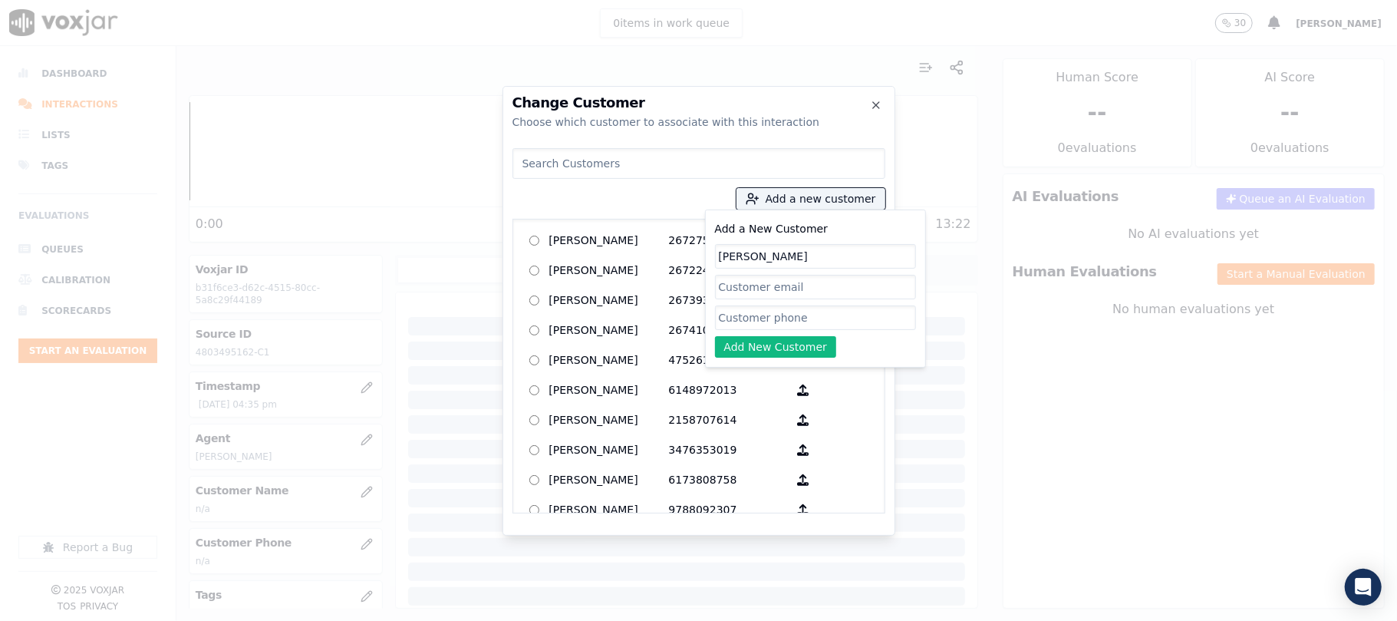
type input "[PERSON_NAME]"
click at [731, 319] on input "Add a New Customer" at bounding box center [815, 317] width 201 height 25
paste input "4803495162"
paste input "4804407987"
type input "4803495162_4804407987"
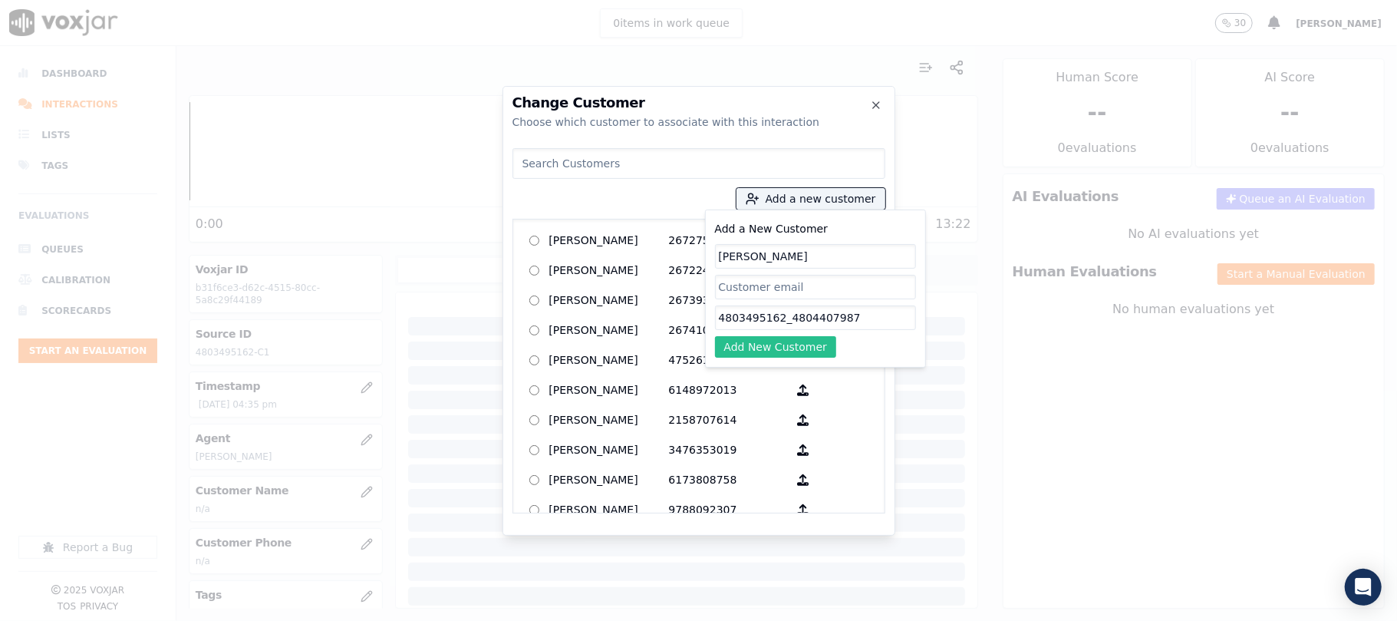
click at [767, 350] on button "Add New Customer" at bounding box center [776, 346] width 122 height 21
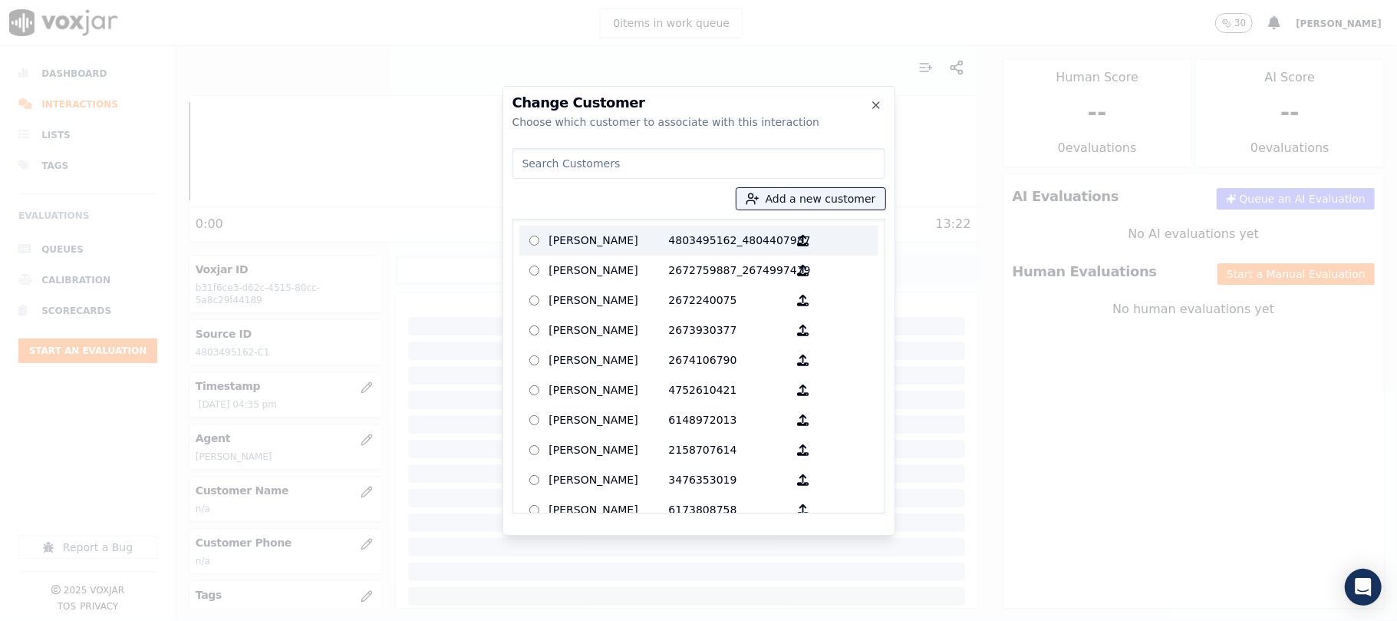
click at [549, 239] on p "[PERSON_NAME]" at bounding box center [609, 241] width 120 height 24
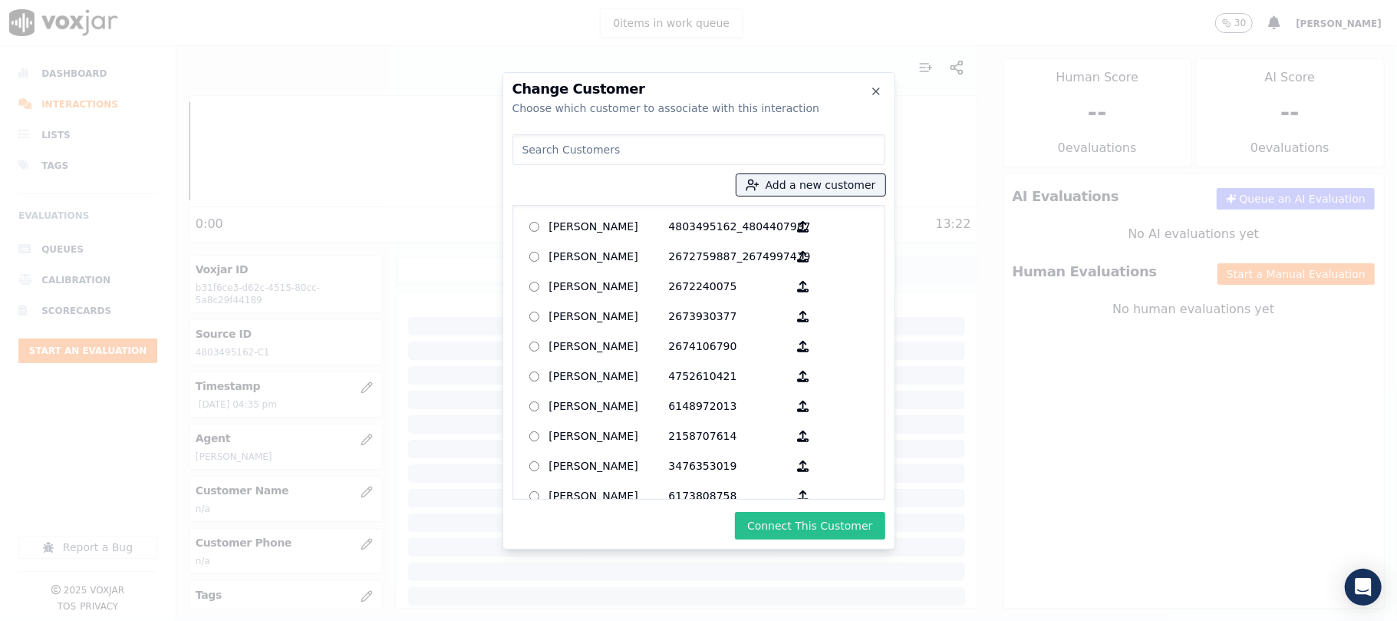
click at [814, 528] on button "Connect This Customer" at bounding box center [810, 526] width 150 height 28
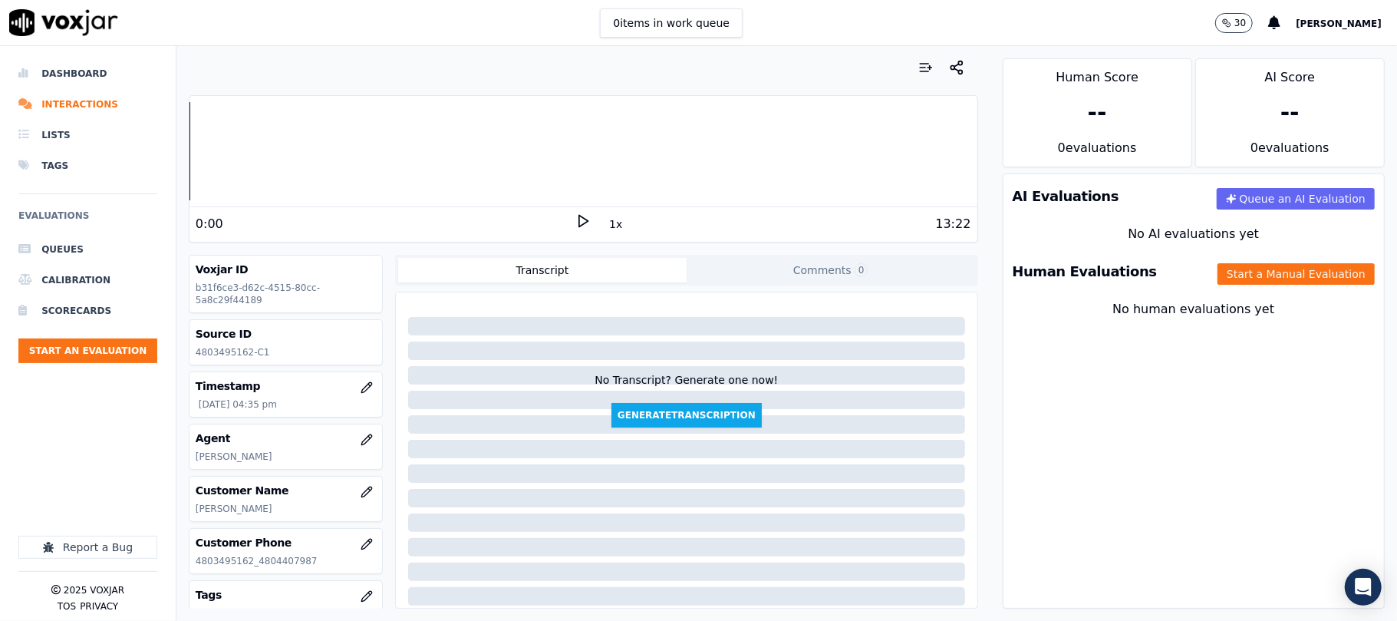
click at [1252, 289] on div "Human Evaluations Start a Manual Evaluation" at bounding box center [1194, 271] width 381 height 45
click at [1248, 285] on button "Start a Manual Evaluation" at bounding box center [1296, 273] width 157 height 21
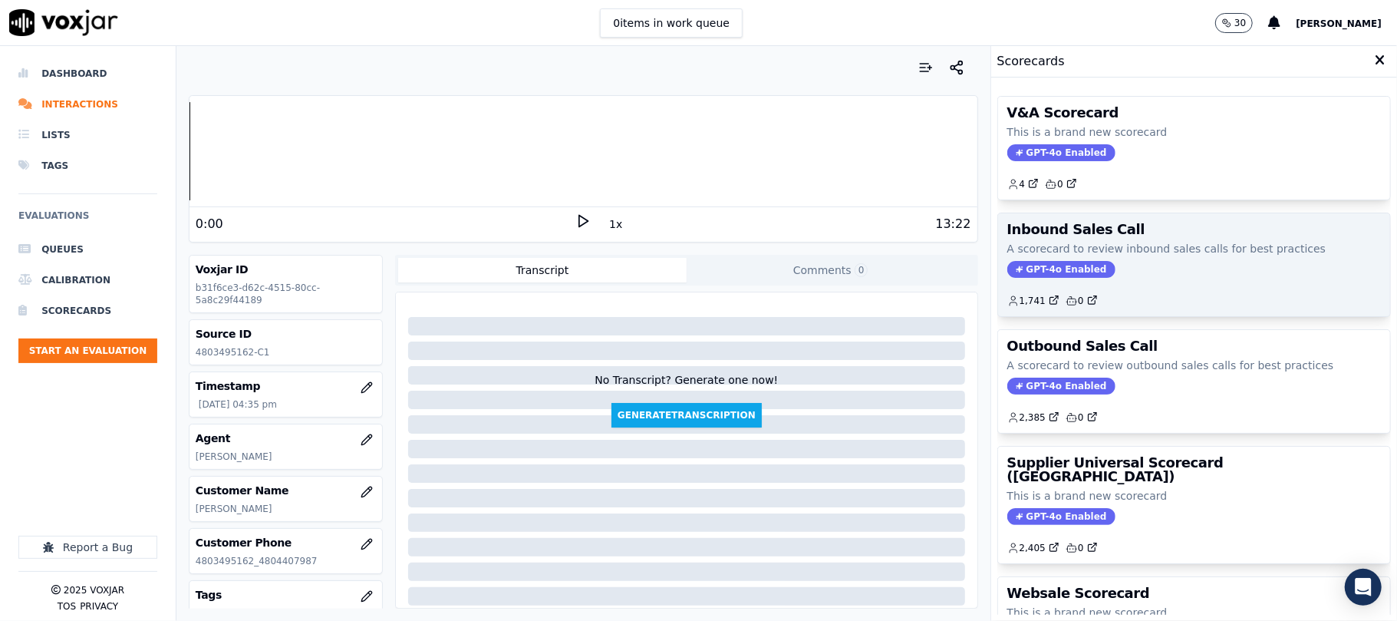
click at [1047, 277] on span "GPT-4o Enabled" at bounding box center [1061, 269] width 108 height 17
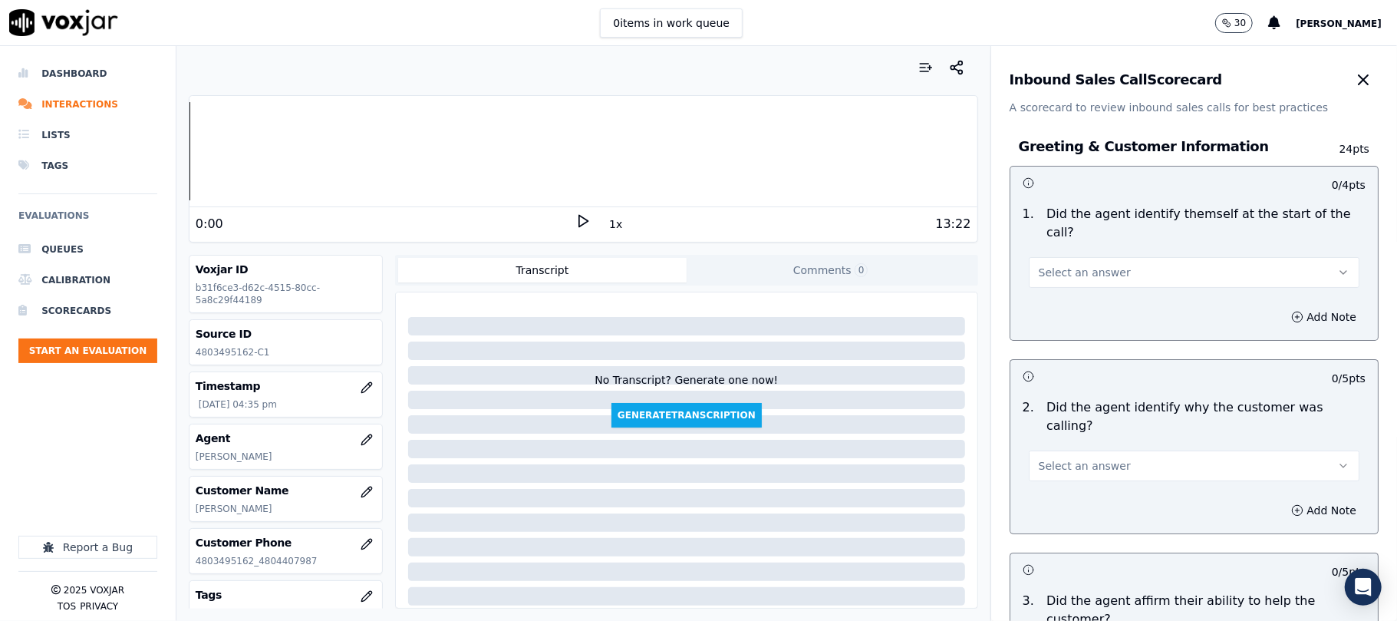
click at [1071, 265] on span "Select an answer" at bounding box center [1085, 272] width 92 height 15
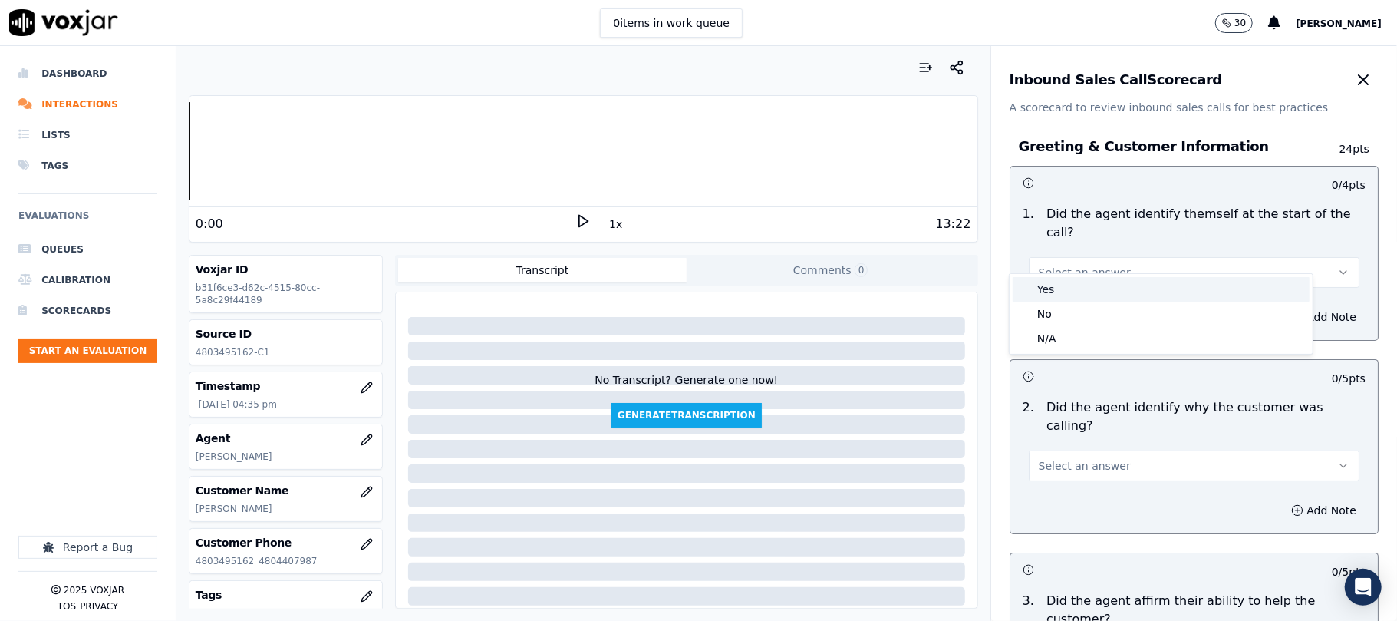
click at [1059, 296] on div "Yes" at bounding box center [1161, 289] width 297 height 25
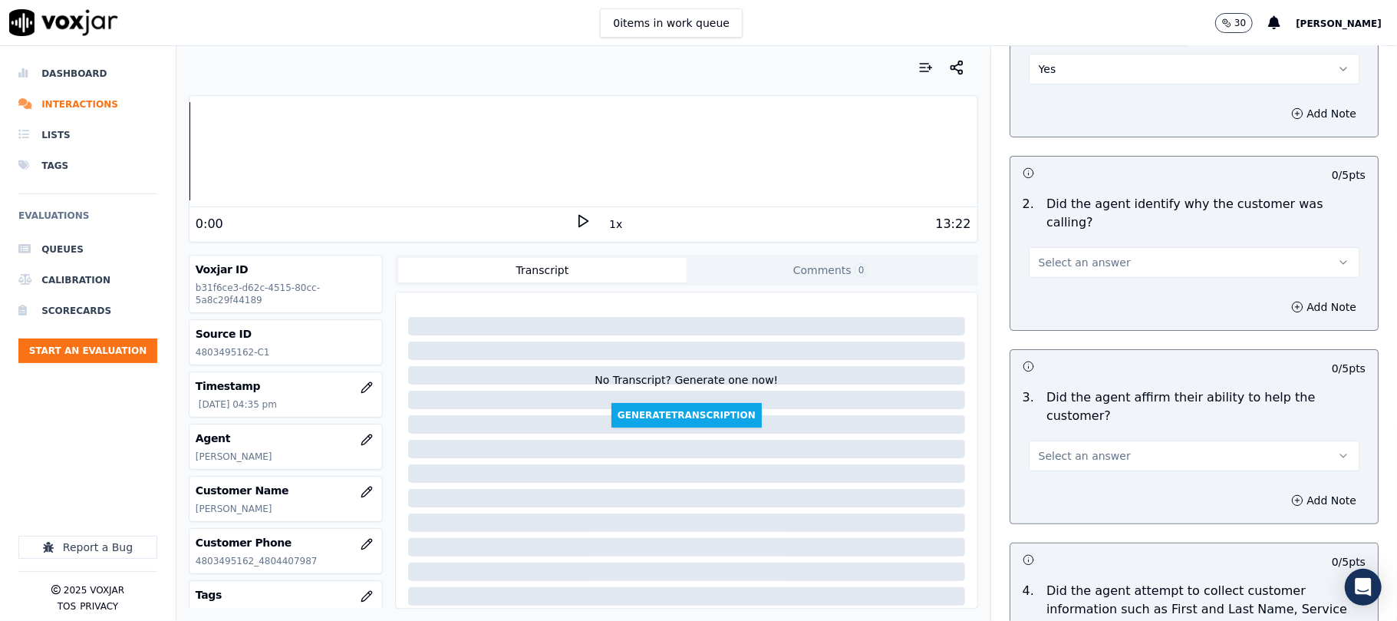
scroll to position [204, 0]
click at [1084, 254] on span "Select an answer" at bounding box center [1085, 261] width 92 height 15
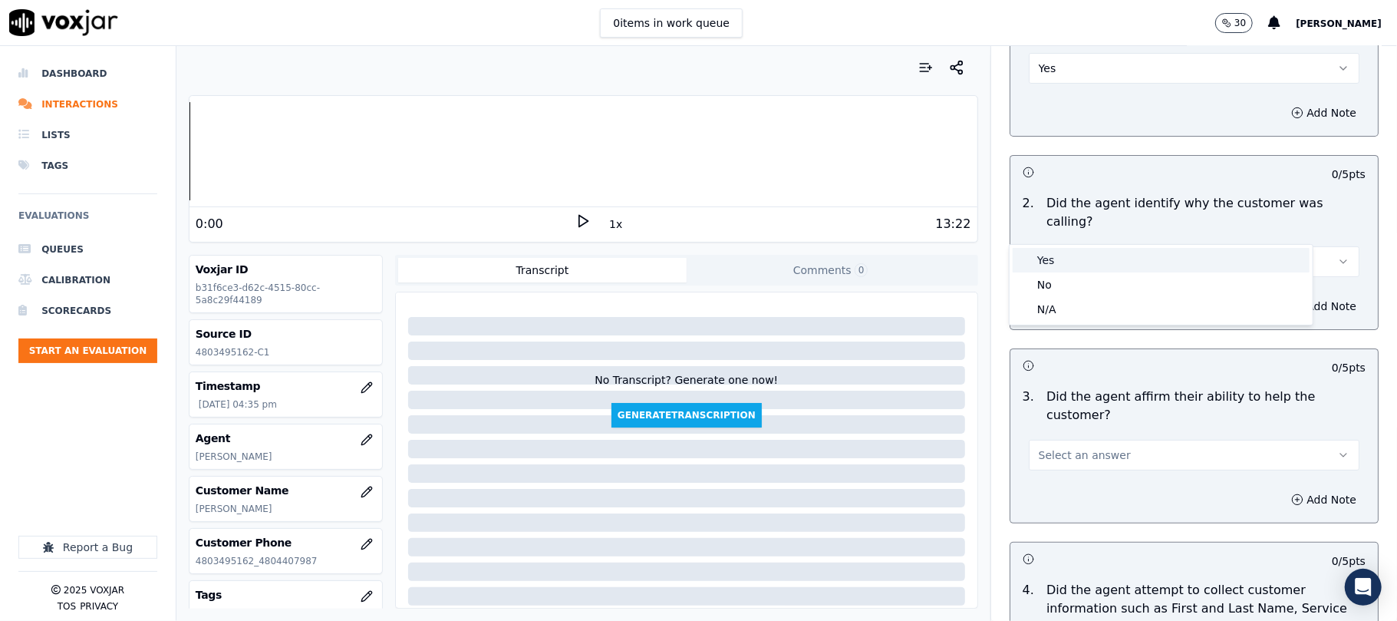
click at [1077, 262] on div "Yes" at bounding box center [1161, 260] width 297 height 25
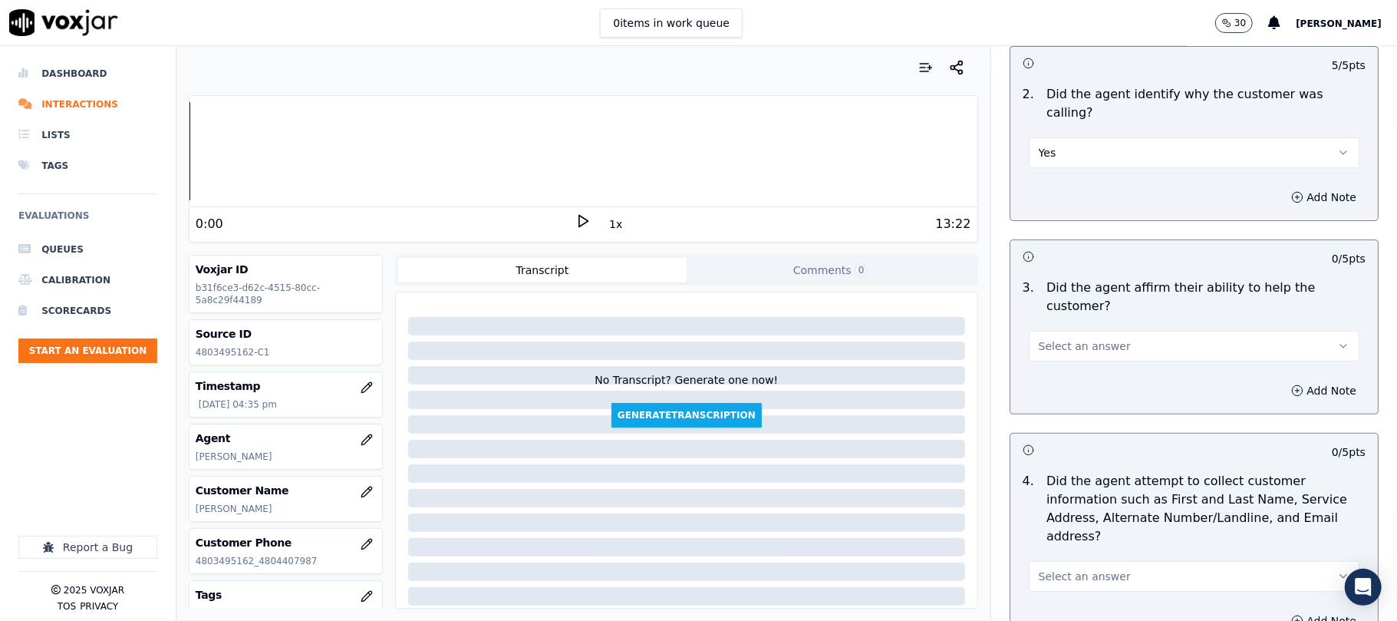
scroll to position [511, 0]
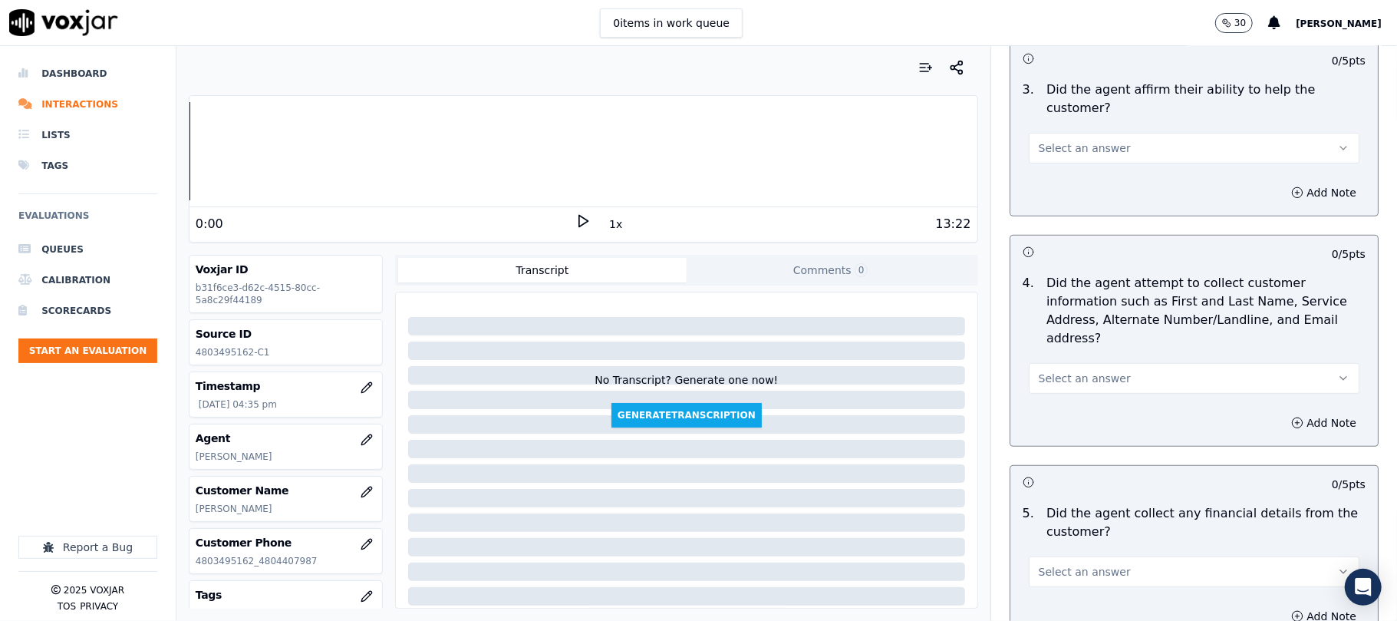
click at [1074, 140] on span "Select an answer" at bounding box center [1085, 147] width 92 height 15
click at [1051, 130] on div "Yes" at bounding box center [1161, 128] width 297 height 25
click at [1060, 371] on span "Select an answer" at bounding box center [1085, 378] width 92 height 15
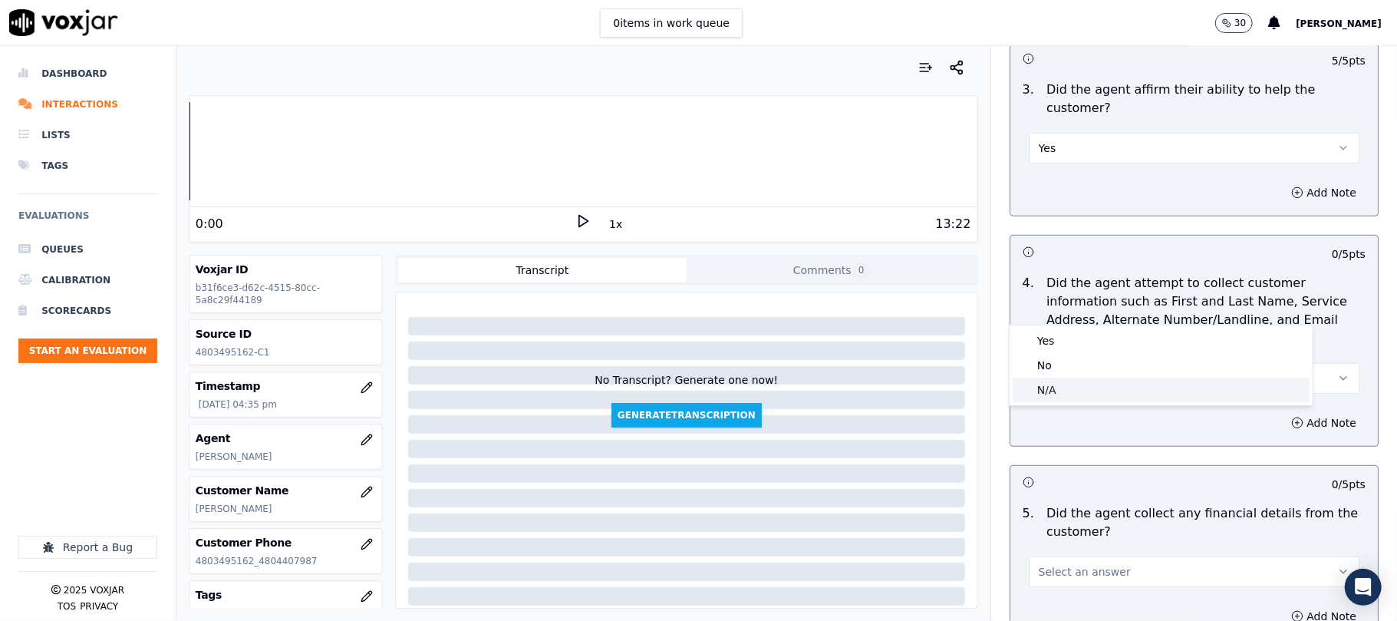
click at [1059, 385] on div "N/A" at bounding box center [1161, 390] width 297 height 25
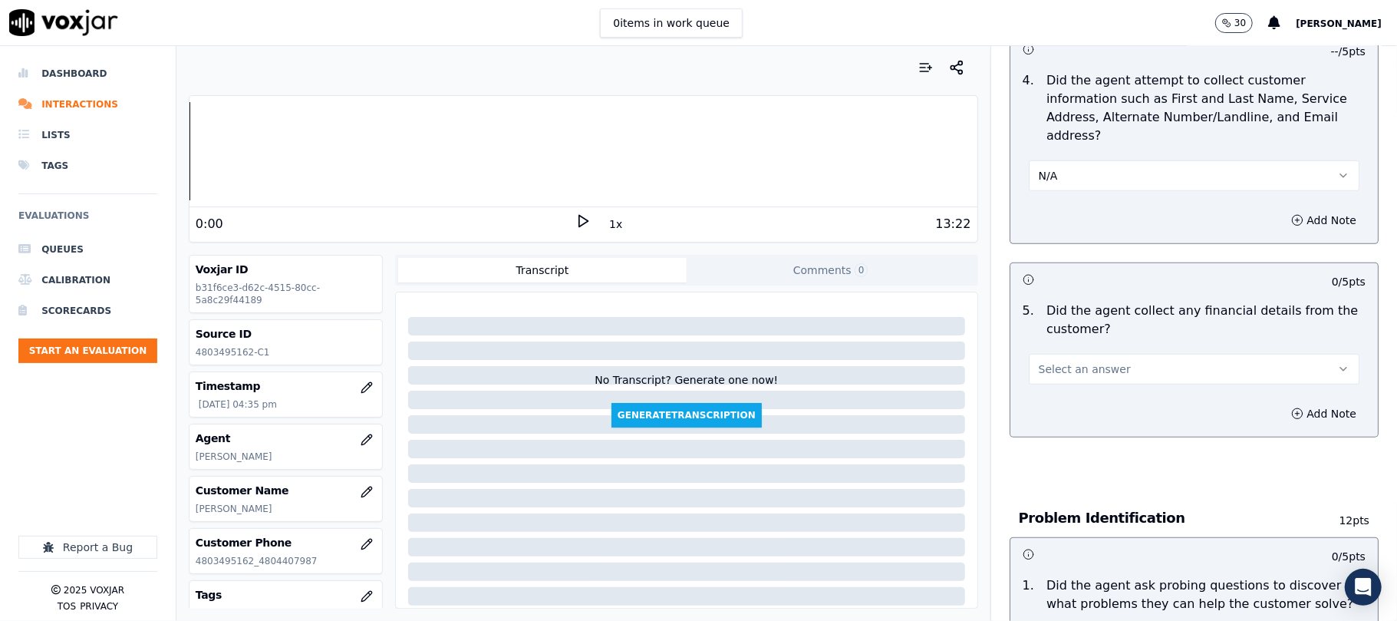
scroll to position [716, 0]
click at [1051, 359] on span "Select an answer" at bounding box center [1085, 366] width 92 height 15
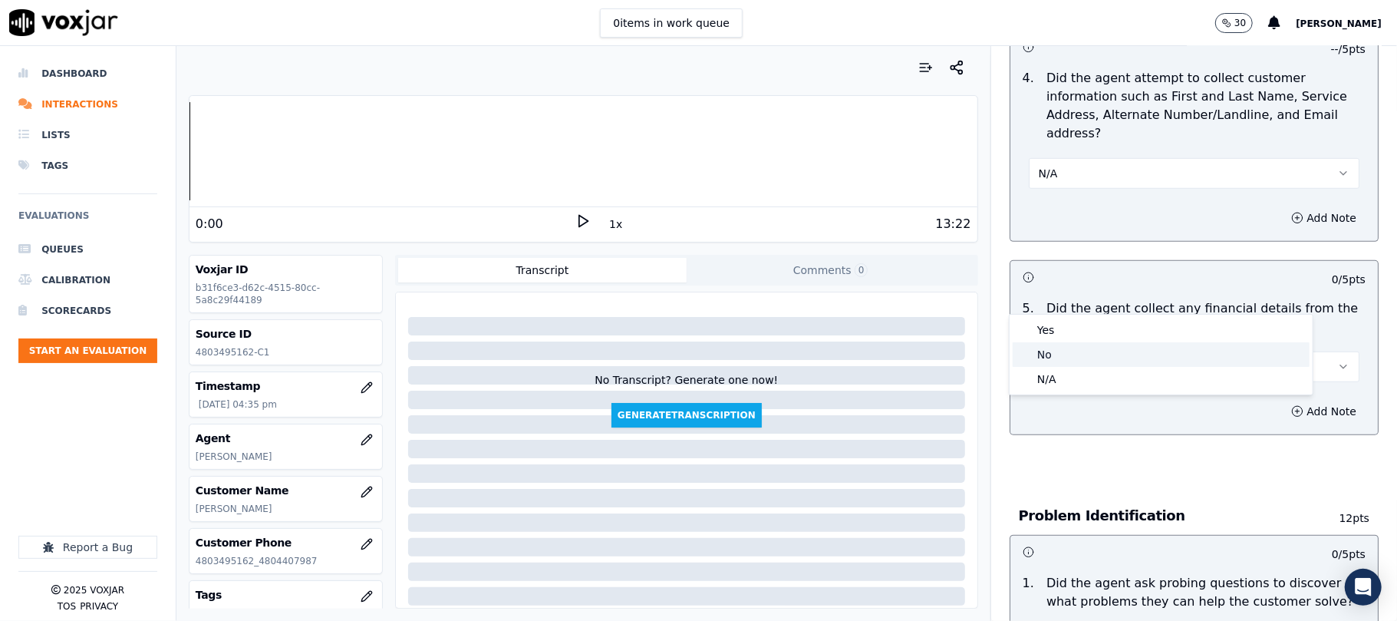
click at [1039, 359] on div "No" at bounding box center [1161, 354] width 297 height 25
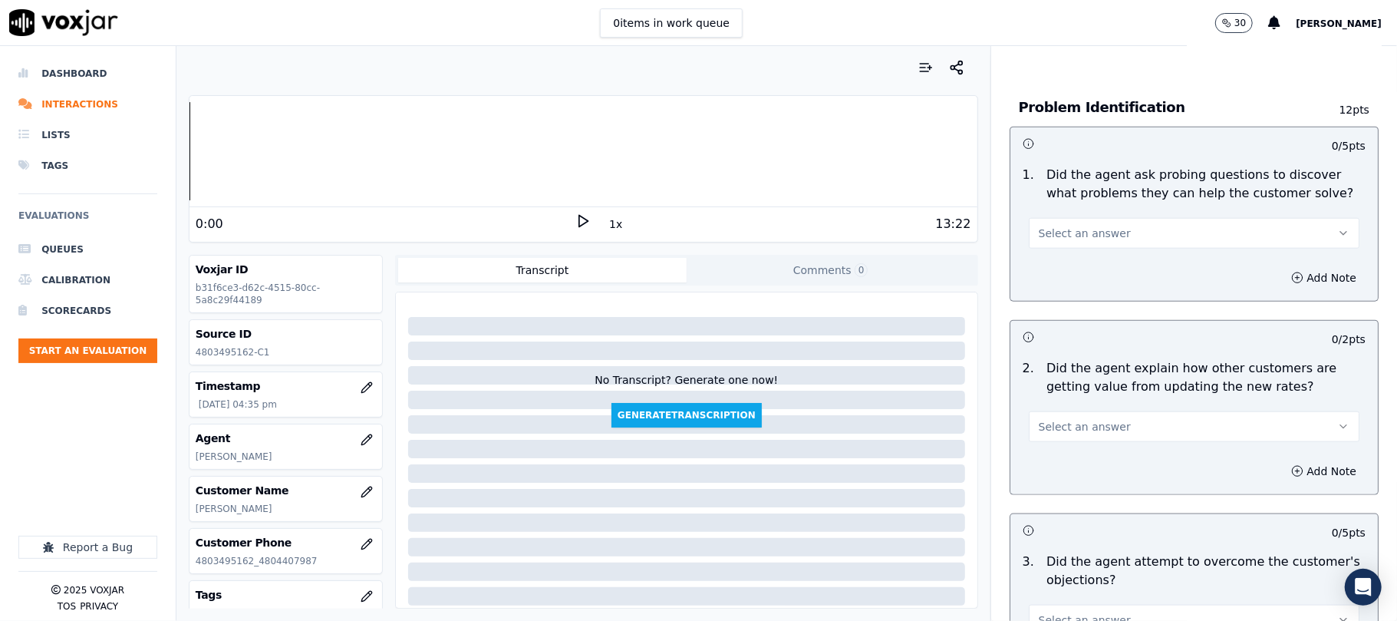
scroll to position [1125, 0]
click at [1087, 225] on span "Select an answer" at bounding box center [1085, 232] width 92 height 15
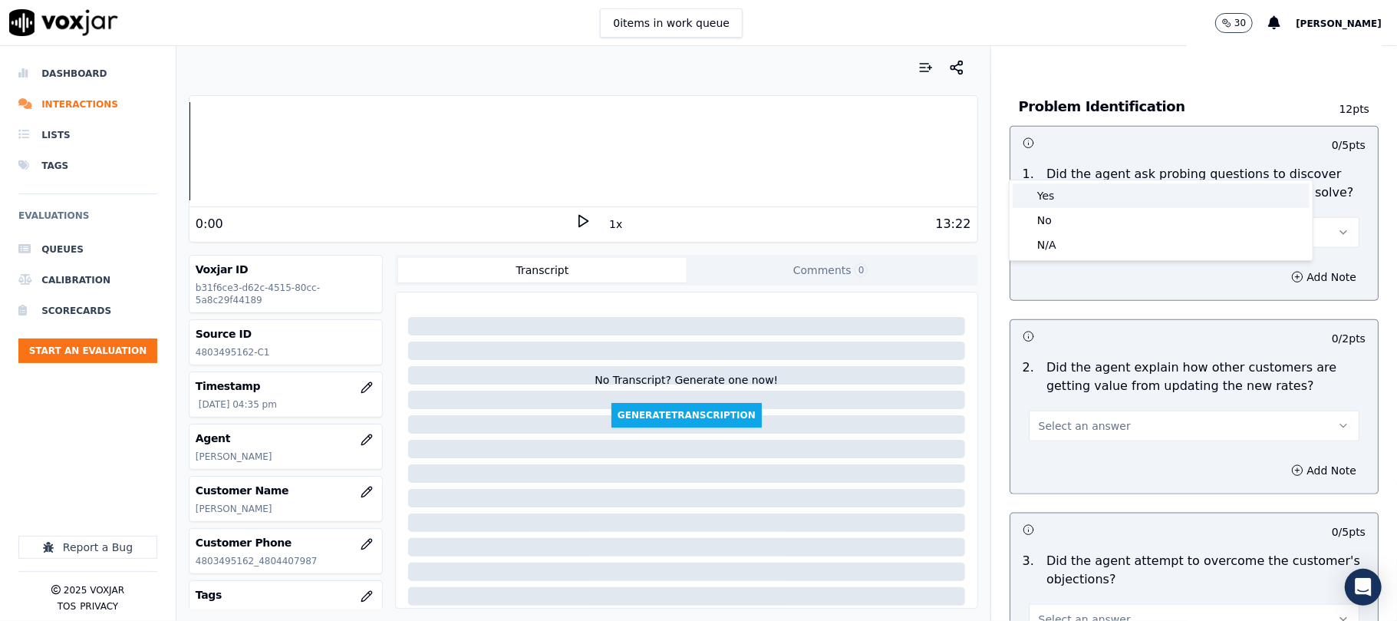
click at [1056, 195] on div "Yes" at bounding box center [1161, 195] width 297 height 25
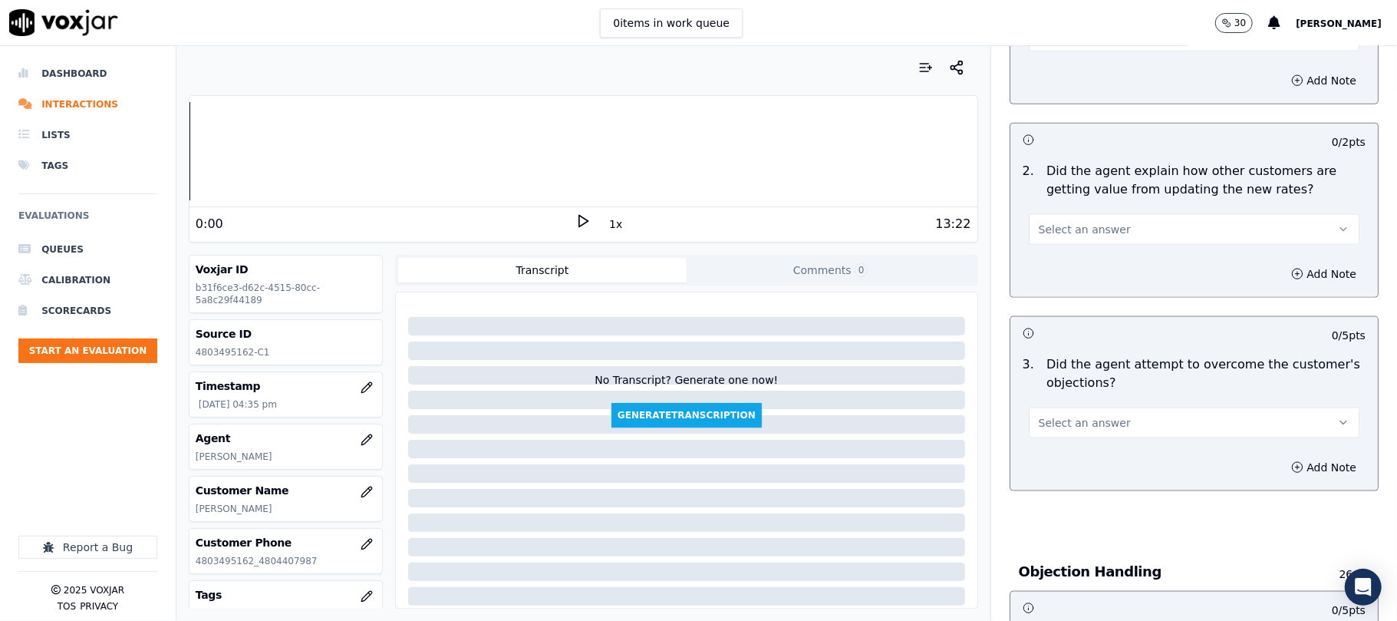
scroll to position [1330, 0]
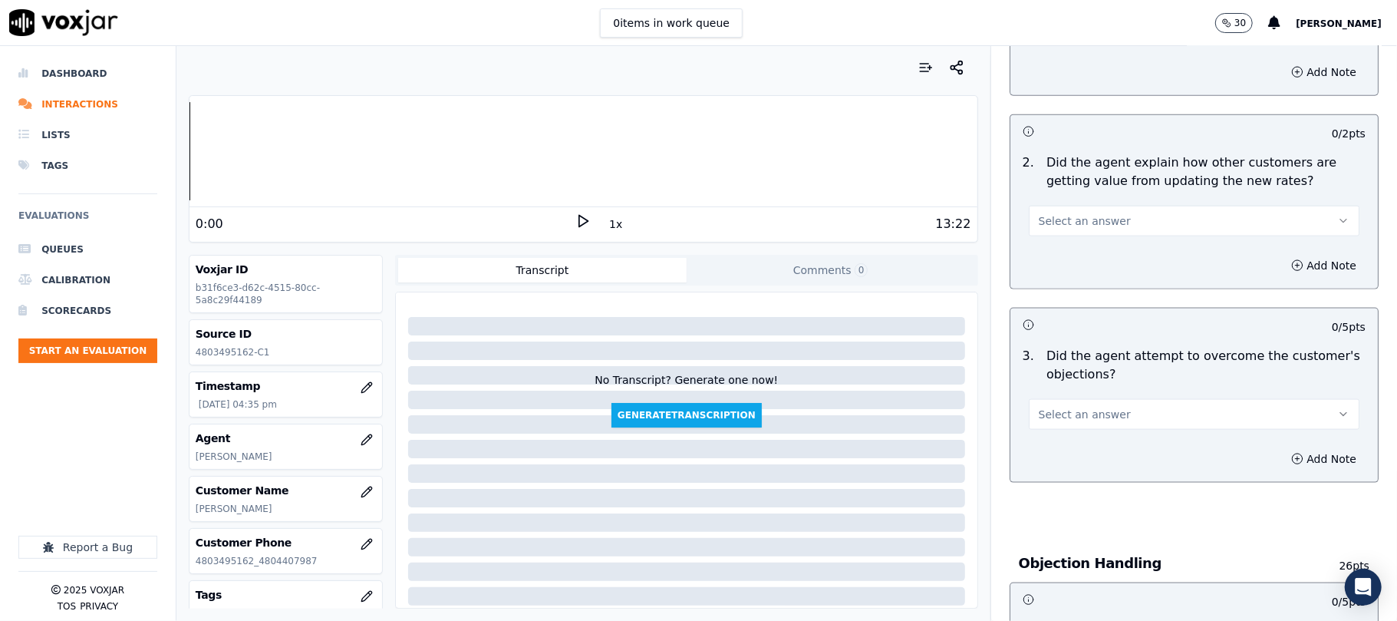
click at [1070, 213] on span "Select an answer" at bounding box center [1085, 220] width 92 height 15
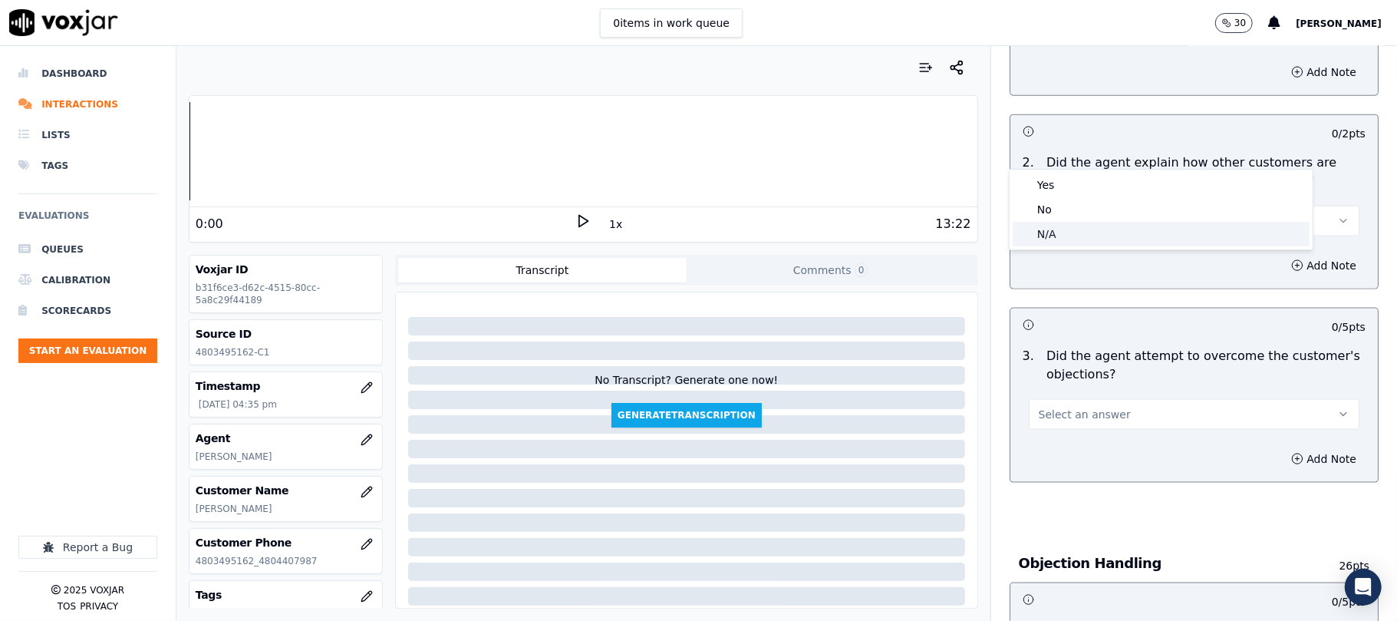
click at [1053, 223] on div "N/A" at bounding box center [1161, 234] width 297 height 25
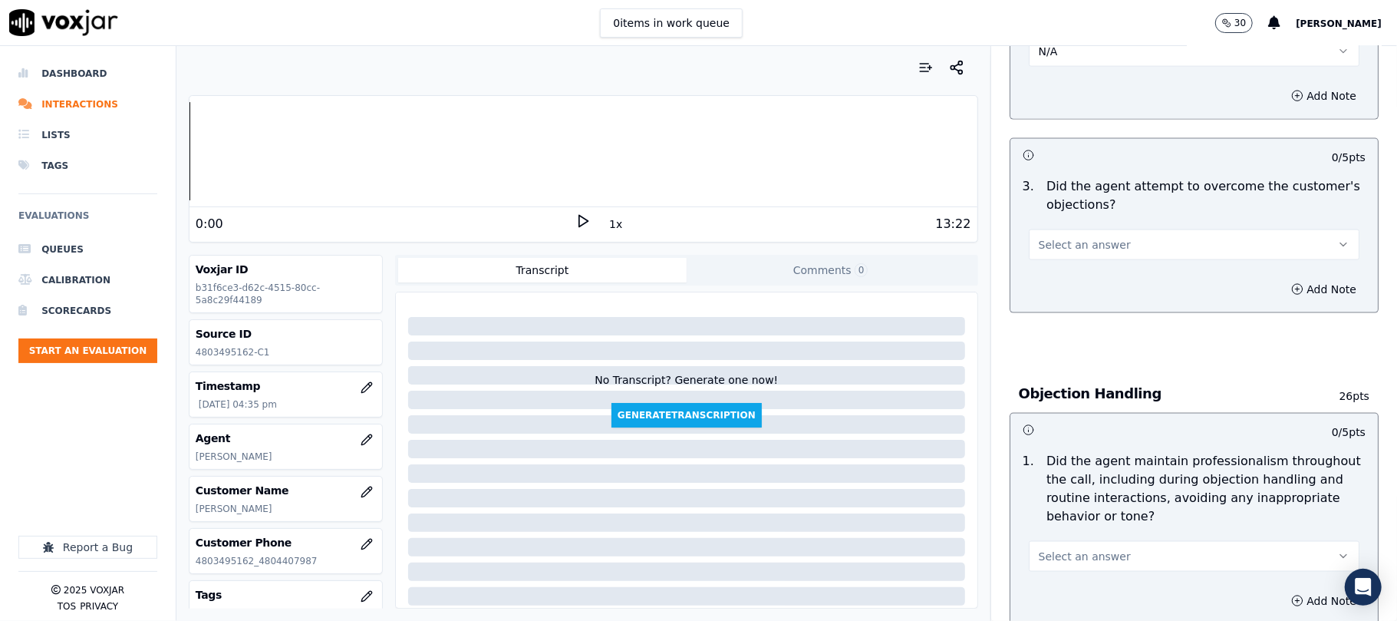
scroll to position [1535, 0]
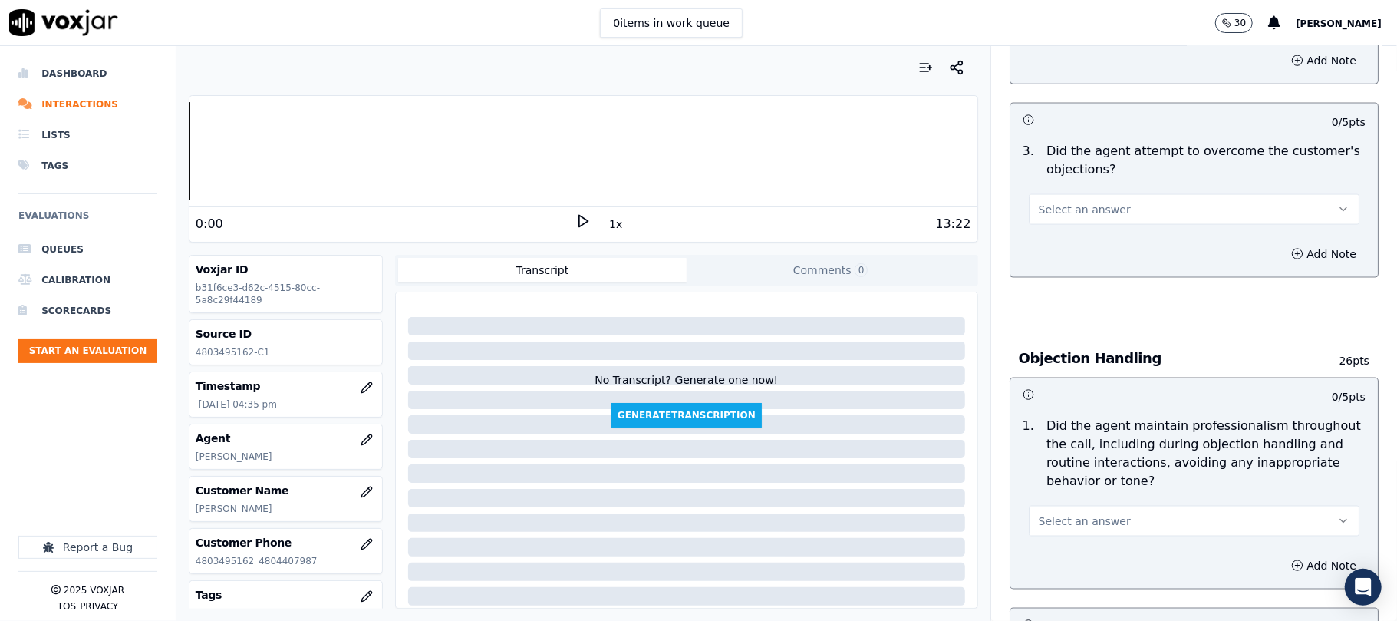
click at [1039, 202] on span "Select an answer" at bounding box center [1085, 209] width 92 height 15
click at [1032, 176] on div "Yes" at bounding box center [1161, 174] width 297 height 25
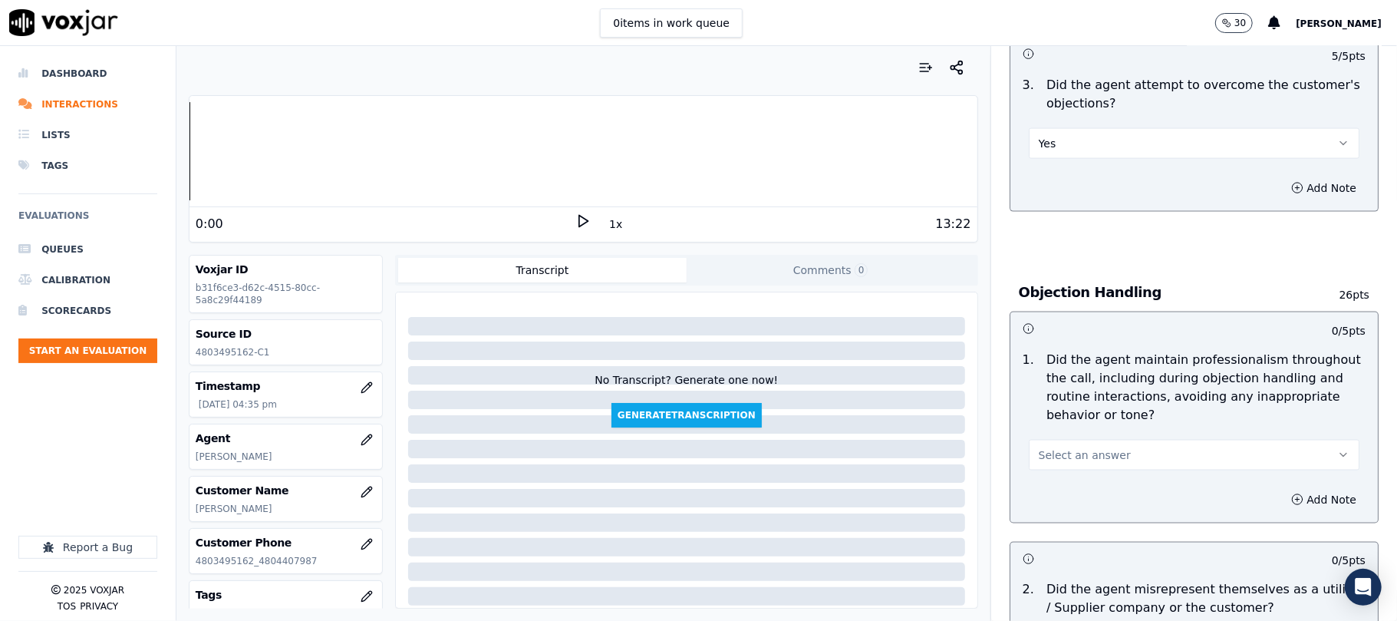
scroll to position [1637, 0]
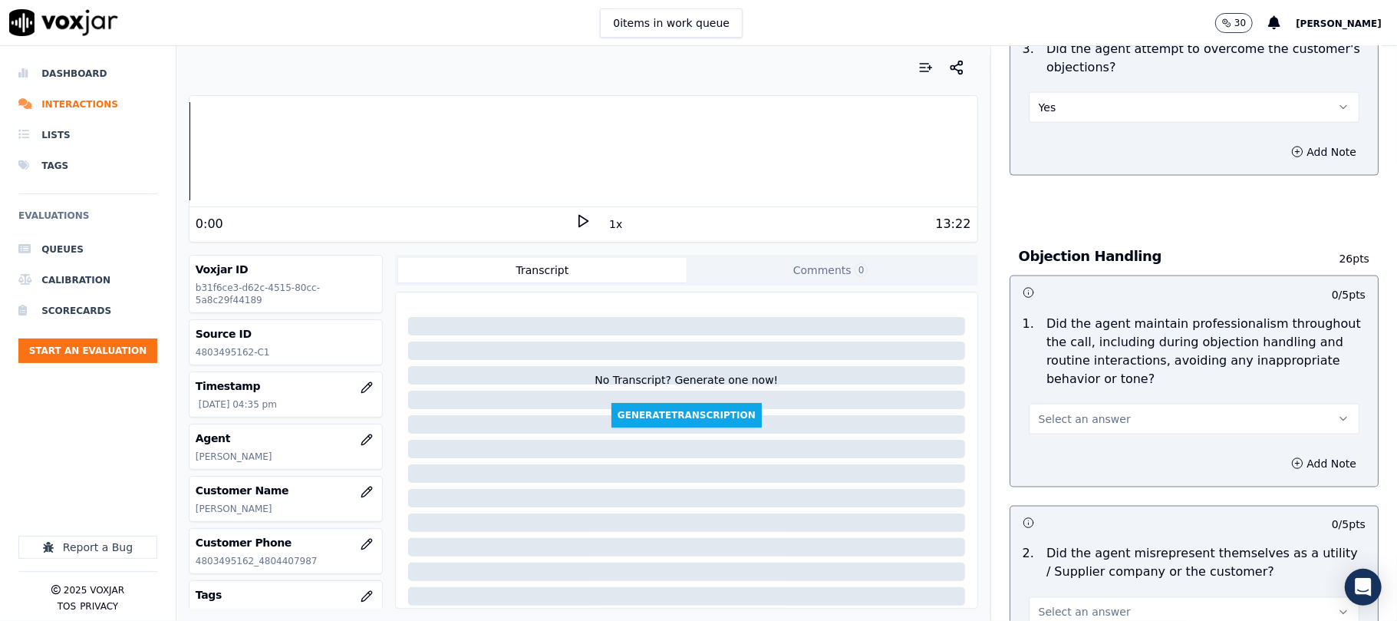
click at [1096, 411] on span "Select an answer" at bounding box center [1085, 418] width 92 height 15
click at [1079, 381] on div "Yes" at bounding box center [1161, 384] width 297 height 25
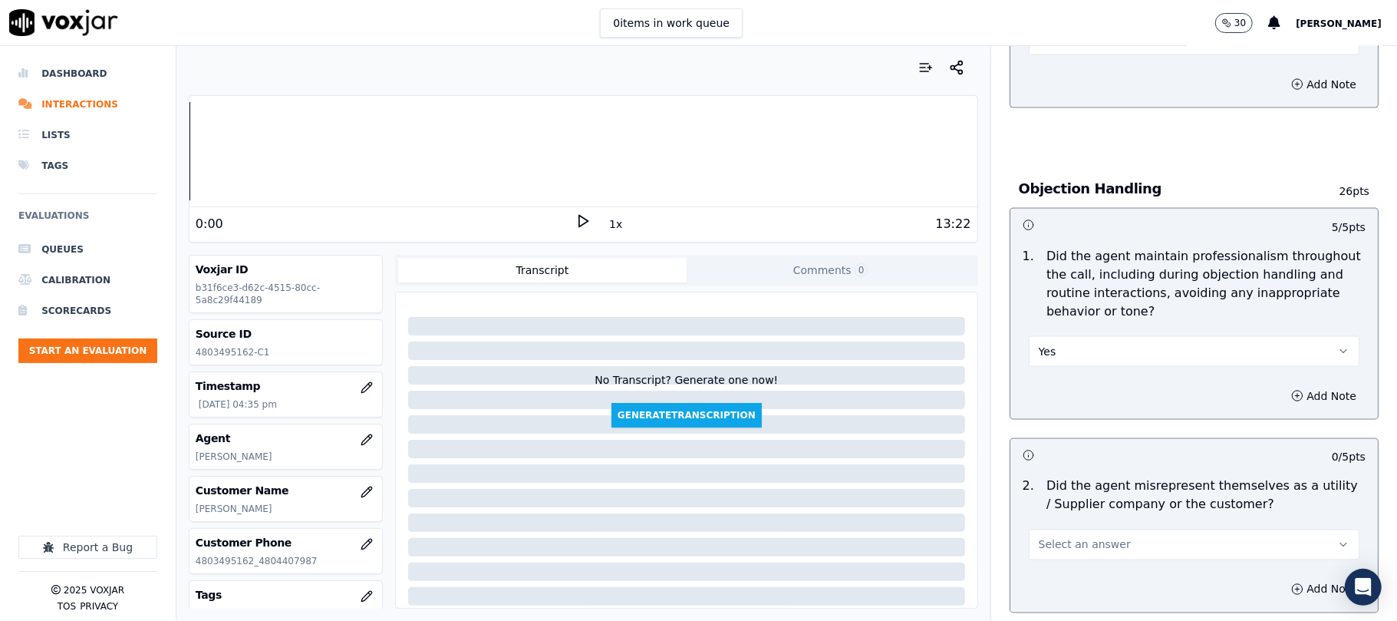
scroll to position [1739, 0]
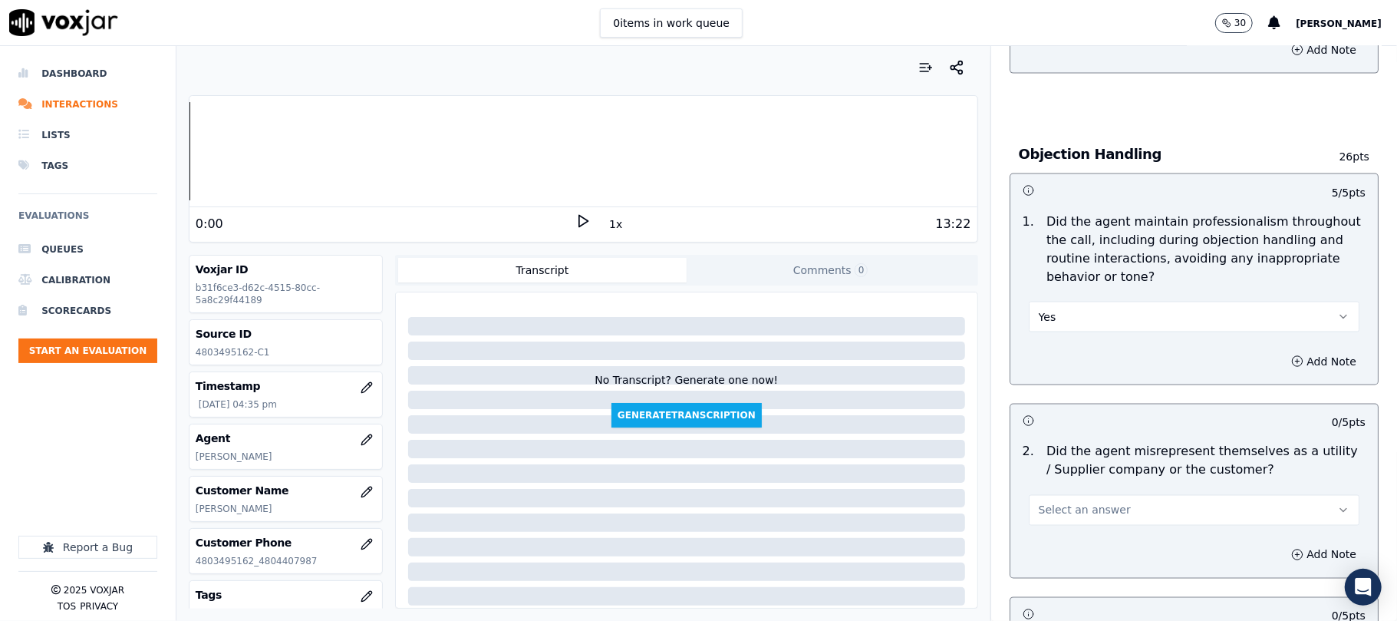
click at [1106, 302] on button "Yes" at bounding box center [1194, 317] width 331 height 31
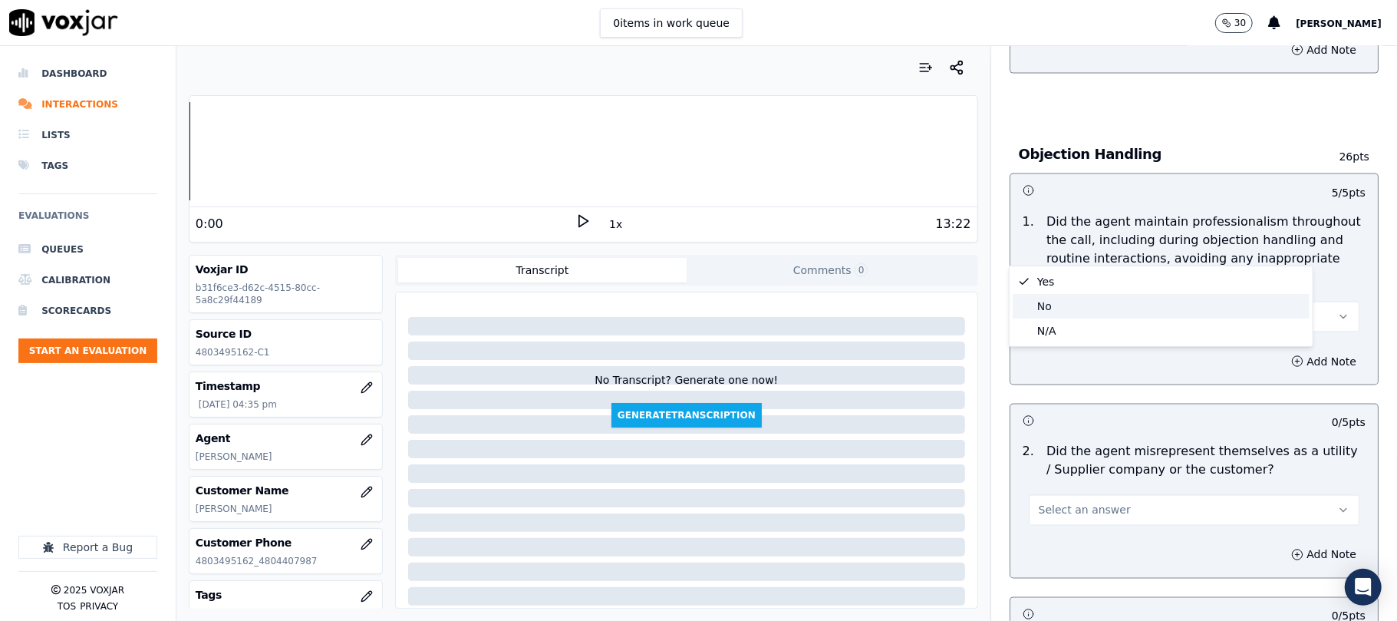
click at [1083, 304] on div "No" at bounding box center [1161, 306] width 297 height 25
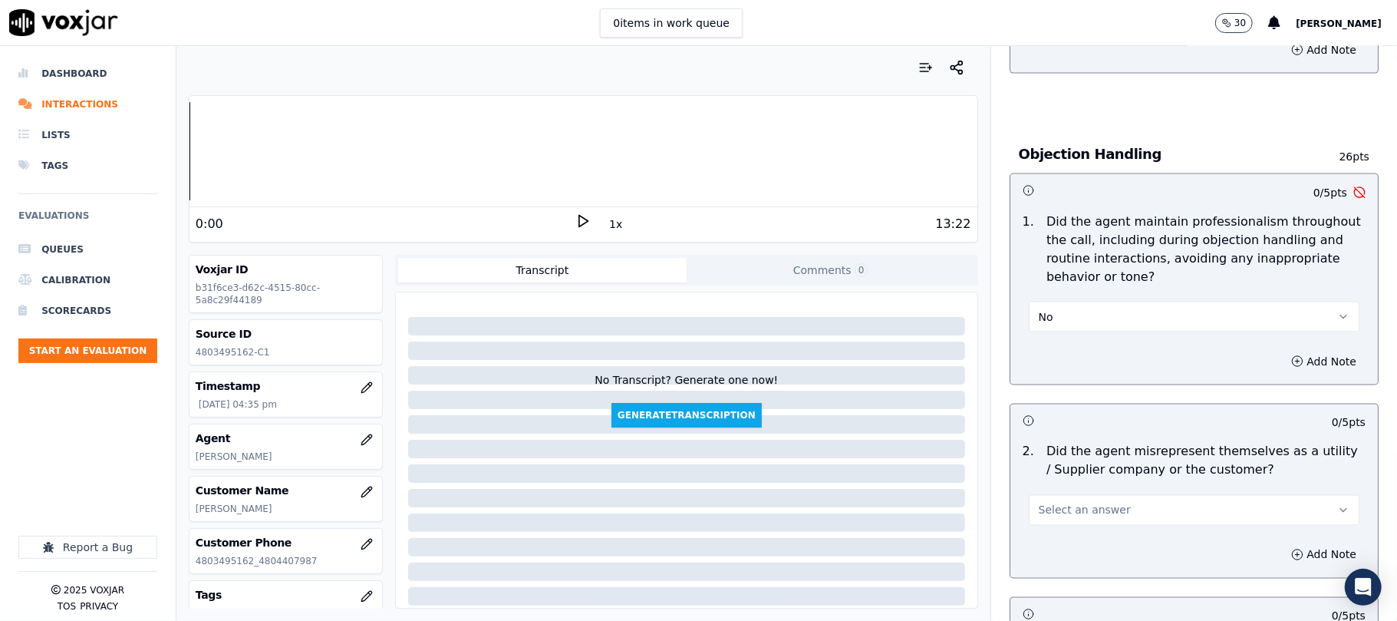
scroll to position [1842, 0]
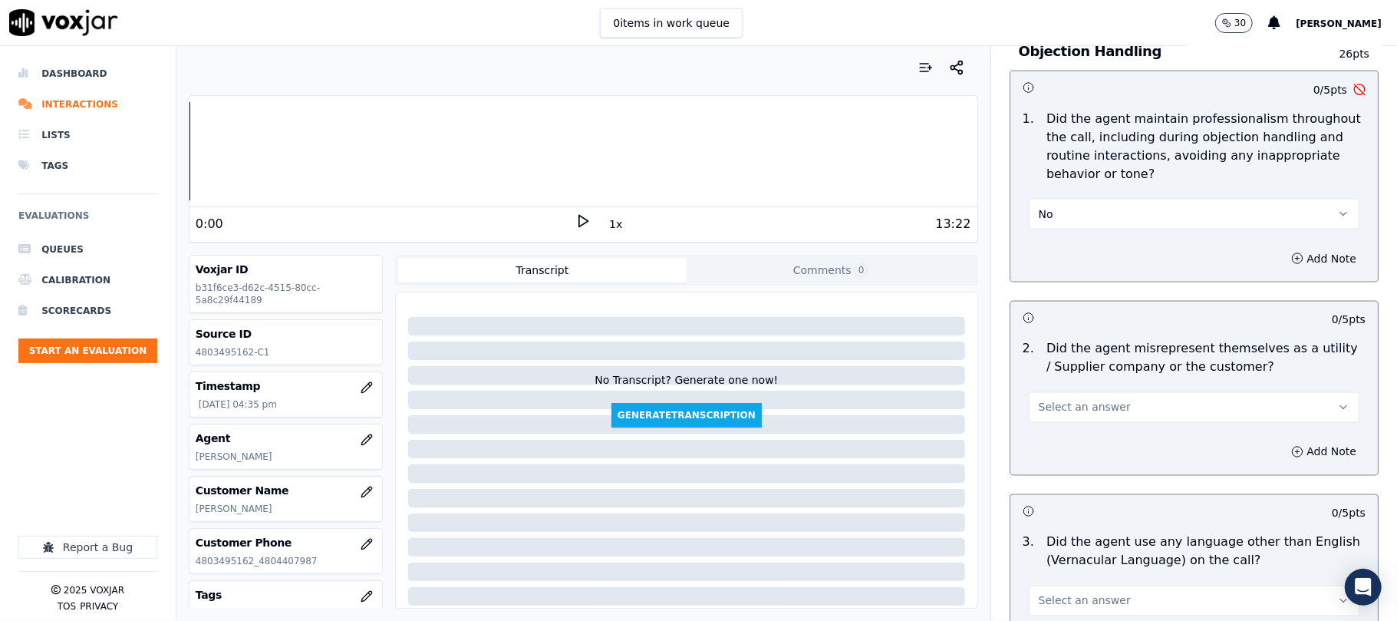
click at [1079, 199] on button "No" at bounding box center [1194, 214] width 331 height 31
click at [1057, 181] on div "Yes" at bounding box center [1161, 179] width 297 height 25
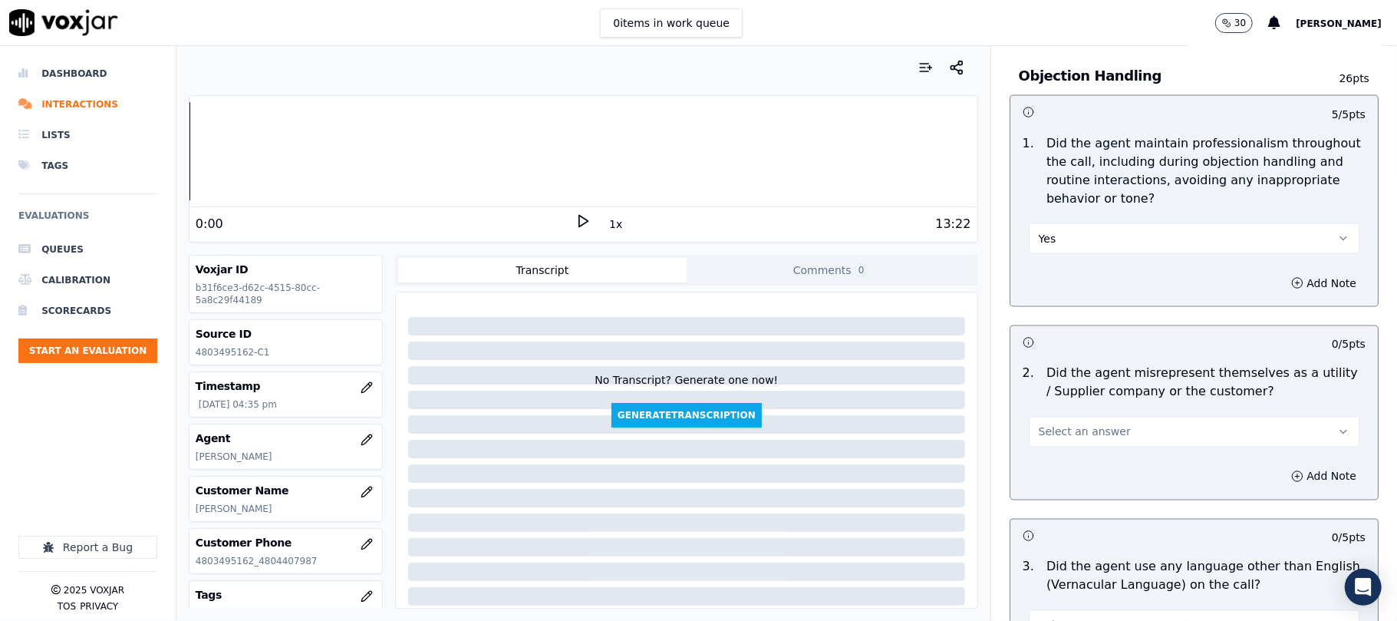
scroll to position [1944, 0]
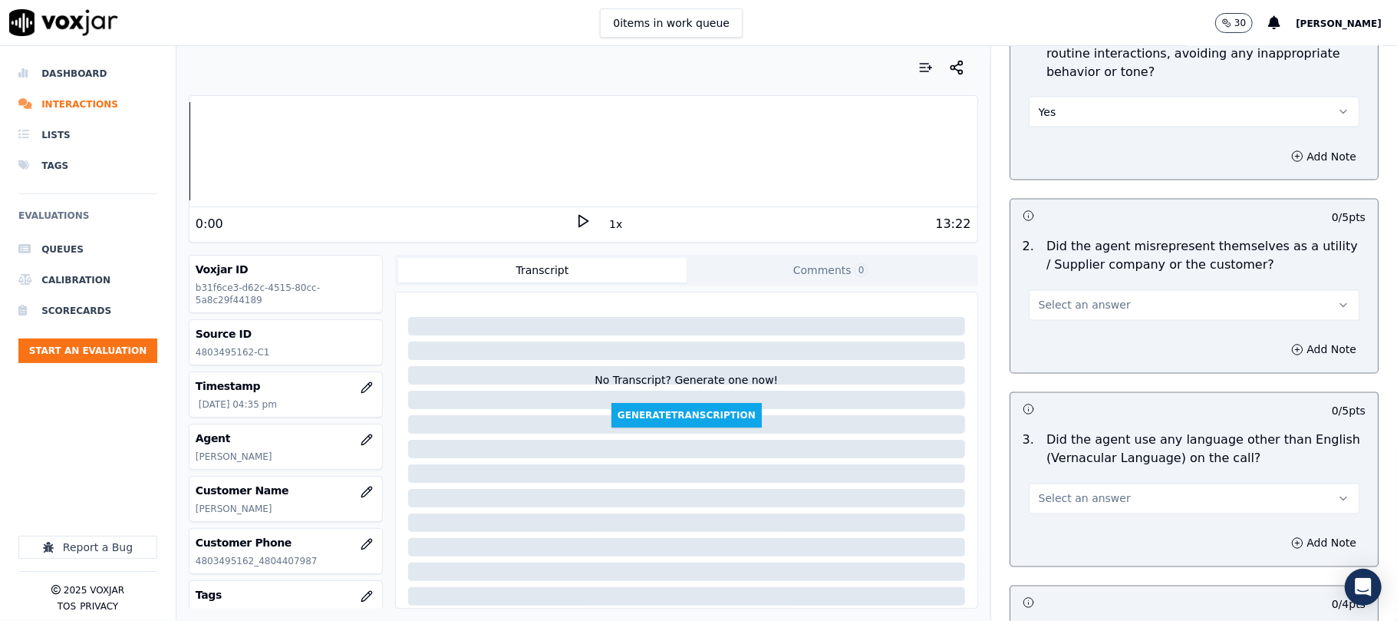
click at [1067, 290] on button "Select an answer" at bounding box center [1194, 305] width 331 height 31
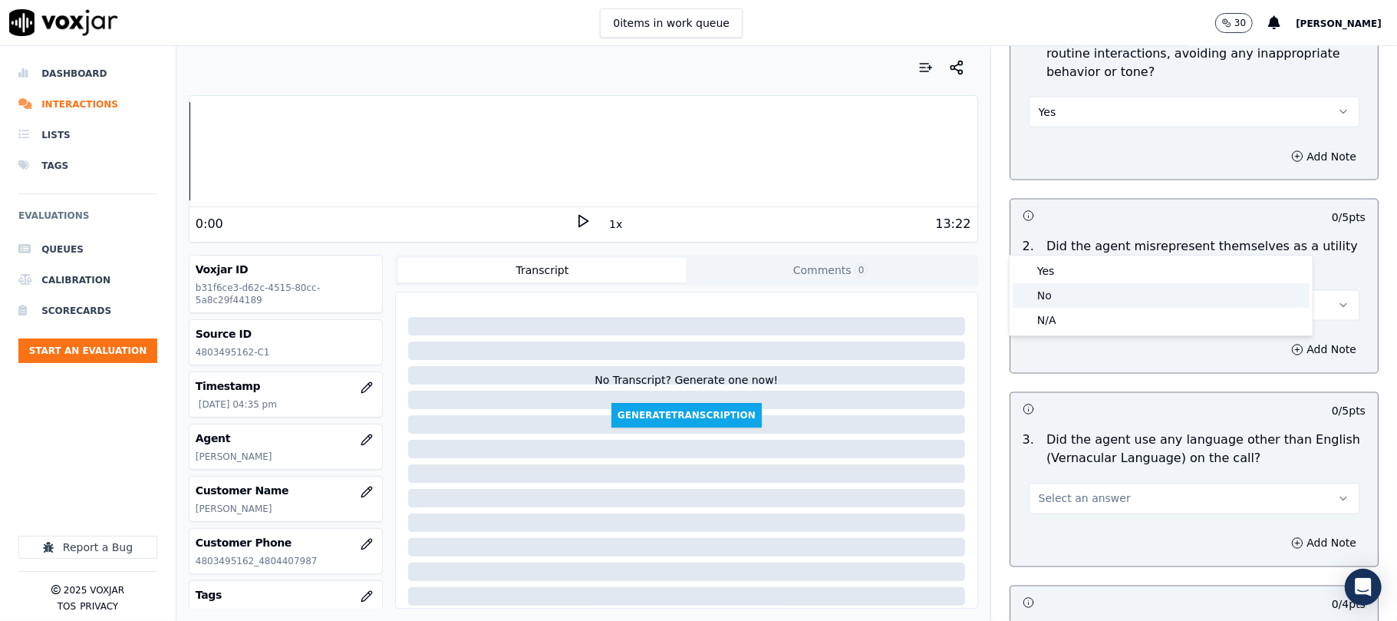
click at [1050, 298] on div "No" at bounding box center [1161, 295] width 297 height 25
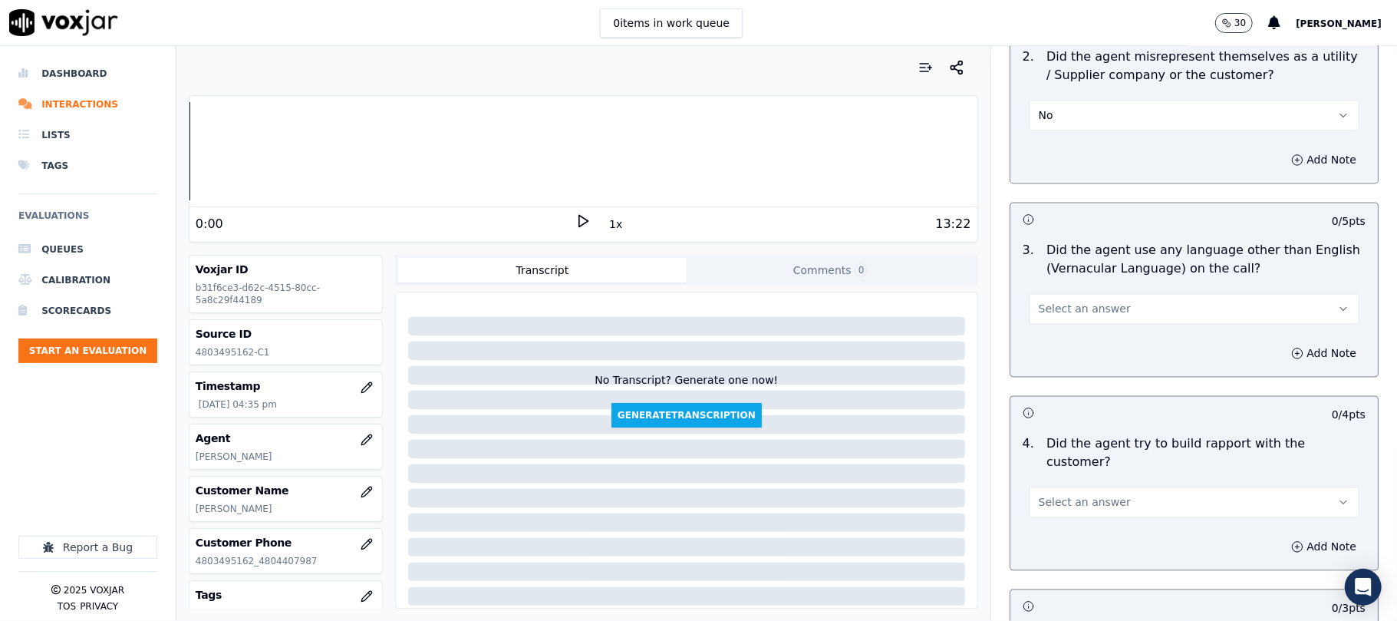
scroll to position [2148, 0]
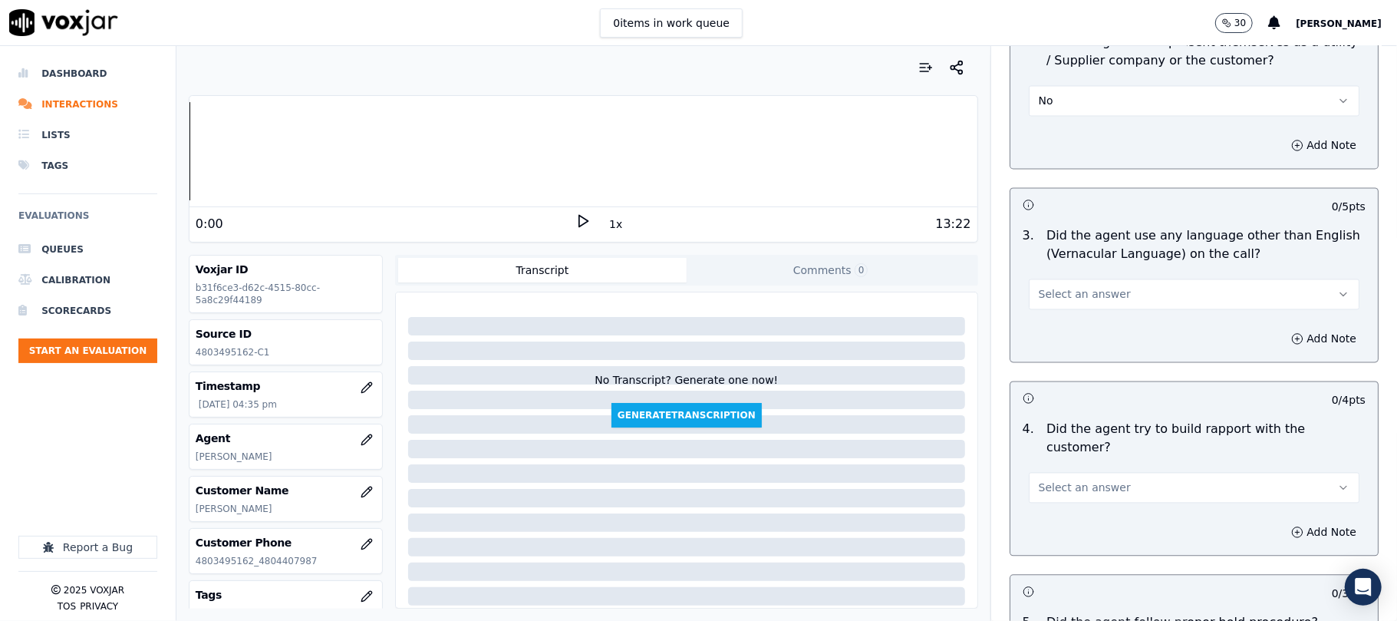
click at [1066, 279] on button "Select an answer" at bounding box center [1194, 294] width 331 height 31
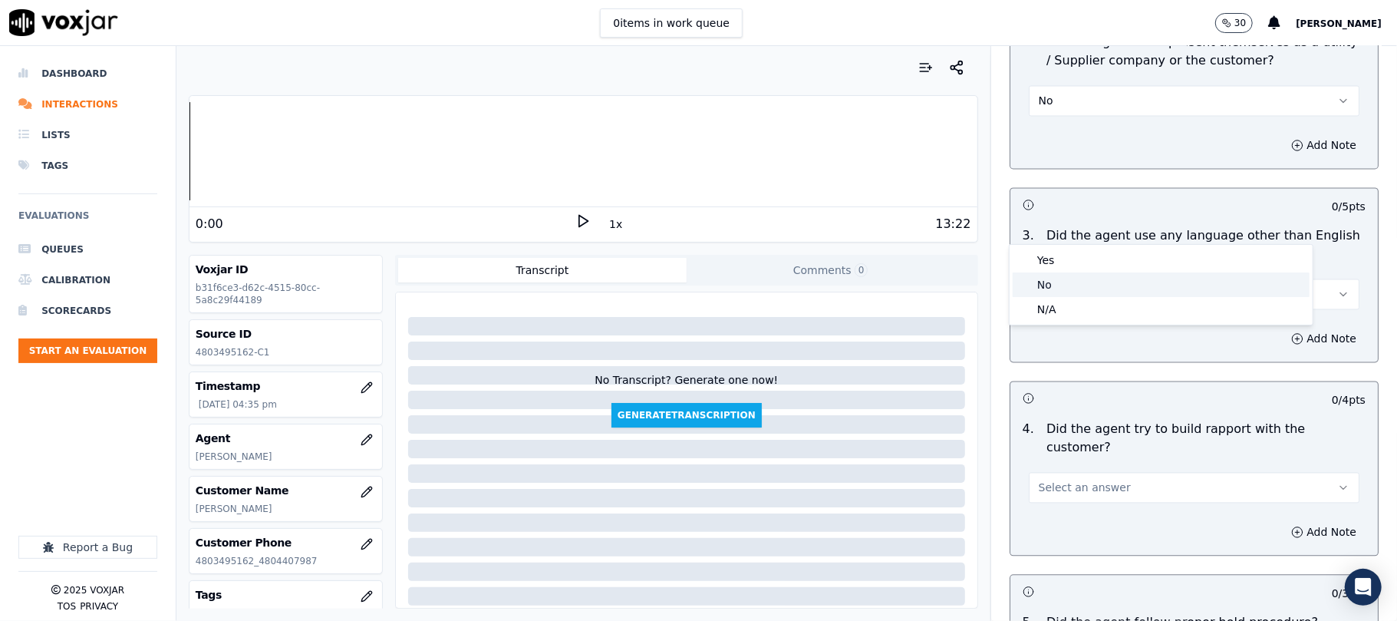
click at [1048, 285] on div "No" at bounding box center [1161, 284] width 297 height 25
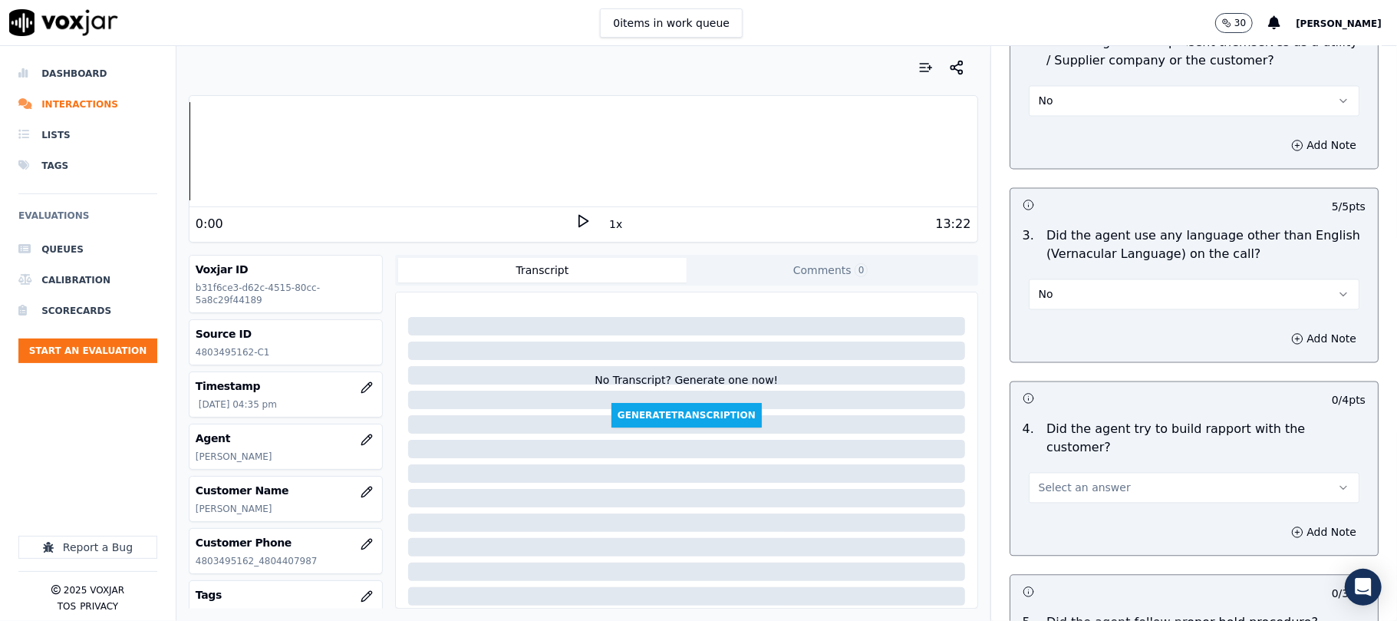
click at [1056, 279] on button "No" at bounding box center [1194, 294] width 331 height 31
click at [1042, 265] on div "Yes" at bounding box center [1161, 260] width 297 height 25
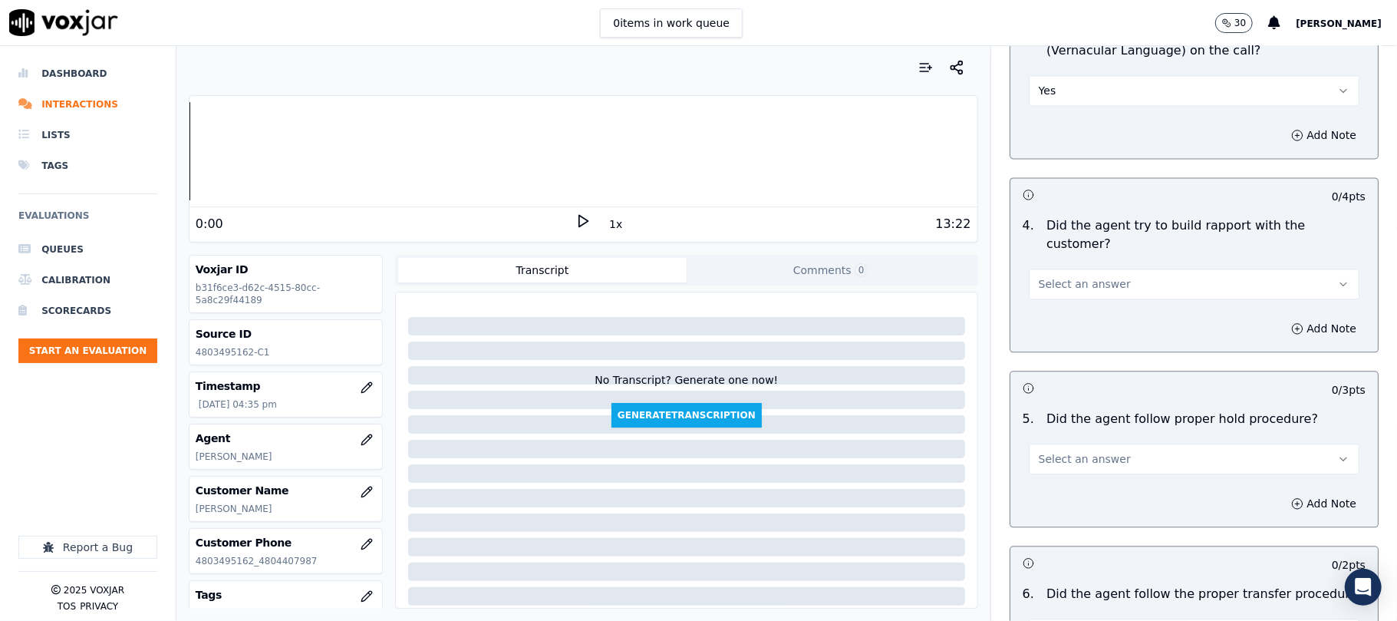
scroll to position [2353, 0]
click at [1079, 275] on span "Select an answer" at bounding box center [1085, 282] width 92 height 15
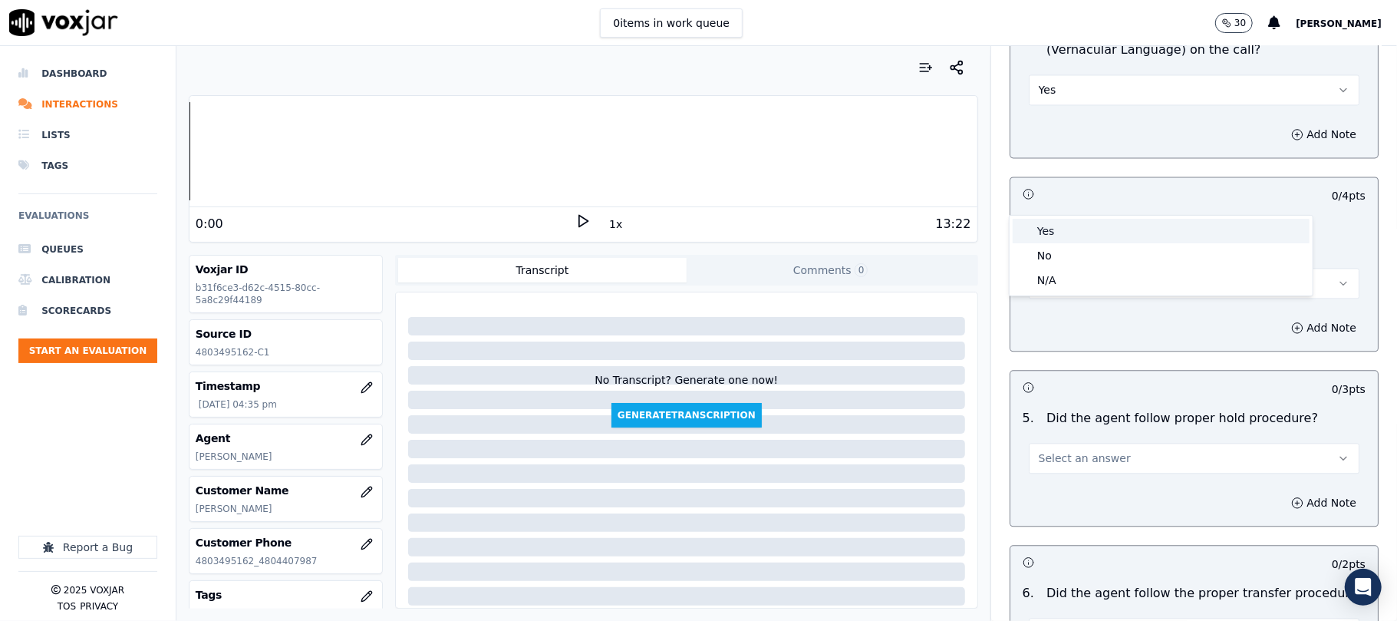
click at [1064, 233] on div "Yes" at bounding box center [1161, 231] width 297 height 25
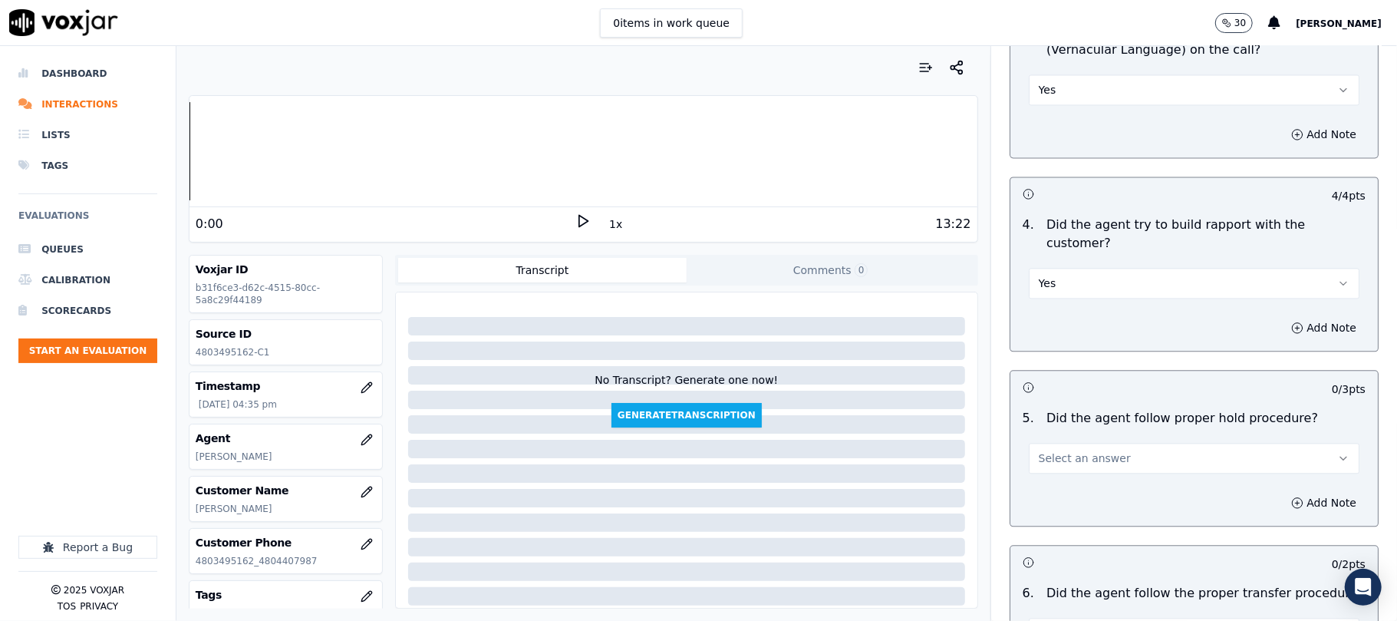
click at [1045, 450] on span "Select an answer" at bounding box center [1085, 457] width 92 height 15
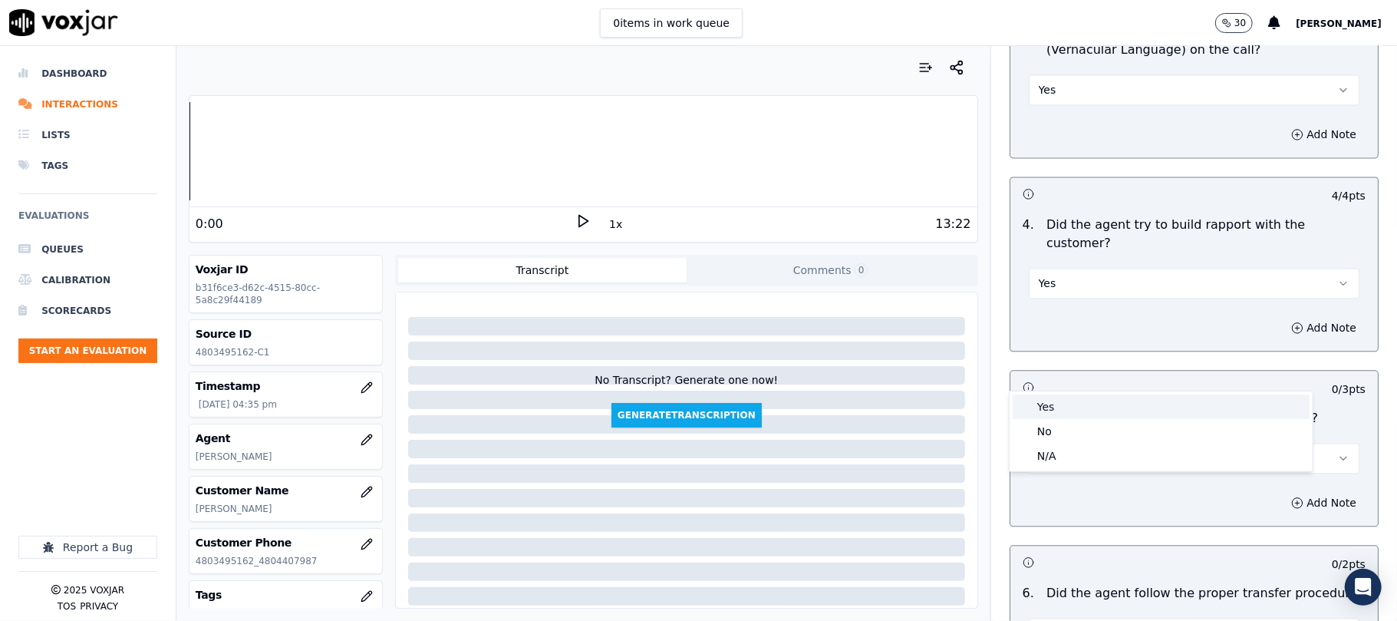
click at [1053, 409] on div "Yes" at bounding box center [1161, 406] width 297 height 25
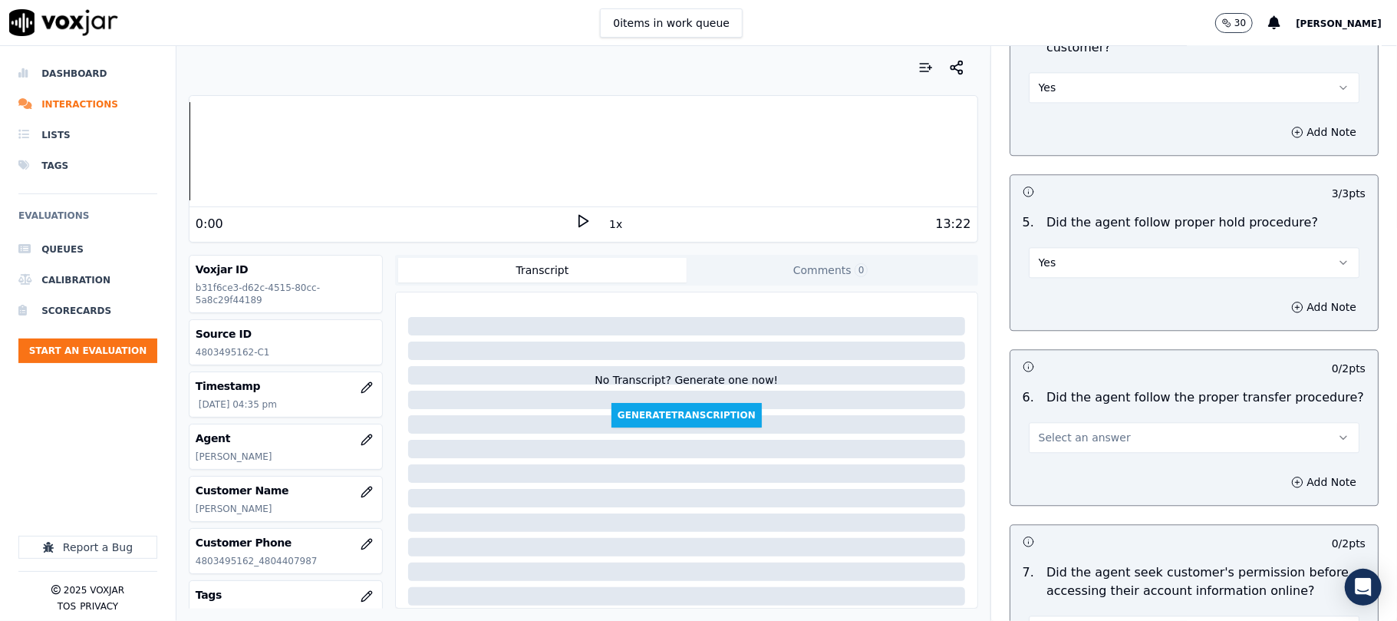
scroll to position [2557, 0]
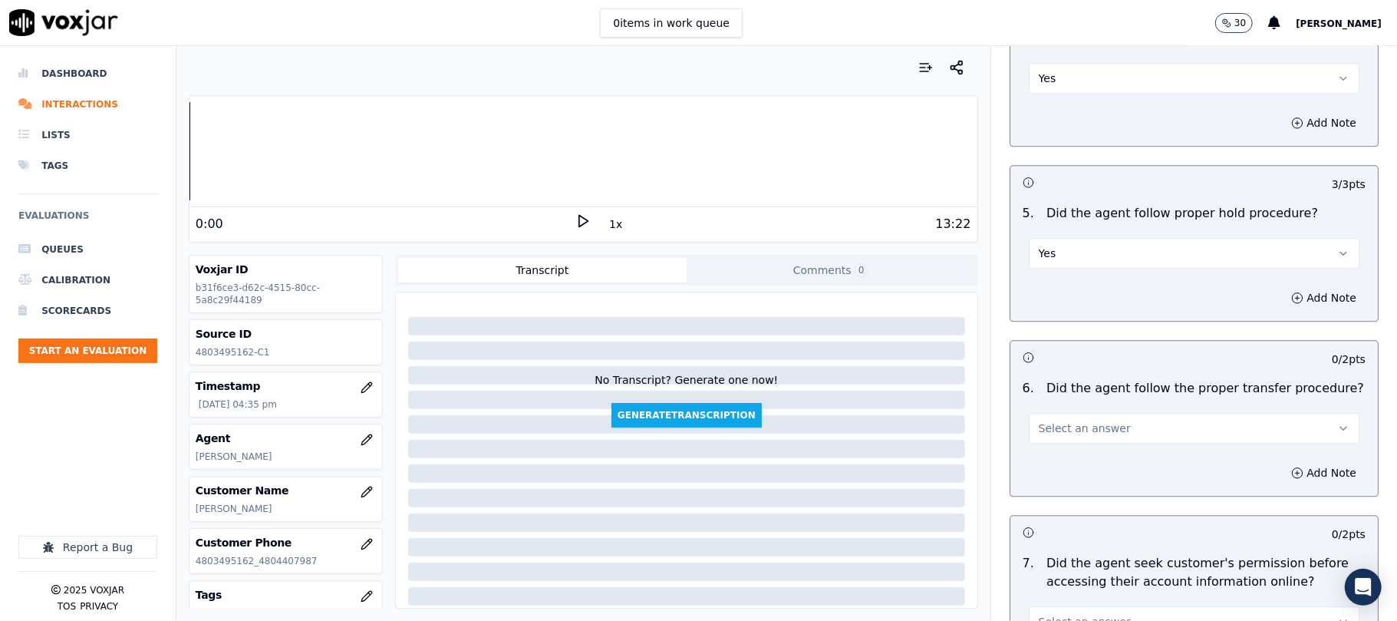
click at [1081, 238] on button "Yes" at bounding box center [1194, 253] width 331 height 31
click at [1060, 222] on div "No" at bounding box center [1161, 226] width 297 height 25
click at [1096, 238] on button "No" at bounding box center [1194, 253] width 331 height 31
click at [1073, 197] on div "Yes" at bounding box center [1161, 202] width 297 height 25
click at [1080, 413] on button "Select an answer" at bounding box center [1194, 428] width 331 height 31
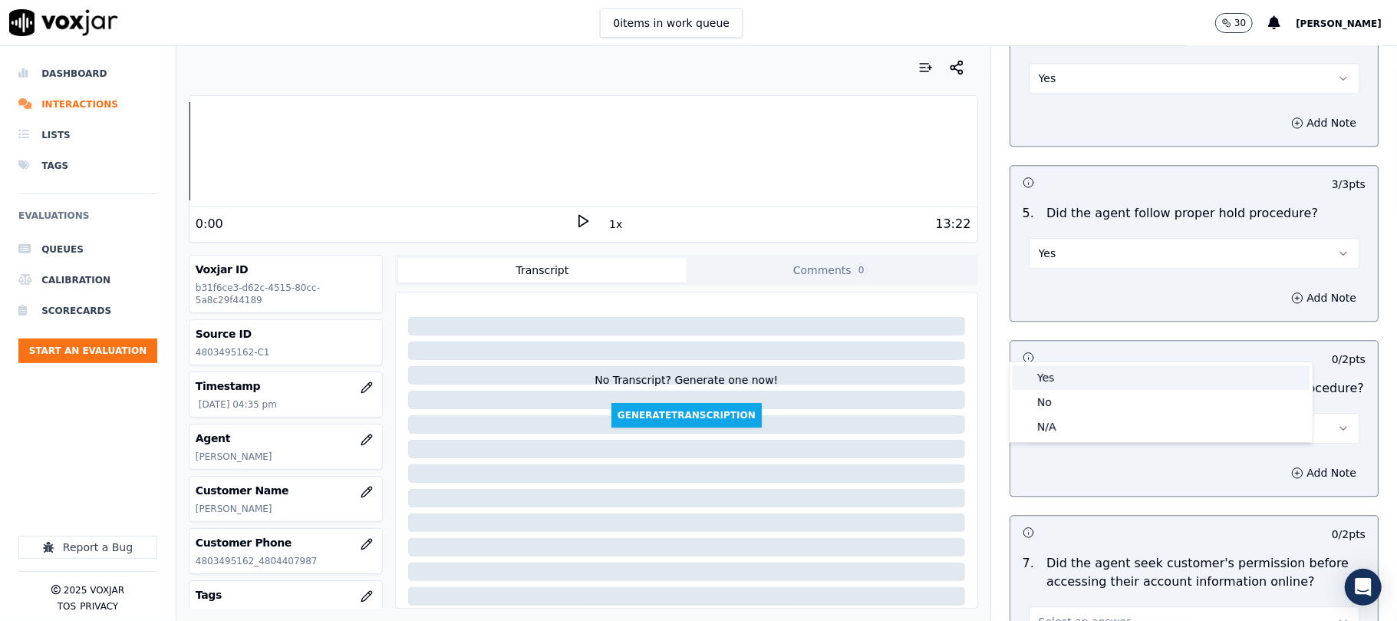
click at [1069, 382] on div "Yes" at bounding box center [1161, 377] width 297 height 25
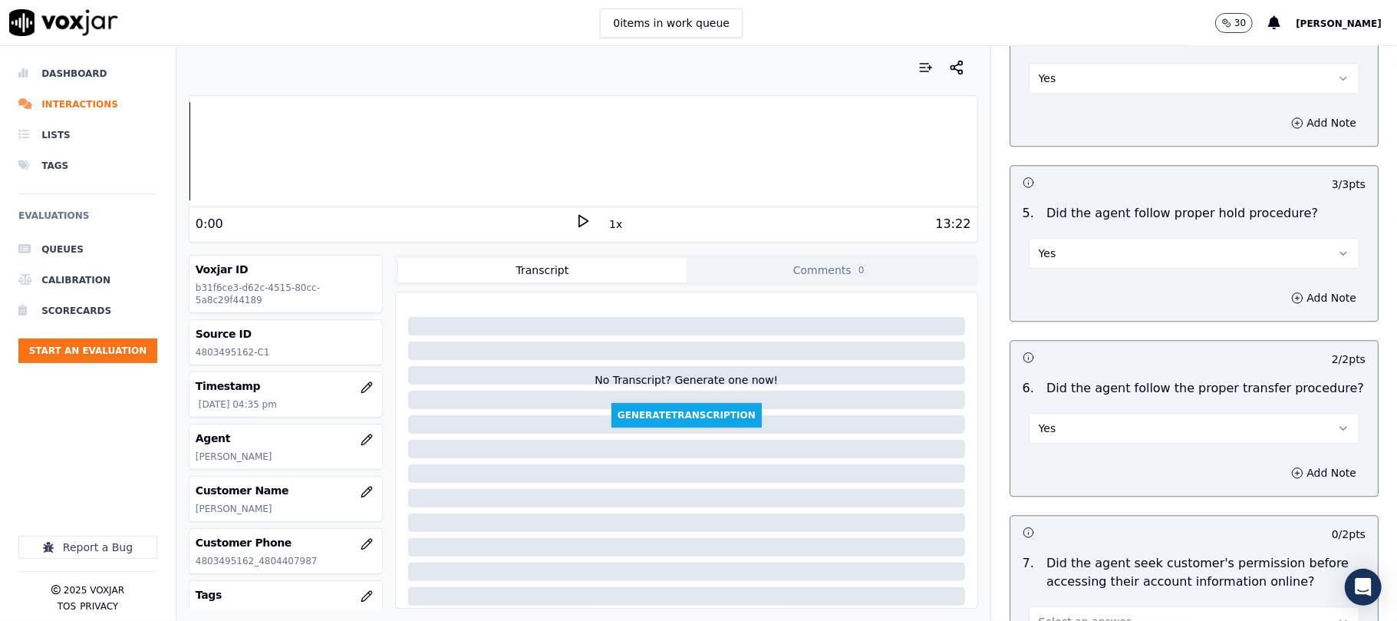
scroll to position [2762, 0]
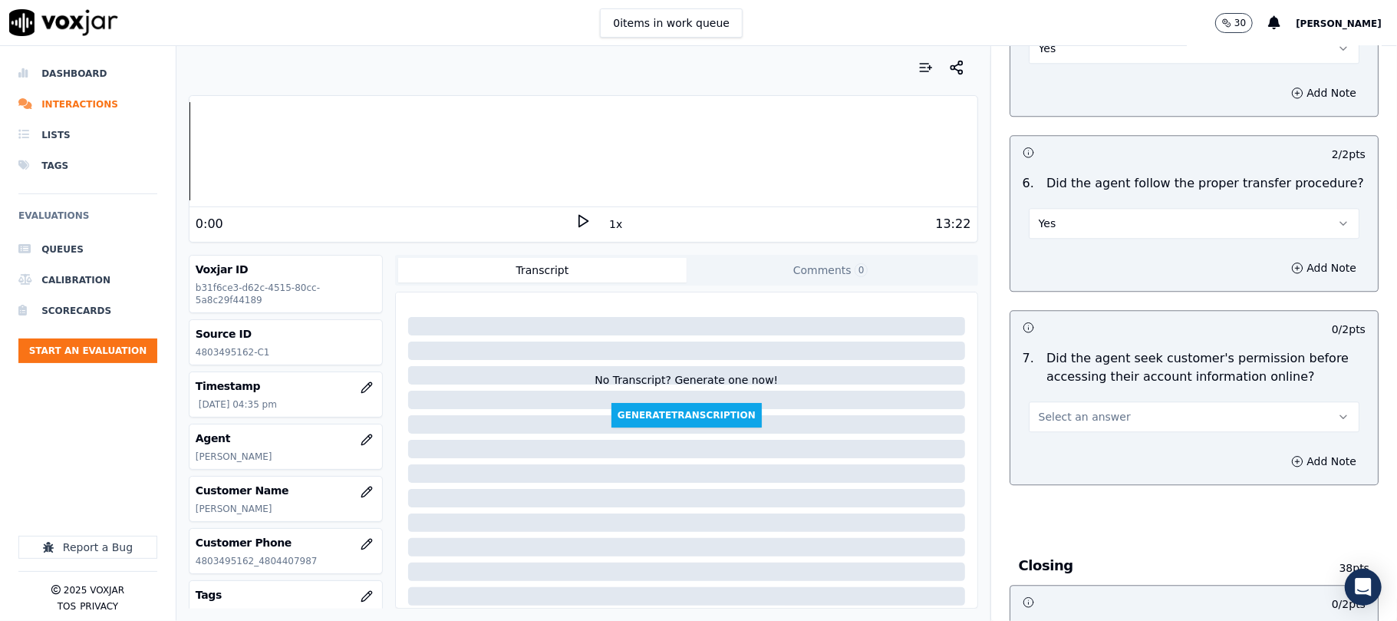
click at [1062, 401] on button "Select an answer" at bounding box center [1194, 416] width 331 height 31
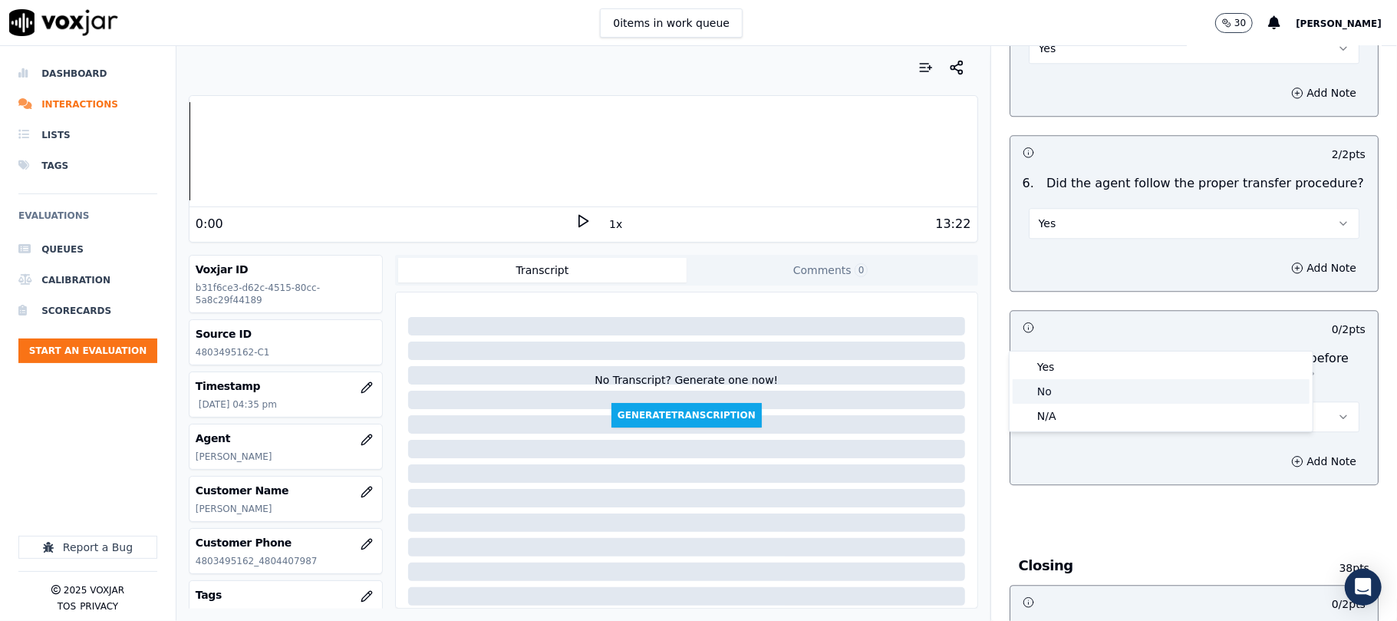
drag, startPoint x: 1056, startPoint y: 379, endPoint x: 1208, endPoint y: 361, distance: 153.0
click at [1054, 381] on div "No" at bounding box center [1161, 391] width 297 height 25
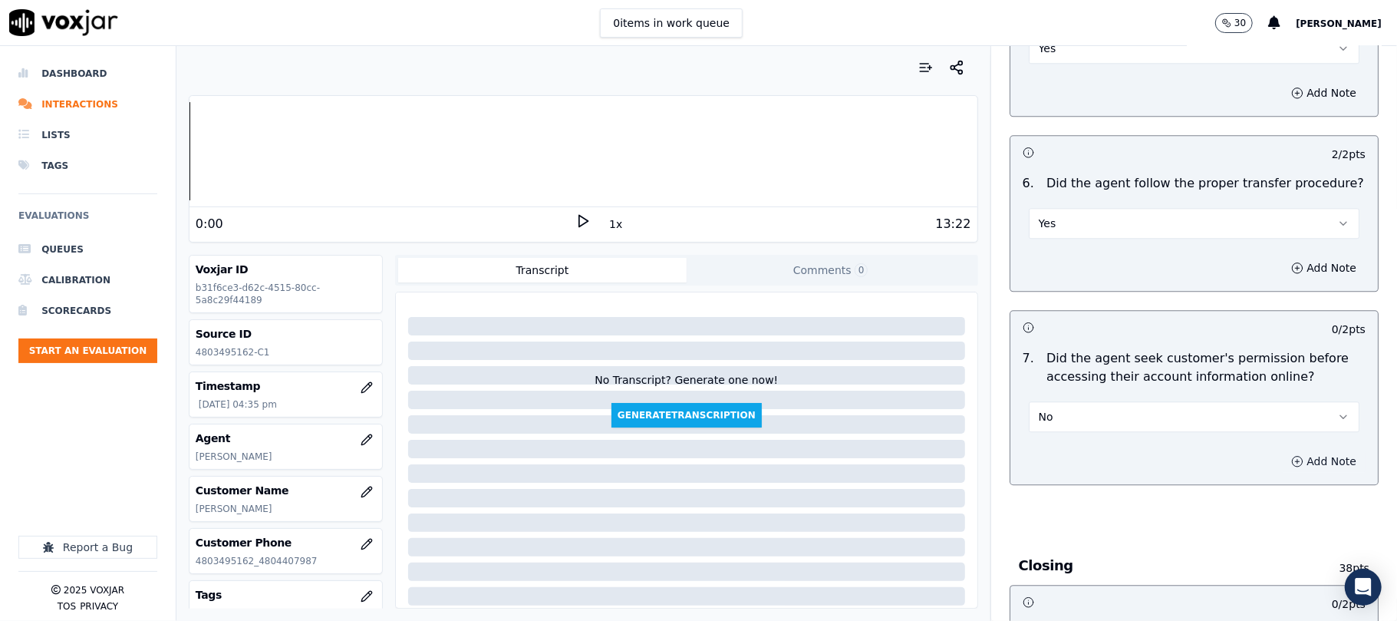
click at [1288, 450] on button "Add Note" at bounding box center [1324, 460] width 84 height 21
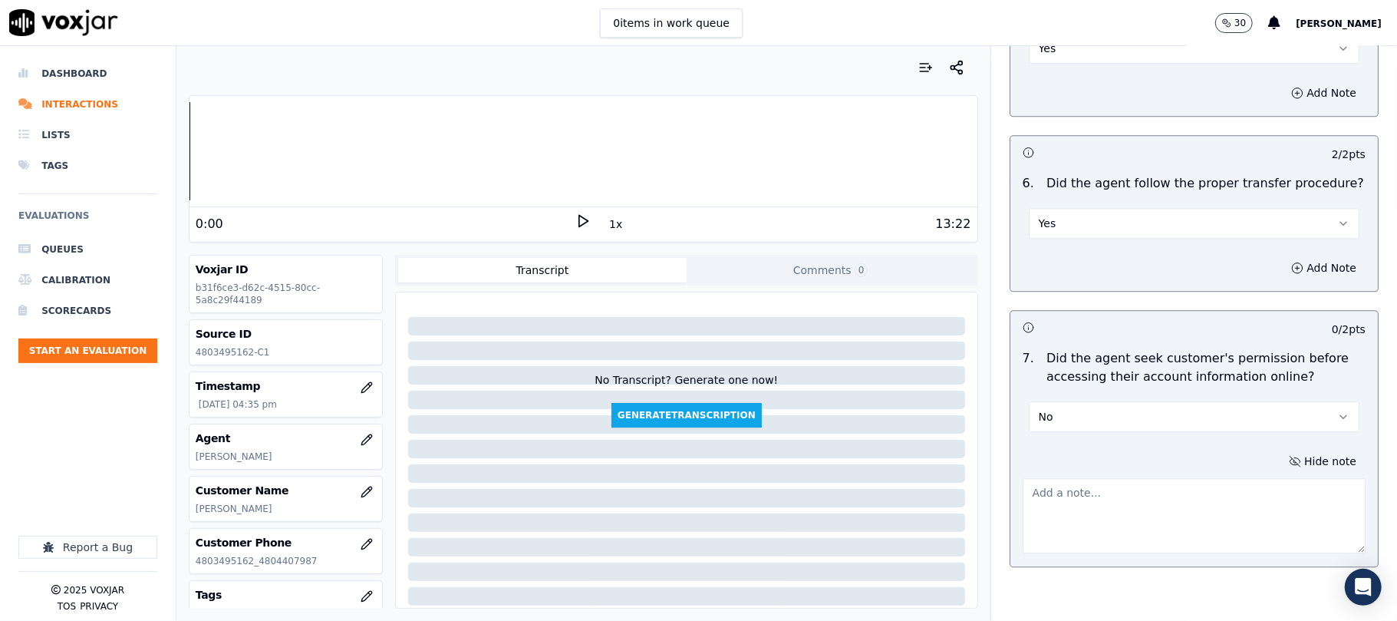
click at [1210, 478] on textarea at bounding box center [1194, 515] width 343 height 75
paste textarea "Call id - 20250917-162716_@Ethan shares the account number - <> The agent must …"
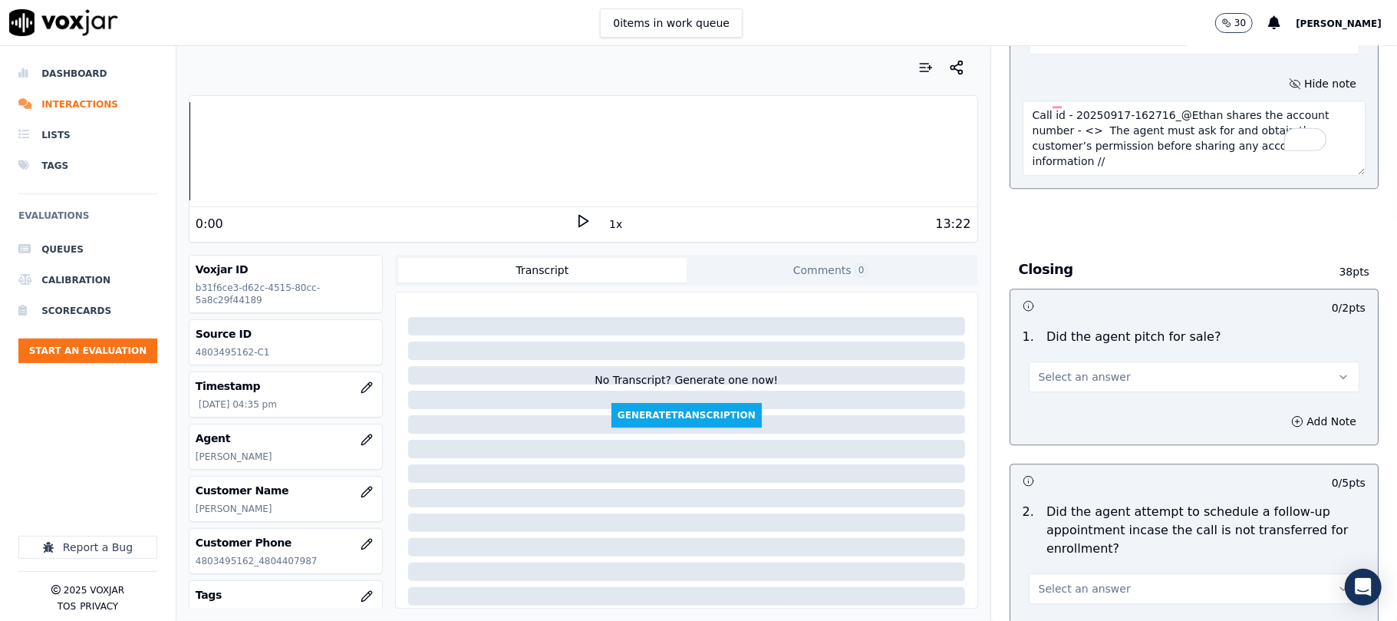
scroll to position [3171, 0]
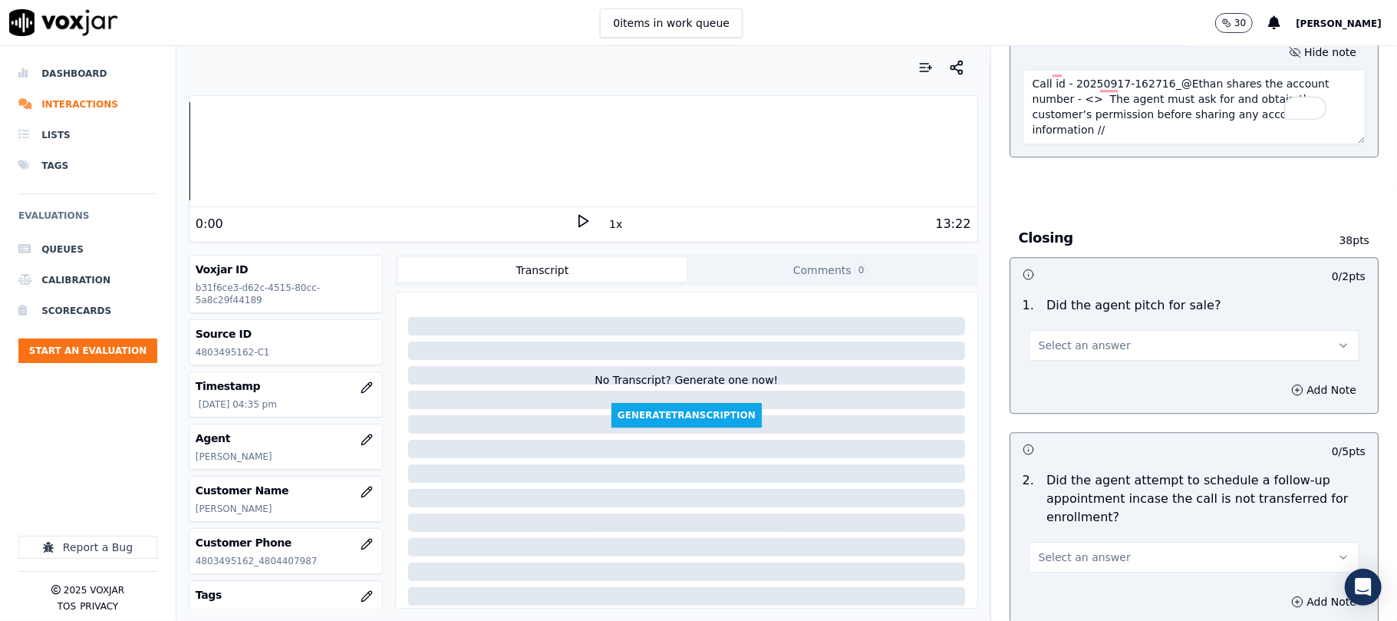
type textarea "Call id - 20250917-162716_@Ethan shares the account number - <> The agent must …"
click at [1079, 338] on span "Select an answer" at bounding box center [1085, 345] width 92 height 15
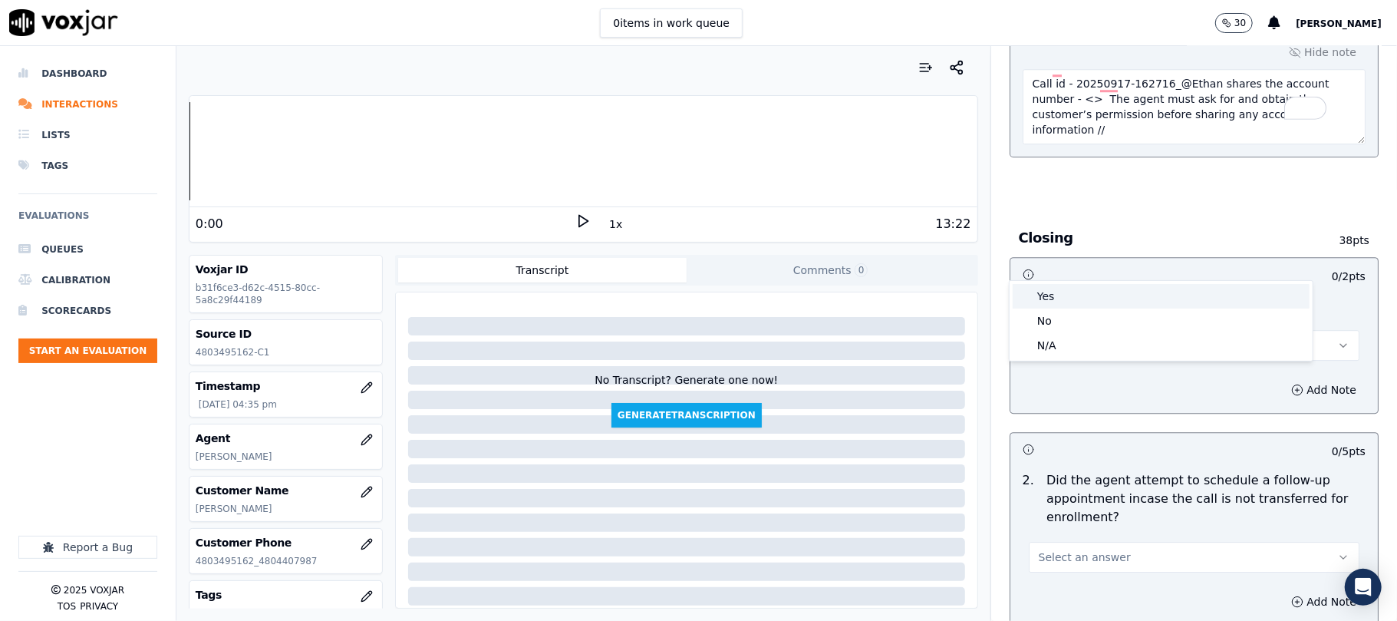
click at [1072, 299] on div "Yes" at bounding box center [1161, 296] width 297 height 25
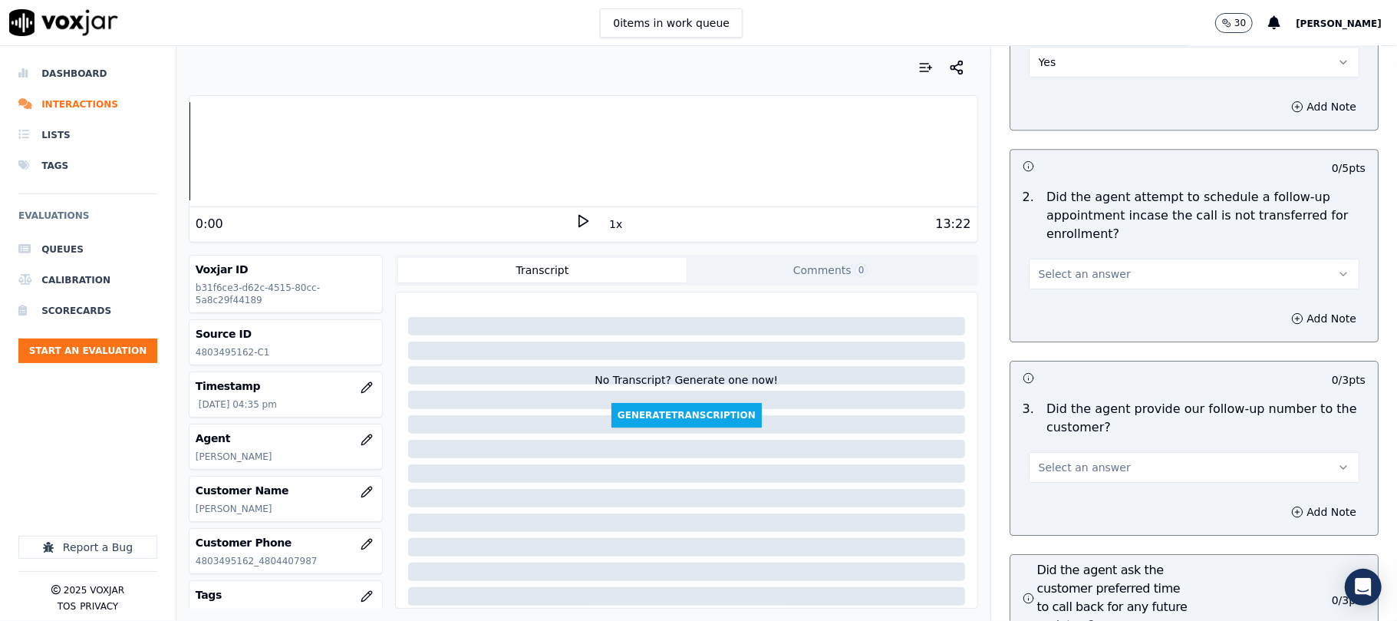
scroll to position [3478, 0]
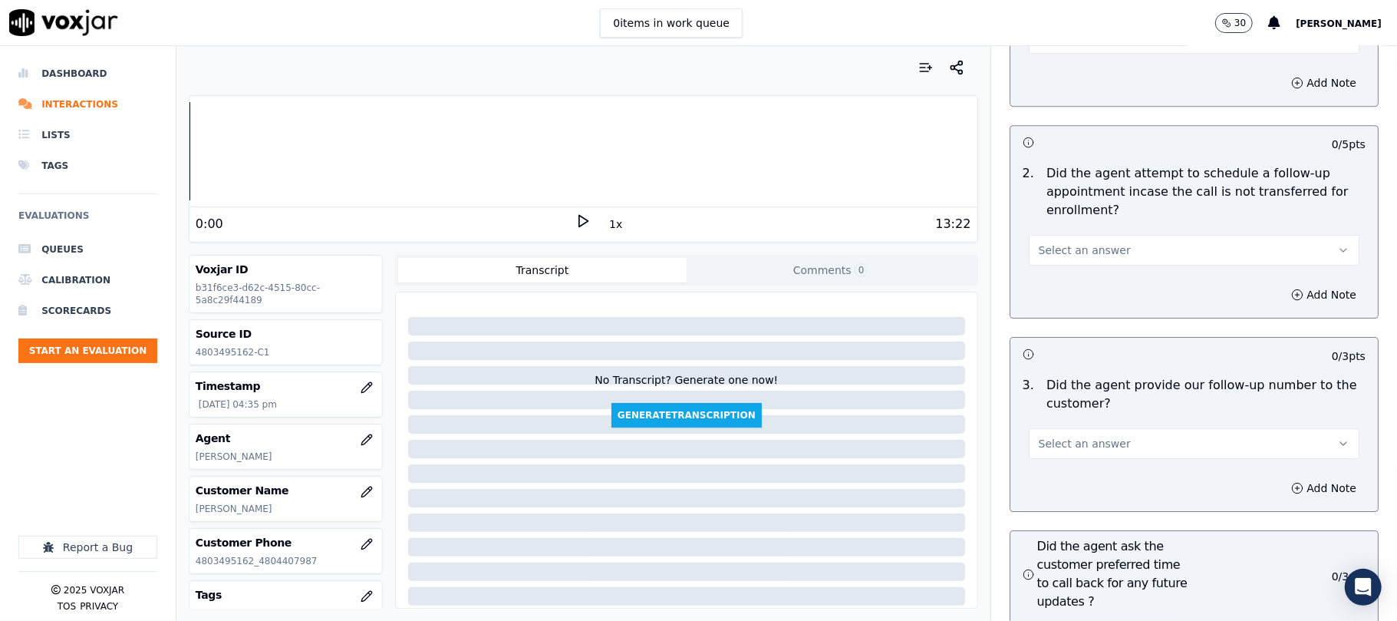
click at [1127, 235] on button "Select an answer" at bounding box center [1194, 250] width 331 height 31
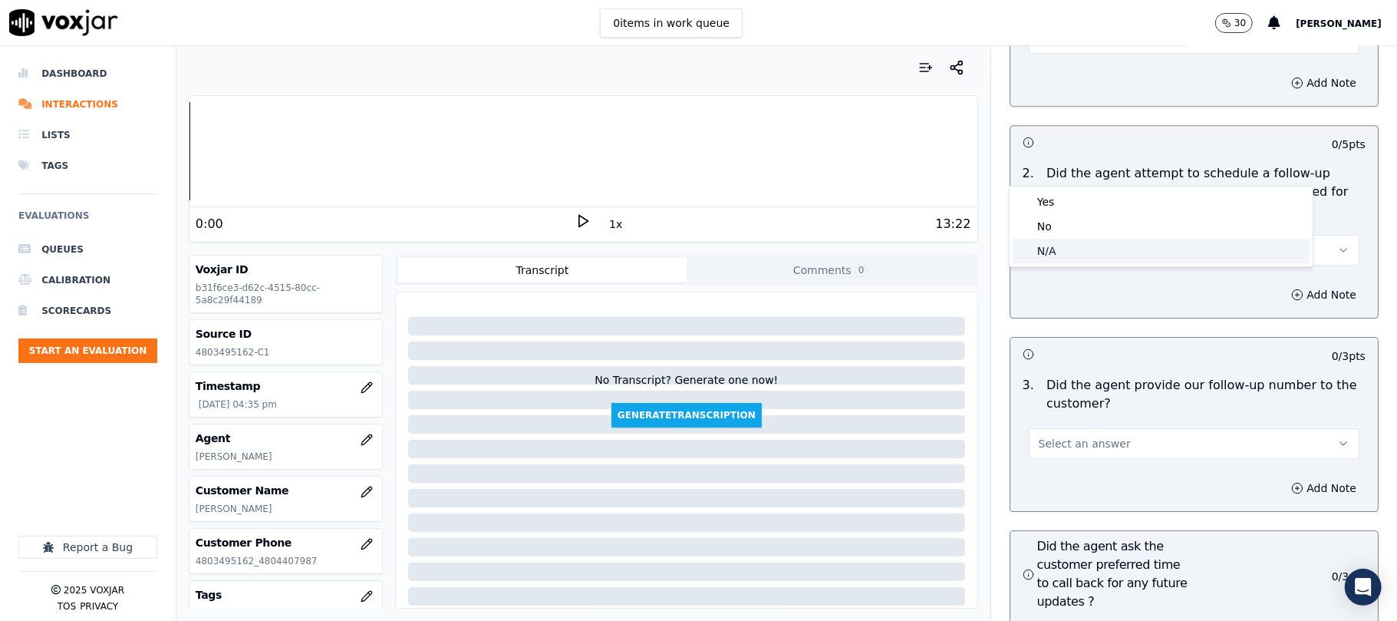
click at [1074, 244] on div "N/A" at bounding box center [1161, 251] width 297 height 25
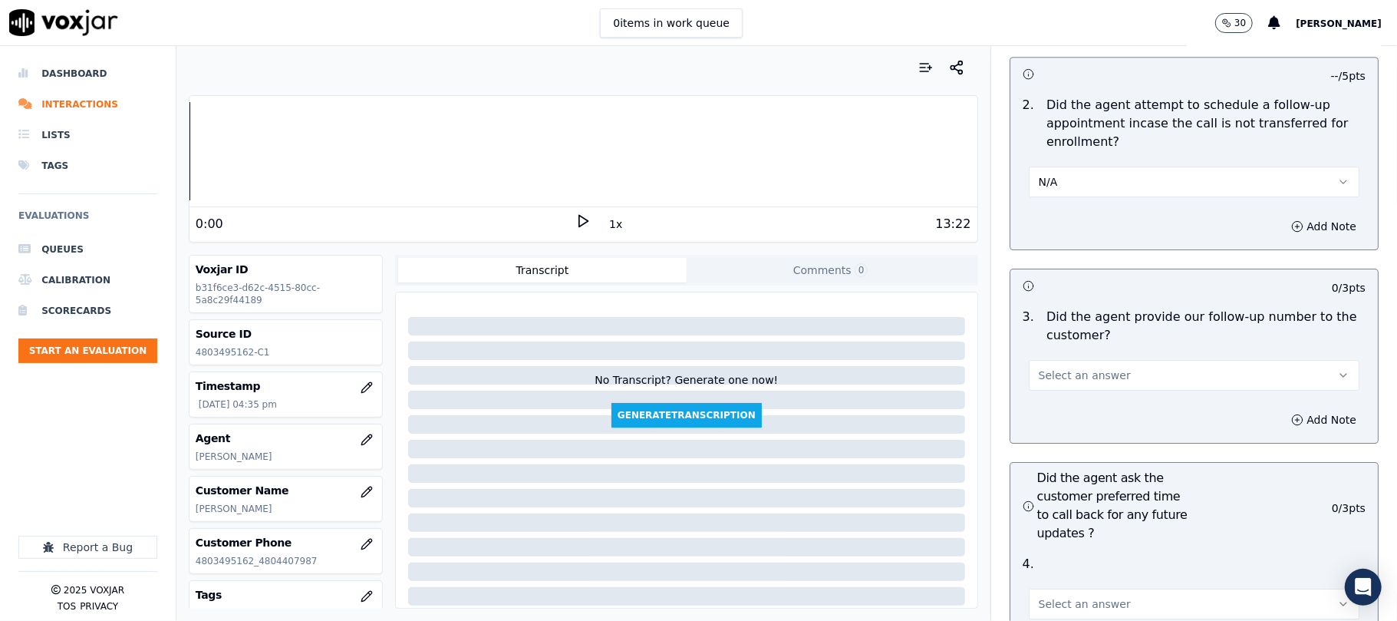
scroll to position [3580, 0]
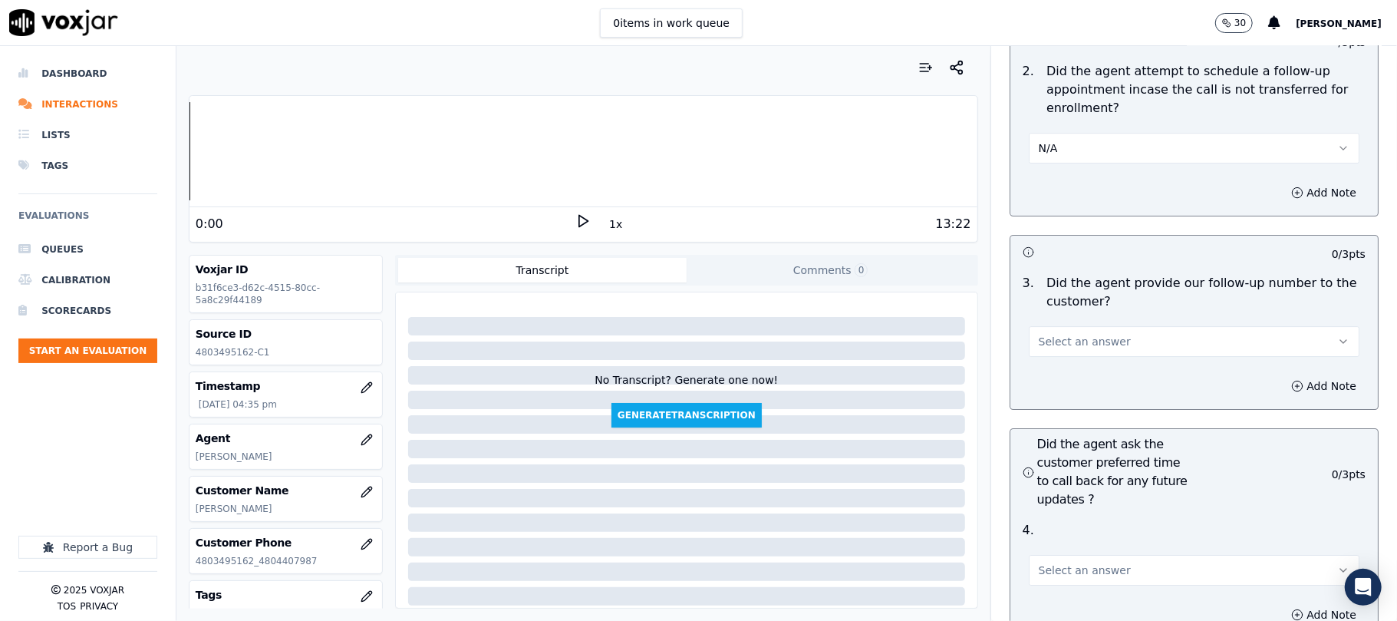
drag, startPoint x: 1041, startPoint y: 243, endPoint x: 1041, endPoint y: 252, distance: 8.4
click at [1041, 326] on button "Select an answer" at bounding box center [1194, 341] width 331 height 31
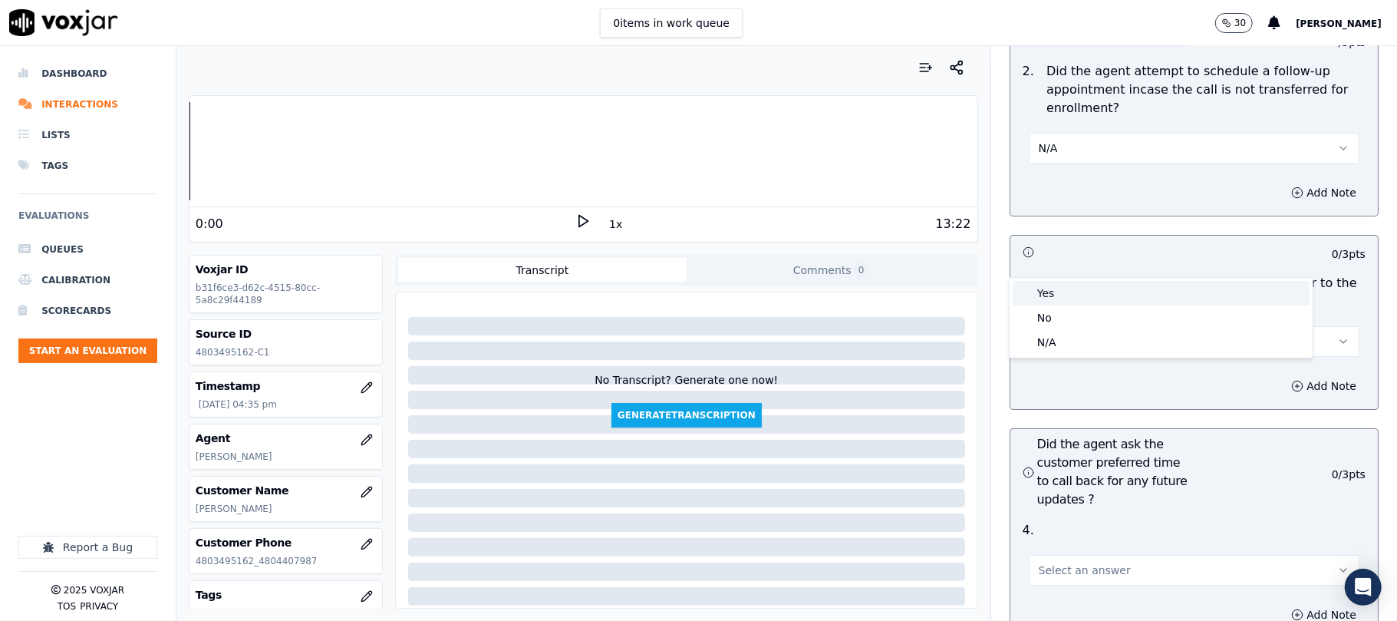
click at [1039, 282] on div "Yes" at bounding box center [1161, 293] width 297 height 25
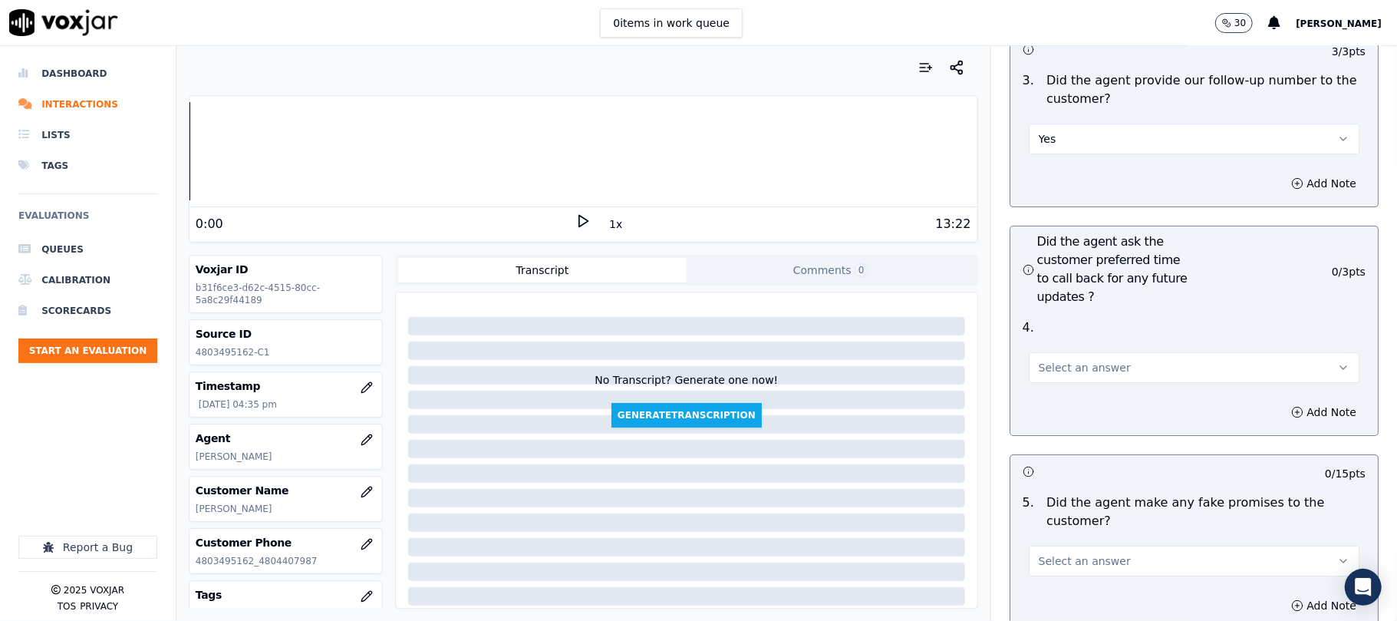
scroll to position [3785, 0]
click at [1041, 358] on span "Select an answer" at bounding box center [1085, 365] width 92 height 15
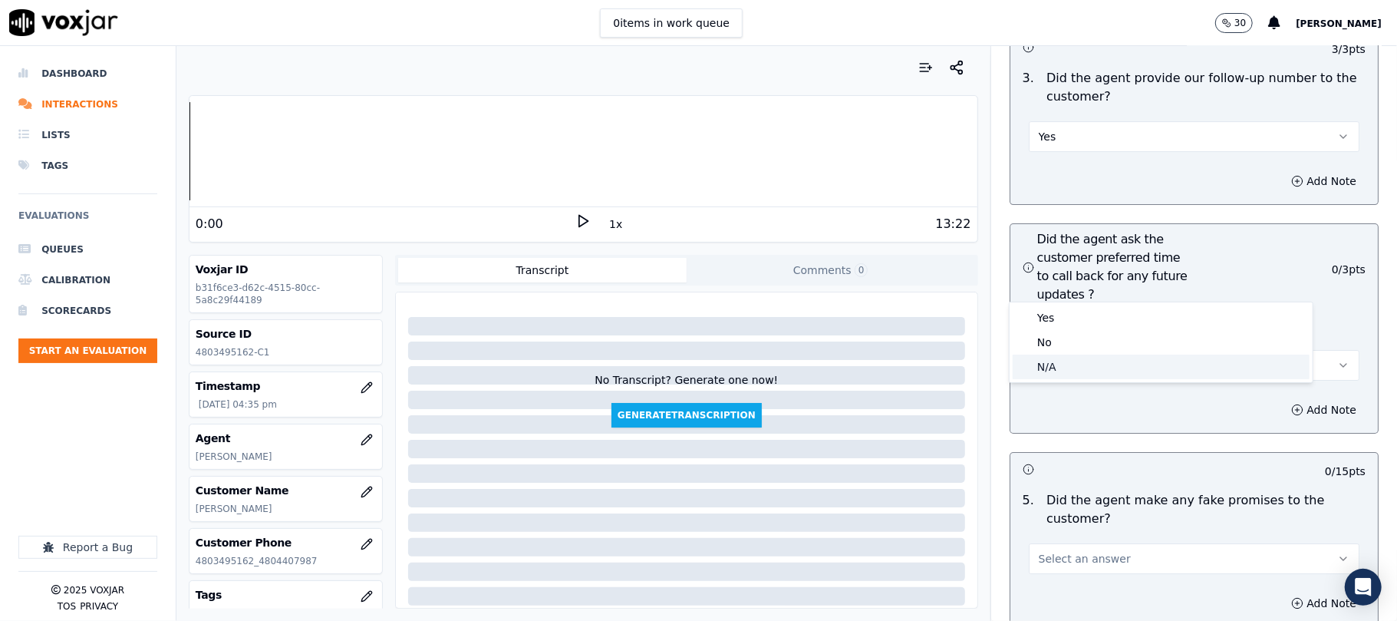
click at [1053, 367] on div "N/A" at bounding box center [1161, 367] width 297 height 25
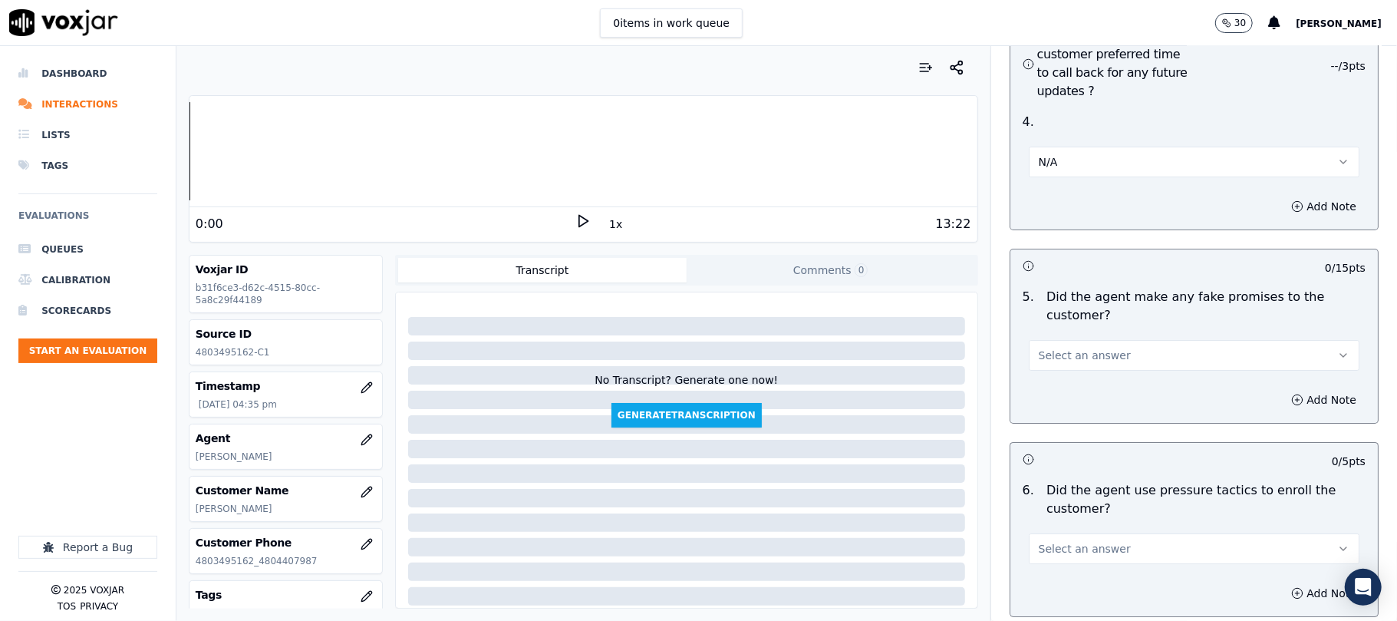
scroll to position [3990, 0]
click at [1062, 346] on span "Select an answer" at bounding box center [1085, 353] width 92 height 15
click at [1051, 335] on div "No" at bounding box center [1161, 331] width 297 height 25
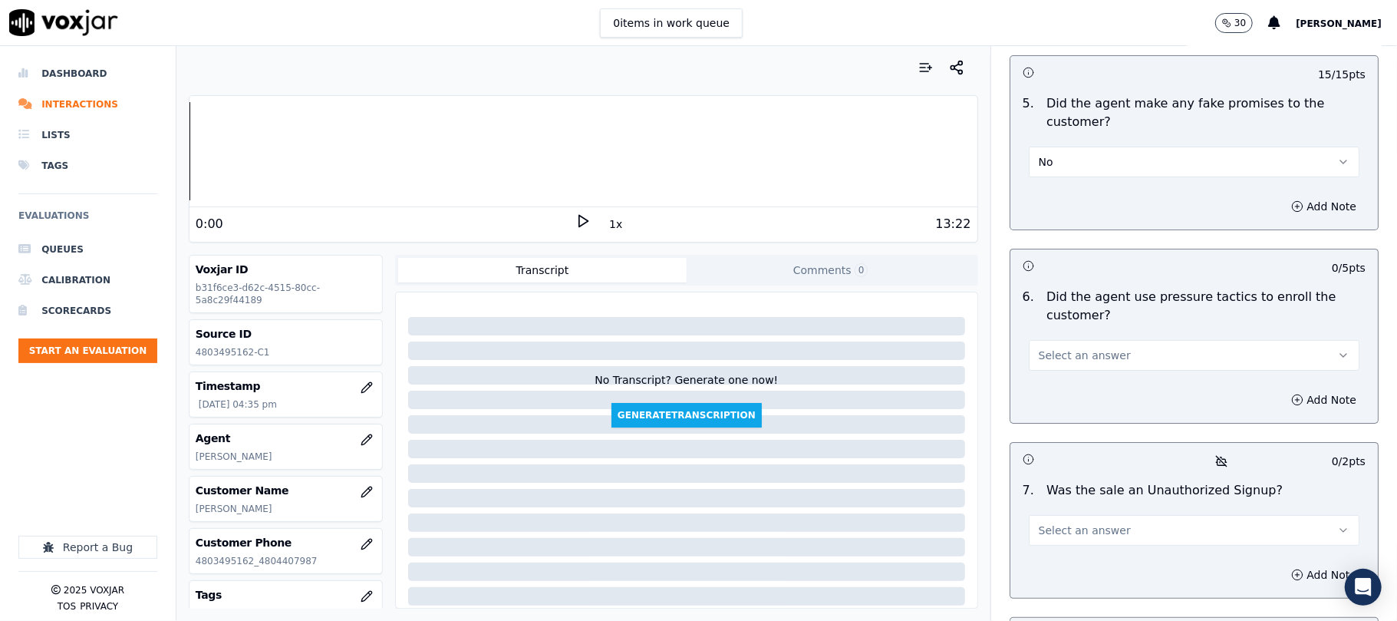
scroll to position [4194, 0]
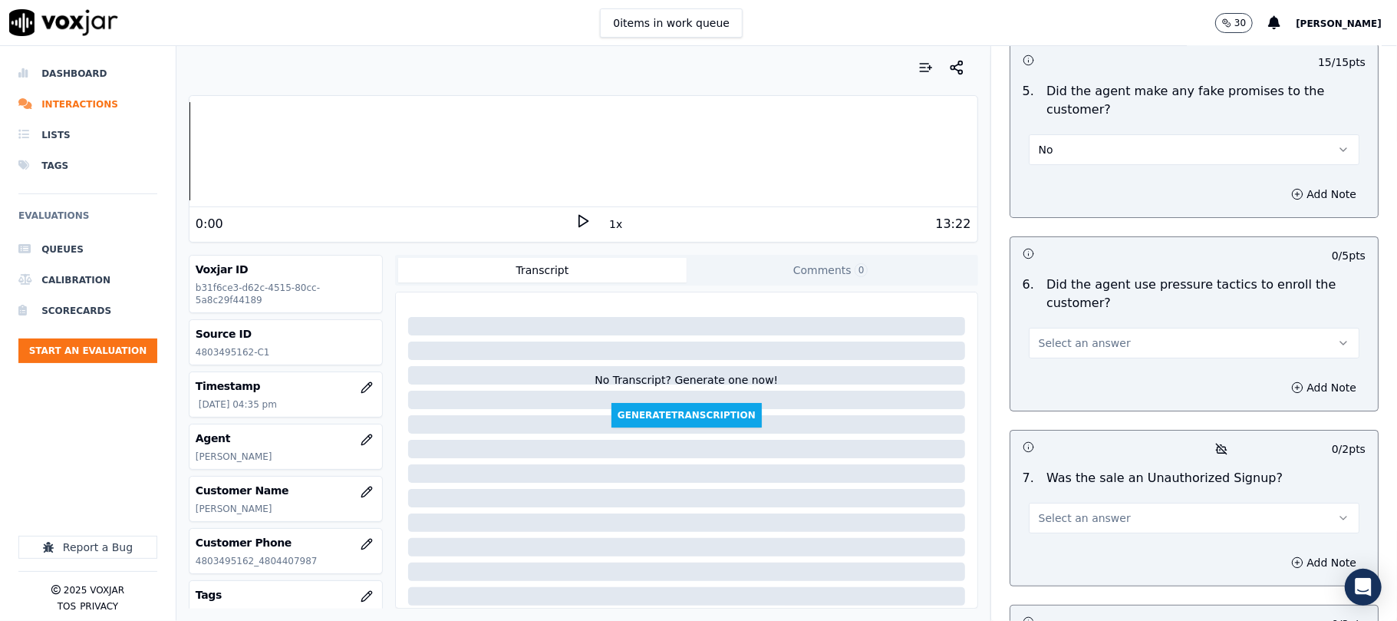
click at [1158, 328] on button "Select an answer" at bounding box center [1194, 343] width 331 height 31
click at [1102, 320] on div "No" at bounding box center [1161, 320] width 297 height 25
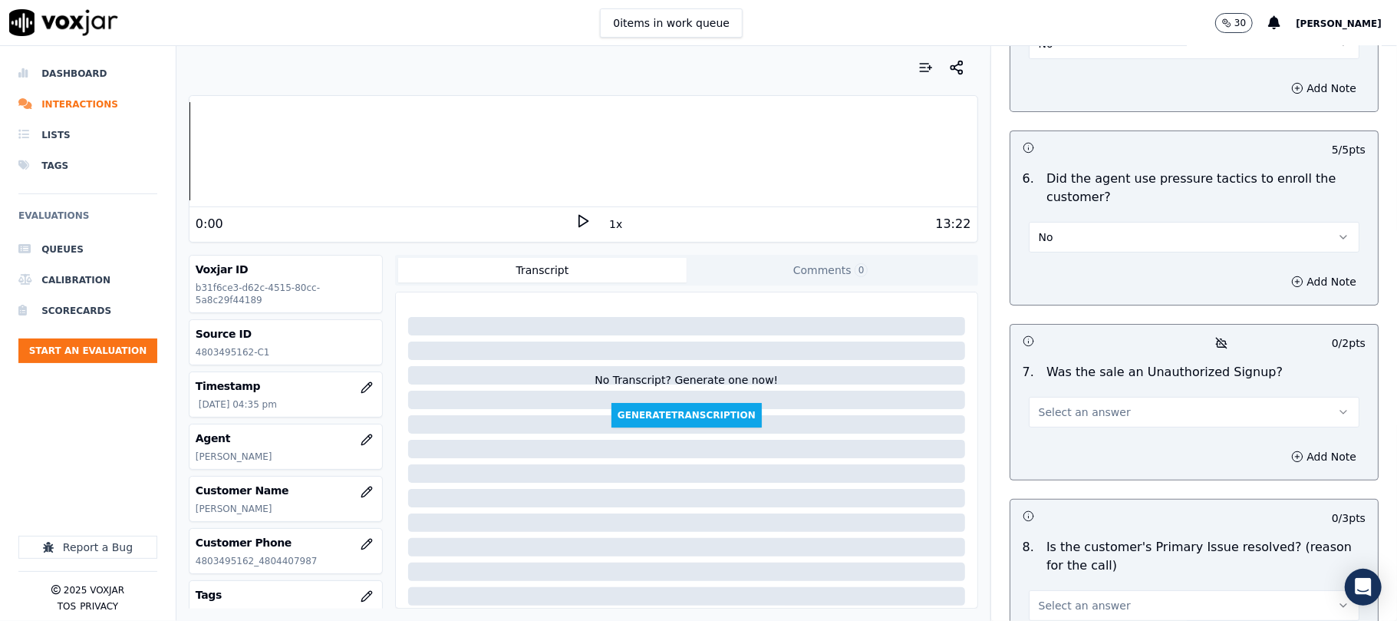
scroll to position [4399, 0]
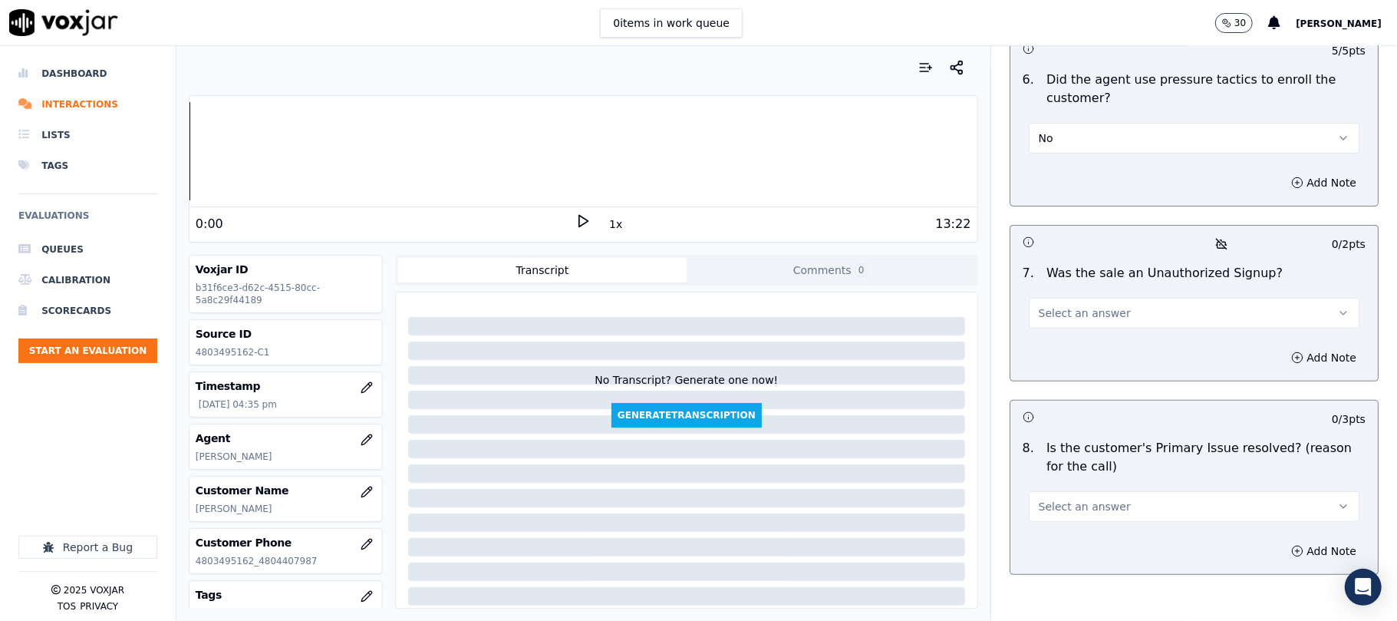
click at [1106, 298] on button "Select an answer" at bounding box center [1194, 313] width 331 height 31
click at [1081, 286] on div "No" at bounding box center [1161, 291] width 297 height 25
click at [1087, 491] on button "Select an answer" at bounding box center [1194, 506] width 331 height 31
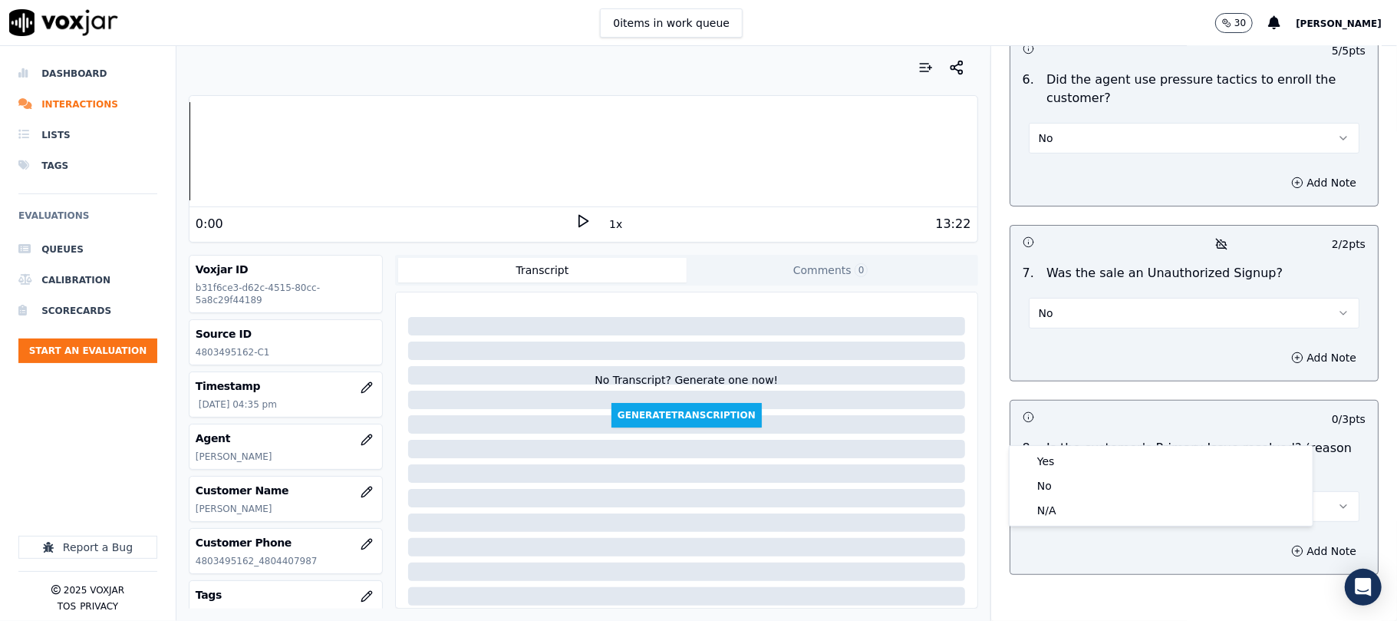
click at [1059, 455] on div "Yes" at bounding box center [1161, 461] width 297 height 25
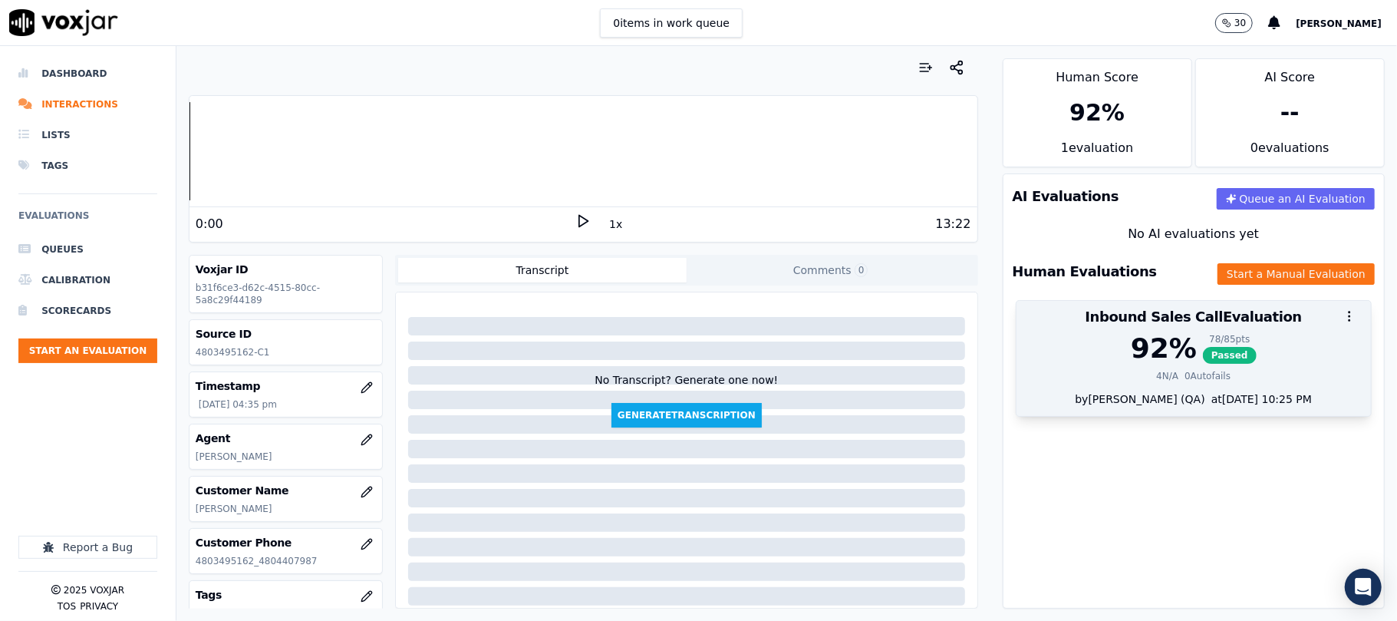
click at [1203, 335] on div "78 / 85 pts" at bounding box center [1230, 339] width 54 height 12
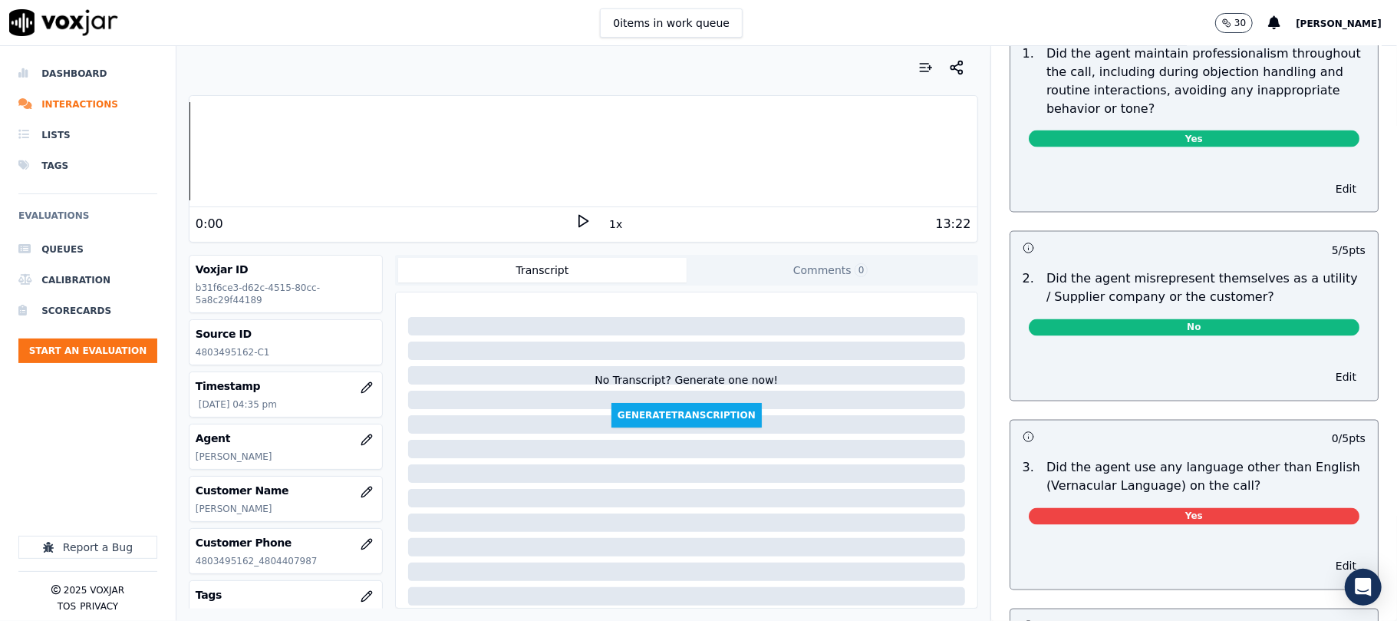
scroll to position [2010, 0]
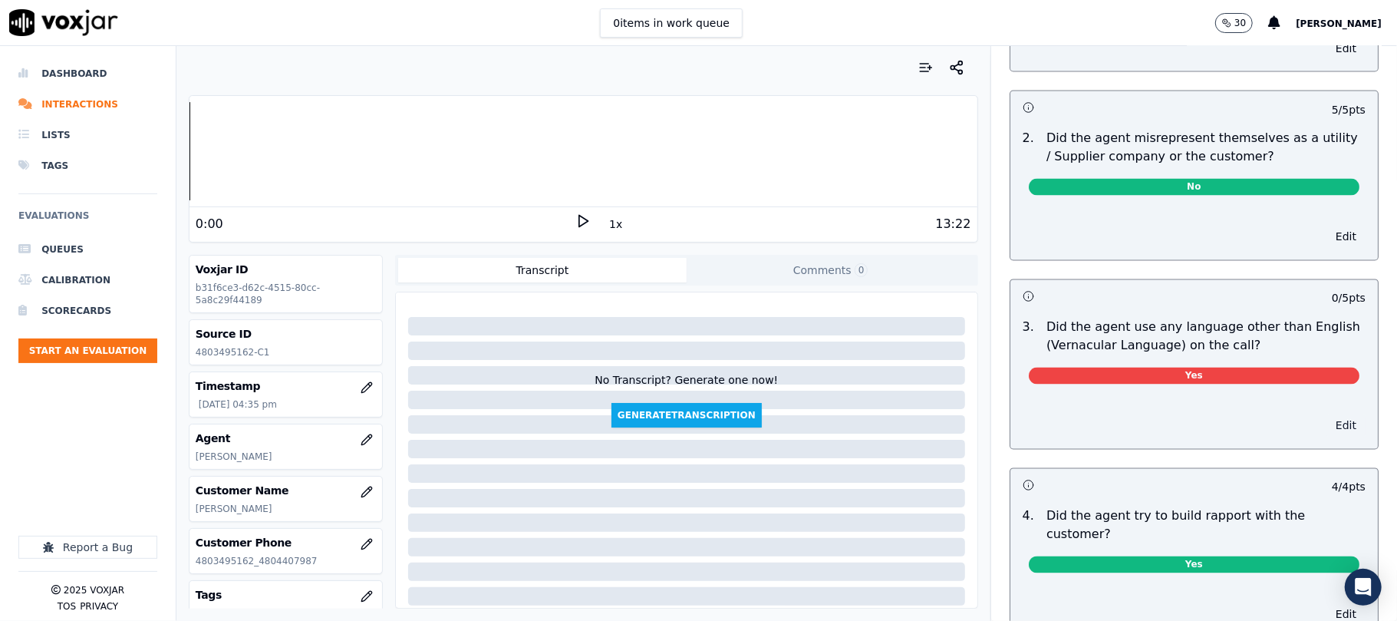
click at [1327, 415] on button "Edit" at bounding box center [1346, 425] width 39 height 21
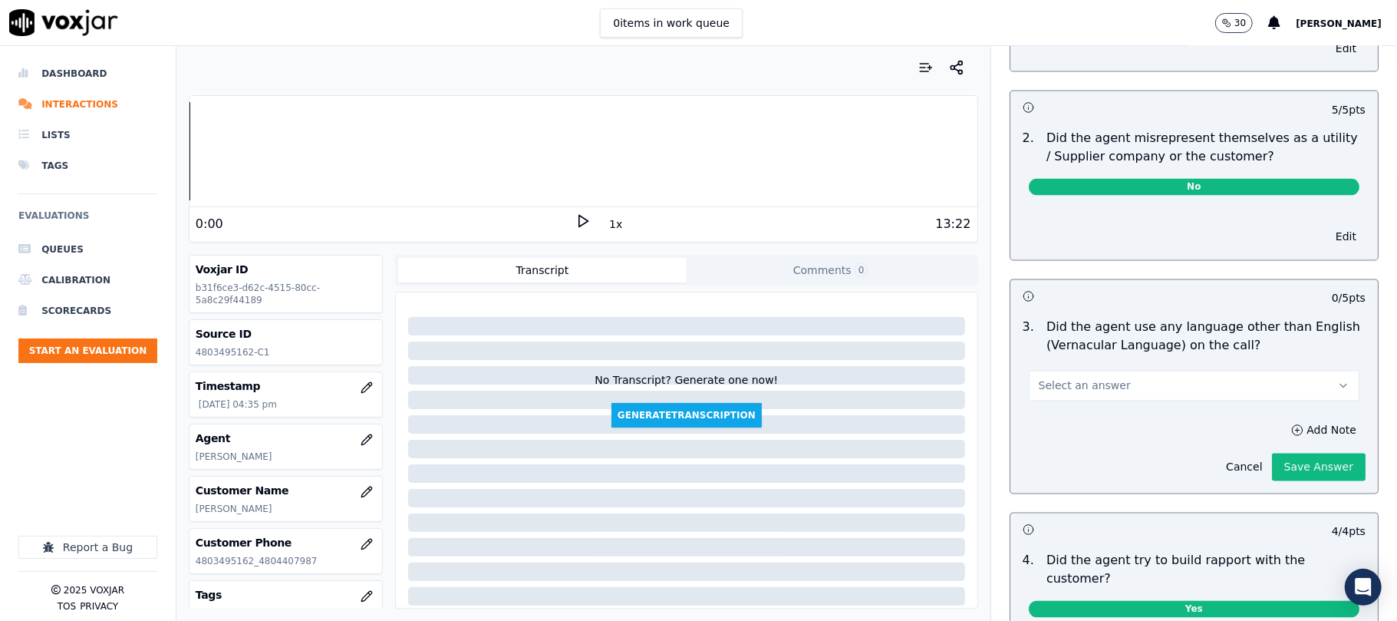
click at [1195, 371] on button "Select an answer" at bounding box center [1194, 386] width 331 height 31
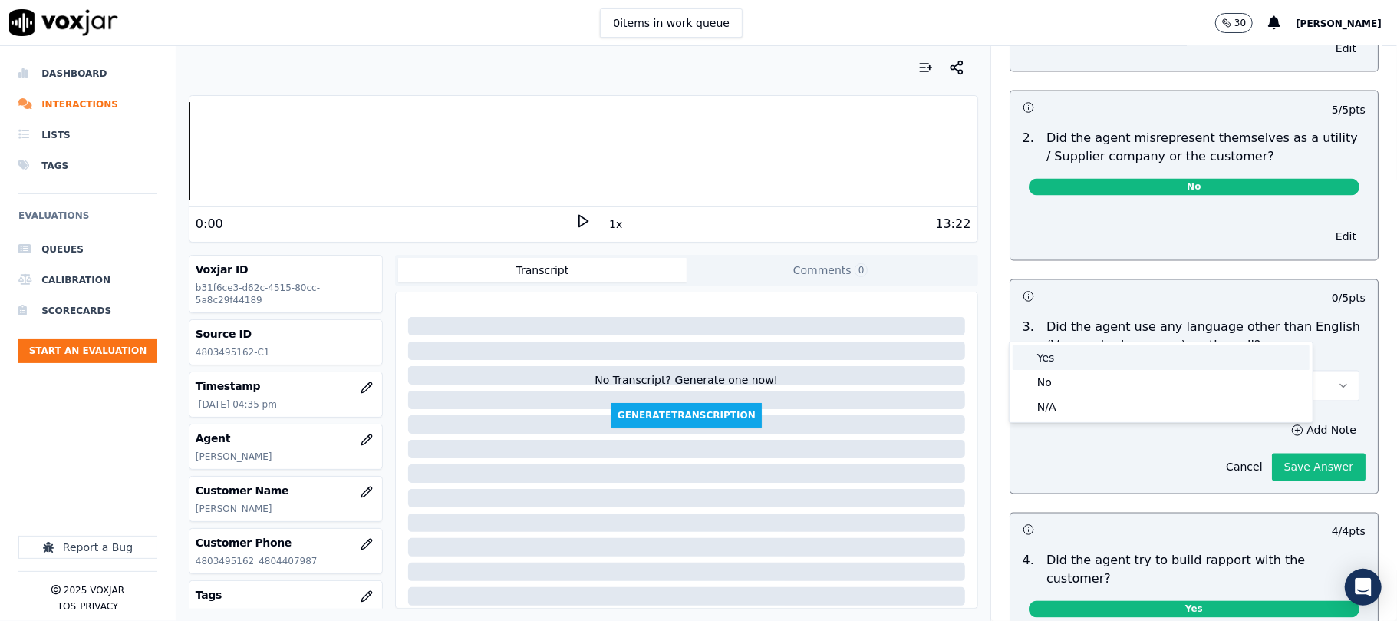
click at [1140, 351] on div "Yes" at bounding box center [1161, 357] width 297 height 25
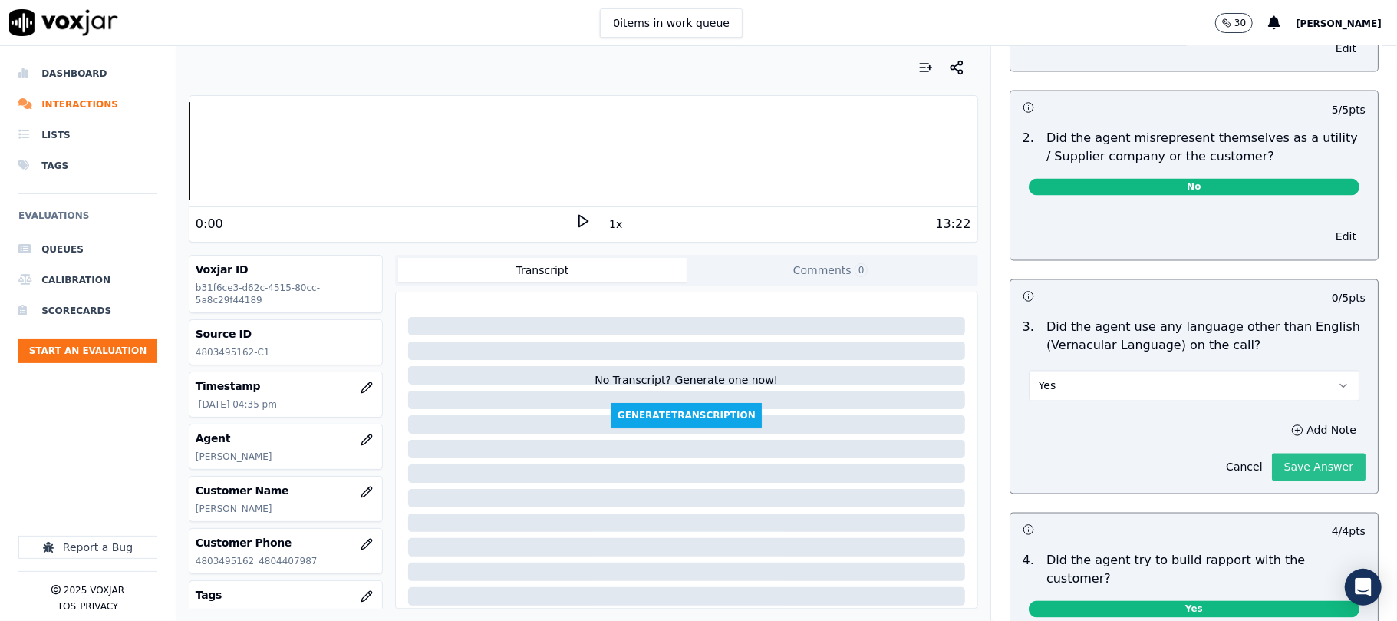
click at [1272, 453] on button "Save Answer" at bounding box center [1319, 467] width 94 height 28
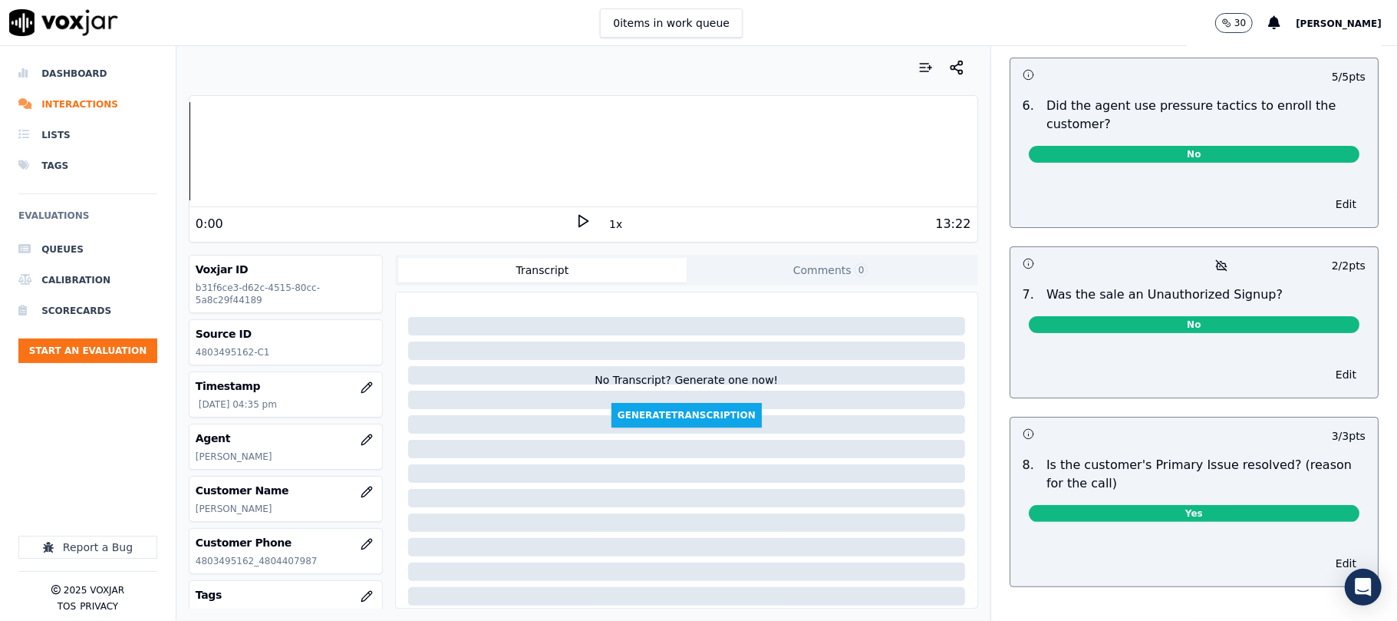
scroll to position [0, 0]
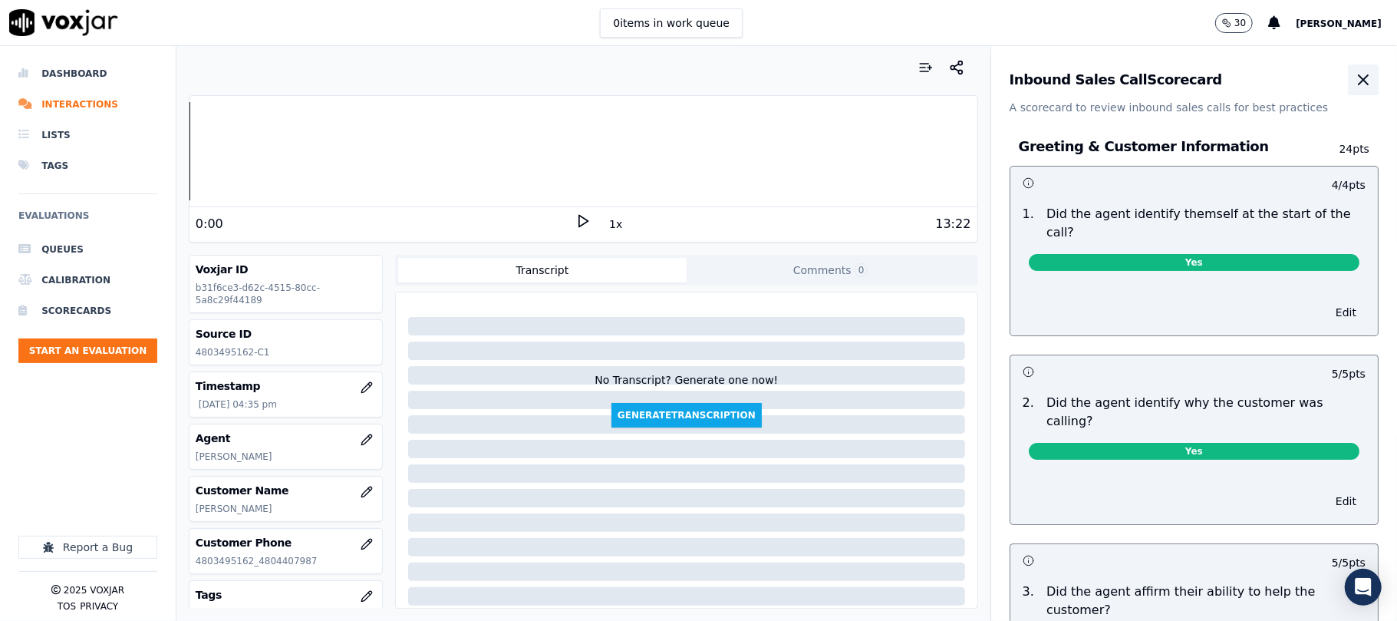
click at [1354, 87] on icon "button" at bounding box center [1363, 80] width 18 height 18
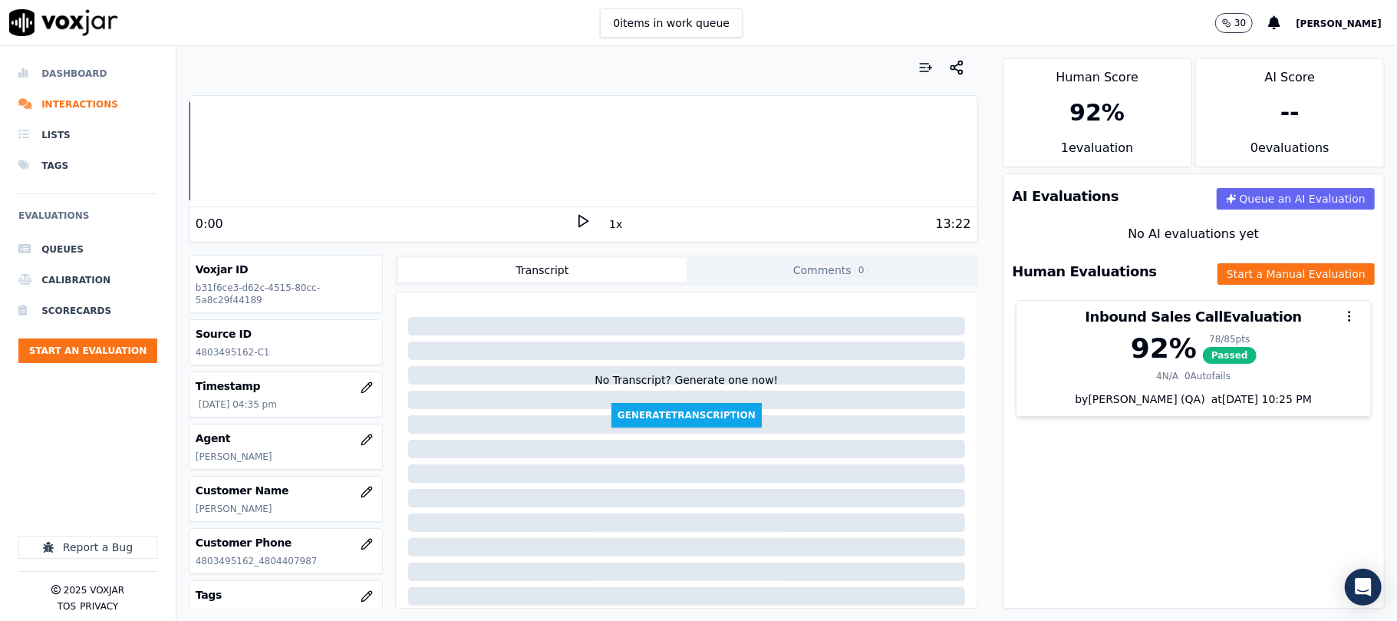
click at [81, 74] on li "Dashboard" at bounding box center [87, 73] width 139 height 31
